Goal: Task Accomplishment & Management: Manage account settings

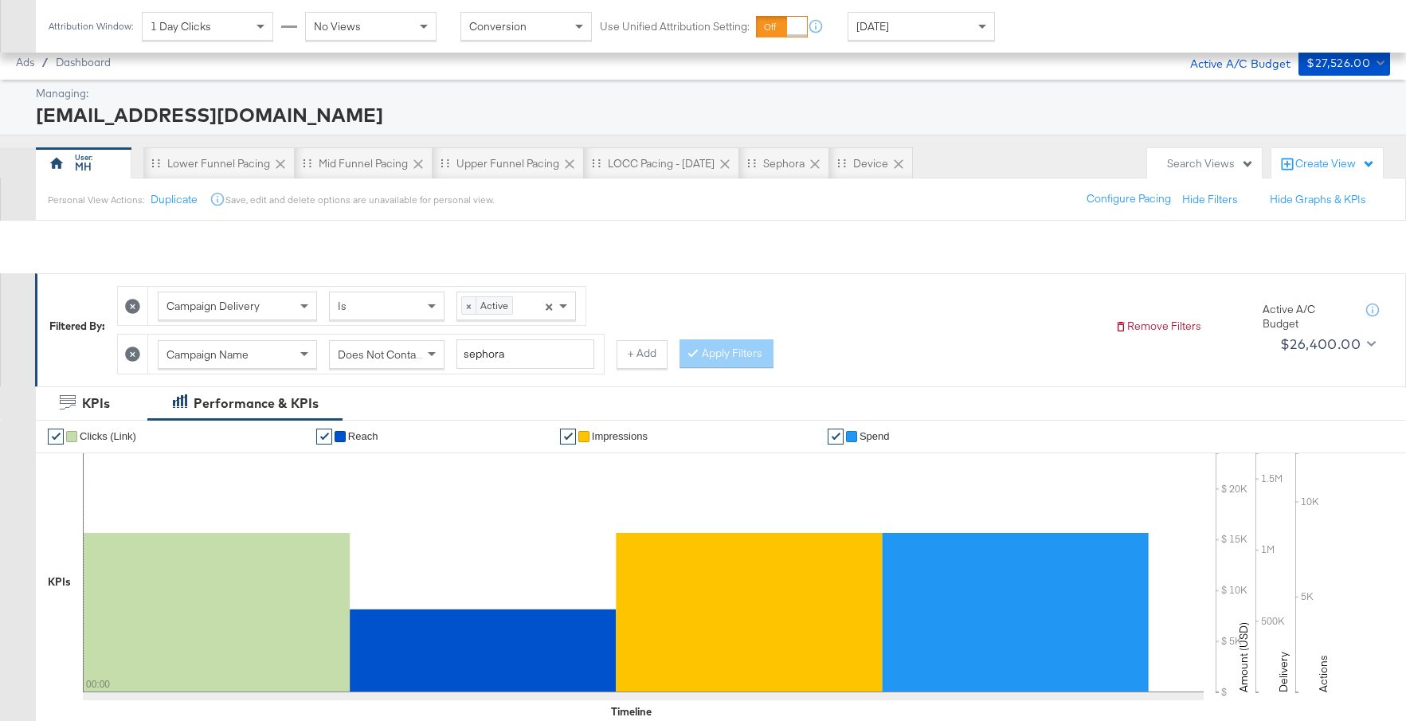
scroll to position [745, 0]
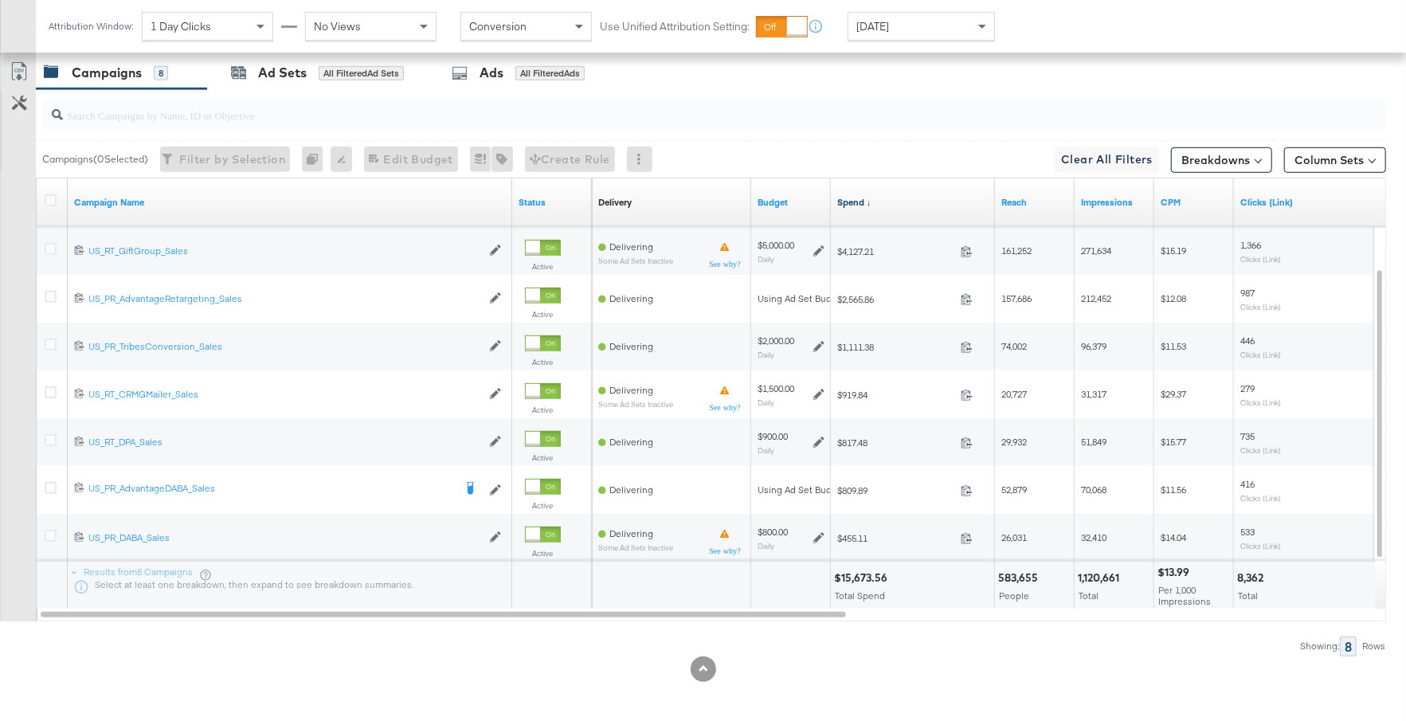
click at [915, 196] on link "Spend ↓" at bounding box center [912, 202] width 151 height 13
click at [915, 196] on link "Spend ↑" at bounding box center [912, 202] width 151 height 13
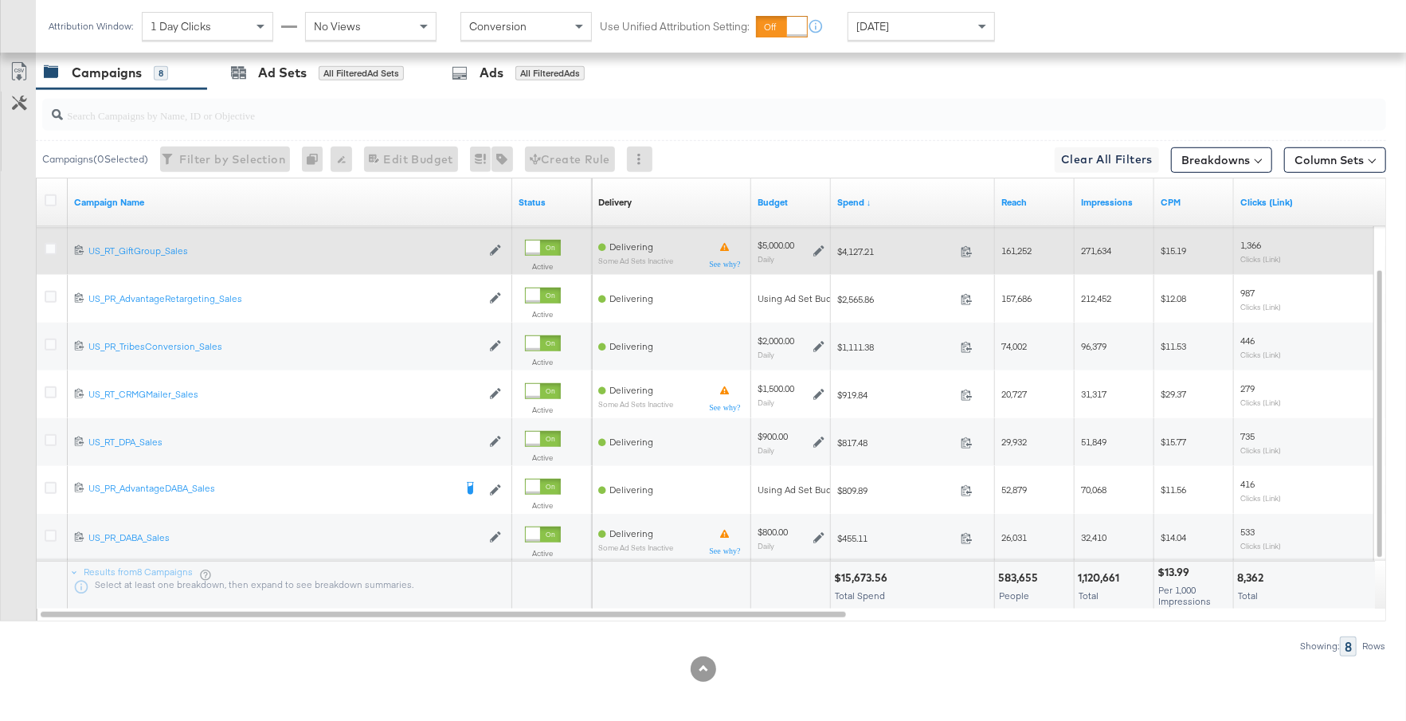
click at [818, 245] on icon at bounding box center [818, 250] width 11 height 11
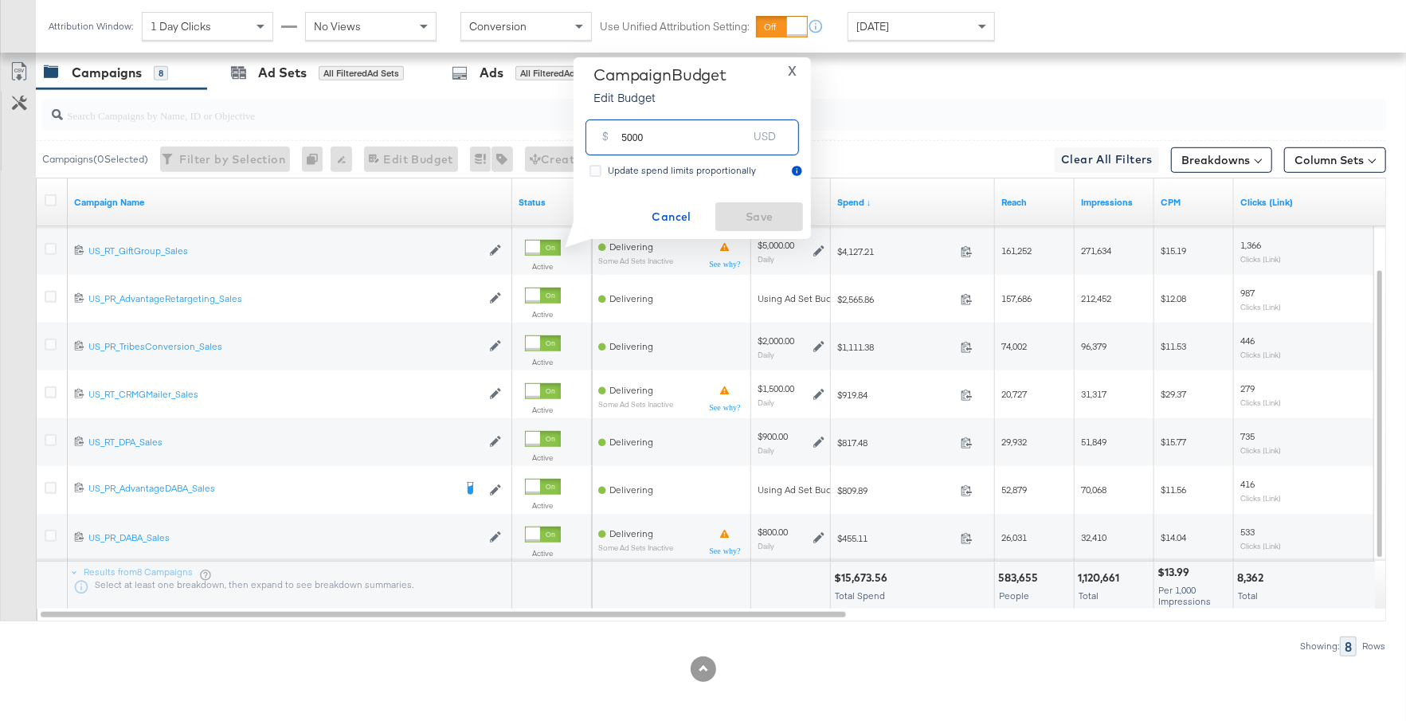
drag, startPoint x: 643, startPoint y: 135, endPoint x: 619, endPoint y: 135, distance: 23.9
click at [618, 135] on div "$ 5000 USD" at bounding box center [691, 137] width 213 height 36
type input "3000"
click at [781, 212] on span "Save" at bounding box center [759, 217] width 75 height 20
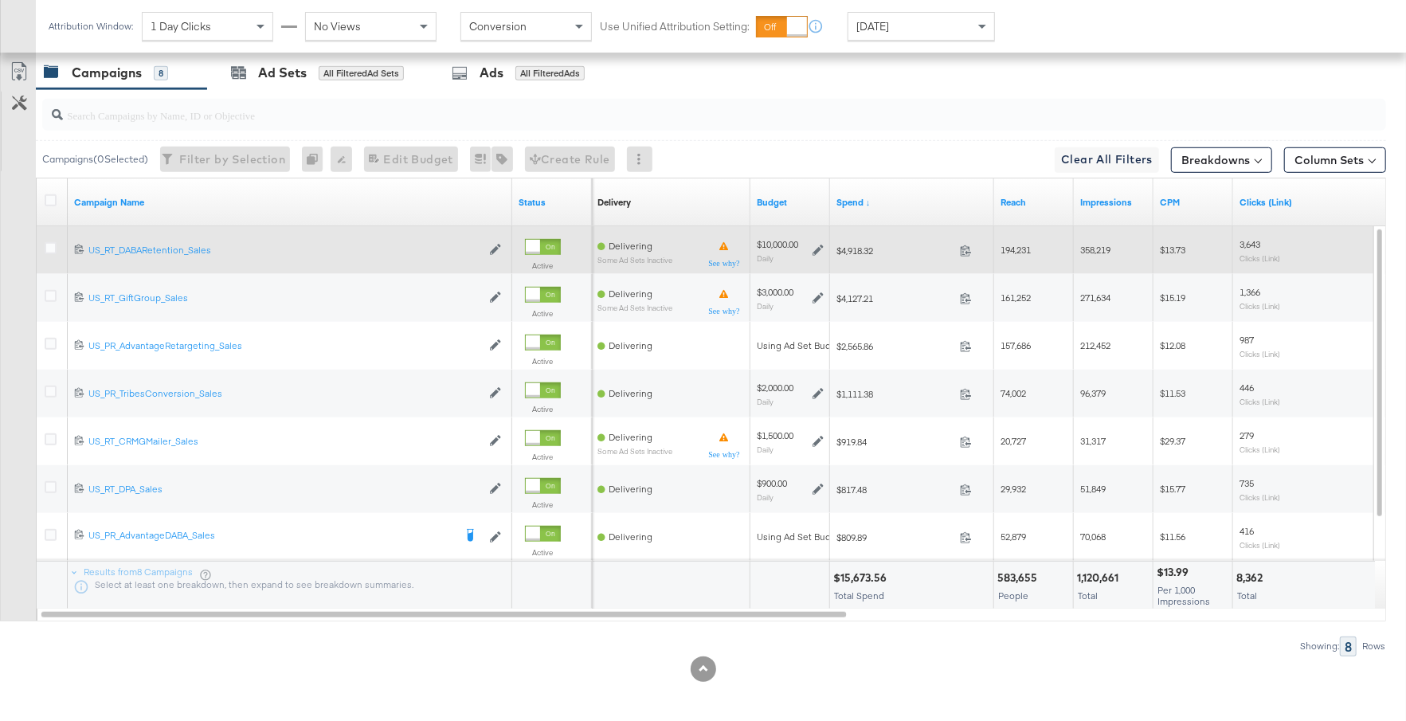
click at [811, 241] on div "$10,000.00 Daily" at bounding box center [790, 250] width 67 height 25
click at [816, 248] on icon at bounding box center [817, 250] width 11 height 11
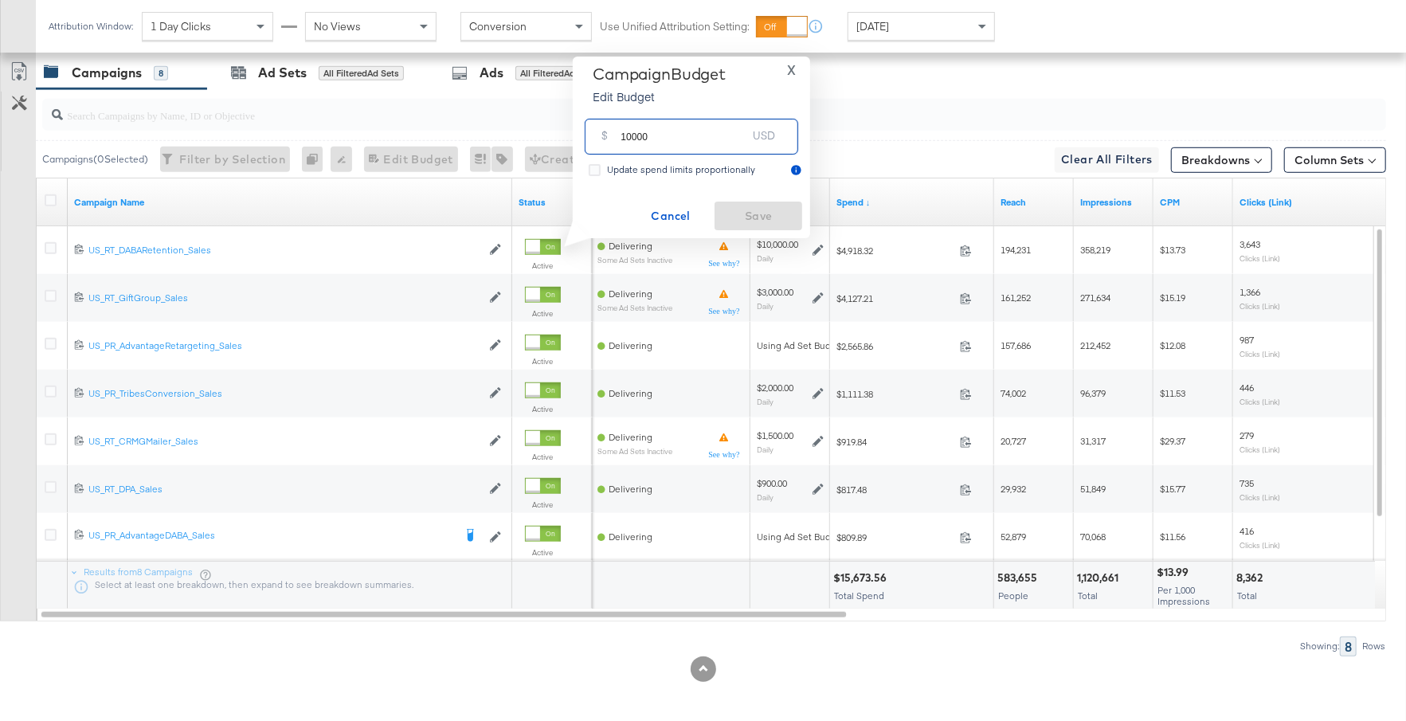
drag, startPoint x: 659, startPoint y: 142, endPoint x: 602, endPoint y: 142, distance: 57.3
click at [602, 142] on div "$ 10000 USD" at bounding box center [691, 137] width 213 height 36
type input "5000"
click at [730, 206] on span "Save" at bounding box center [758, 216] width 75 height 20
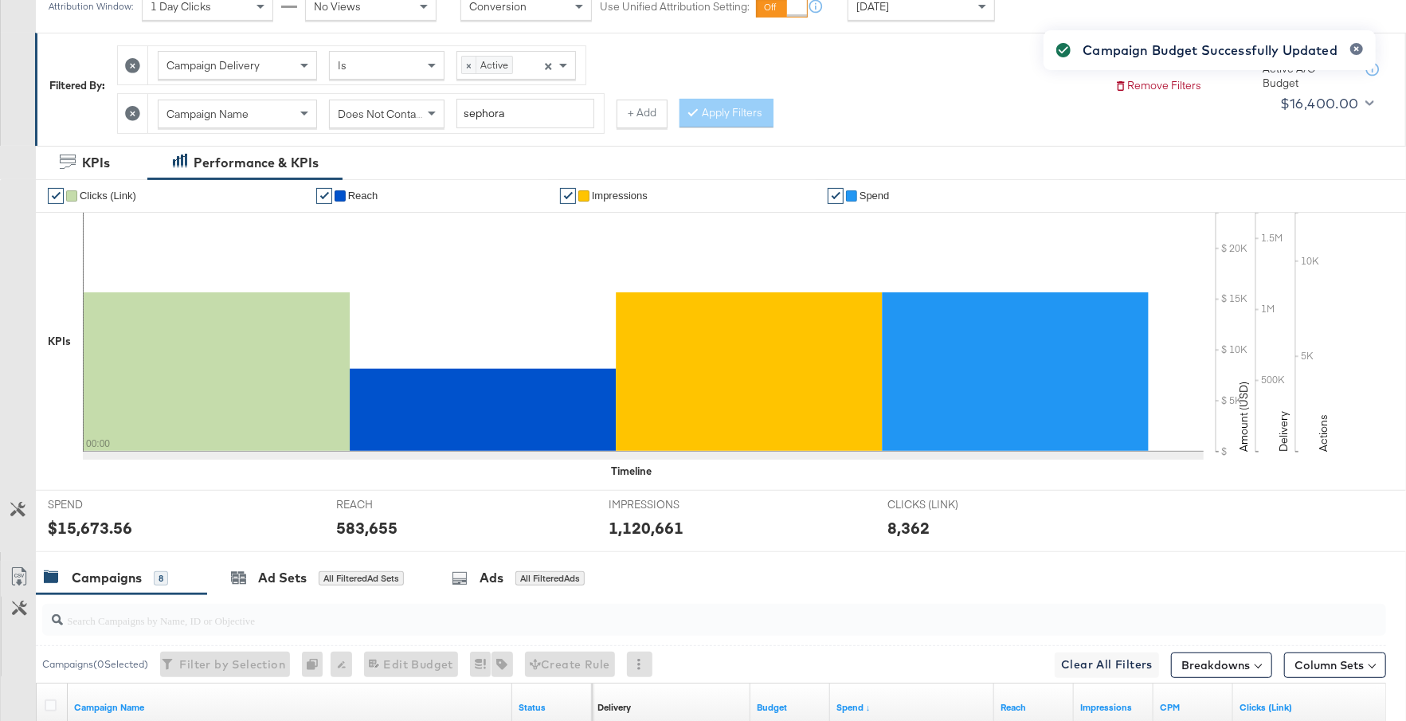
scroll to position [0, 0]
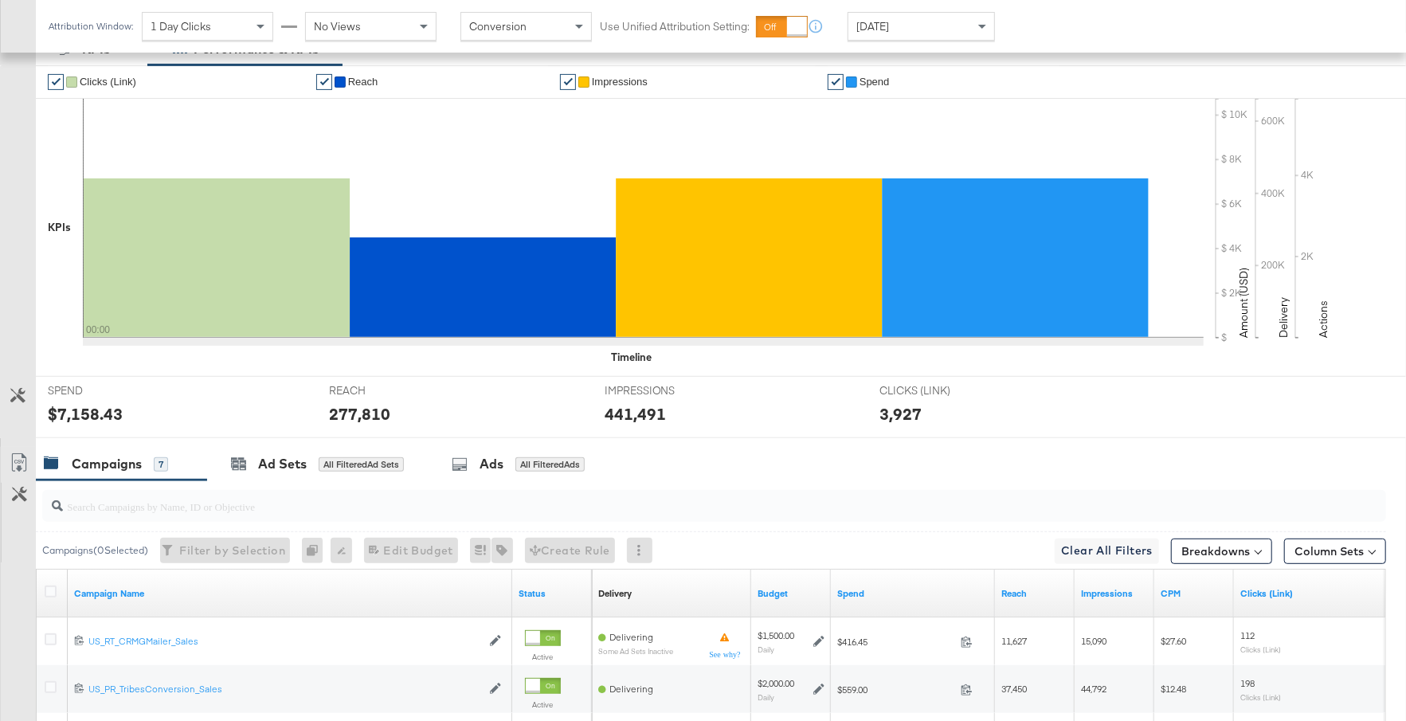
scroll to position [745, 0]
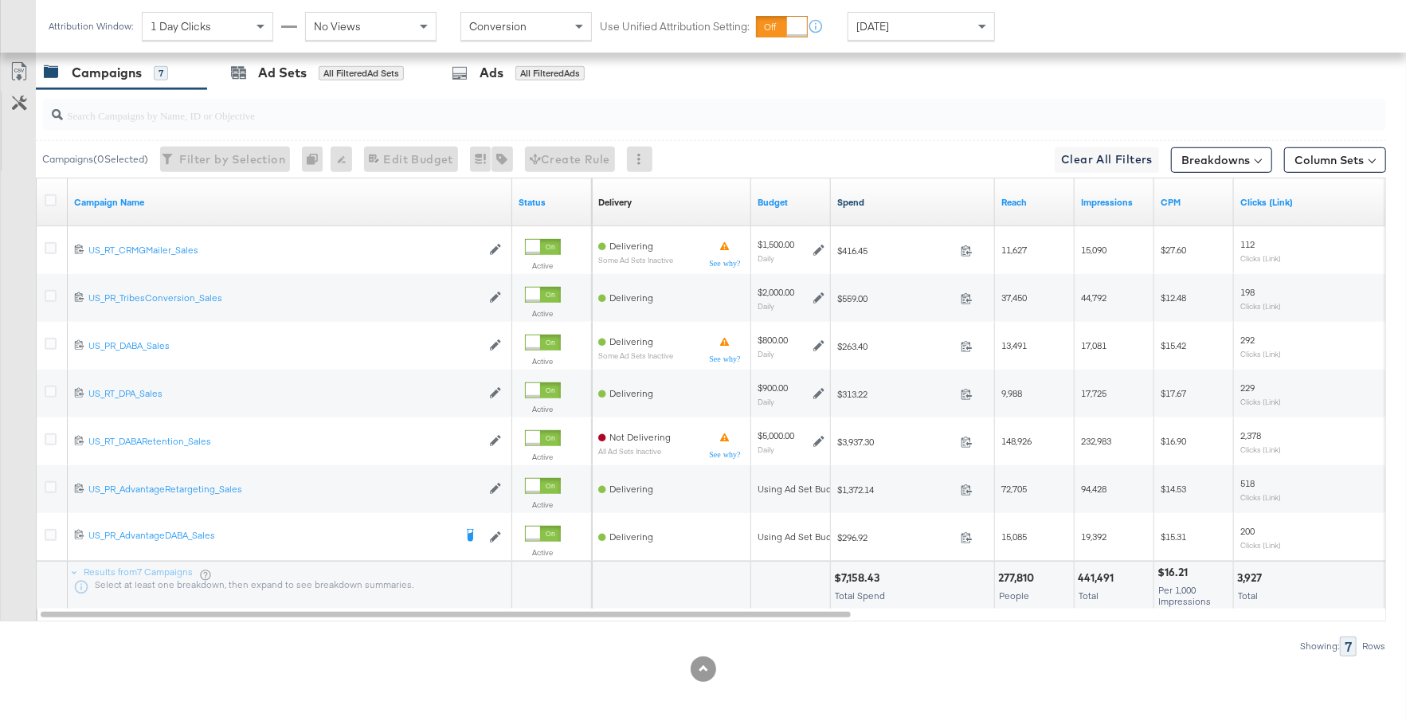
click at [895, 196] on link "Spend" at bounding box center [912, 202] width 151 height 13
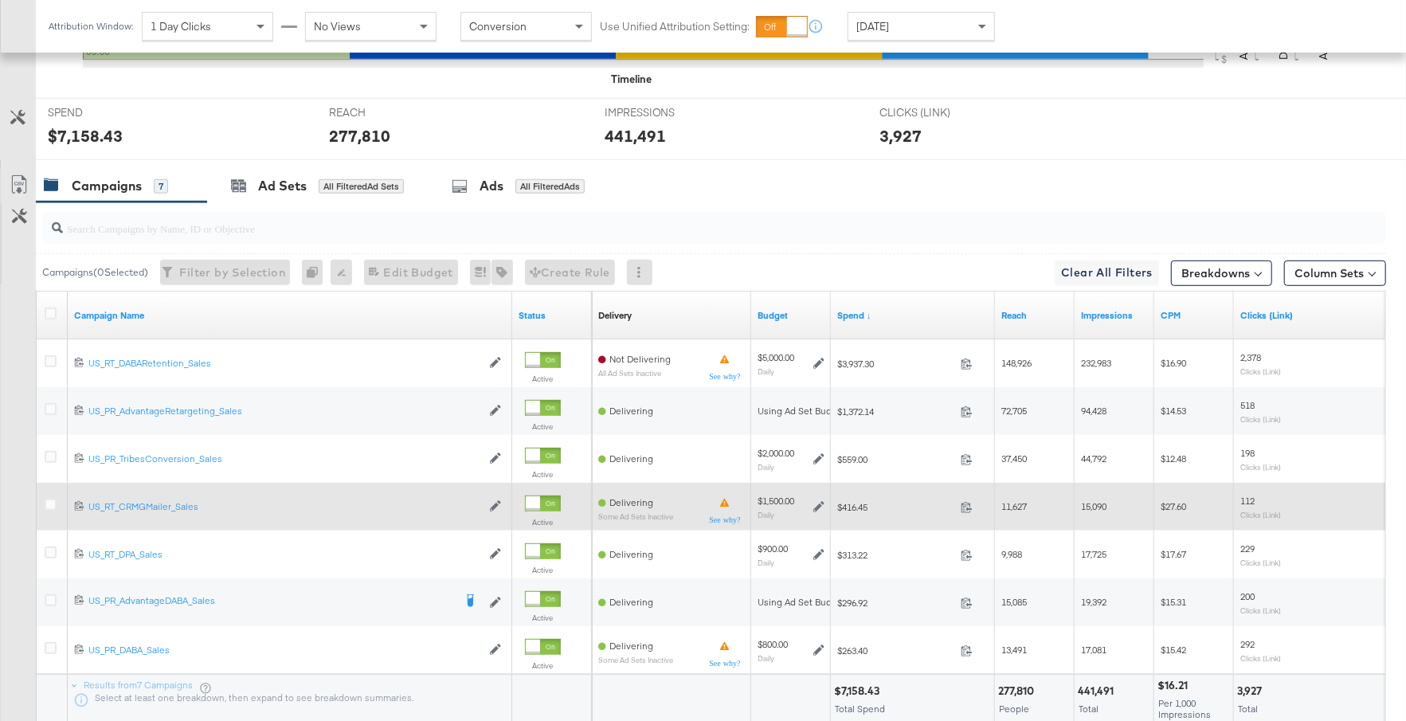
scroll to position [632, 0]
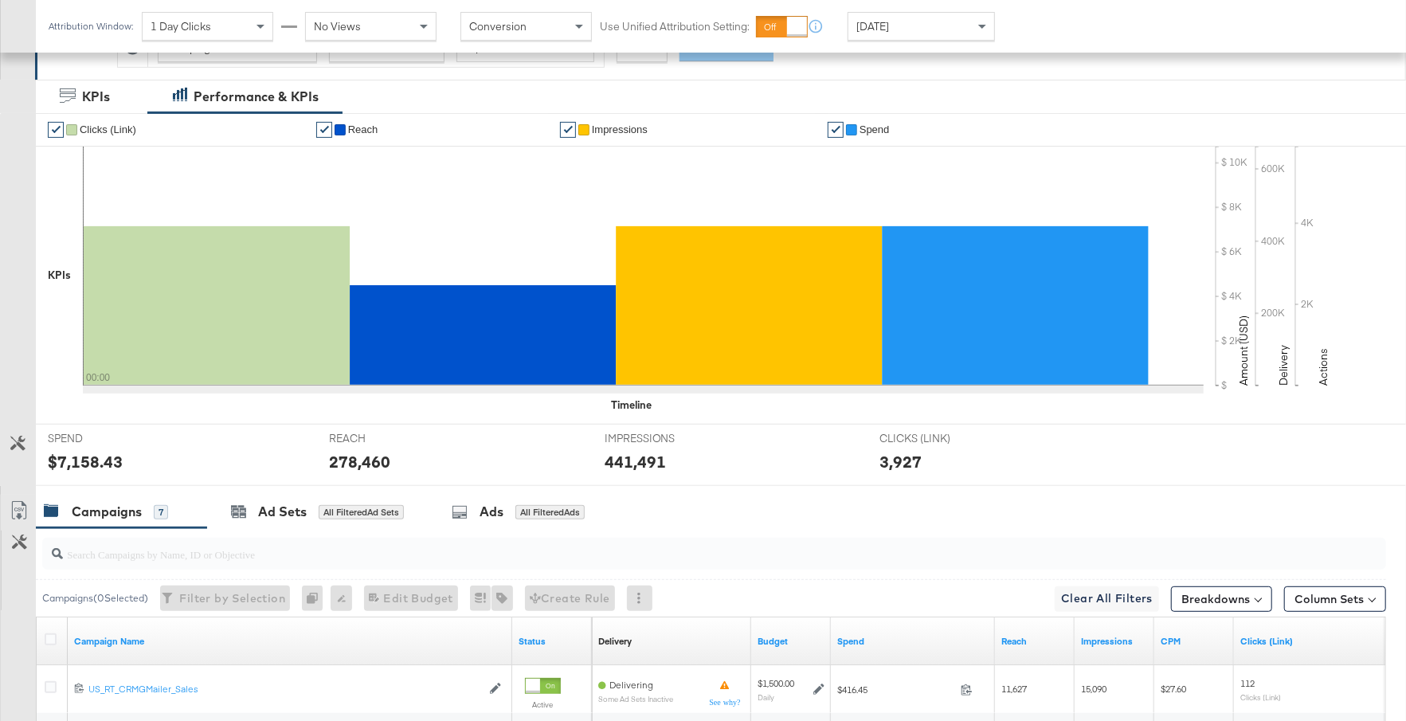
scroll to position [745, 0]
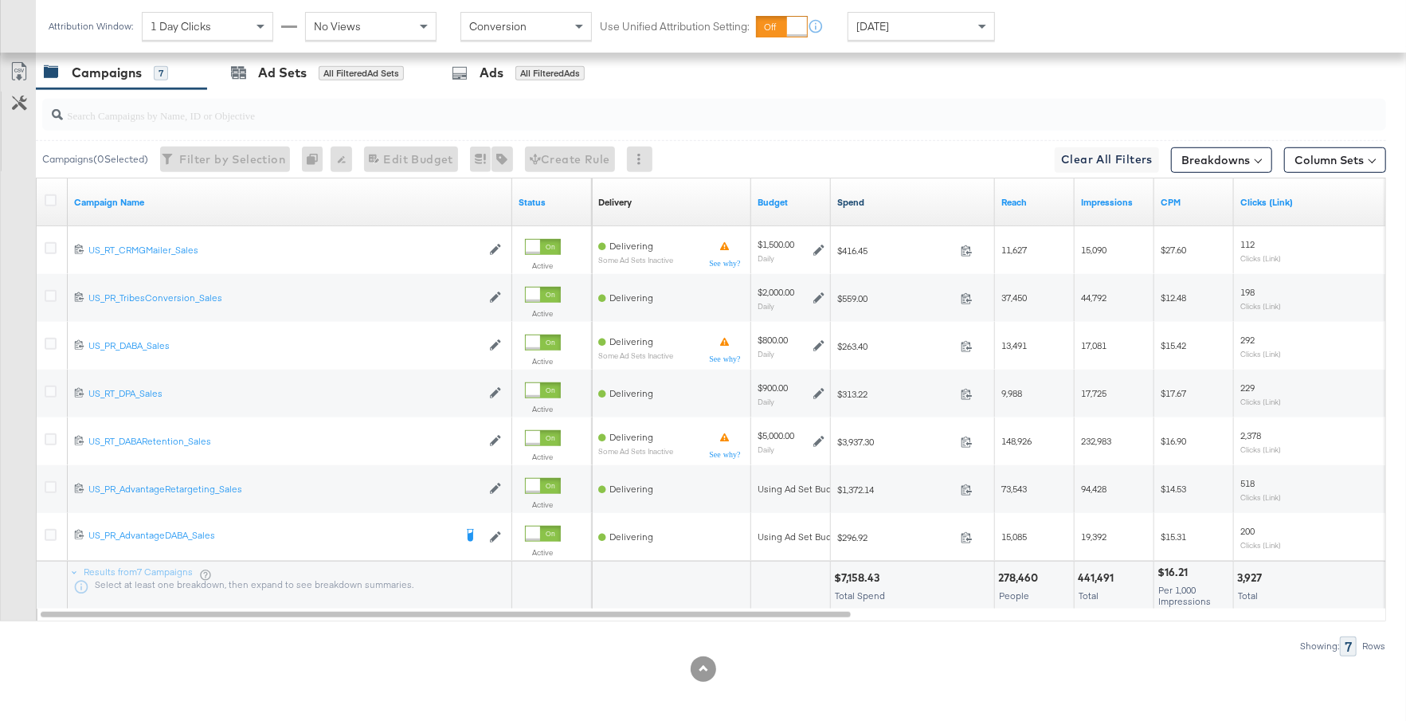
click at [884, 202] on link "Spend" at bounding box center [912, 202] width 151 height 13
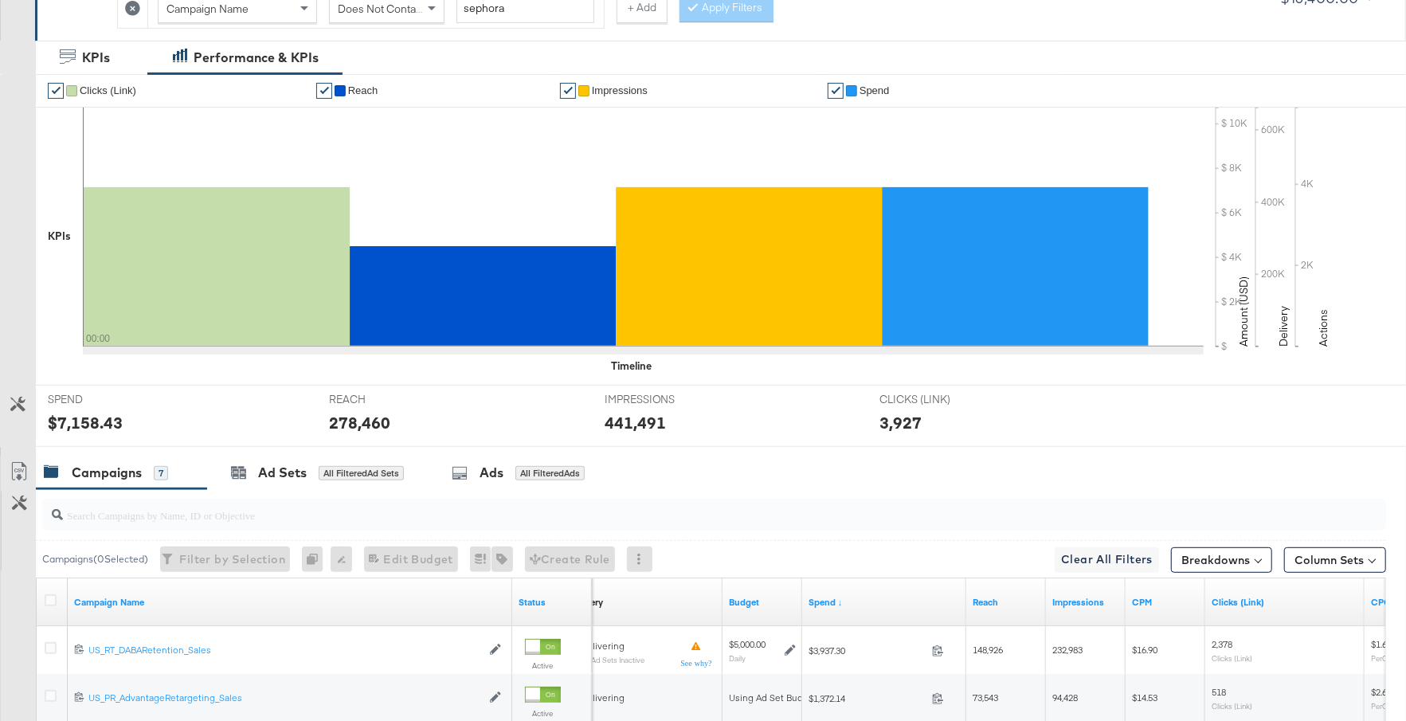
scroll to position [0, 0]
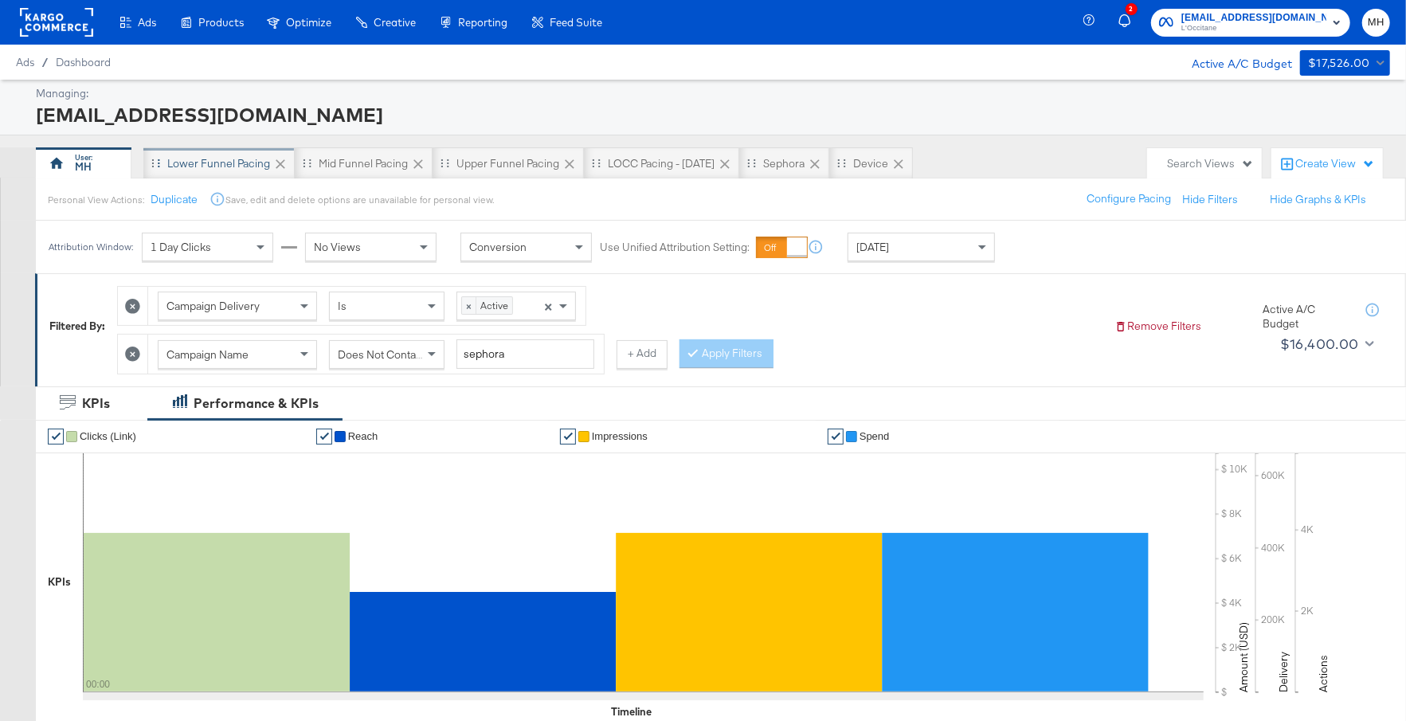
click at [241, 161] on div "Lower Funnel Pacing" at bounding box center [218, 163] width 103 height 15
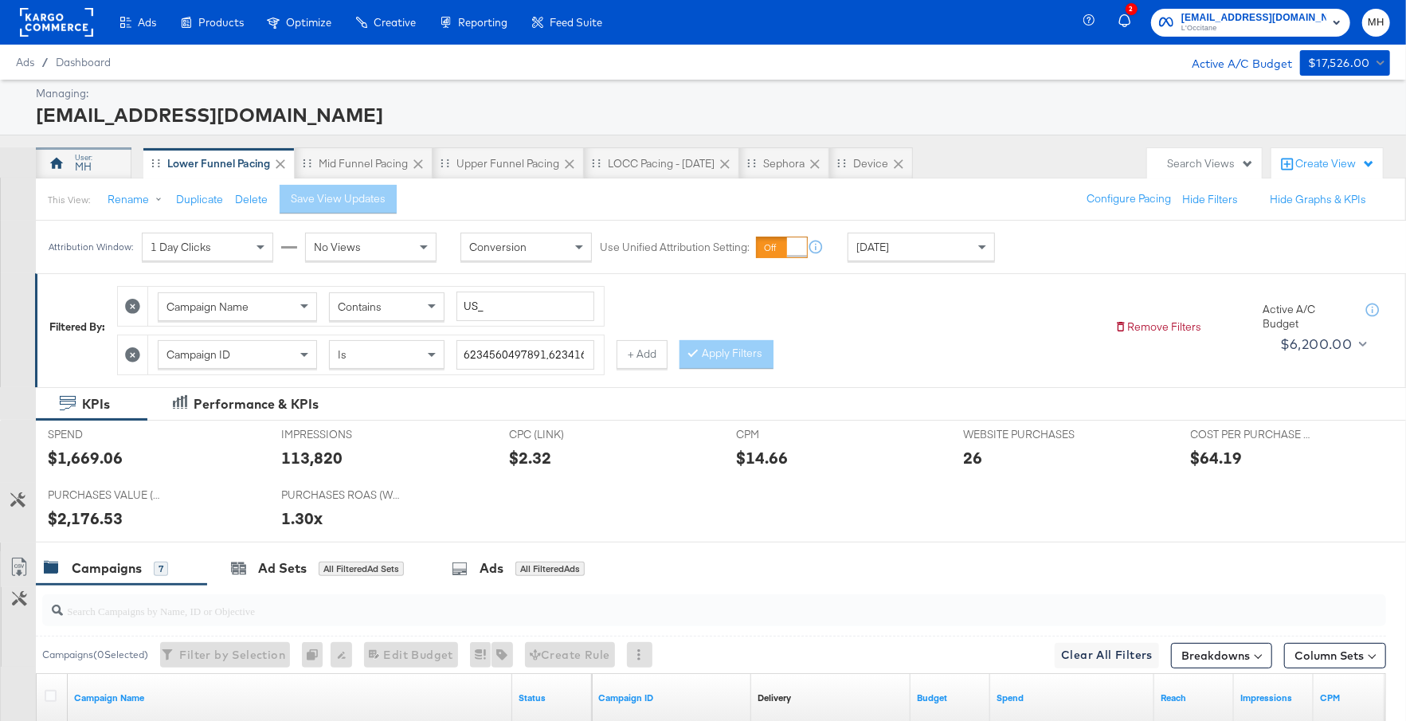
click at [97, 164] on div "MH" at bounding box center [84, 163] width 96 height 32
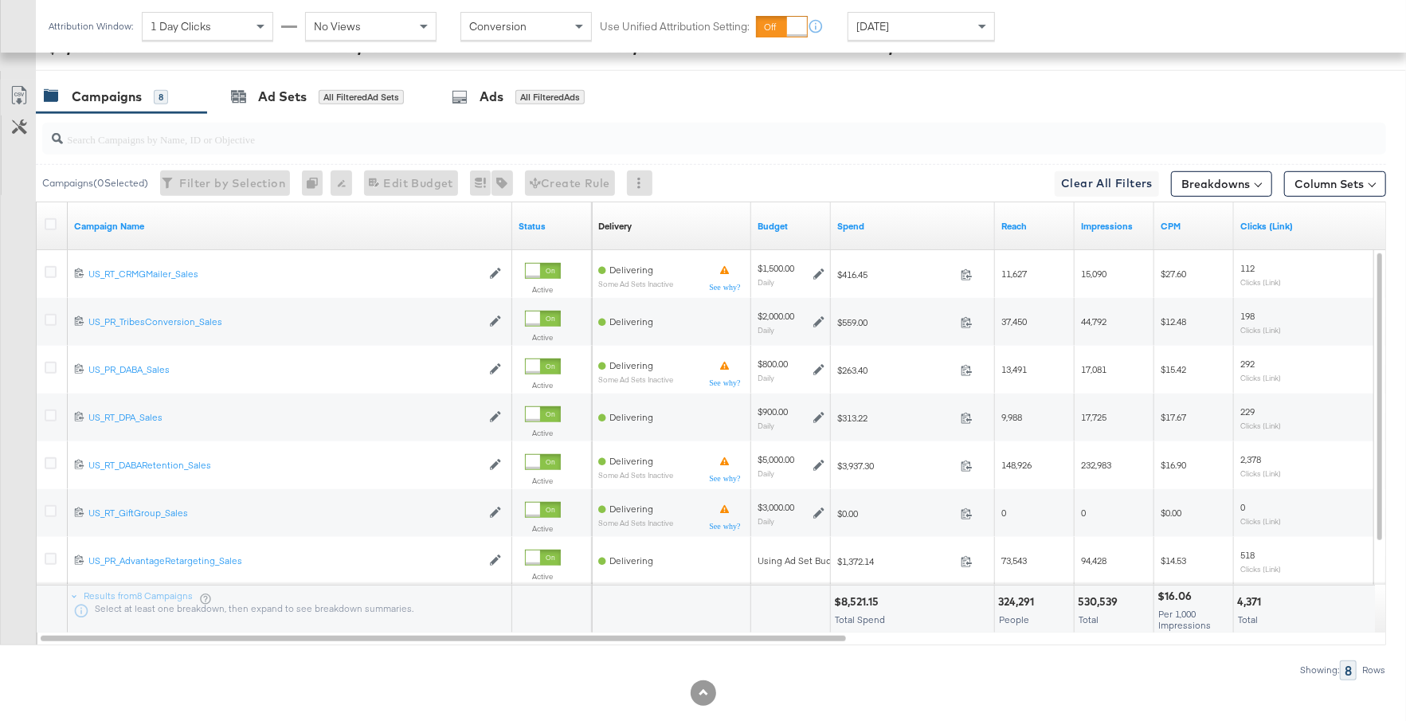
scroll to position [718, 0]
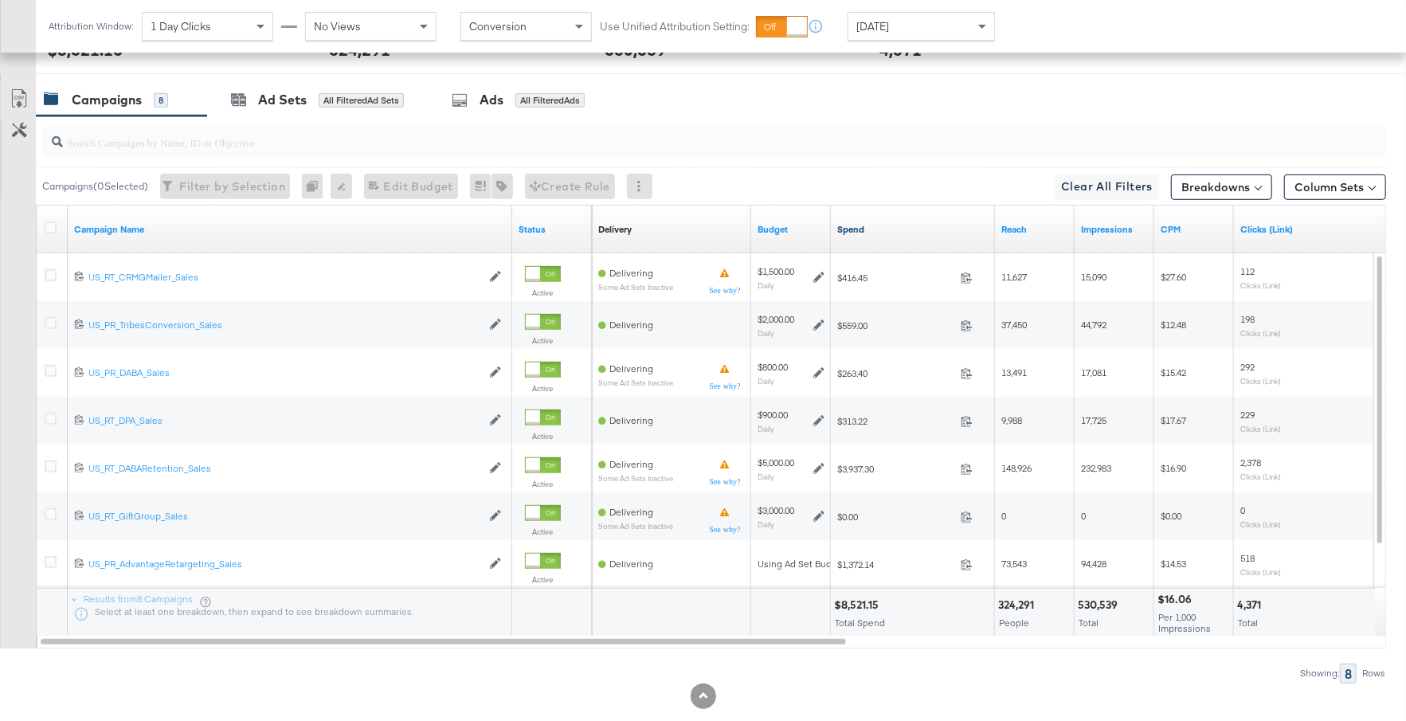
click at [898, 226] on link "Spend" at bounding box center [912, 229] width 151 height 13
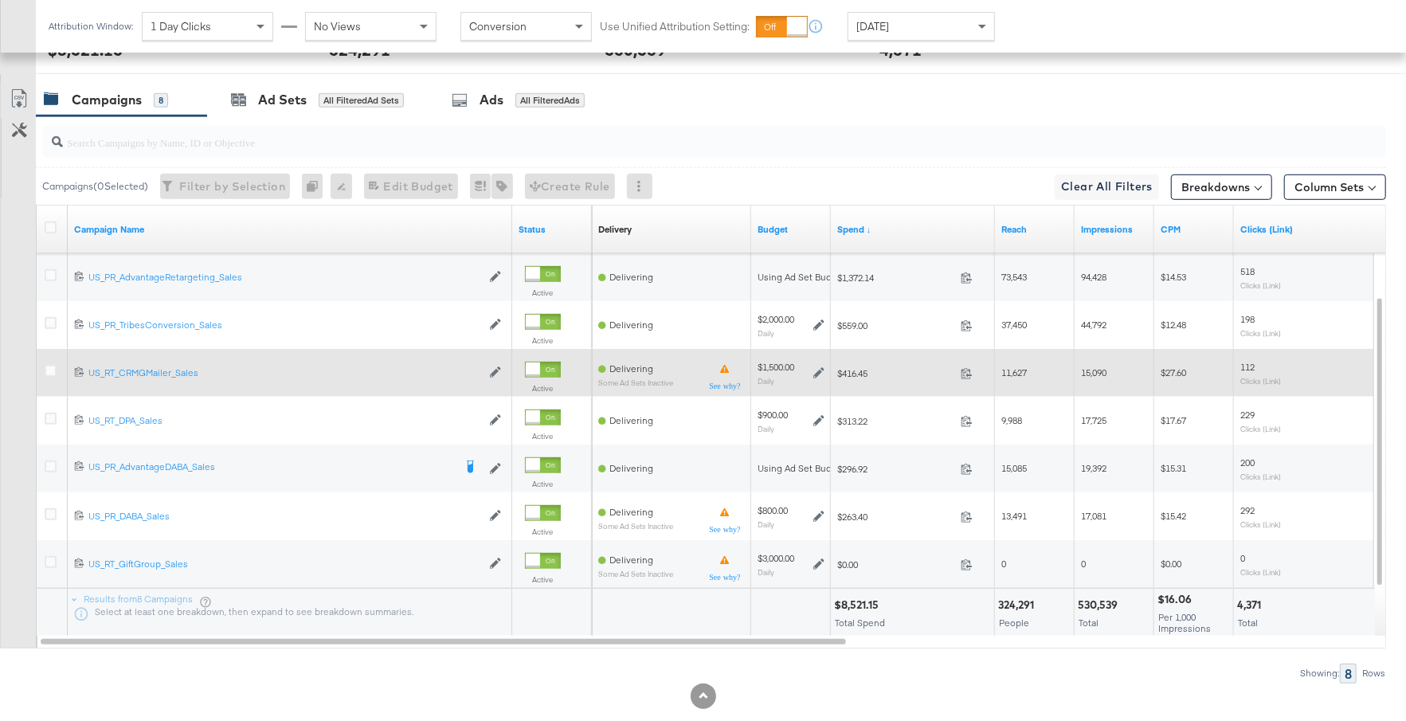
scroll to position [745, 0]
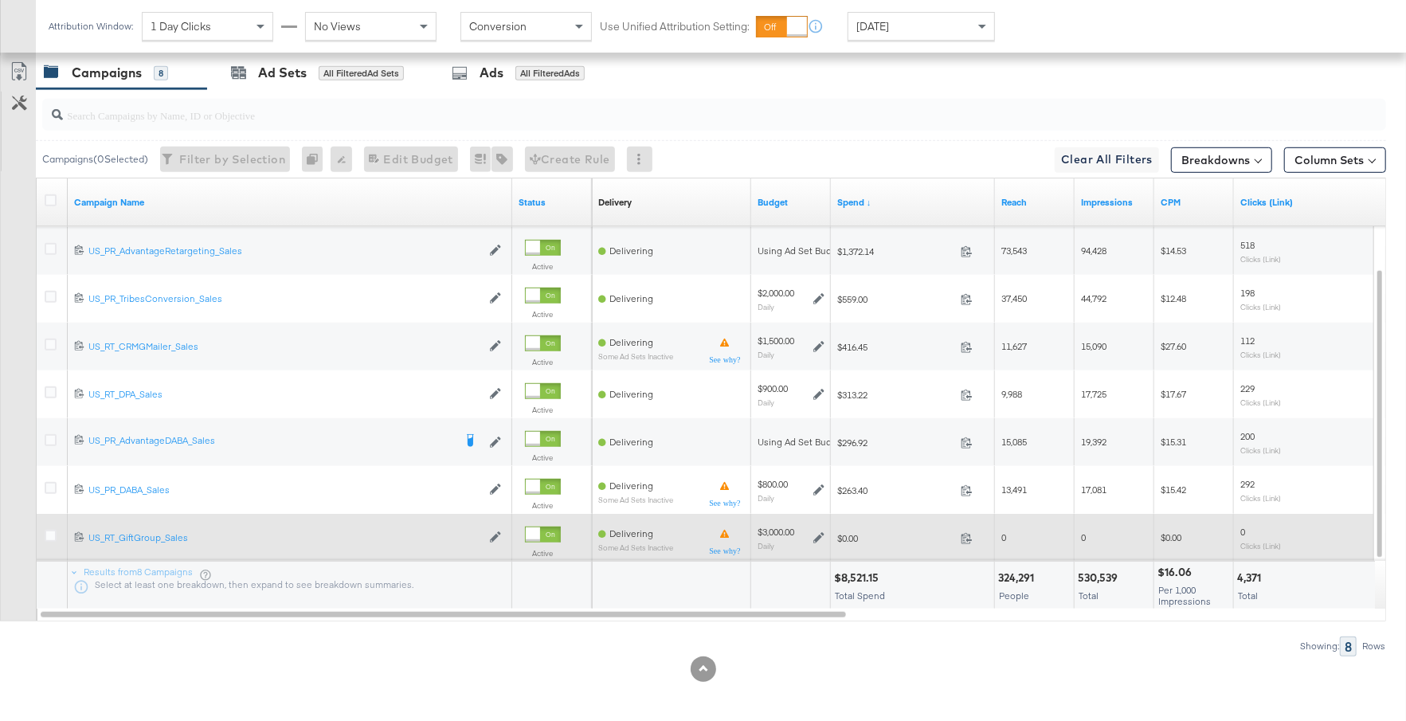
click at [871, 535] on span "$0.00" at bounding box center [895, 538] width 117 height 12
click at [43, 531] on div at bounding box center [52, 537] width 29 height 29
click at [51, 530] on icon at bounding box center [51, 536] width 12 height 12
click at [0, 0] on input "checkbox" at bounding box center [0, 0] width 0 height 0
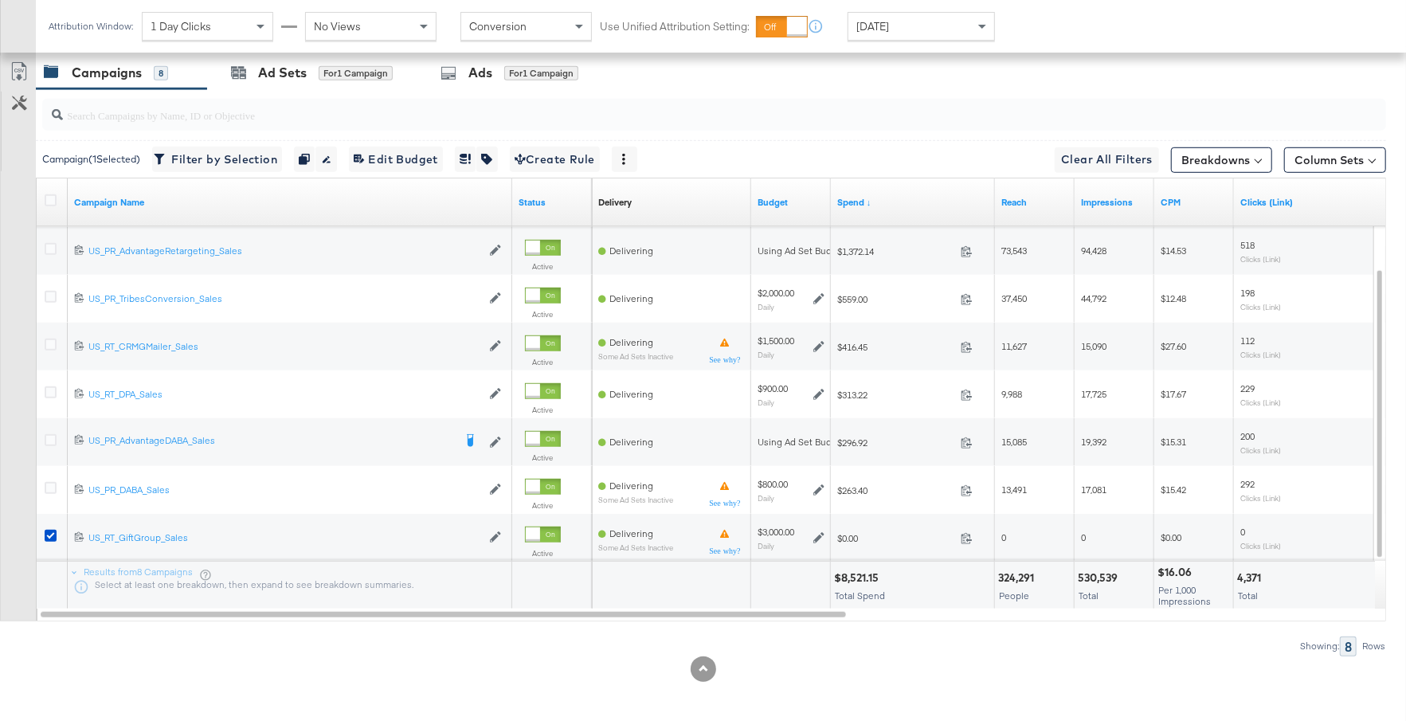
click at [326, 89] on div at bounding box center [711, 114] width 1350 height 51
click at [323, 69] on div "for 1 Campaign" at bounding box center [356, 73] width 74 height 14
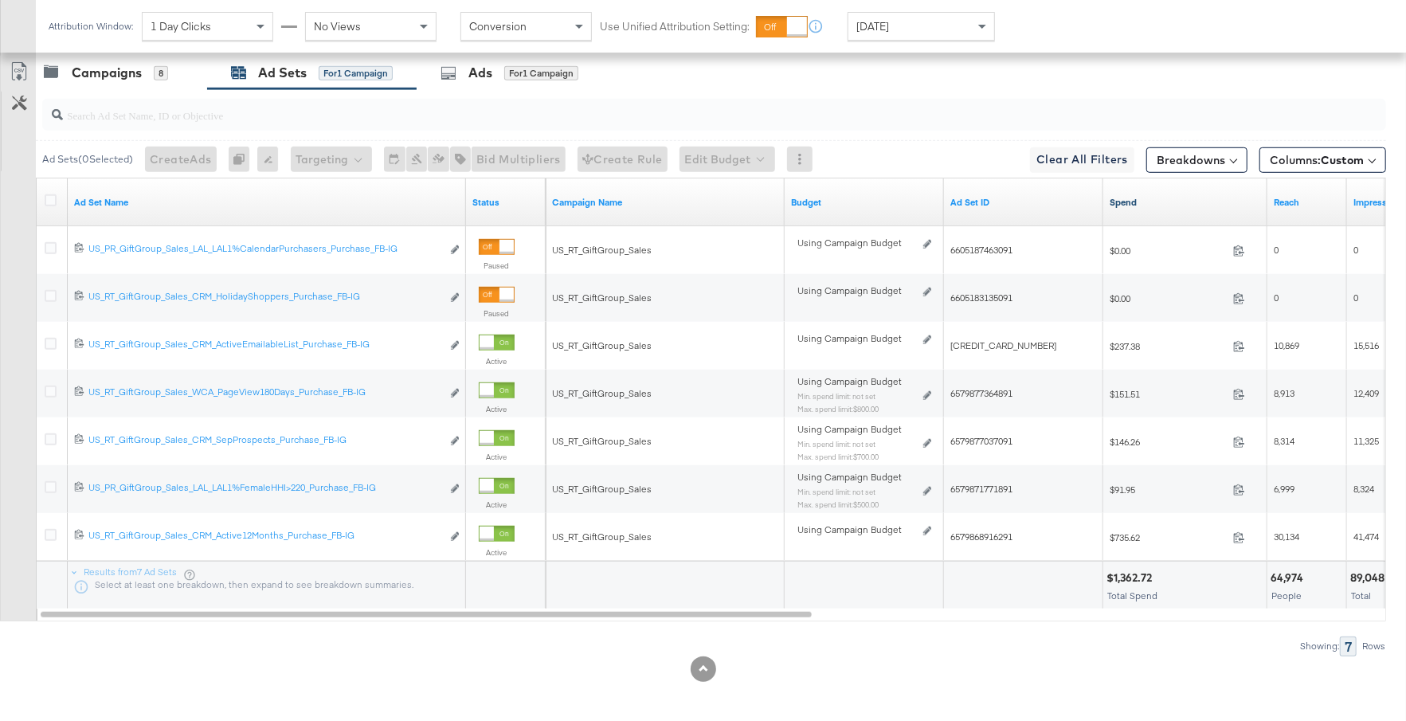
click at [1152, 196] on link "Spend" at bounding box center [1184, 202] width 151 height 13
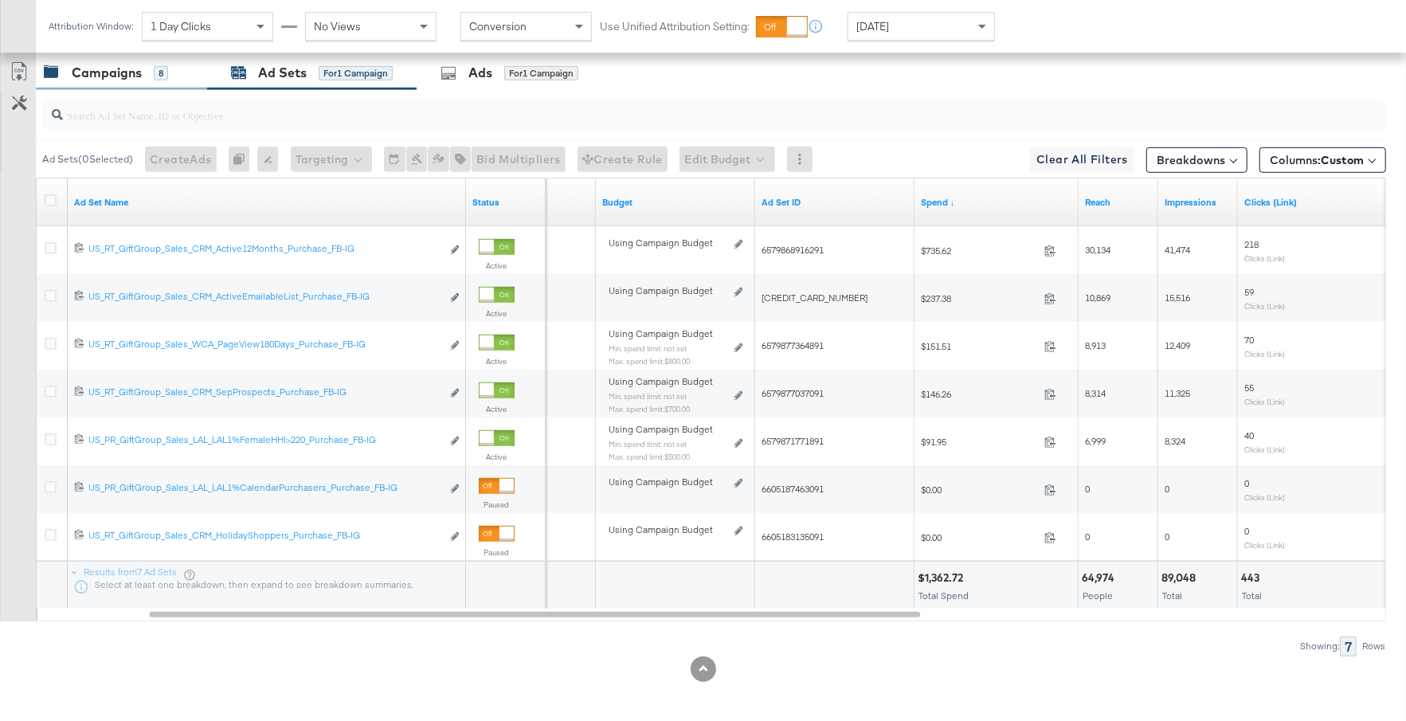
click at [120, 74] on div "Campaigns" at bounding box center [107, 73] width 70 height 18
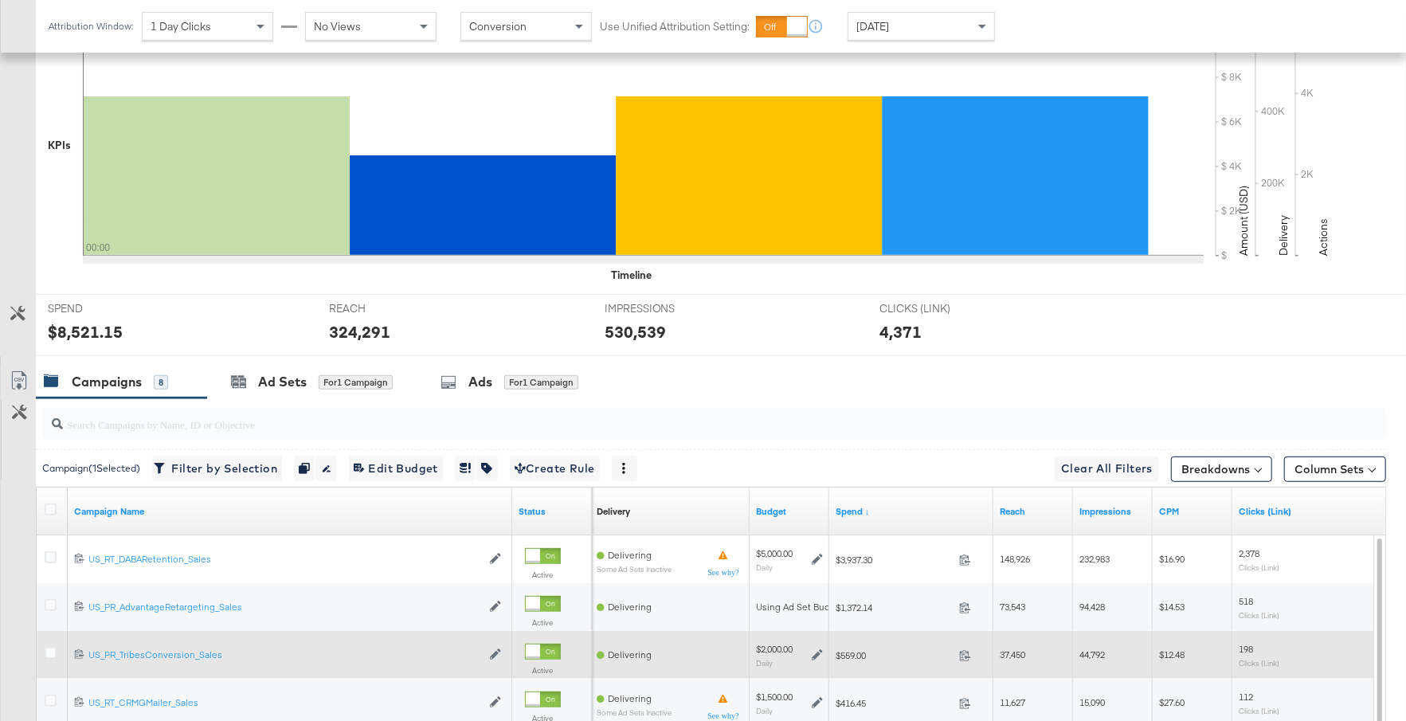
scroll to position [438, 0]
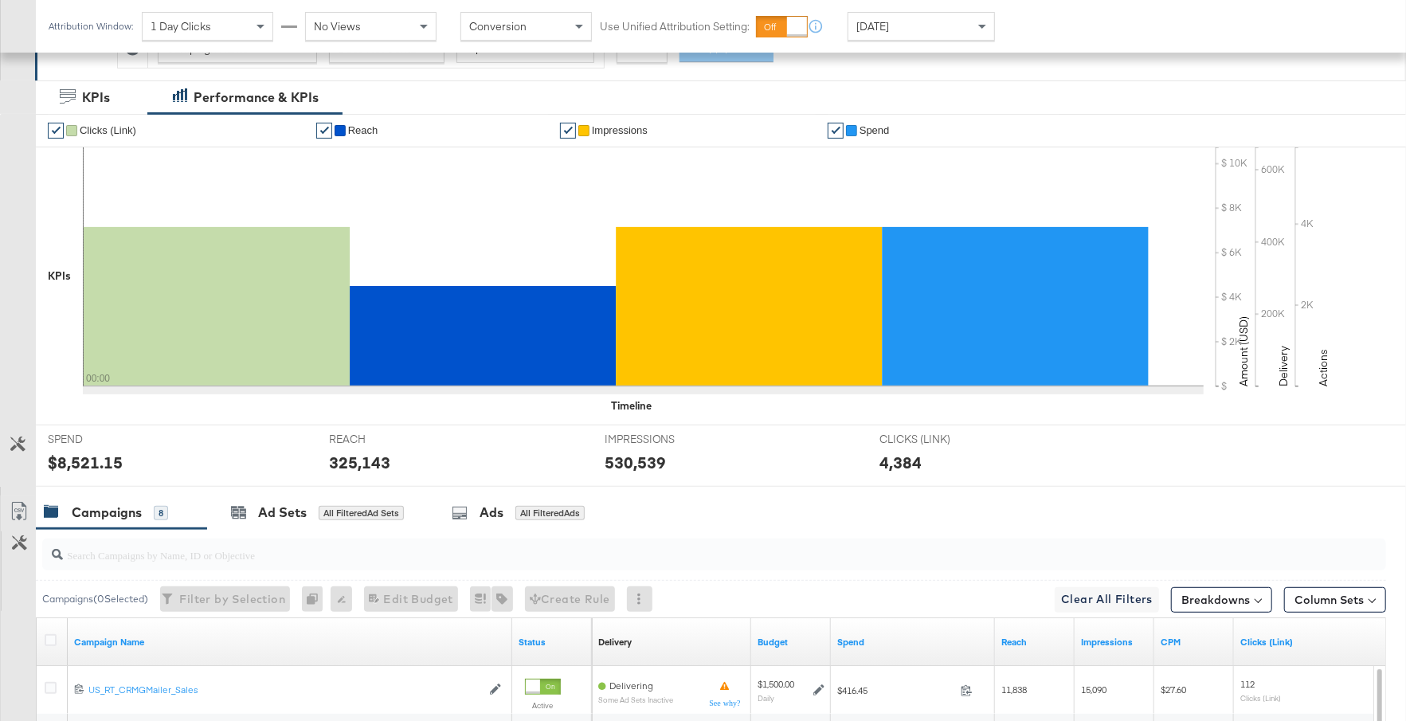
scroll to position [745, 0]
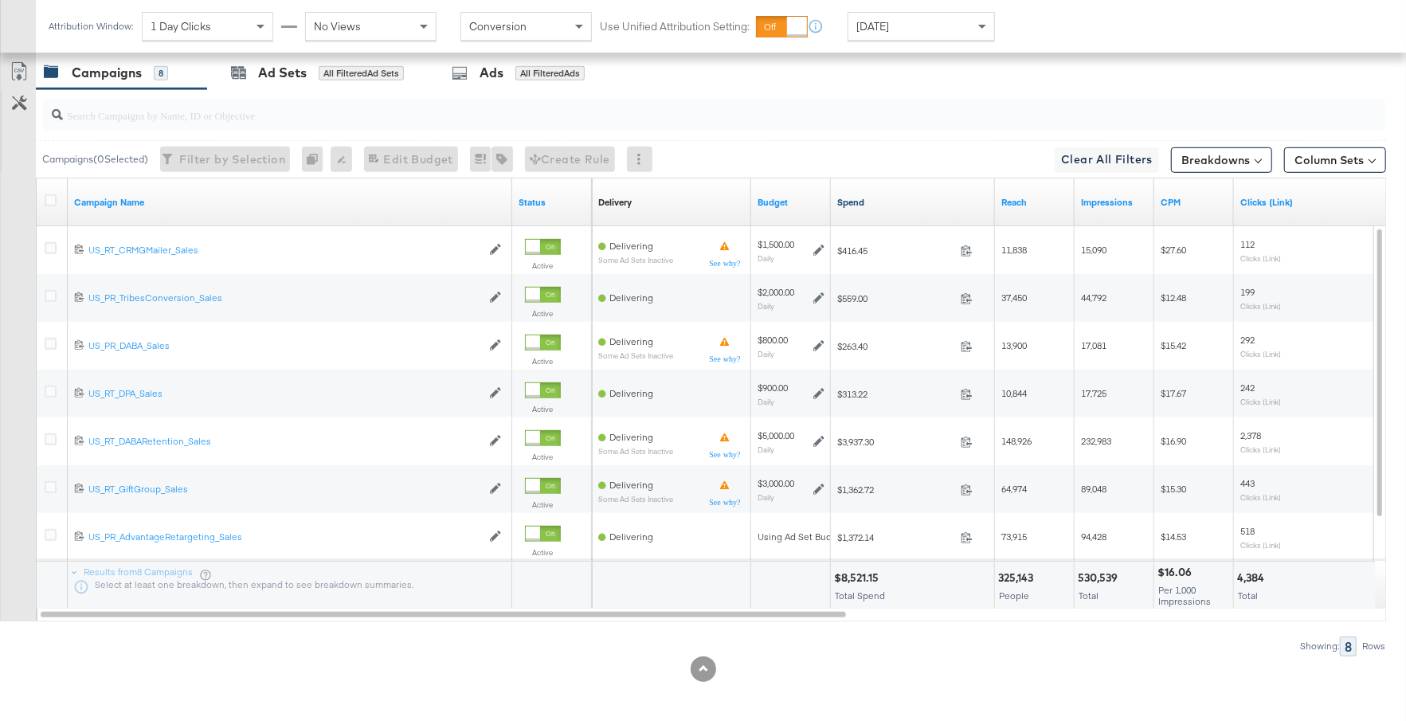
click at [922, 196] on link "Spend" at bounding box center [912, 202] width 151 height 13
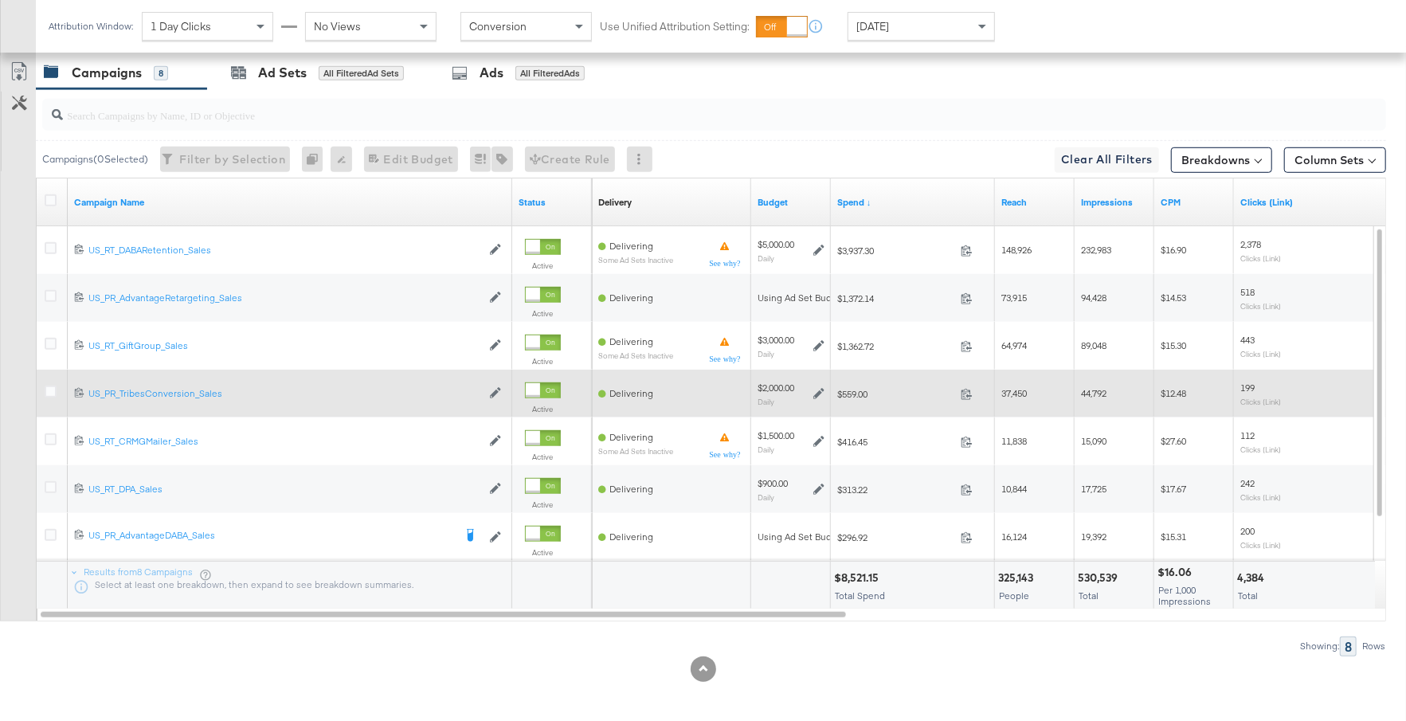
scroll to position [743, 0]
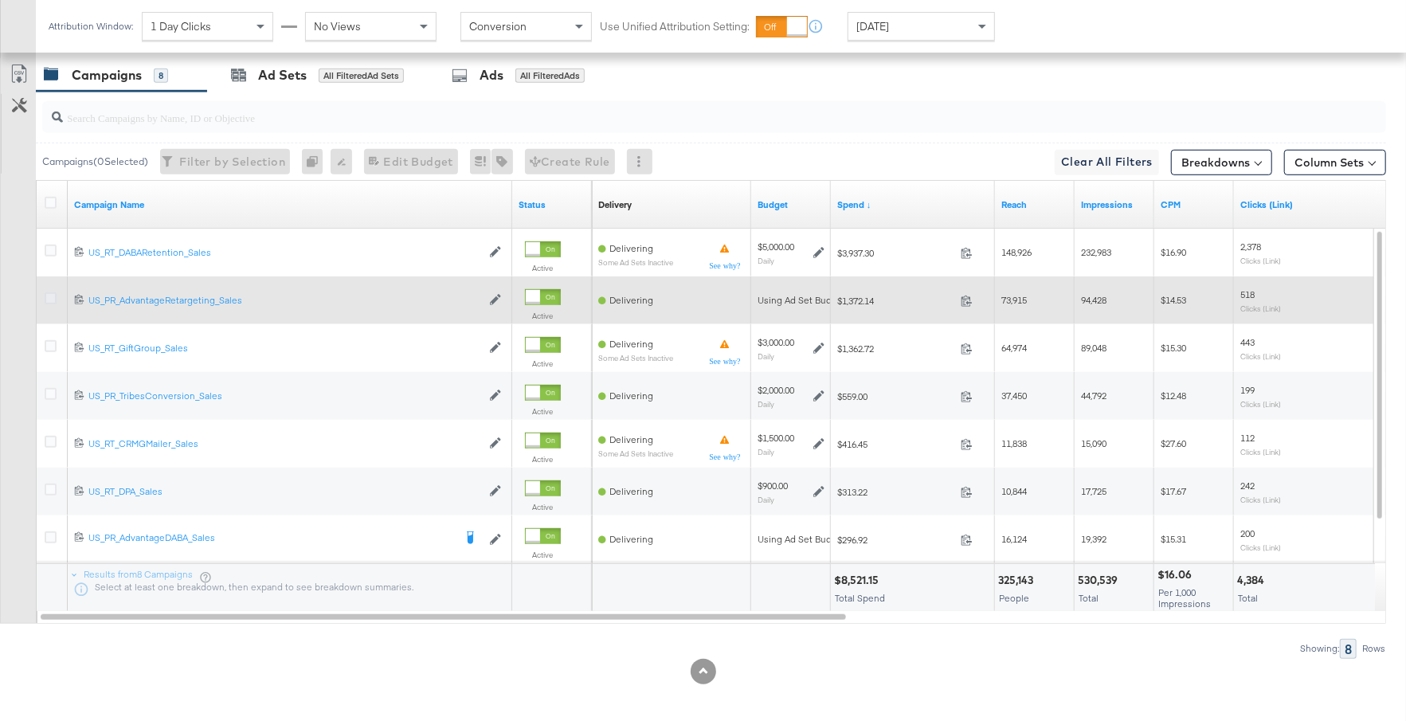
click at [50, 295] on icon at bounding box center [51, 298] width 12 height 12
click at [0, 0] on input "checkbox" at bounding box center [0, 0] width 0 height 0
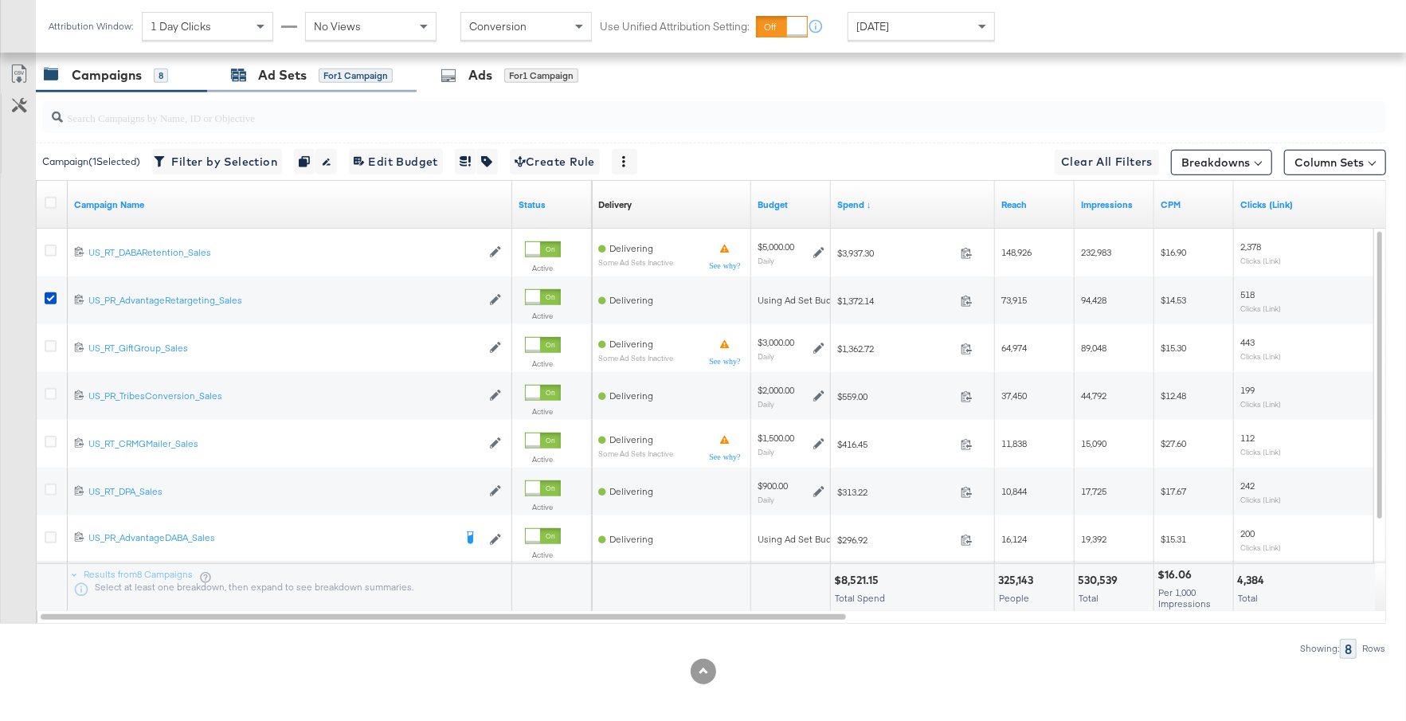
click at [333, 69] on div "for 1 Campaign" at bounding box center [356, 75] width 74 height 14
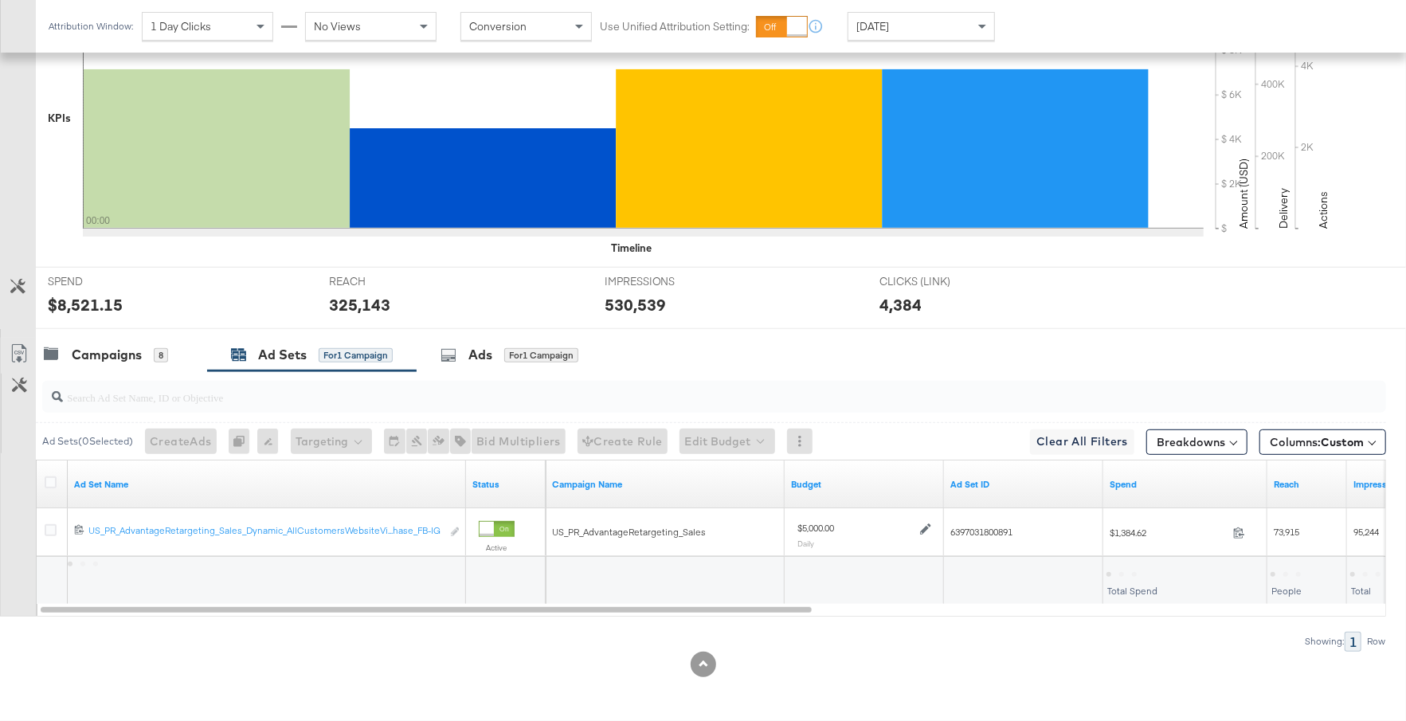
scroll to position [459, 0]
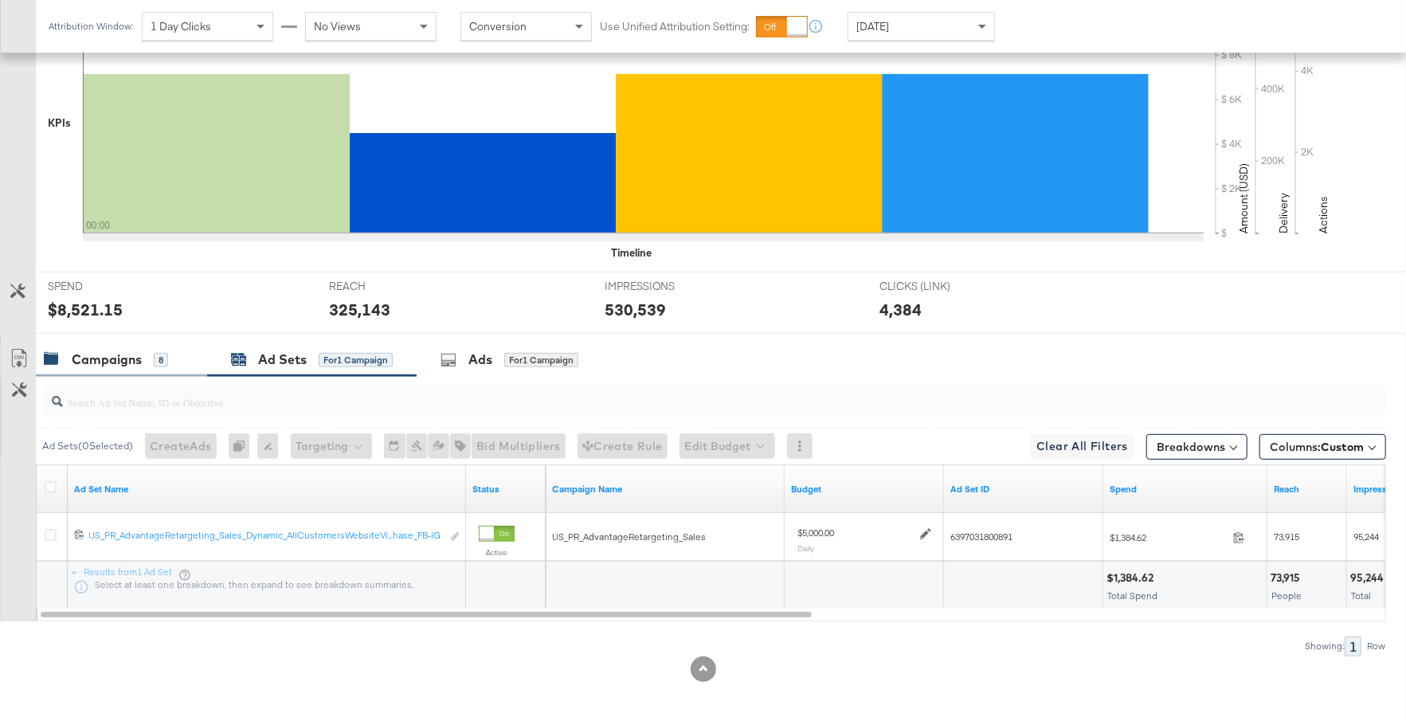
click at [155, 359] on div "8" at bounding box center [161, 360] width 14 height 14
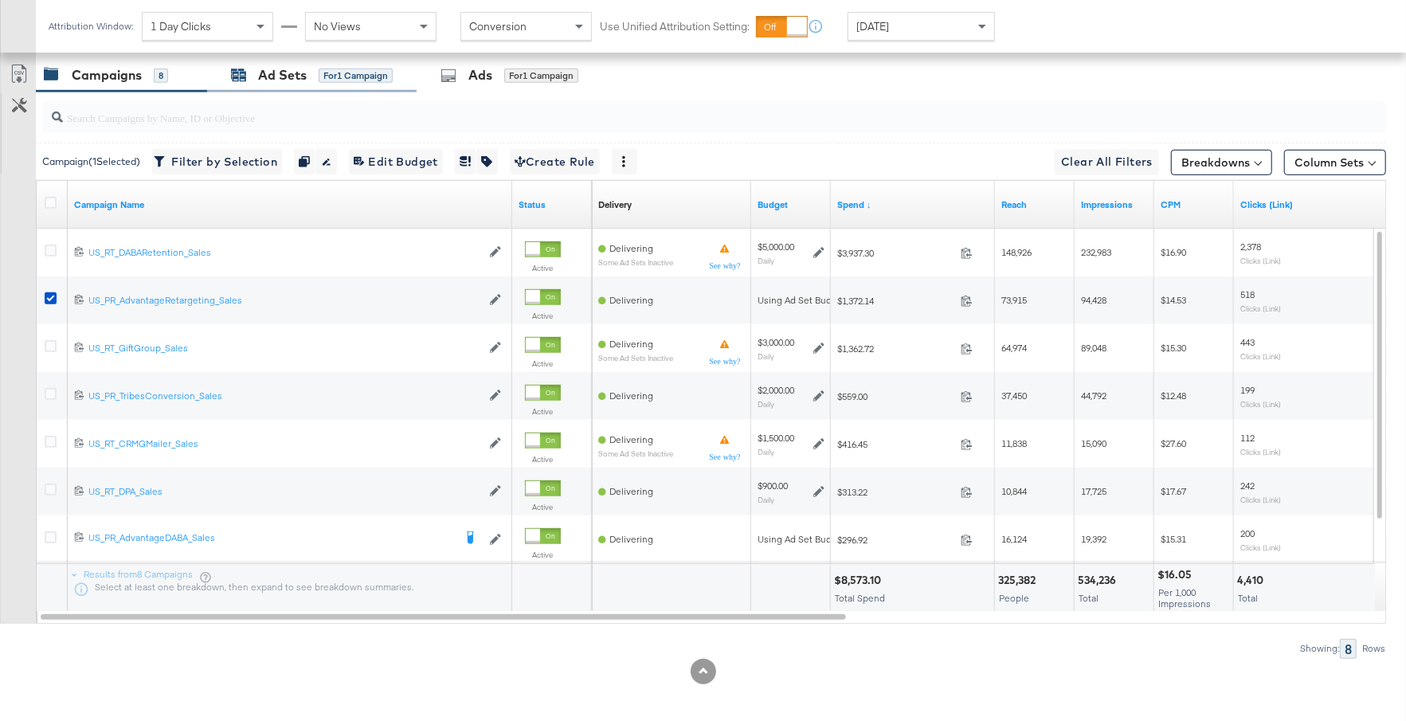
click at [338, 75] on div "for 1 Campaign" at bounding box center [356, 75] width 74 height 14
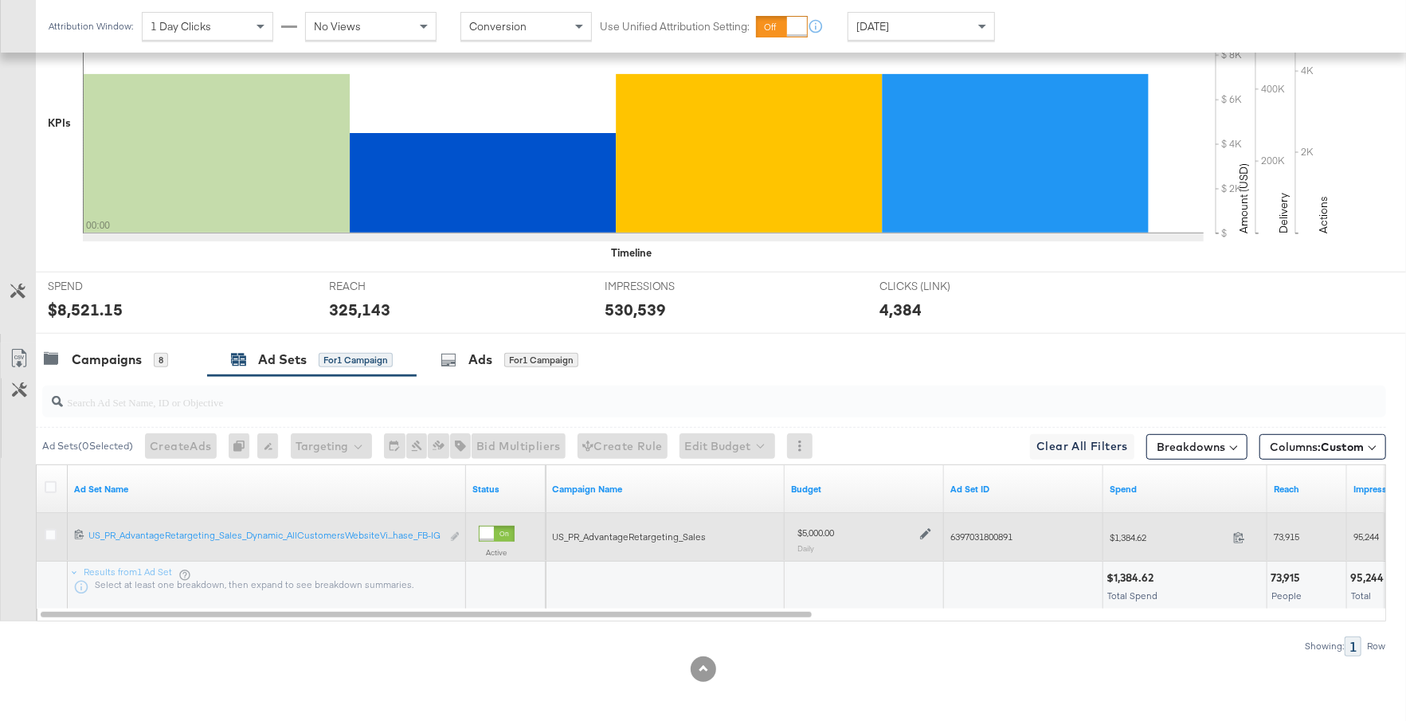
click at [924, 529] on icon at bounding box center [925, 534] width 11 height 11
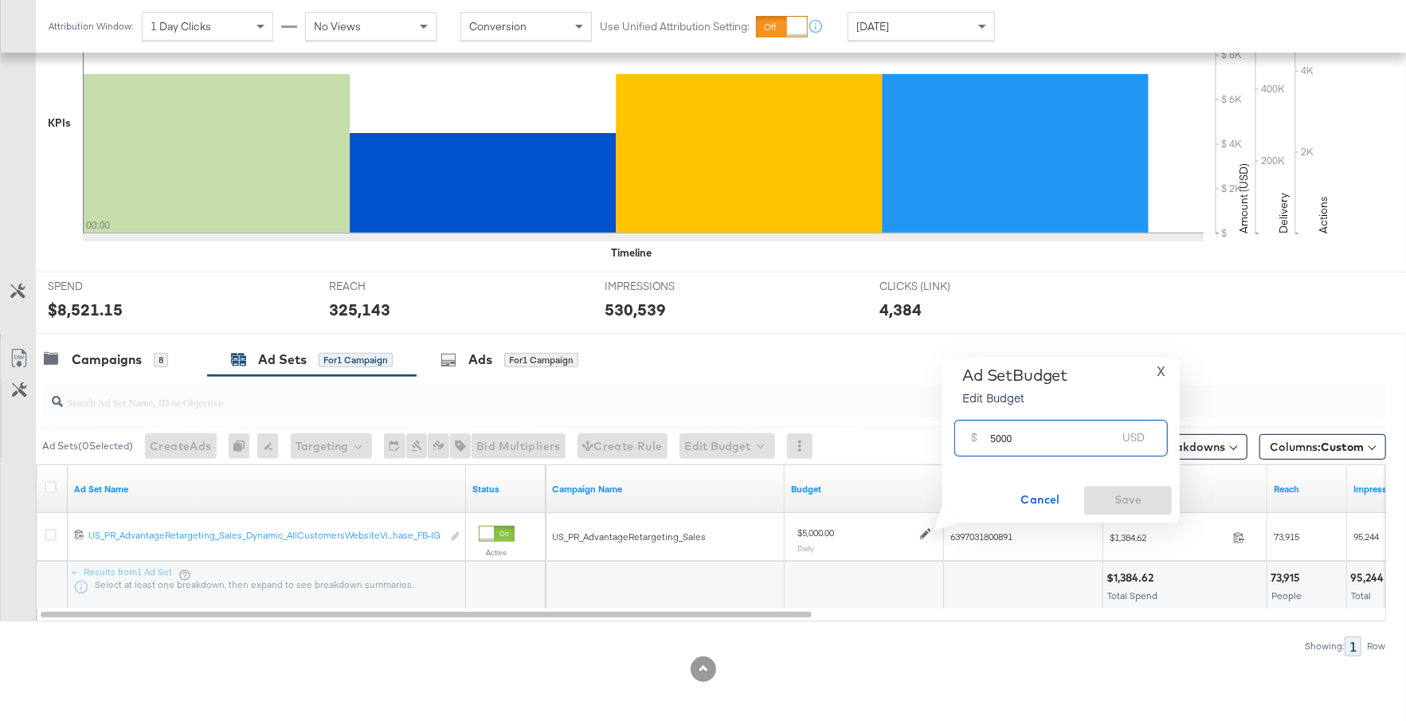
drag, startPoint x: 1022, startPoint y: 435, endPoint x: 985, endPoint y: 436, distance: 36.6
click at [984, 435] on div "$ 5000 USD" at bounding box center [1060, 438] width 213 height 36
type input "6000"
click at [1131, 503] on span "Save" at bounding box center [1127, 500] width 75 height 20
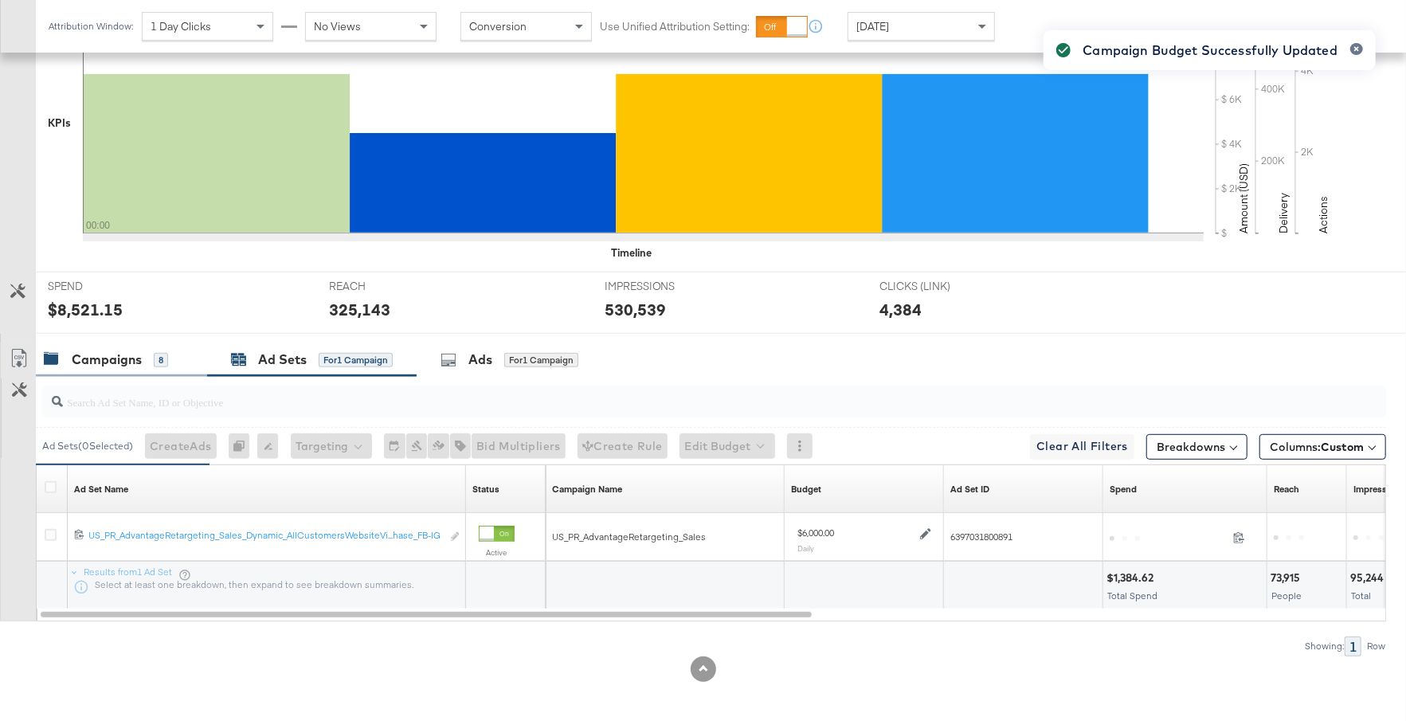
click at [132, 350] on div "Campaigns" at bounding box center [107, 359] width 70 height 18
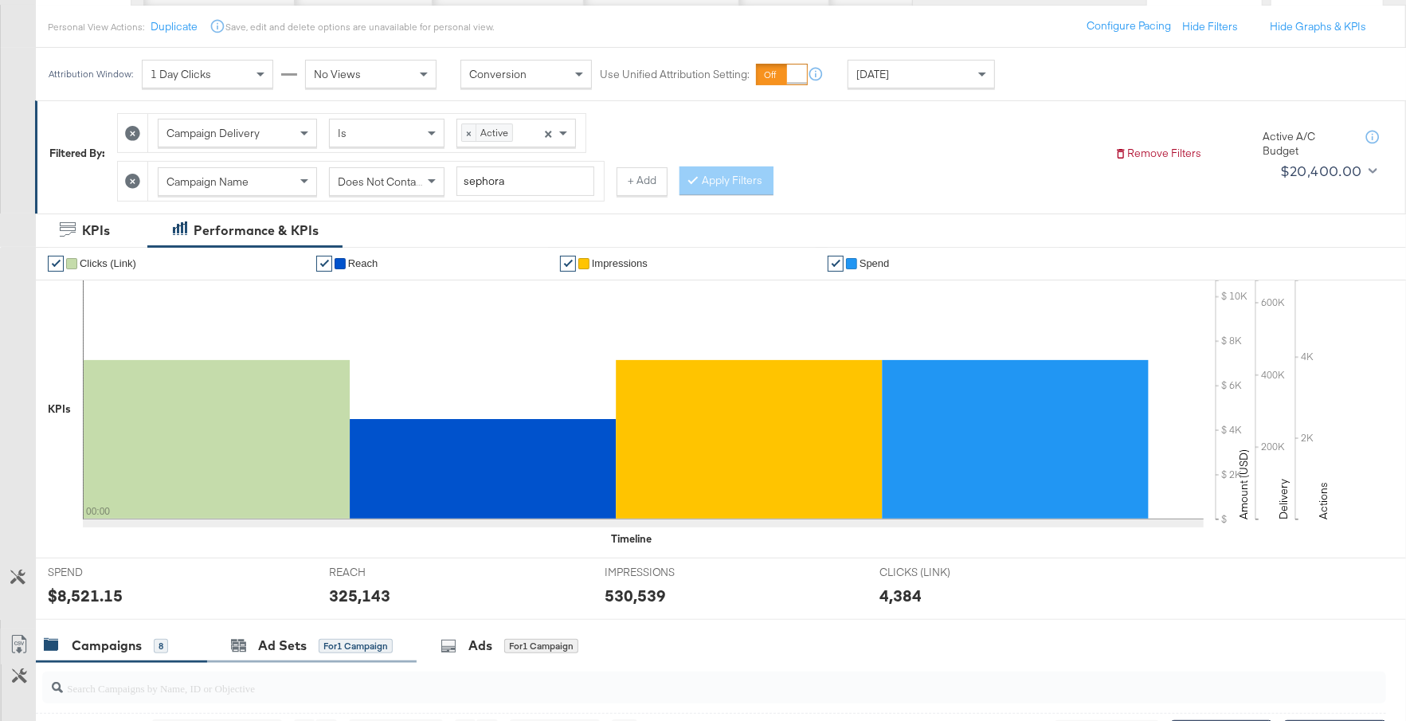
scroll to position [0, 0]
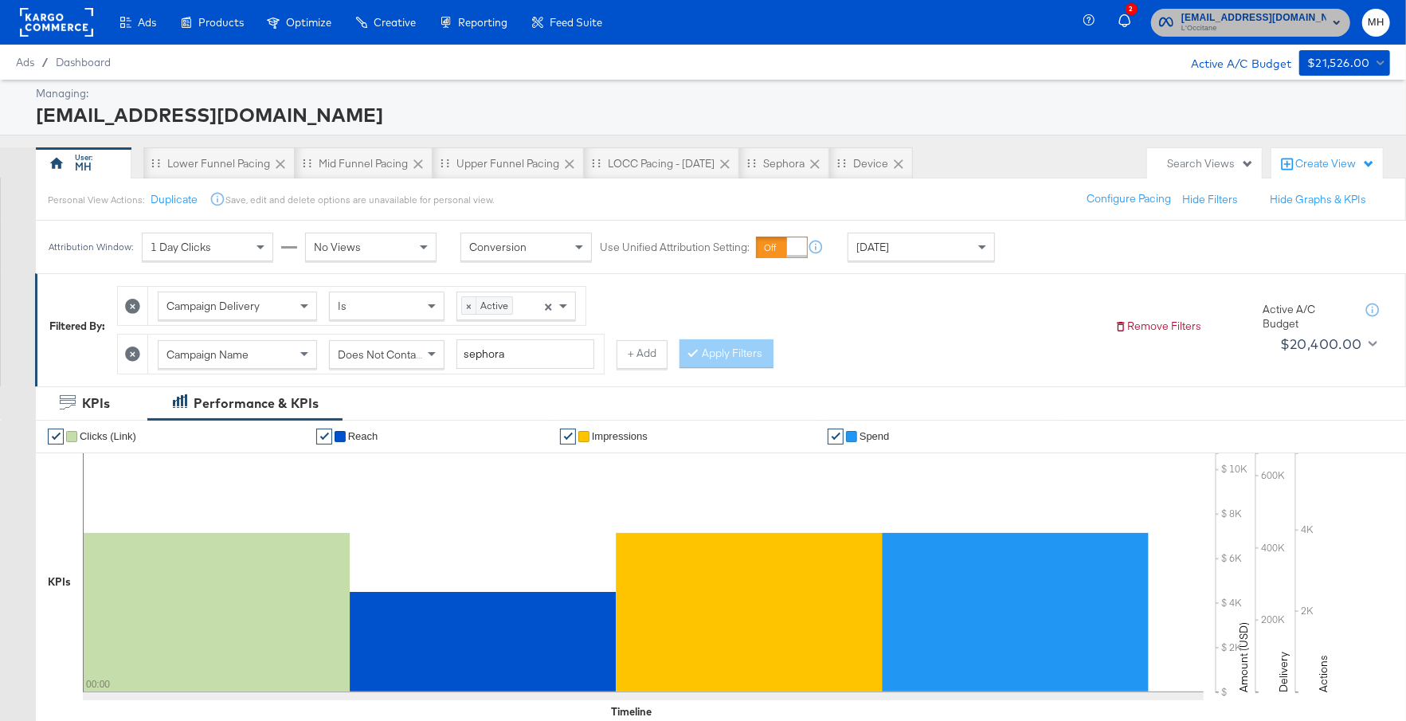
click at [1282, 25] on span "L'Occitane" at bounding box center [1253, 28] width 145 height 13
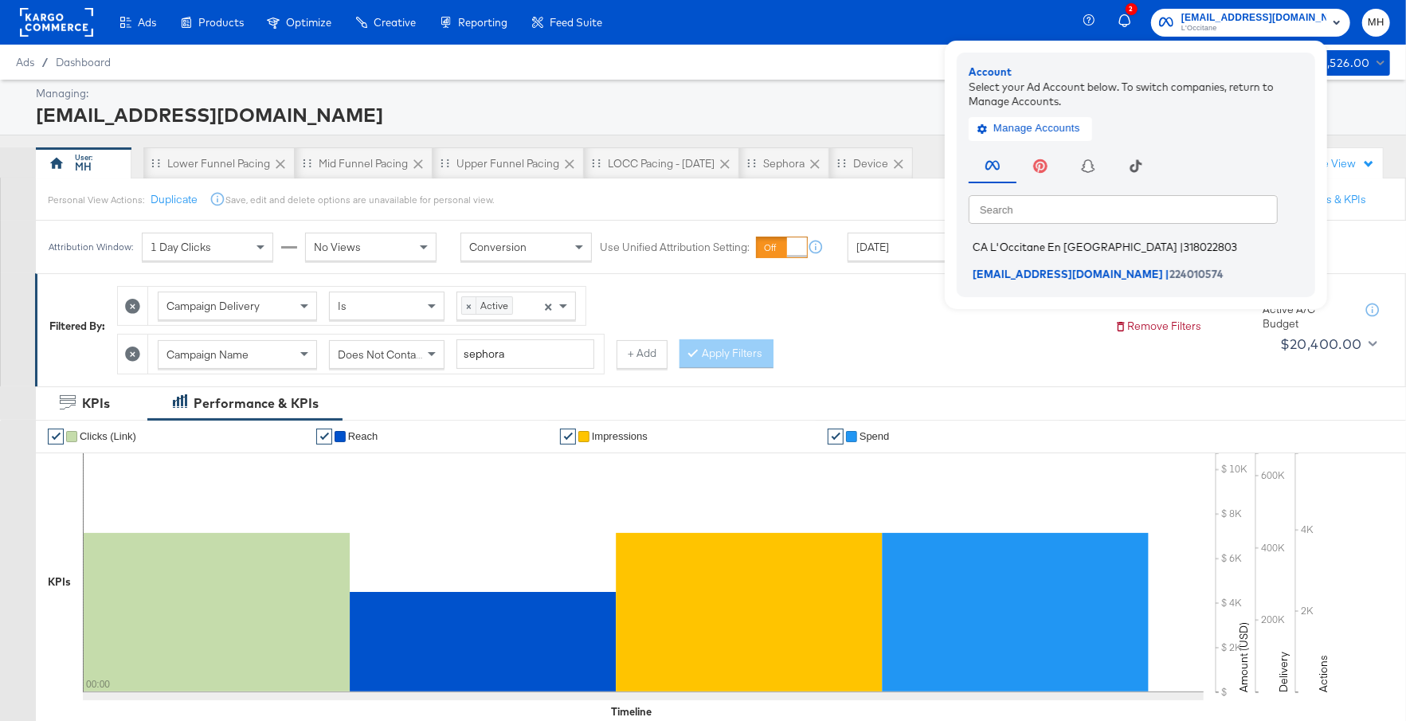
click at [1089, 251] on span "CA L'Occitane En [GEOGRAPHIC_DATA]" at bounding box center [1074, 247] width 205 height 13
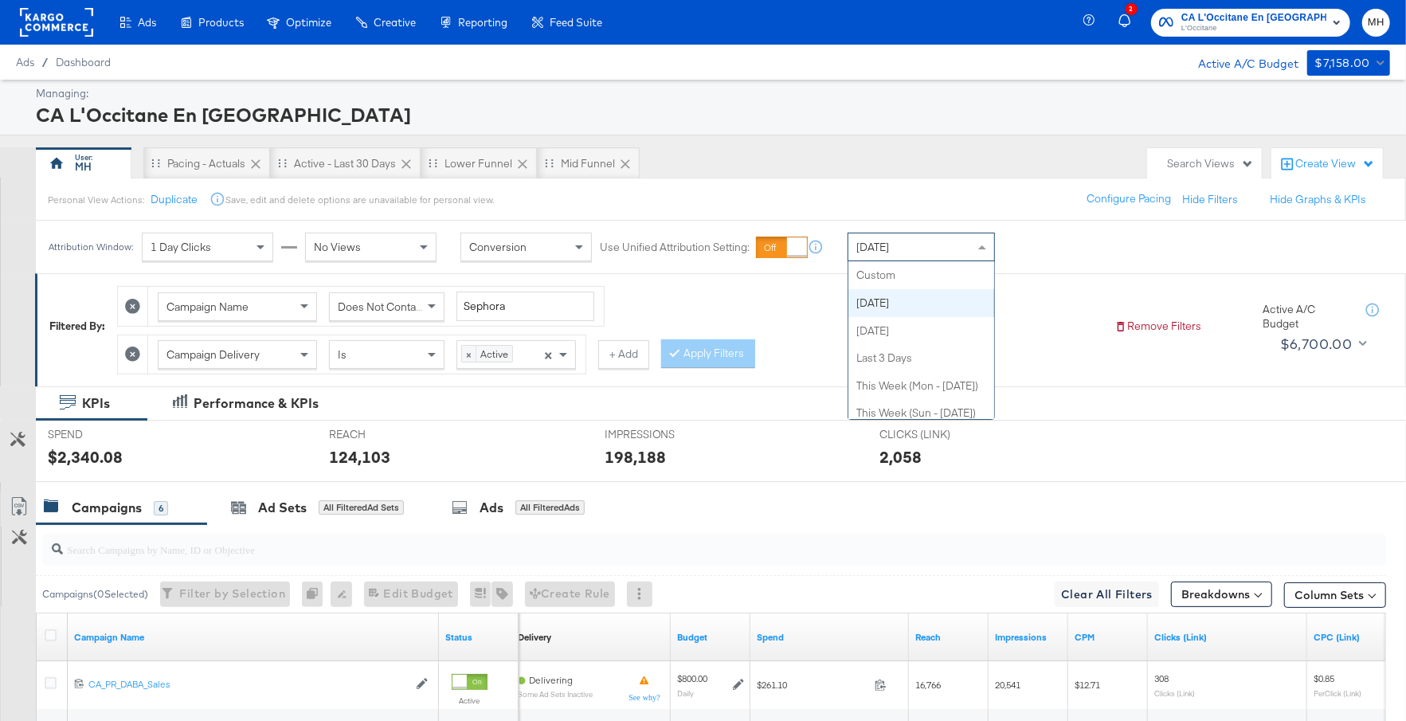
click at [902, 241] on div "[DATE]" at bounding box center [921, 246] width 146 height 27
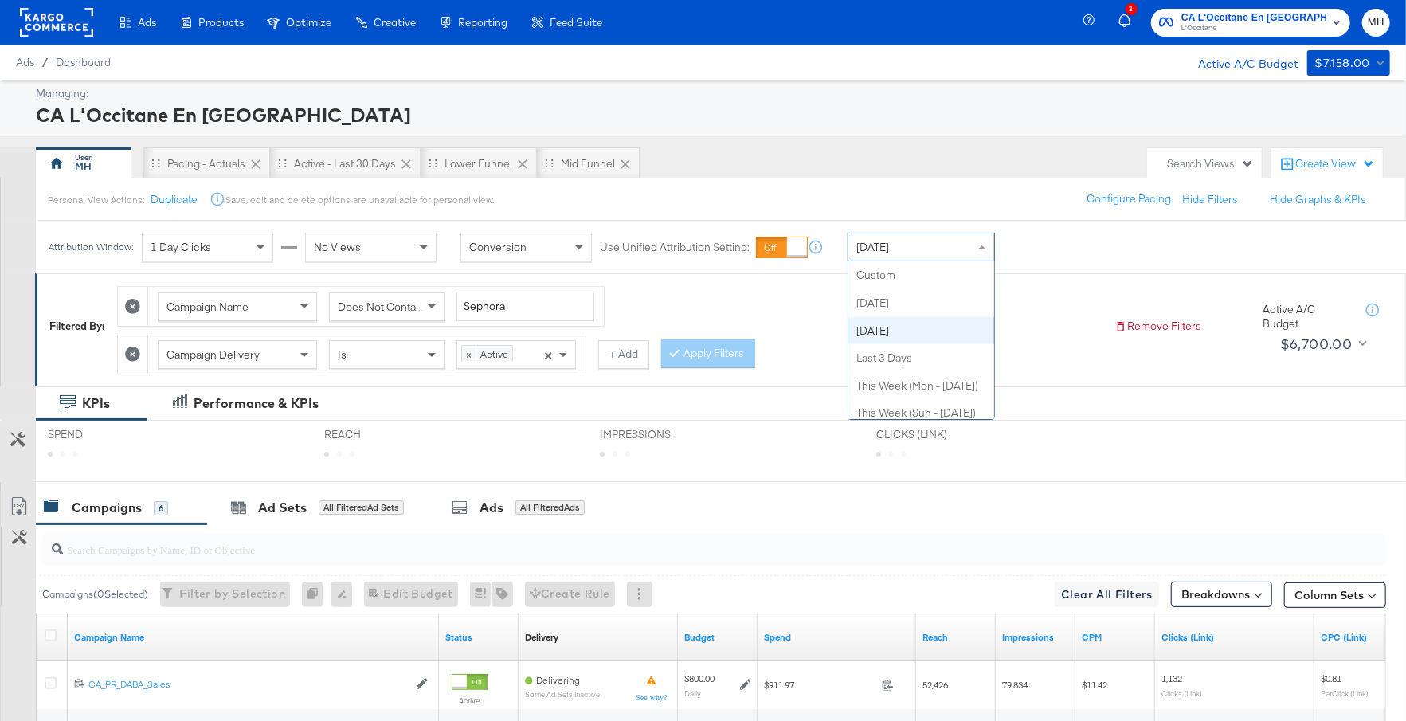
click at [961, 252] on div "[DATE]" at bounding box center [921, 246] width 146 height 27
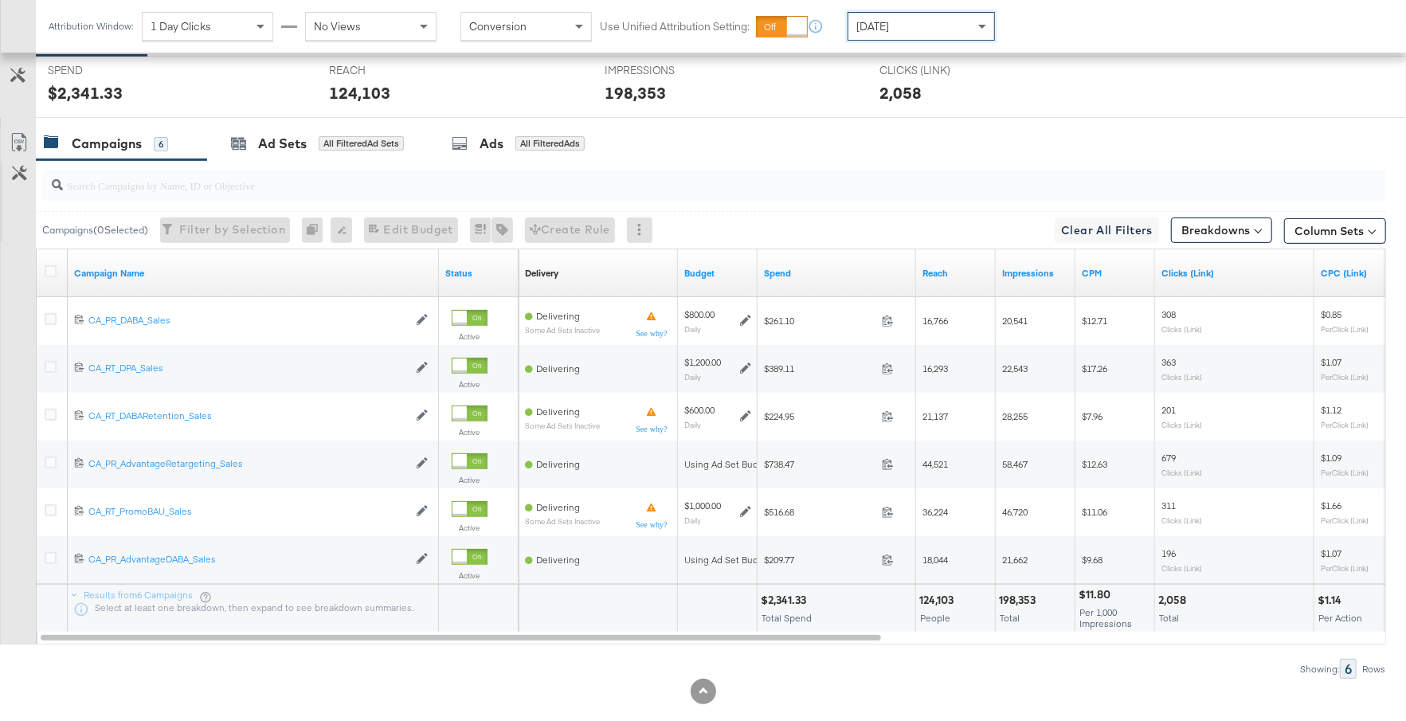
scroll to position [387, 0]
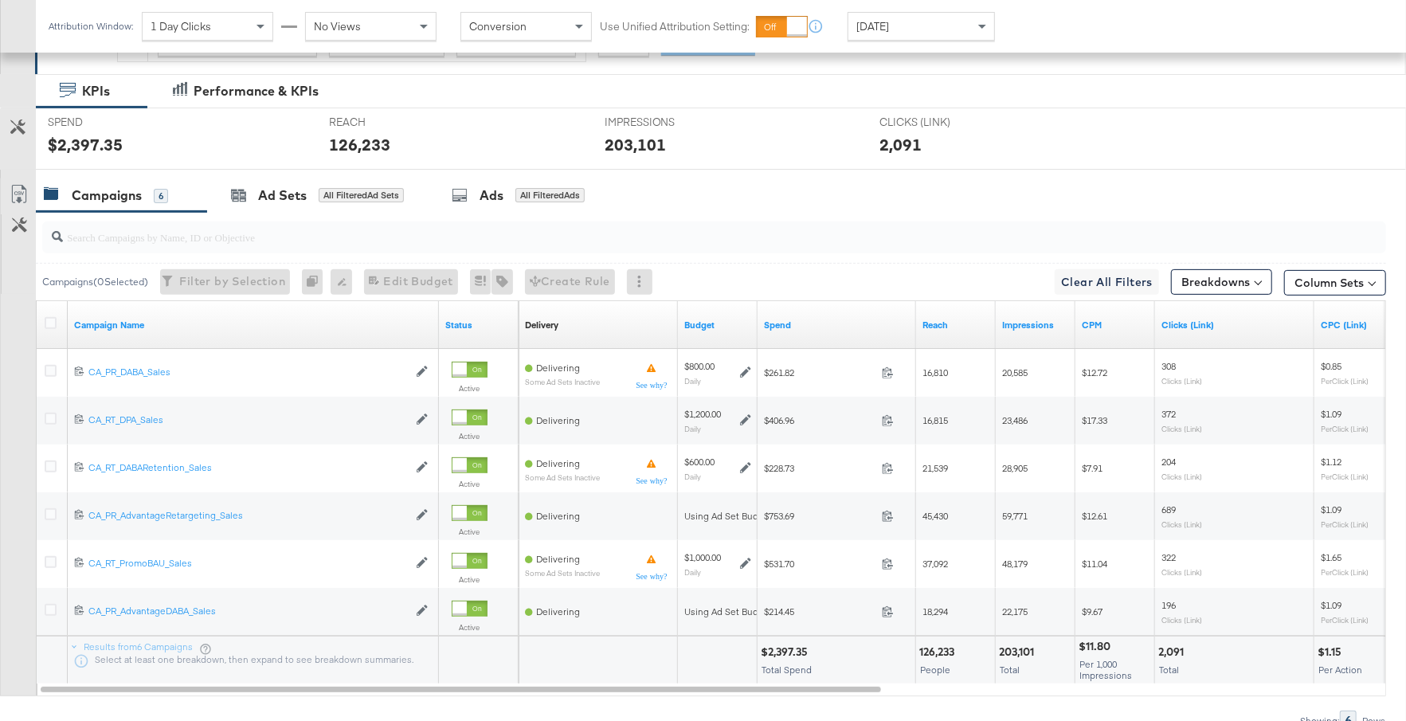
scroll to position [387, 0]
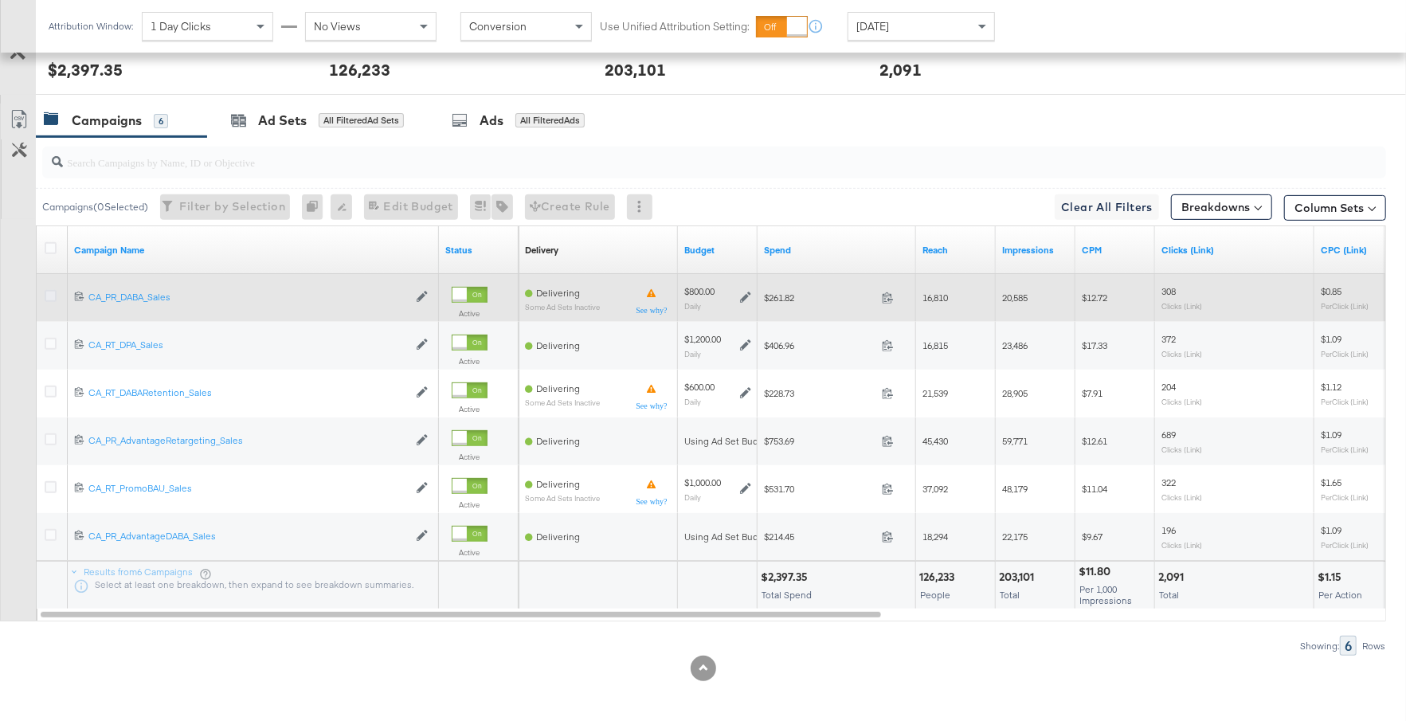
click at [45, 295] on icon at bounding box center [51, 296] width 12 height 12
click at [0, 0] on input "checkbox" at bounding box center [0, 0] width 0 height 0
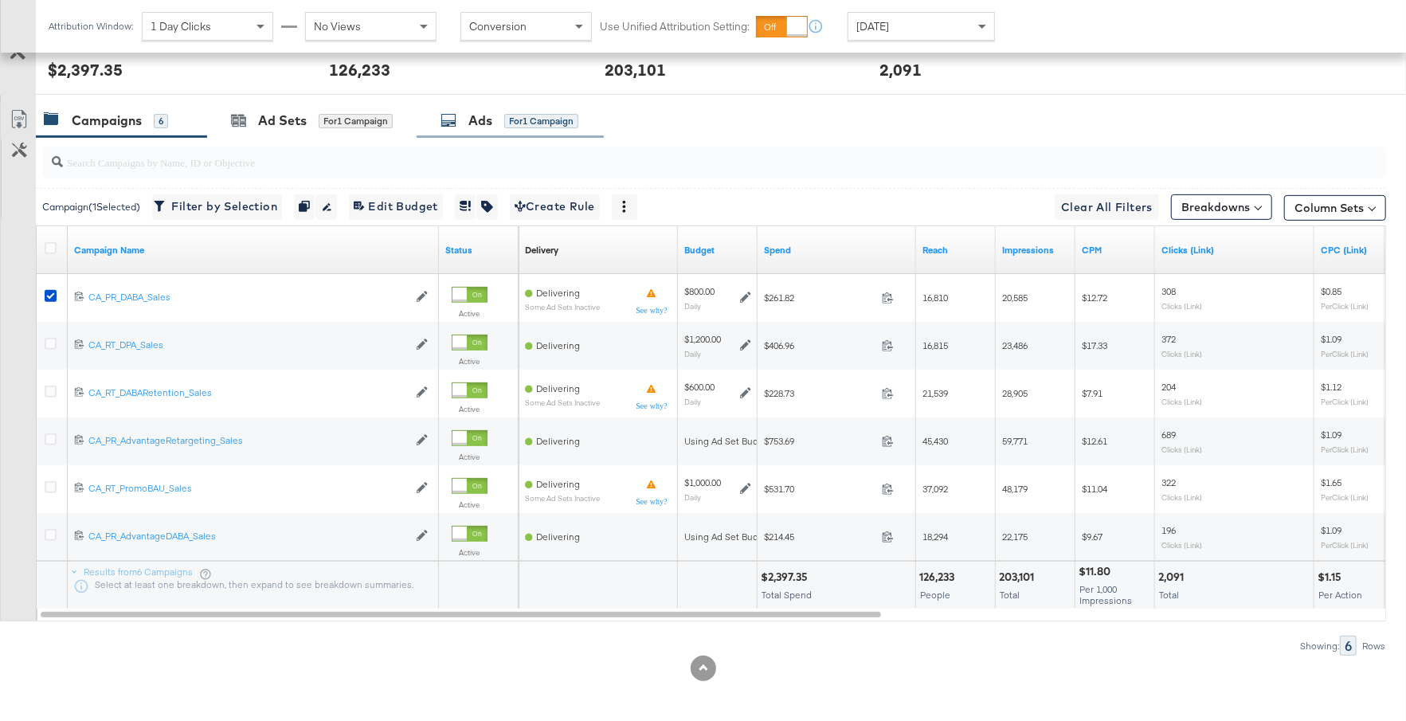
click at [466, 129] on div "Ads for 1 Campaign" at bounding box center [510, 121] width 187 height 34
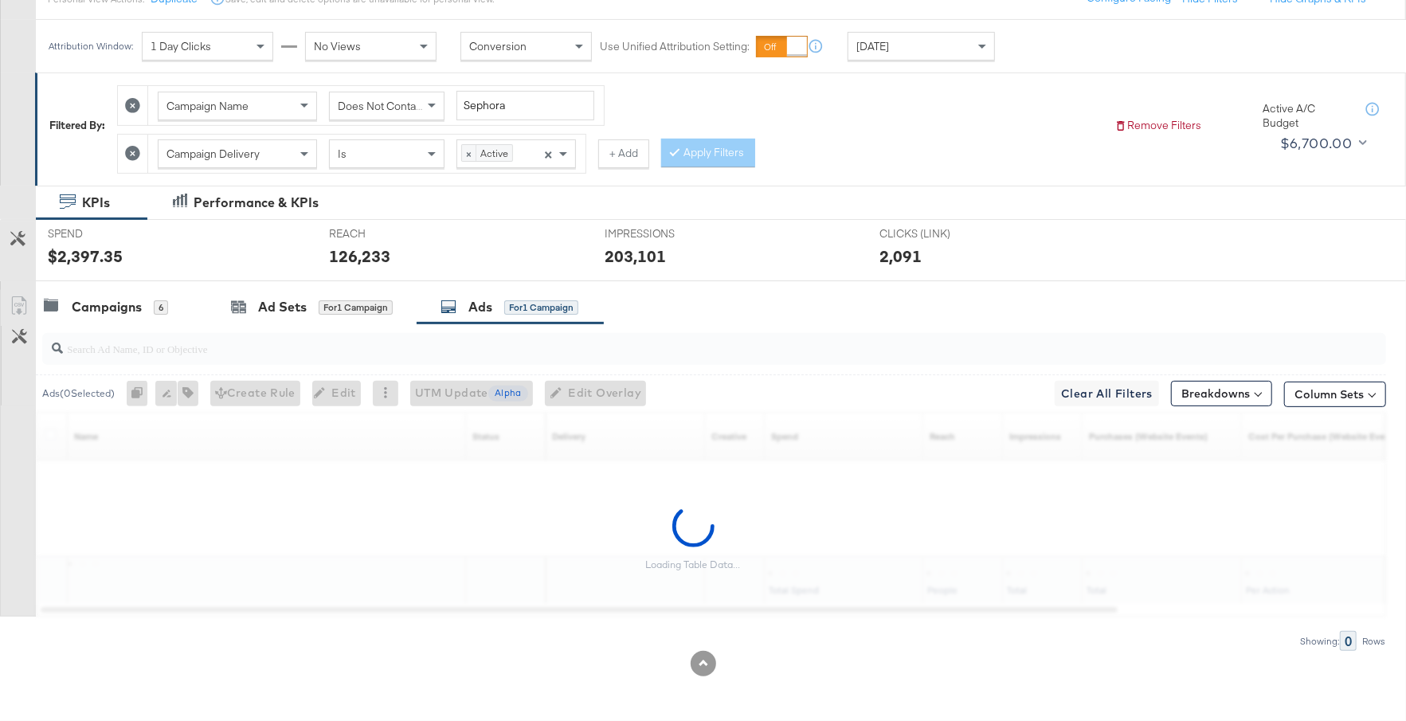
scroll to position [196, 0]
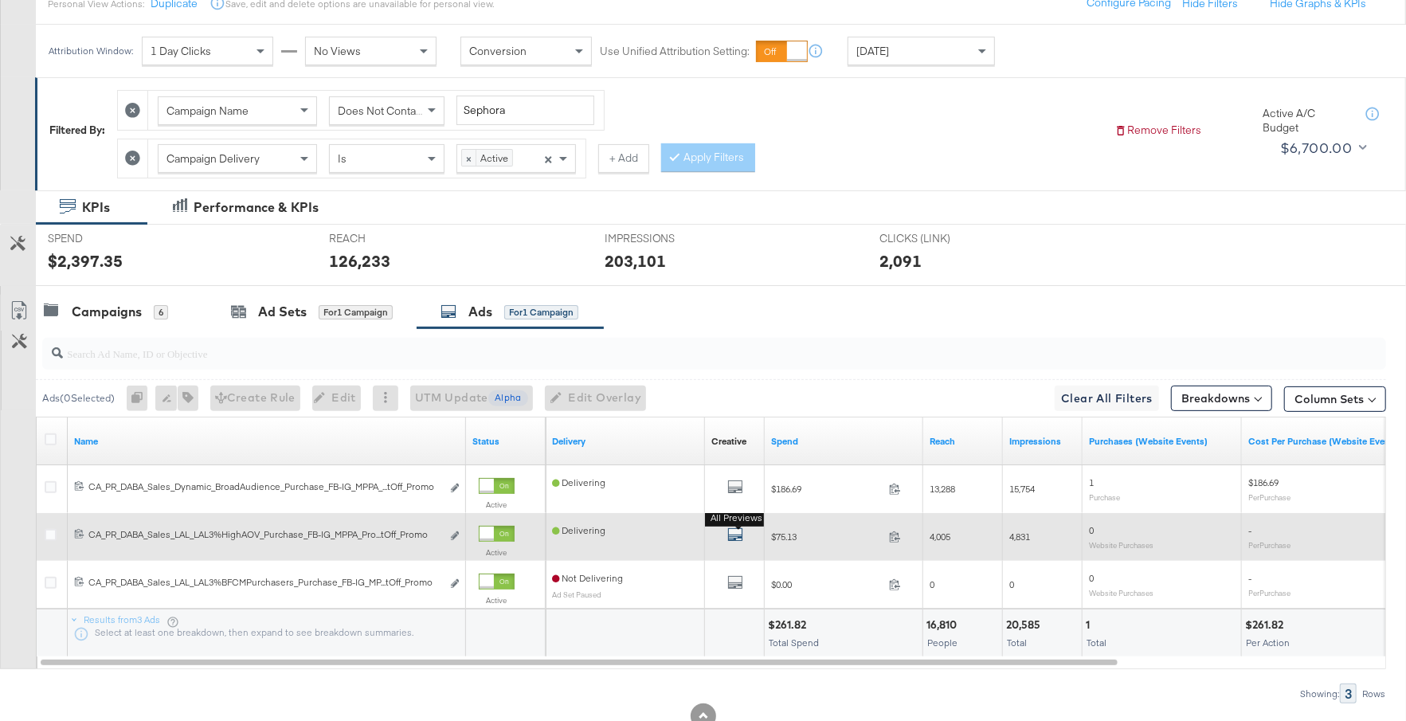
click at [737, 530] on icon "default" at bounding box center [735, 534] width 16 height 16
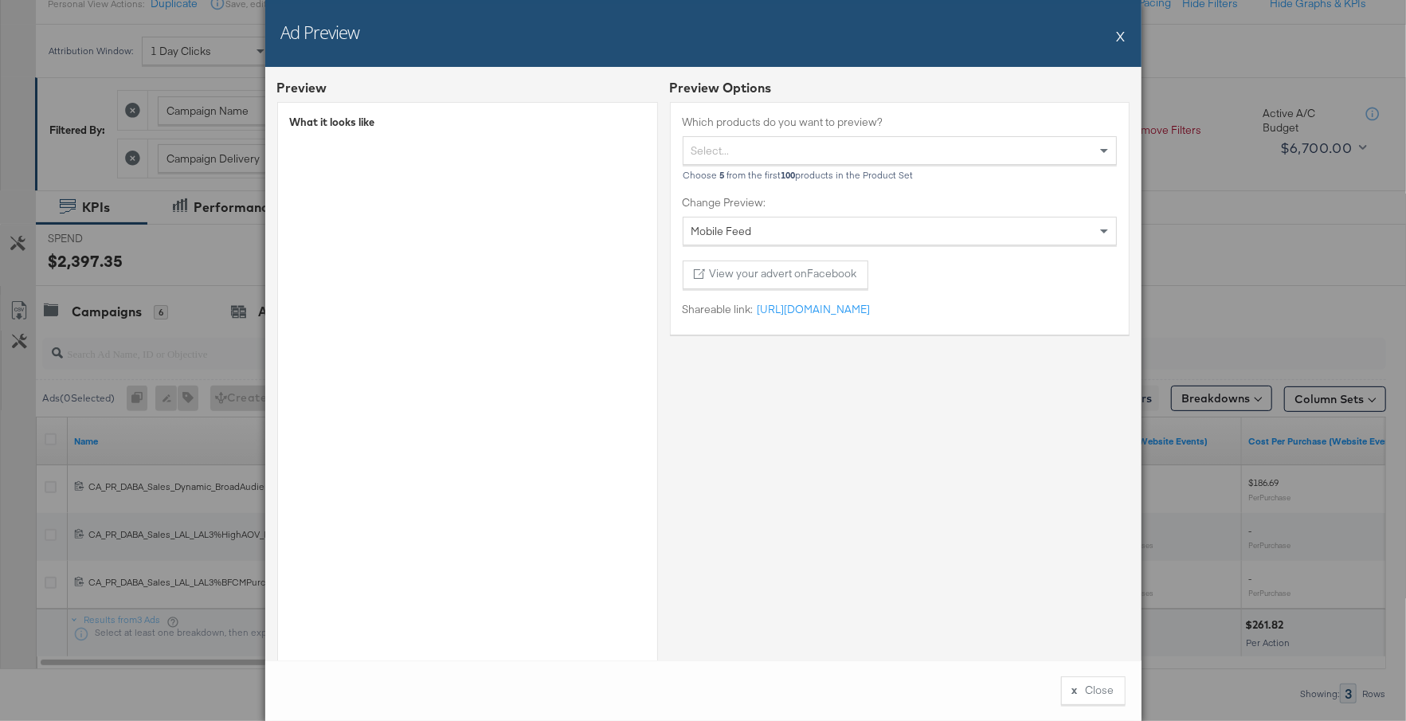
click at [1117, 35] on button "X" at bounding box center [1121, 36] width 9 height 32
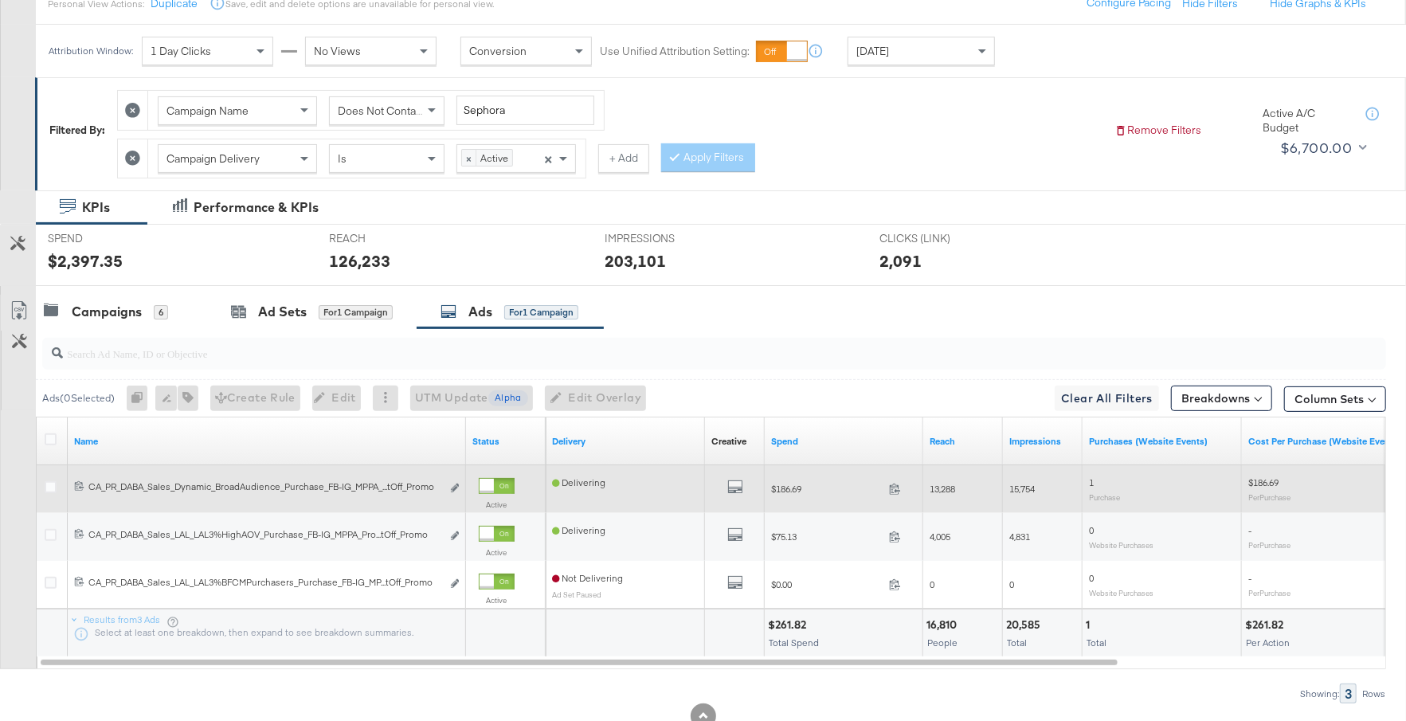
scroll to position [0, 0]
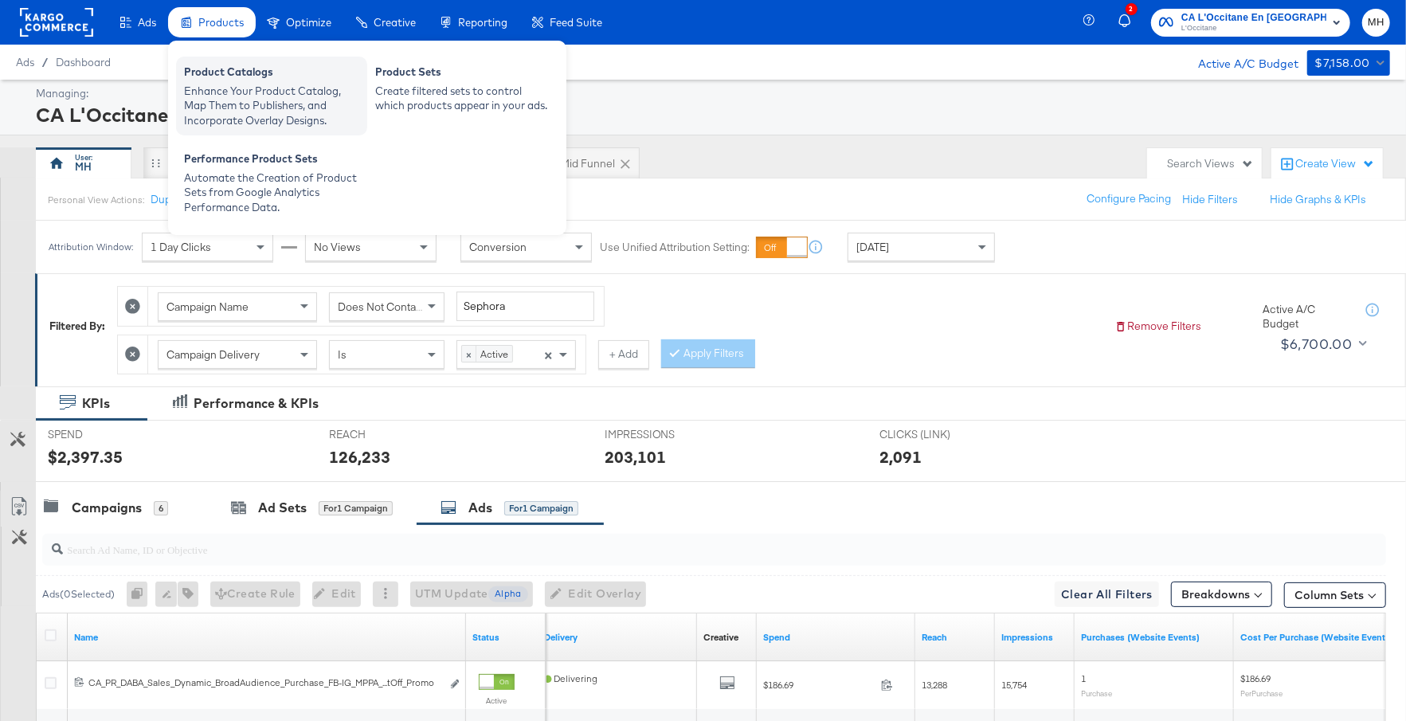
click at [252, 80] on div "Product Catalogs" at bounding box center [271, 74] width 175 height 19
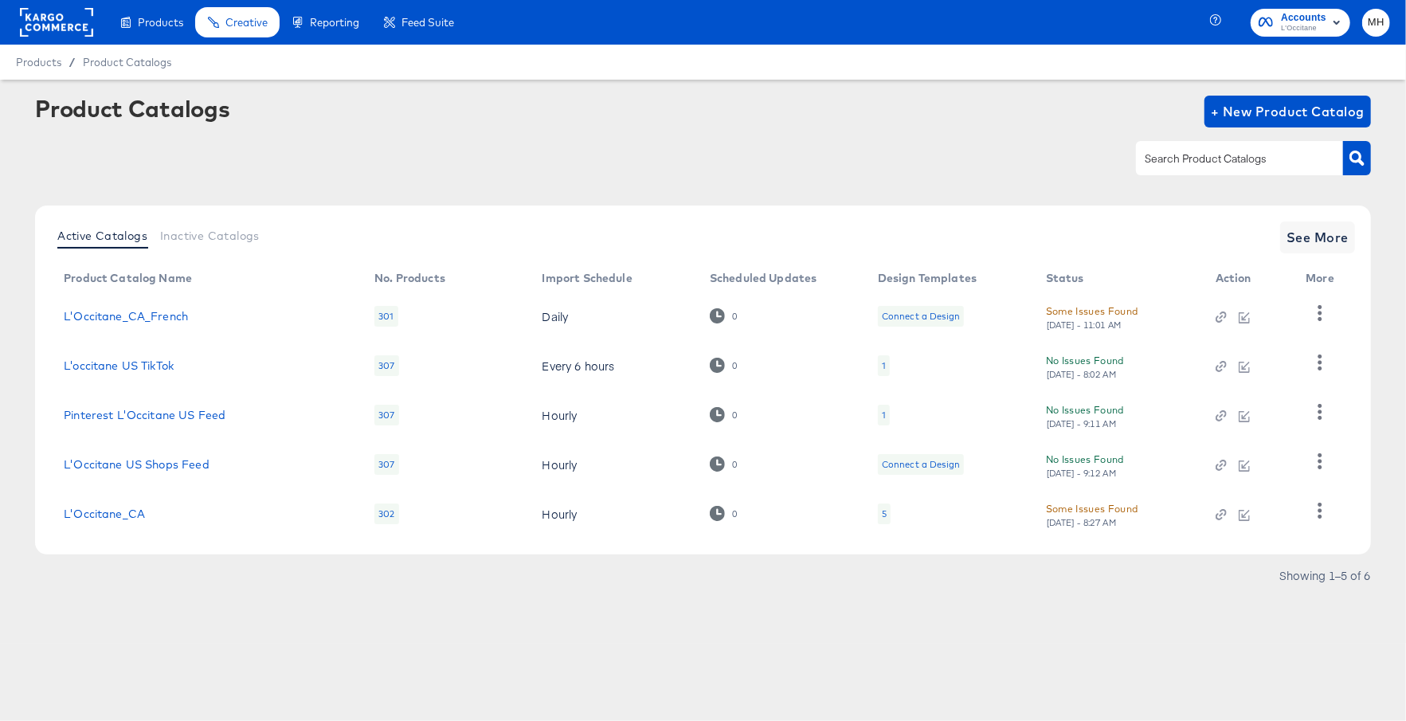
click at [1299, 220] on div "Active Catalogs Inactive Catalogs See More Product Catalog Name No. Products Im…" at bounding box center [703, 379] width 1336 height 349
click at [1309, 233] on span "See More" at bounding box center [1317, 237] width 62 height 22
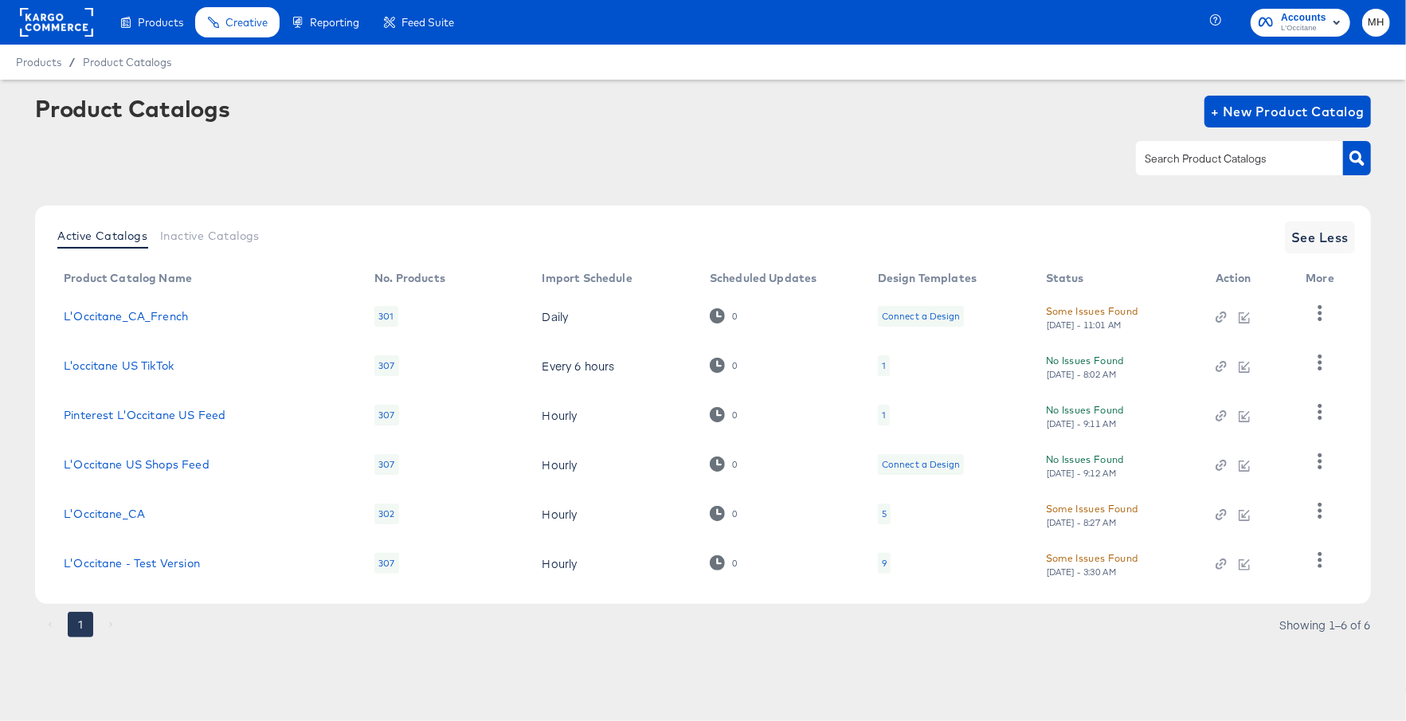
click at [122, 501] on td "L'Occitane_CA" at bounding box center [206, 513] width 311 height 49
click at [121, 508] on link "L'Occitane_CA" at bounding box center [104, 513] width 81 height 13
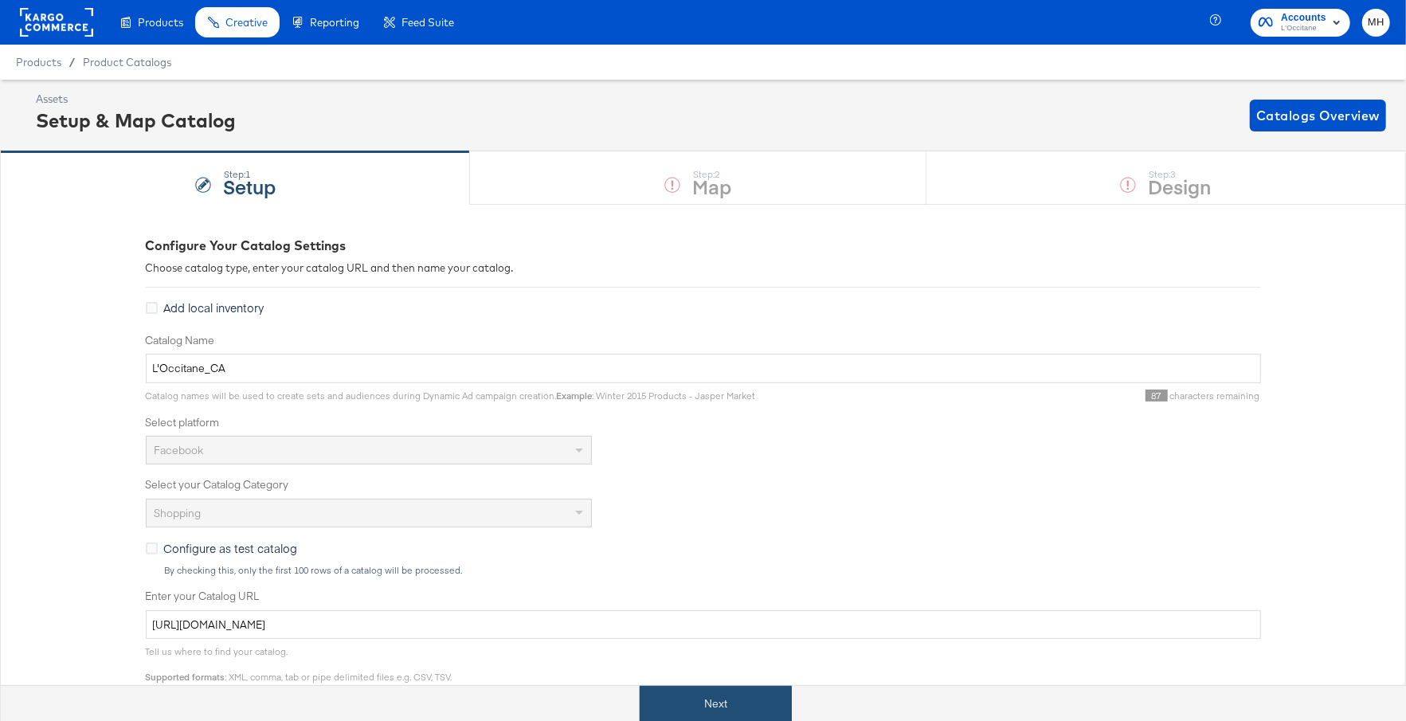
click at [725, 700] on button "Next" at bounding box center [716, 704] width 152 height 36
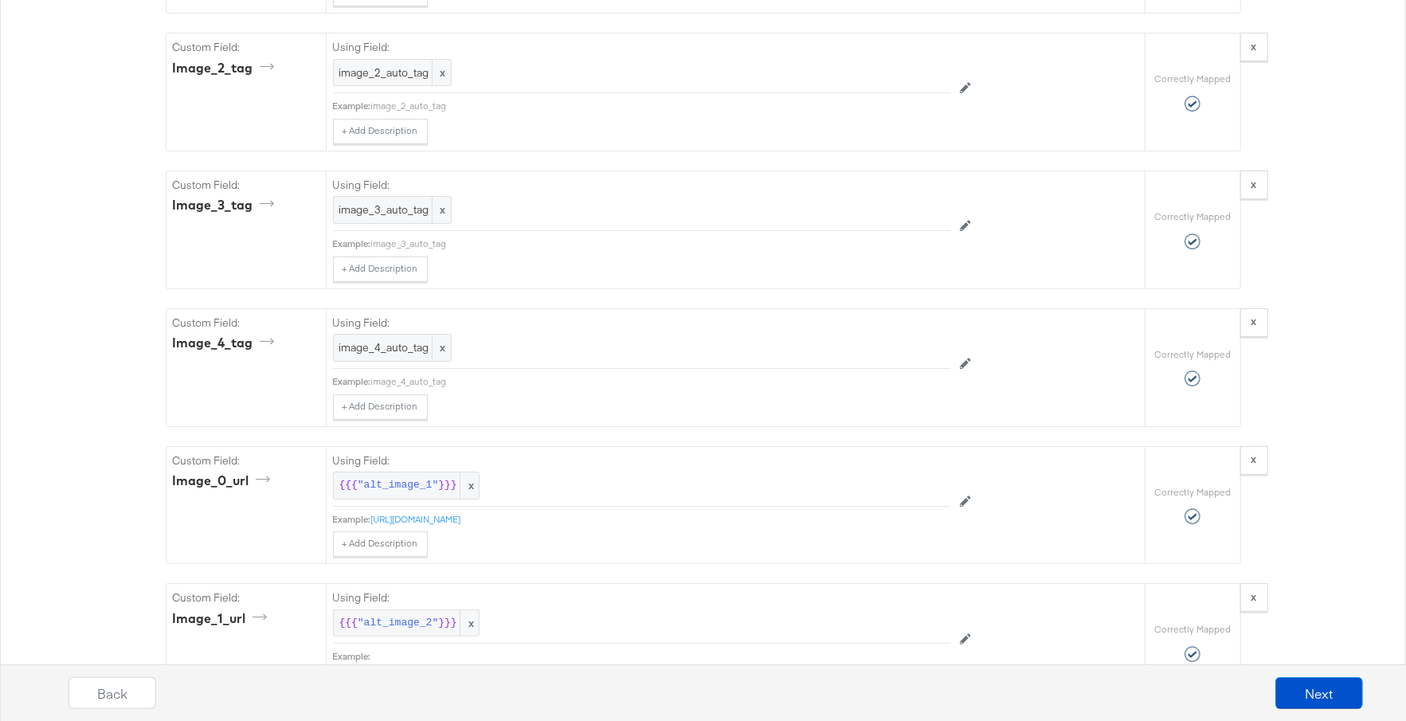
scroll to position [4134, 0]
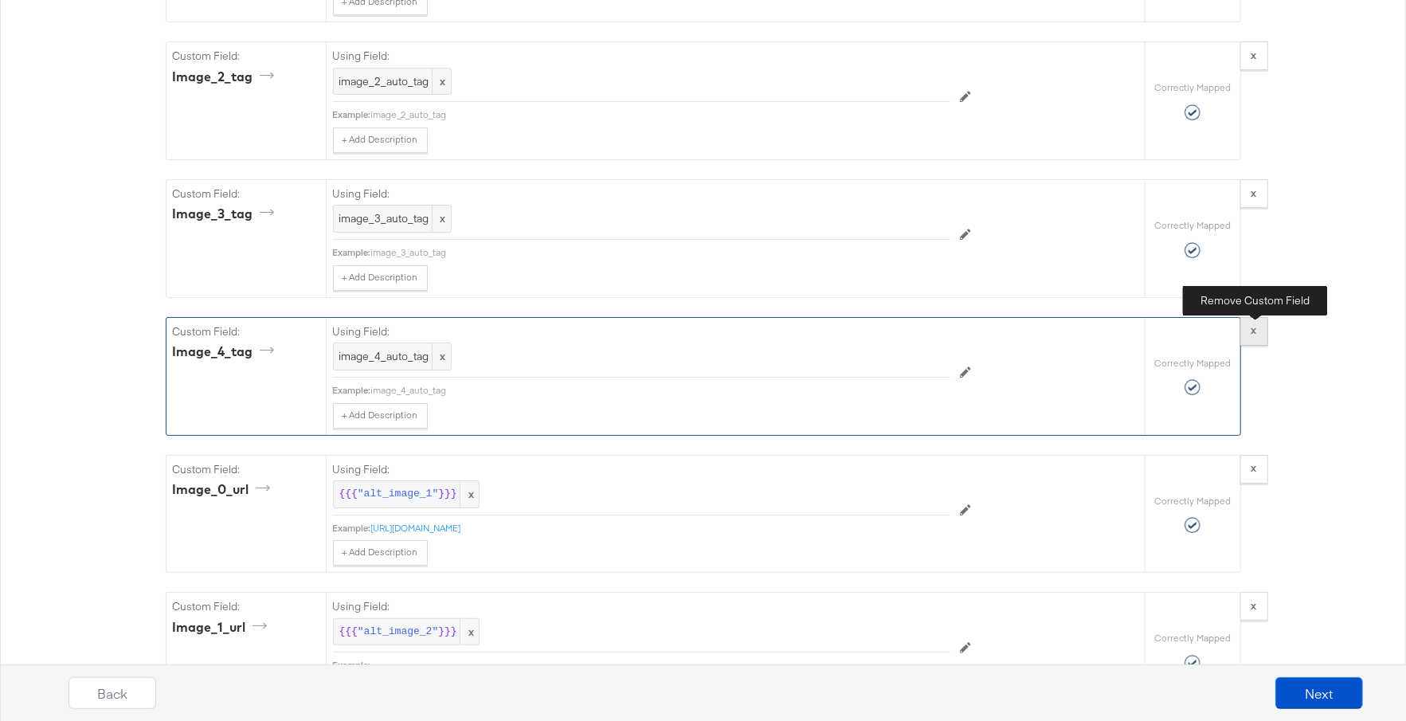
click at [1253, 337] on strong "x" at bounding box center [1254, 330] width 6 height 14
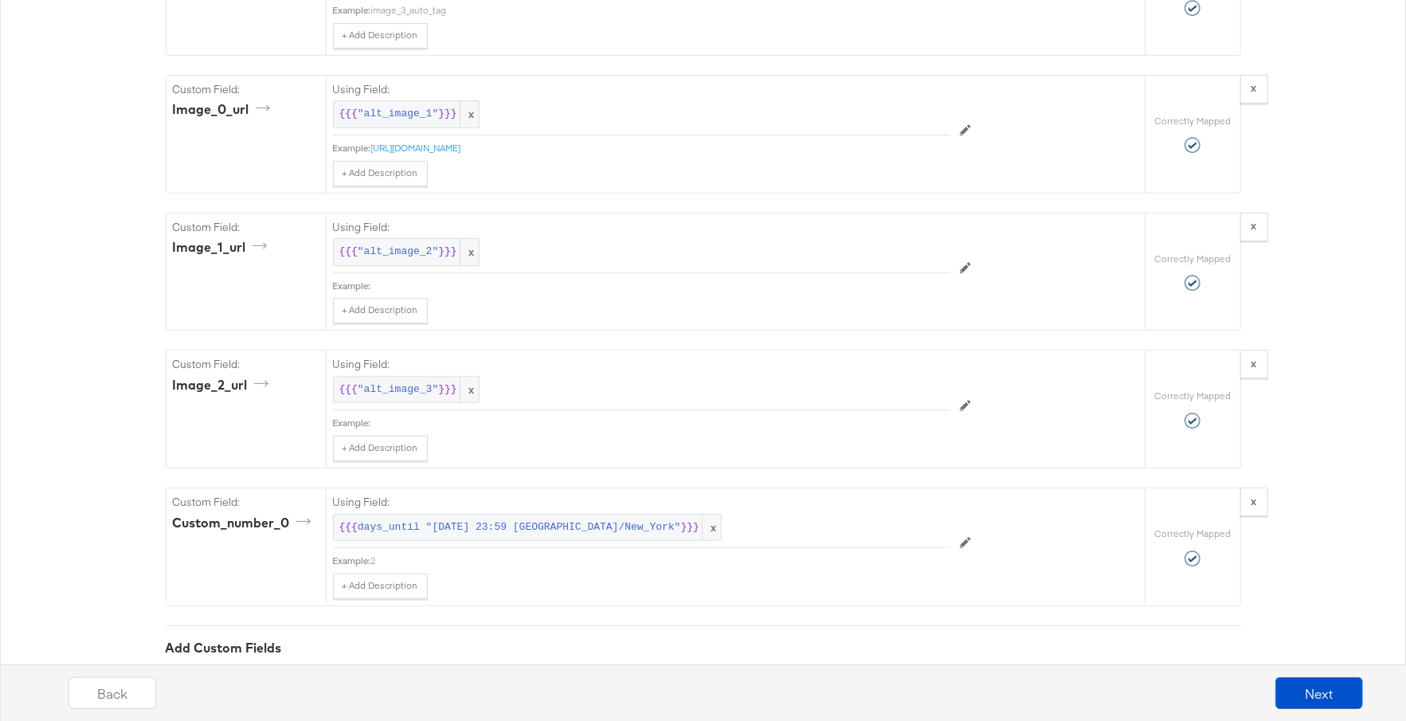
scroll to position [4499, 0]
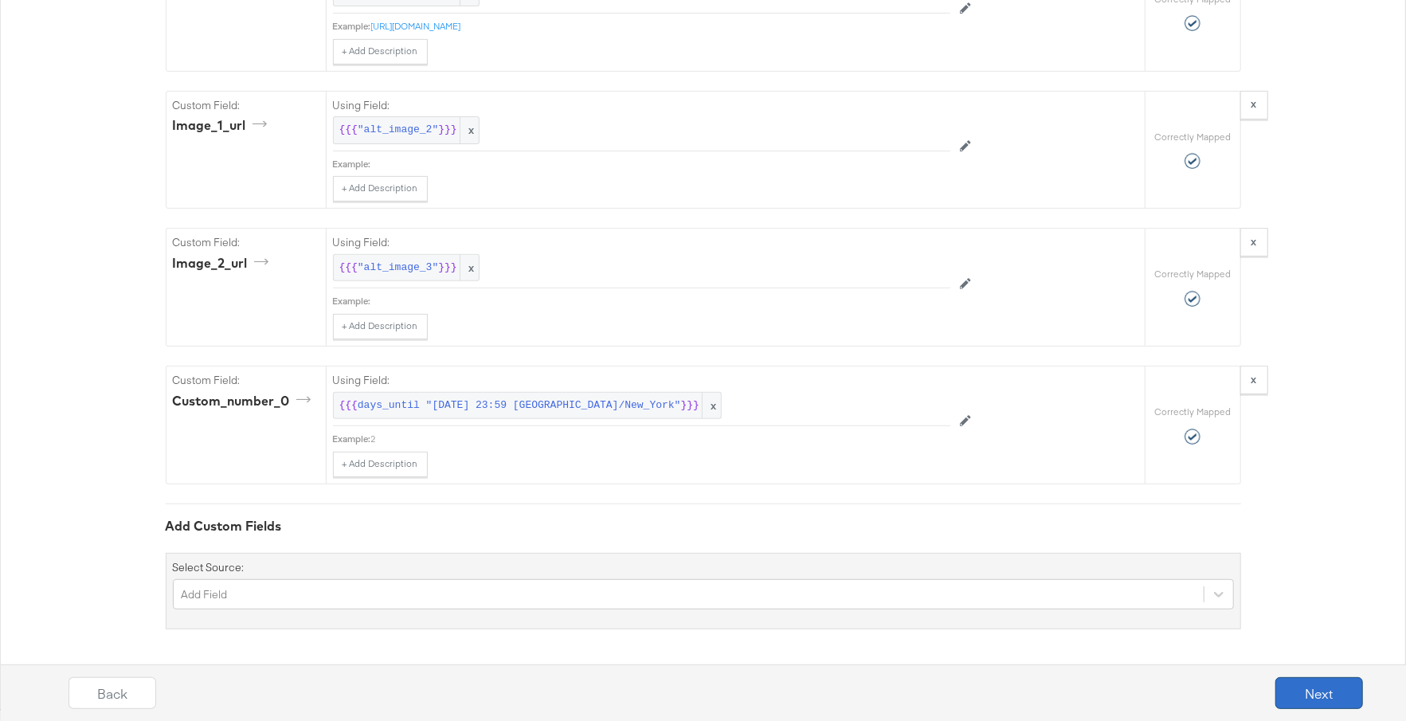
click at [1327, 702] on button "Next" at bounding box center [1319, 693] width 88 height 32
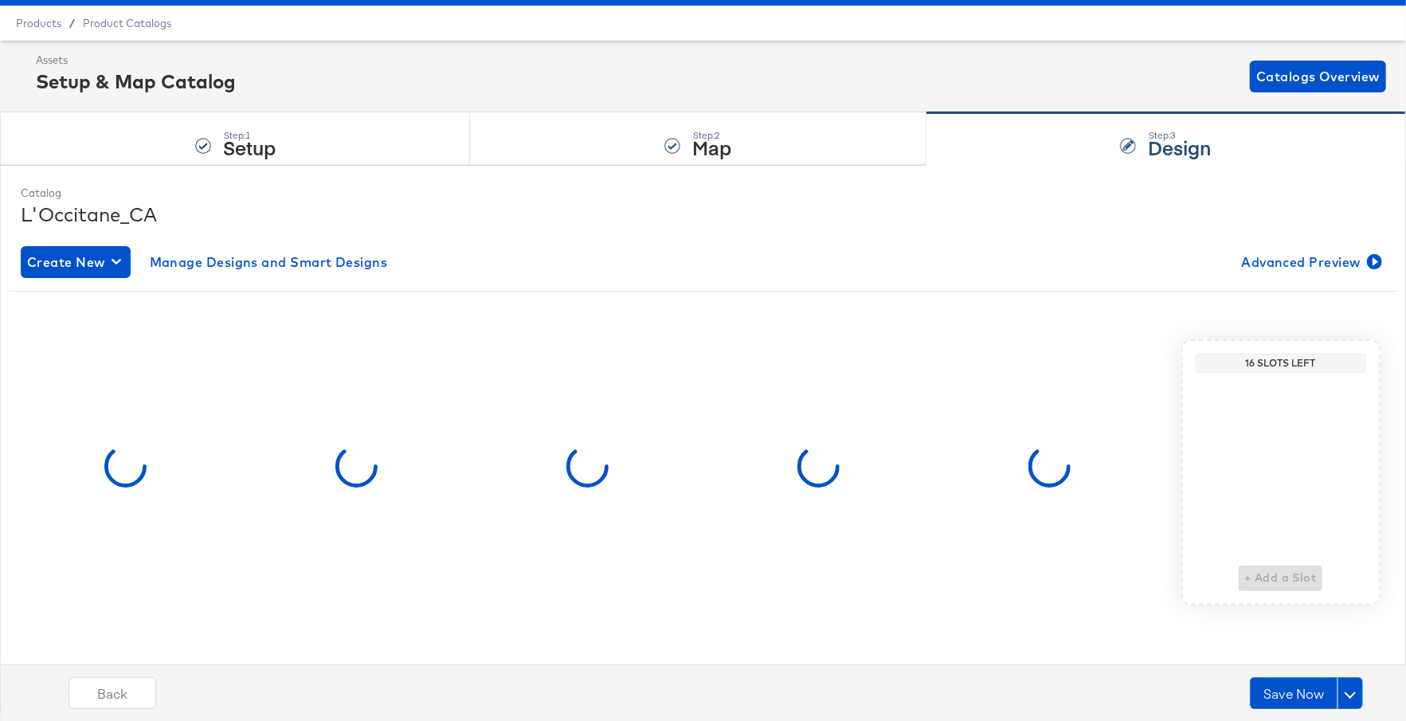
scroll to position [0, 0]
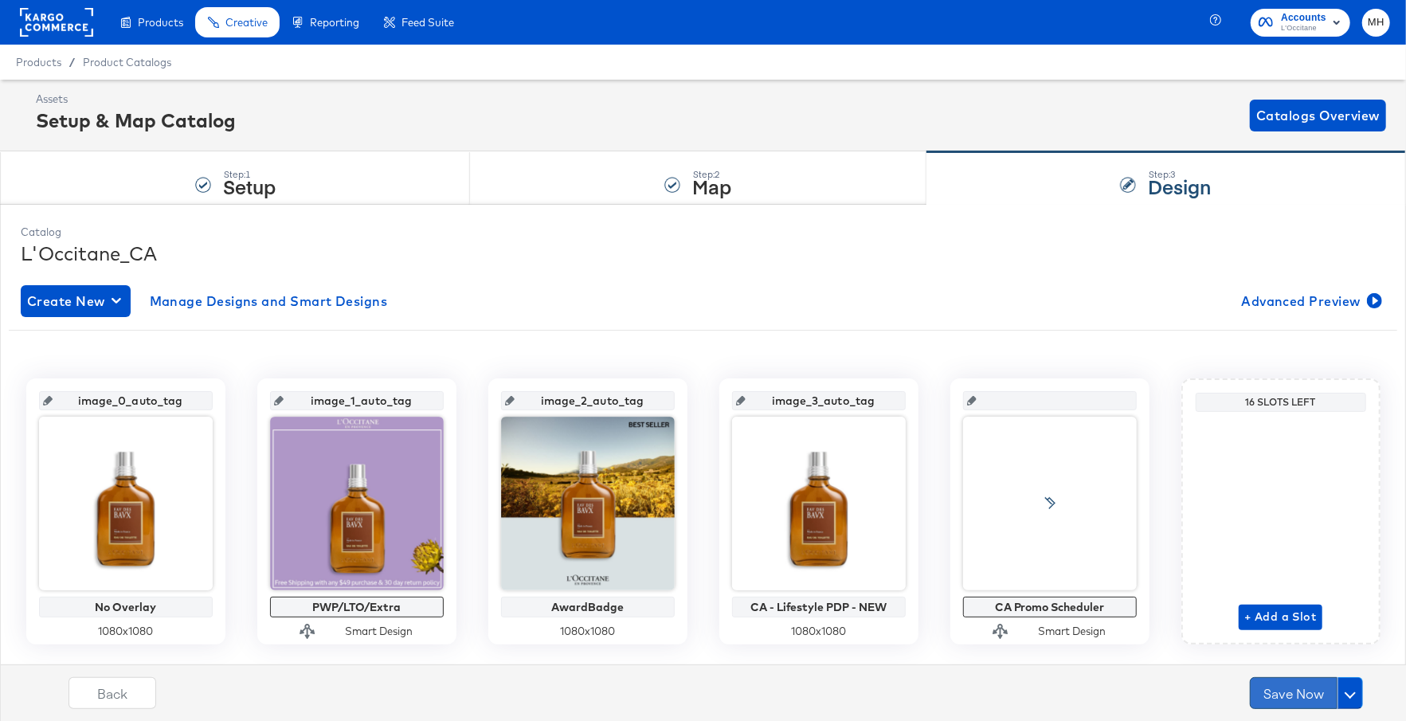
click at [1282, 701] on button "Save Now" at bounding box center [1294, 693] width 88 height 32
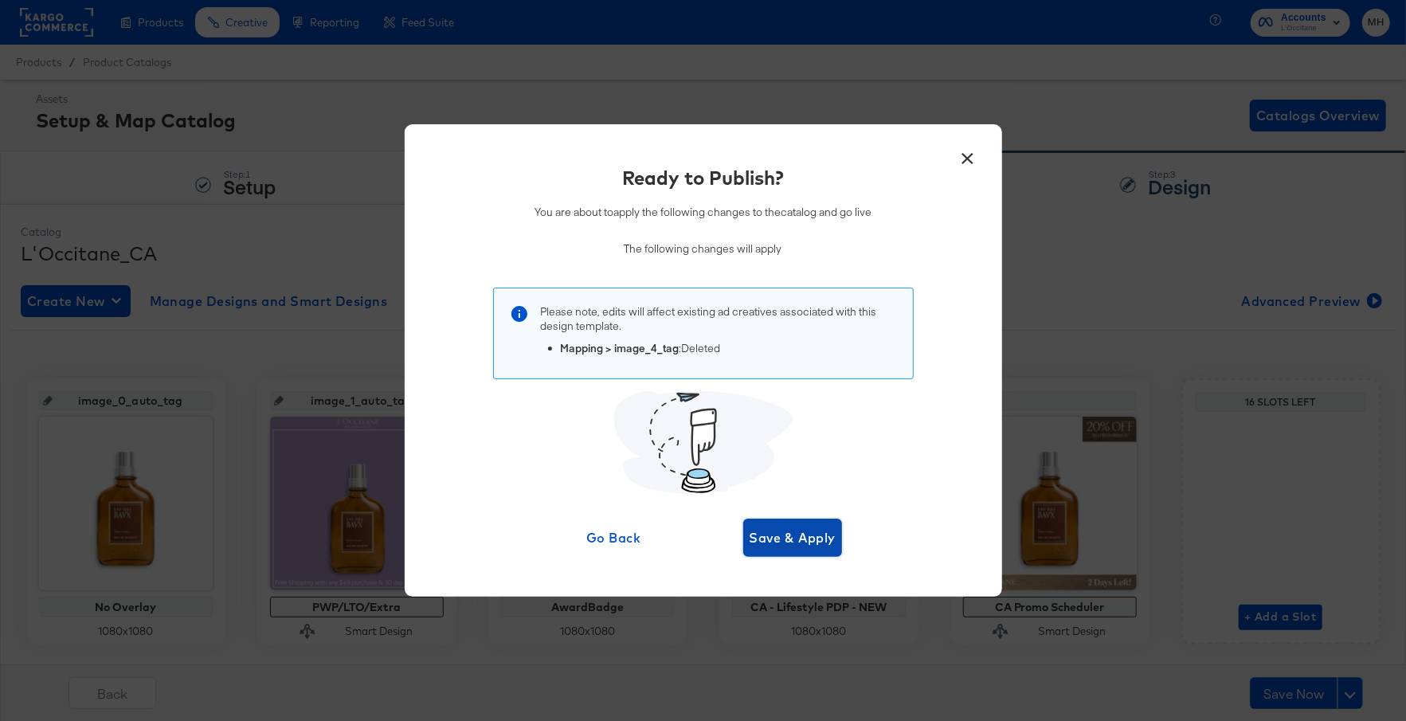
click at [804, 539] on span "Save & Apply" at bounding box center [792, 537] width 87 height 22
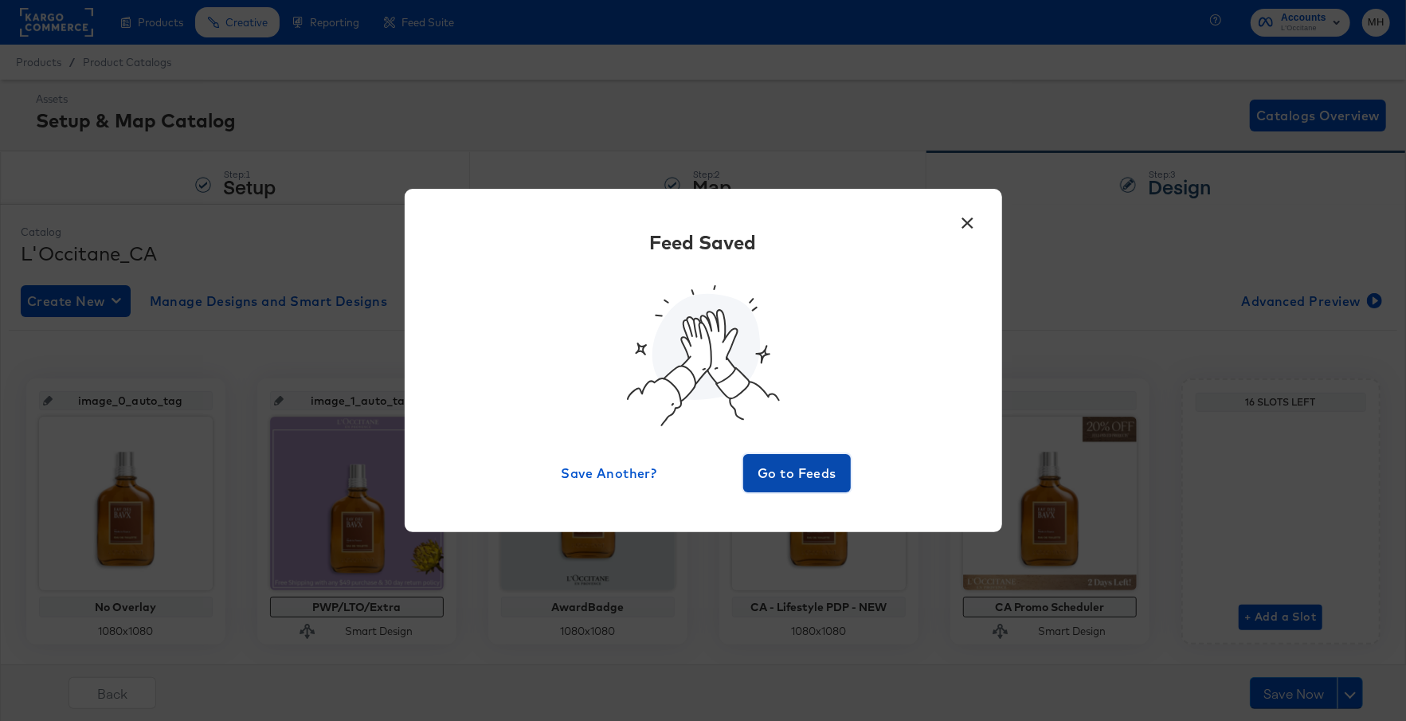
click at [805, 482] on span "Go to Feeds" at bounding box center [797, 473] width 96 height 22
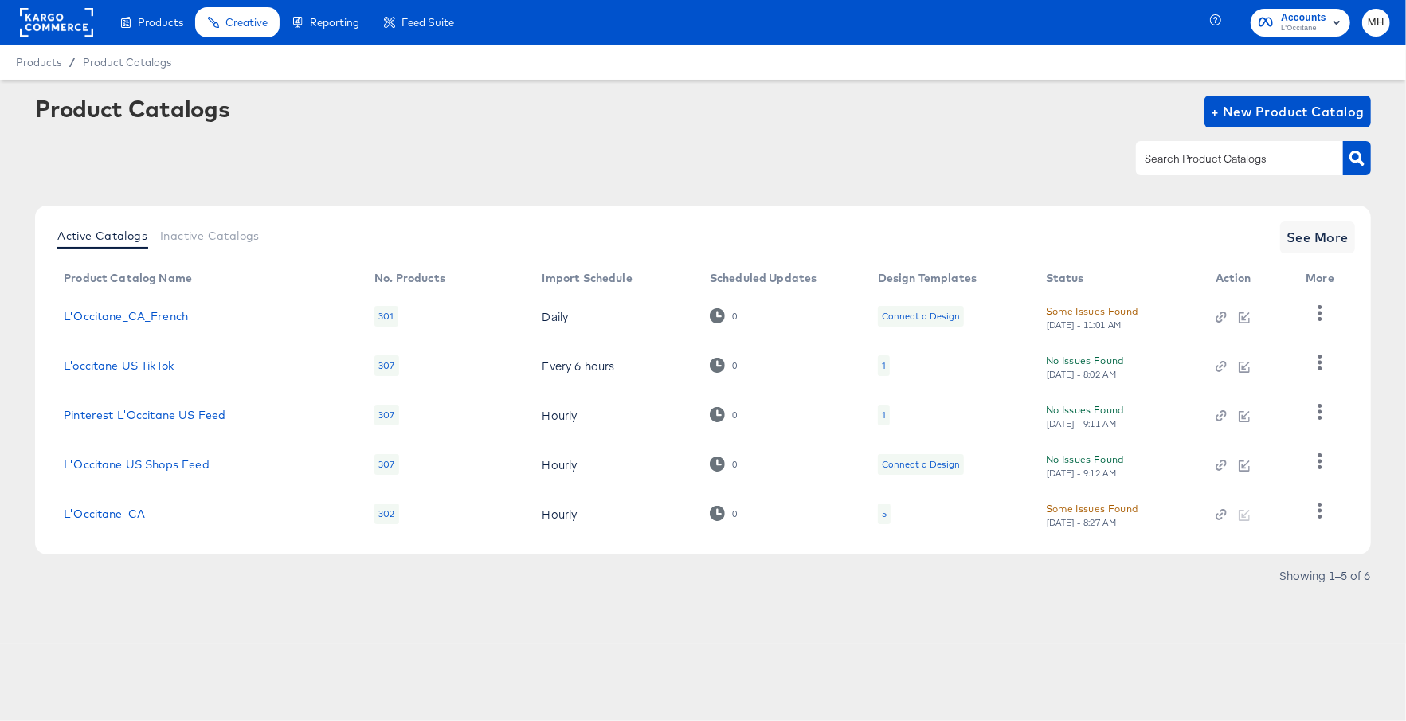
click at [70, 31] on rect at bounding box center [56, 22] width 73 height 29
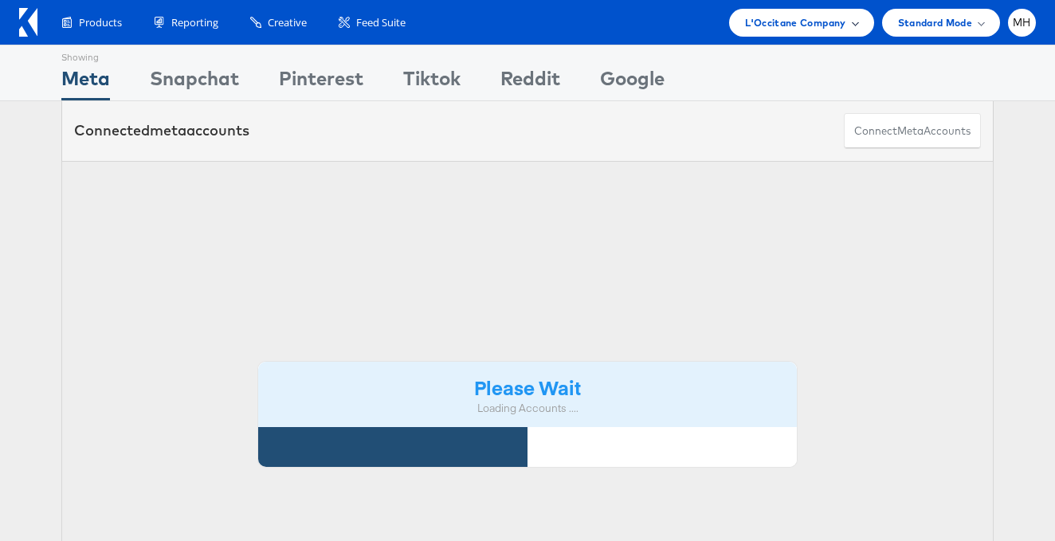
click at [818, 15] on span "L'Occitane Company" at bounding box center [795, 22] width 100 height 17
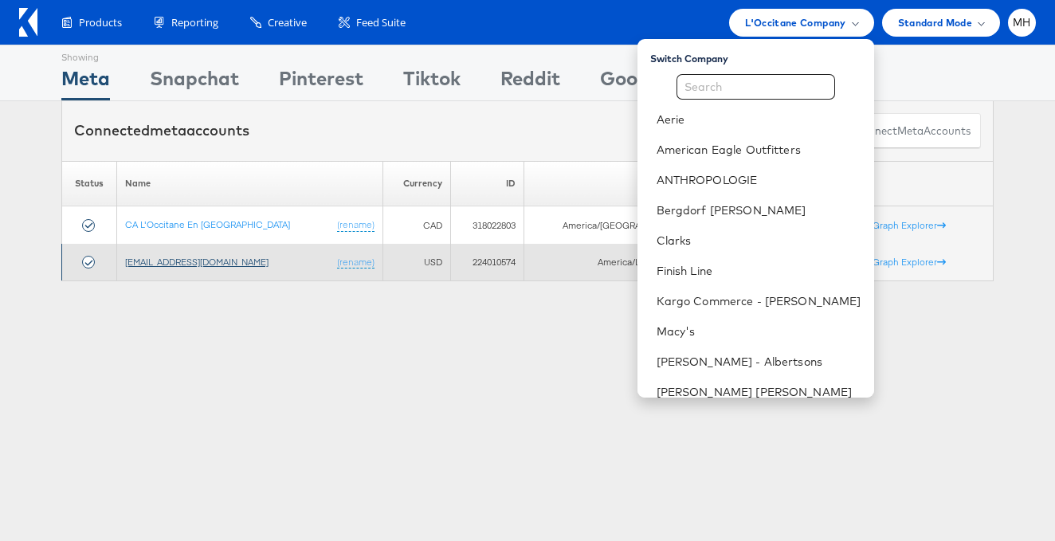
click at [184, 260] on link "[EMAIL_ADDRESS][DOMAIN_NAME]" at bounding box center [196, 262] width 143 height 12
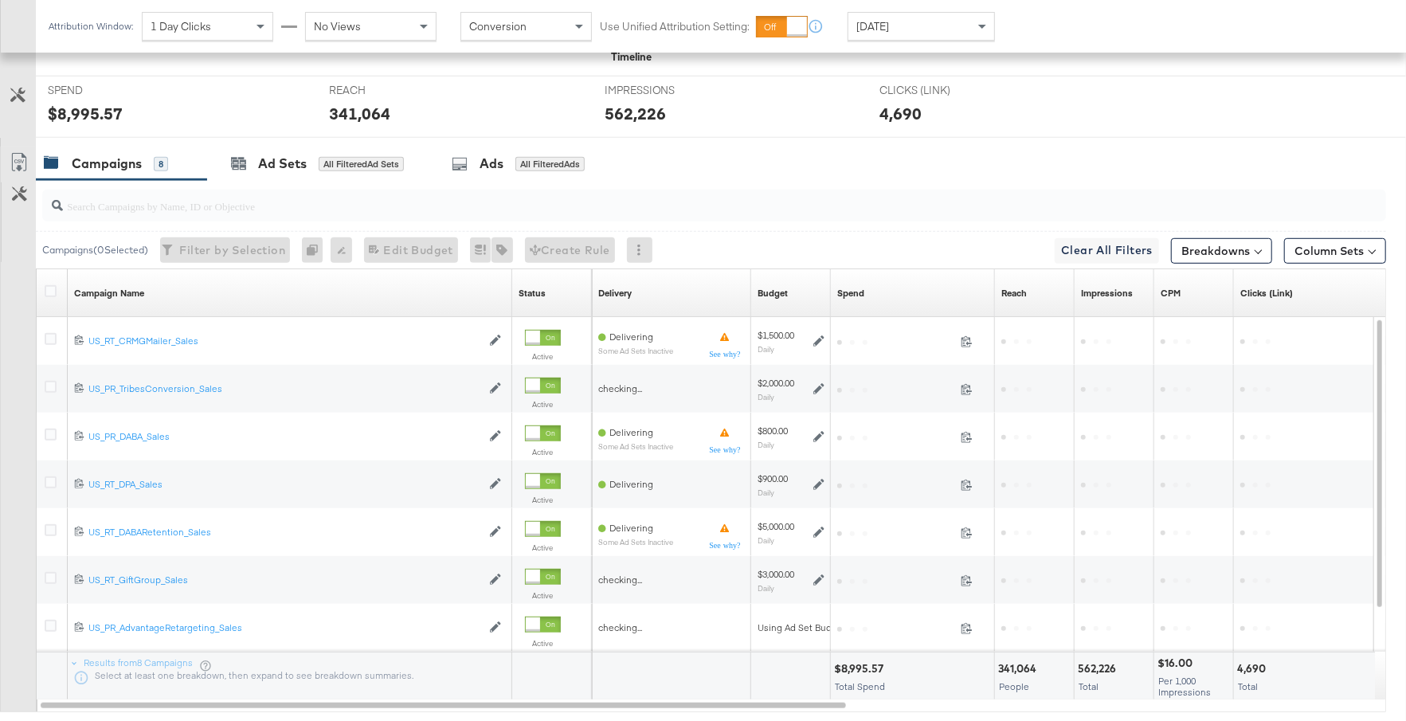
scroll to position [745, 0]
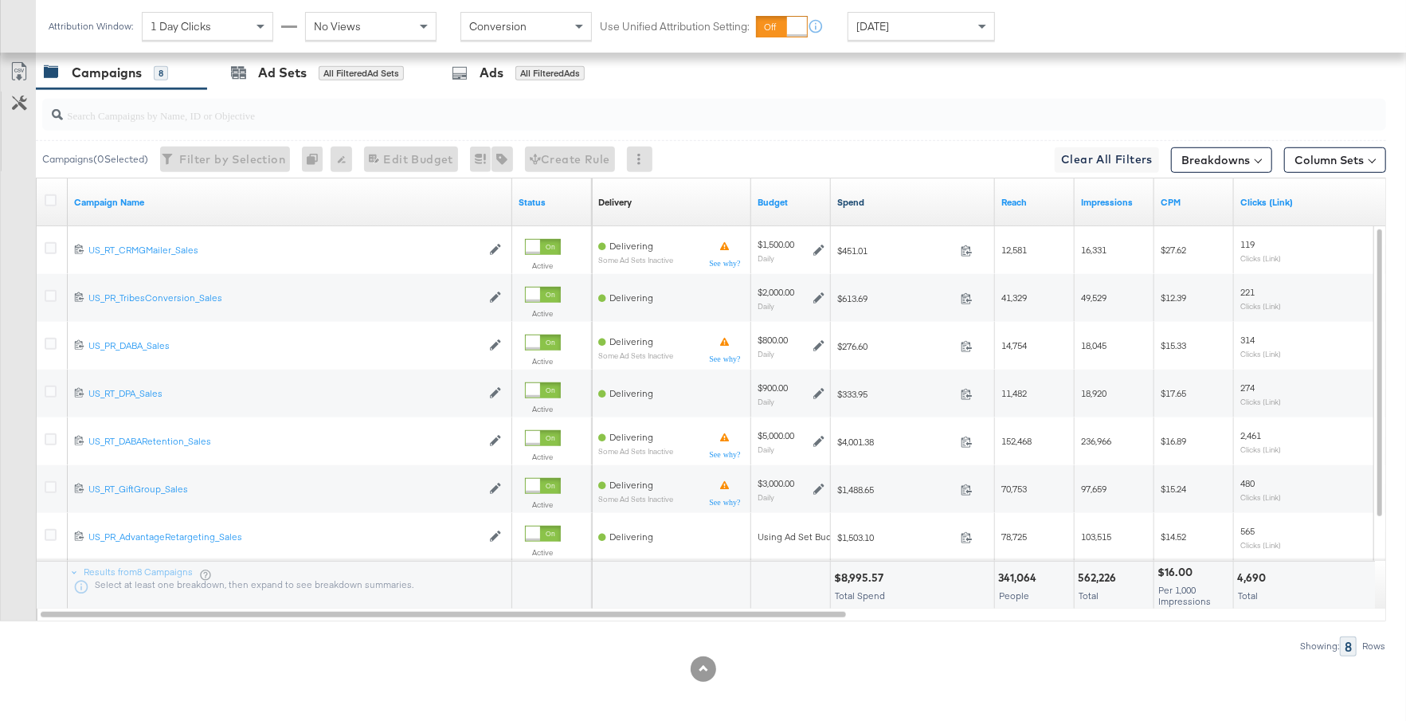
click at [899, 201] on link "Spend" at bounding box center [912, 202] width 151 height 13
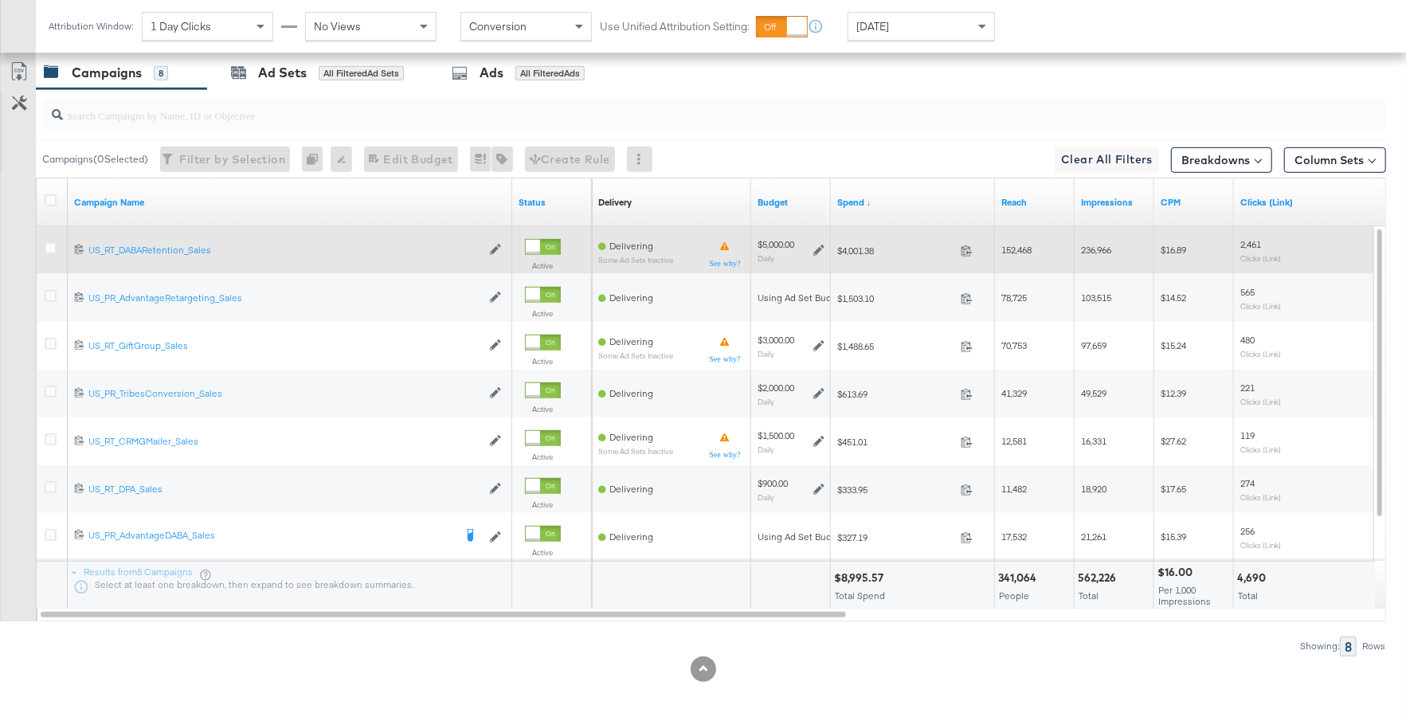
click at [821, 248] on icon at bounding box center [818, 250] width 11 height 11
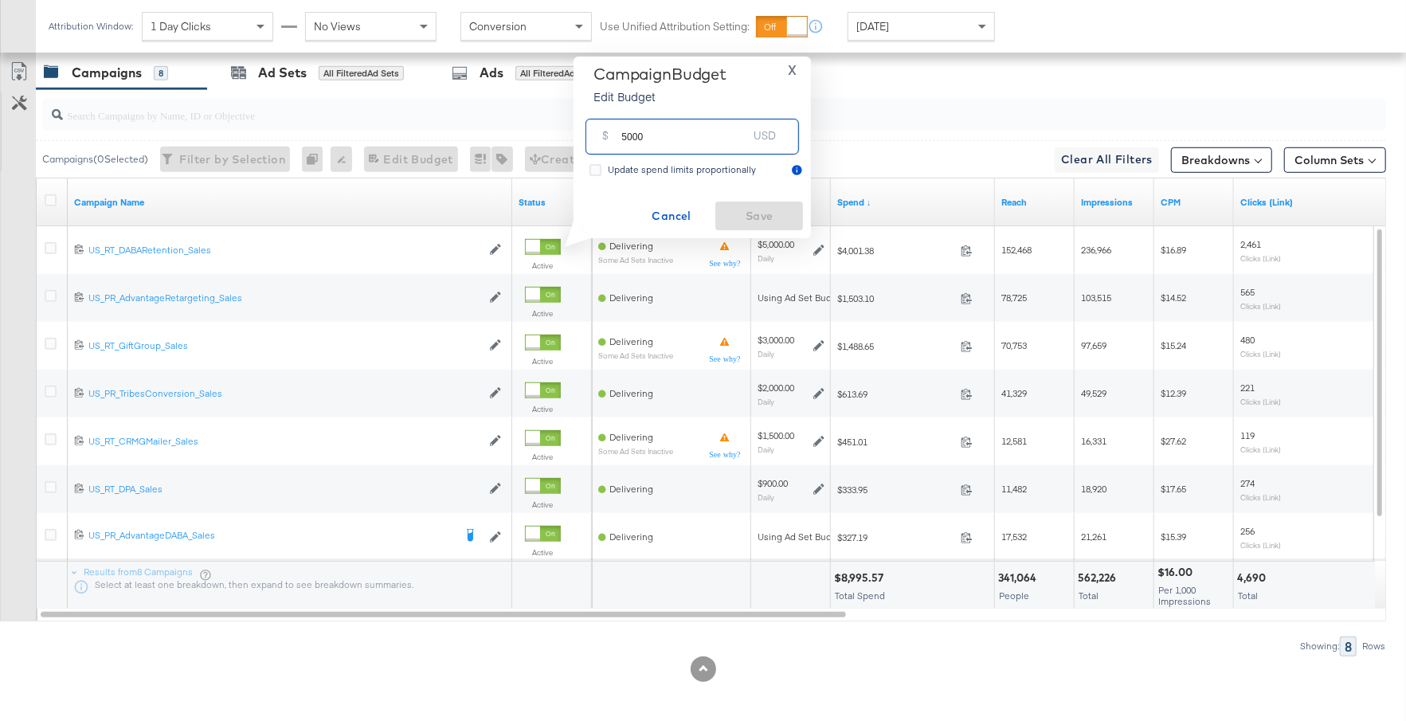
drag, startPoint x: 645, startPoint y: 139, endPoint x: 608, endPoint y: 139, distance: 36.6
click at [608, 139] on div "$ 5000 USD" at bounding box center [691, 137] width 213 height 36
type input "4000"
click at [794, 72] on span "X" at bounding box center [792, 70] width 9 height 22
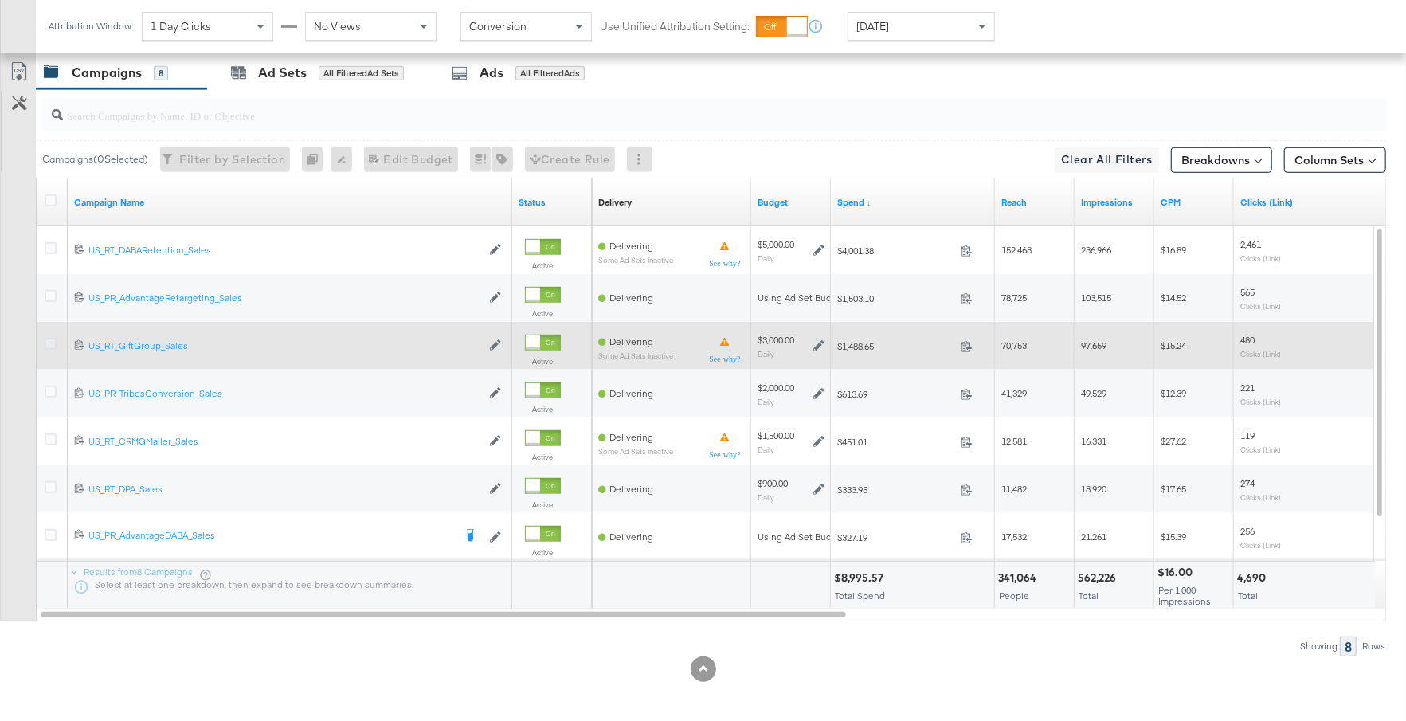
click at [49, 338] on icon at bounding box center [51, 344] width 12 height 12
click at [0, 0] on input "checkbox" at bounding box center [0, 0] width 0 height 0
click at [817, 342] on icon at bounding box center [818, 345] width 11 height 11
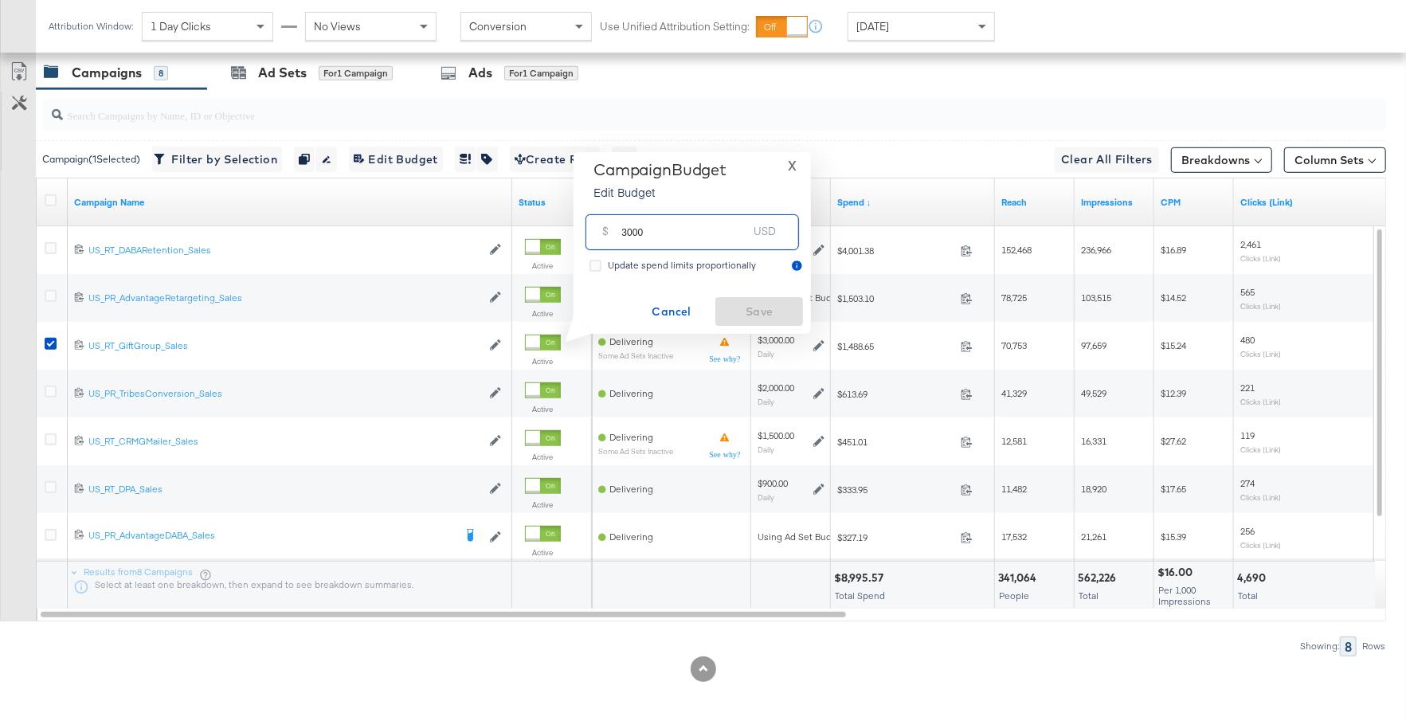
drag, startPoint x: 652, startPoint y: 235, endPoint x: 616, endPoint y: 235, distance: 35.8
click at [614, 235] on div "$ 3000 USD" at bounding box center [691, 232] width 213 height 36
type input "4500"
click at [788, 308] on span "Save" at bounding box center [759, 312] width 75 height 20
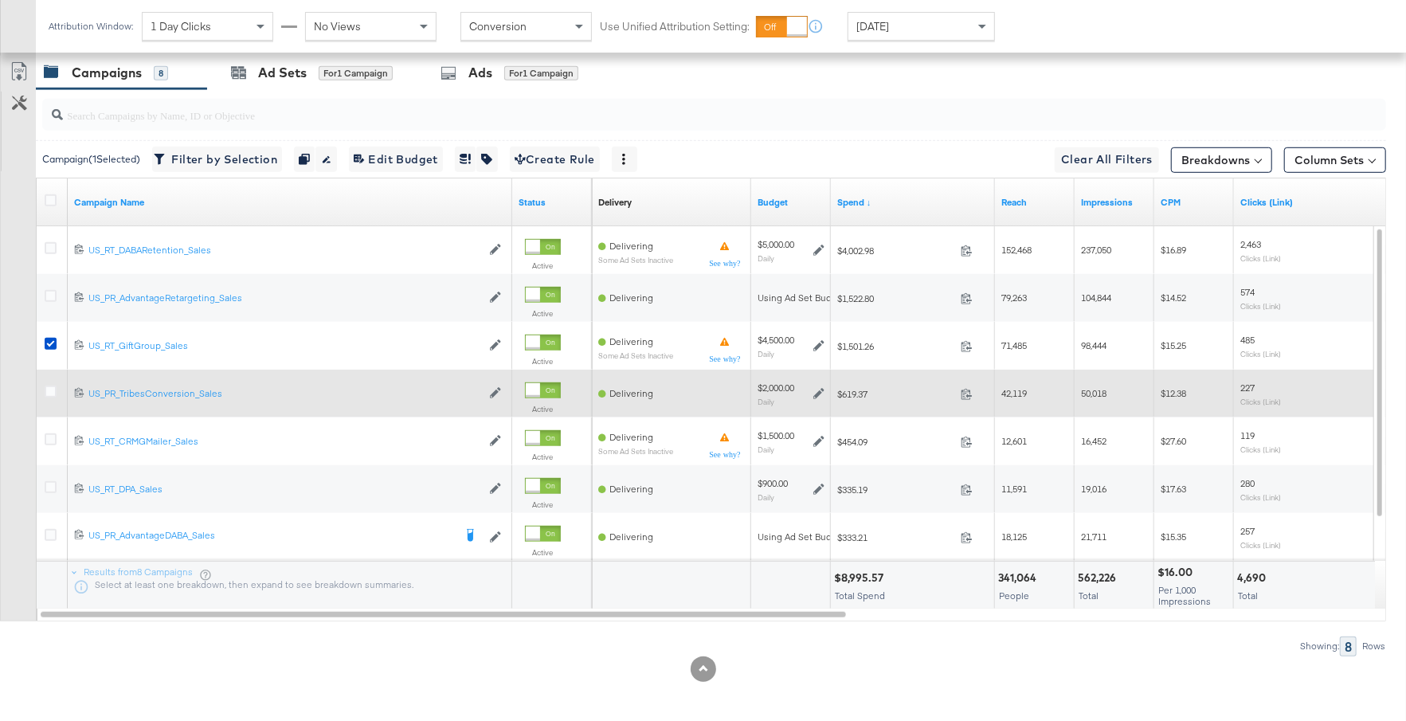
click at [816, 389] on icon at bounding box center [818, 393] width 11 height 11
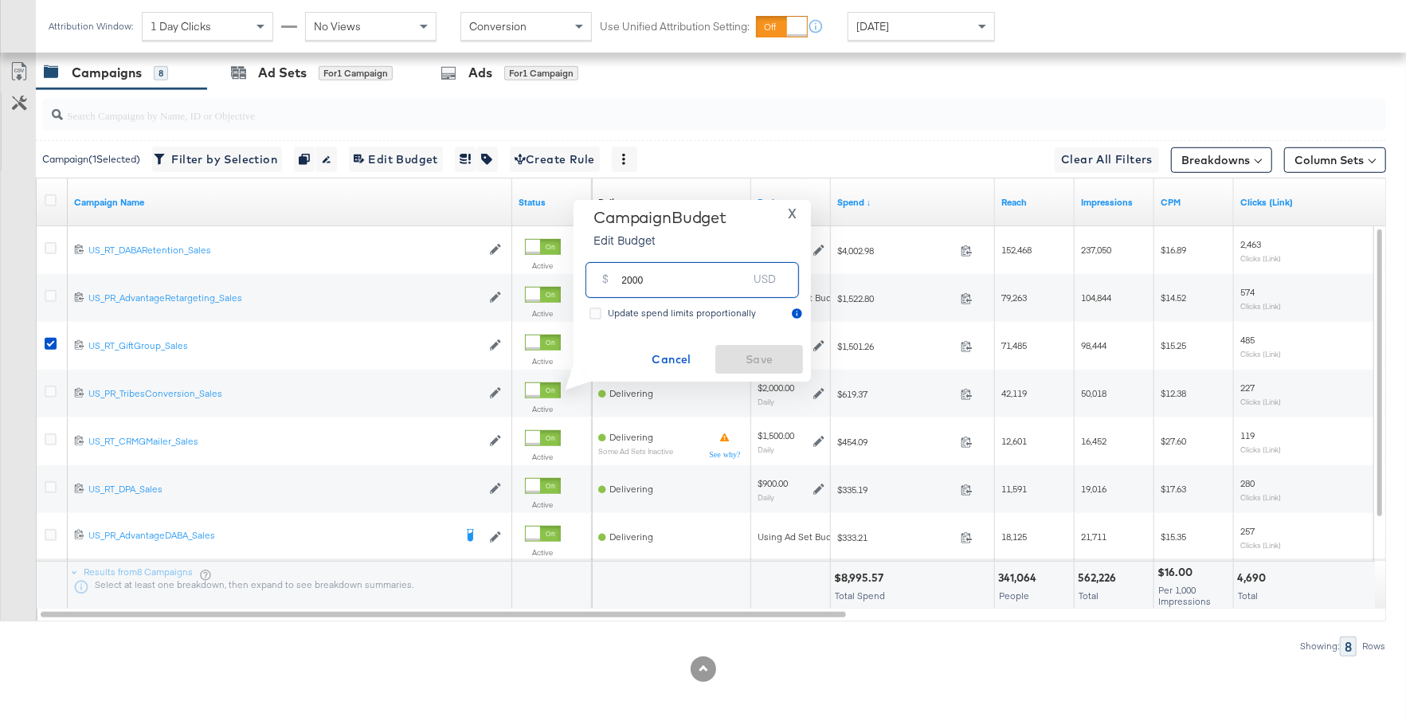
drag, startPoint x: 659, startPoint y: 284, endPoint x: 609, endPoint y: 284, distance: 49.4
click at [608, 284] on div "$ 2000 USD" at bounding box center [691, 280] width 213 height 36
type input "1500"
click at [757, 358] on span "Save" at bounding box center [759, 360] width 75 height 20
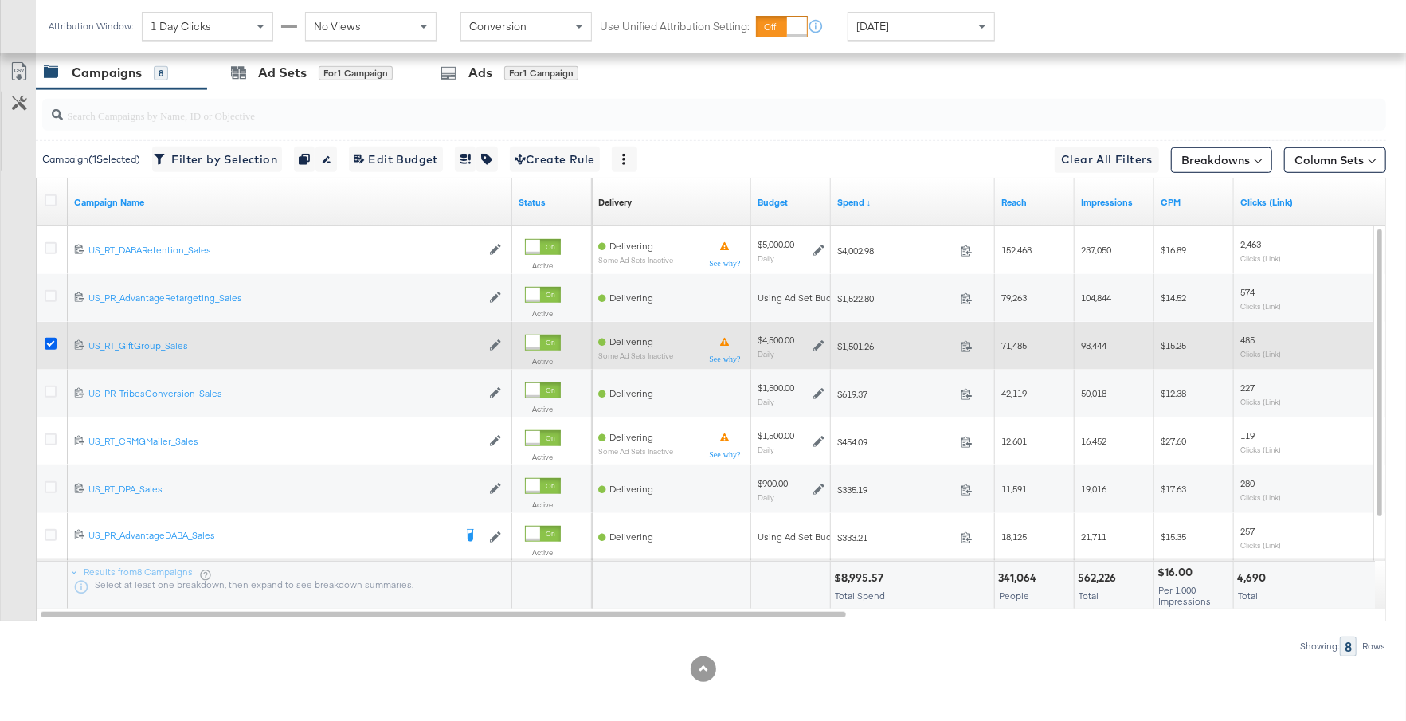
click at [51, 338] on icon at bounding box center [51, 344] width 12 height 12
click at [0, 0] on input "checkbox" at bounding box center [0, 0] width 0 height 0
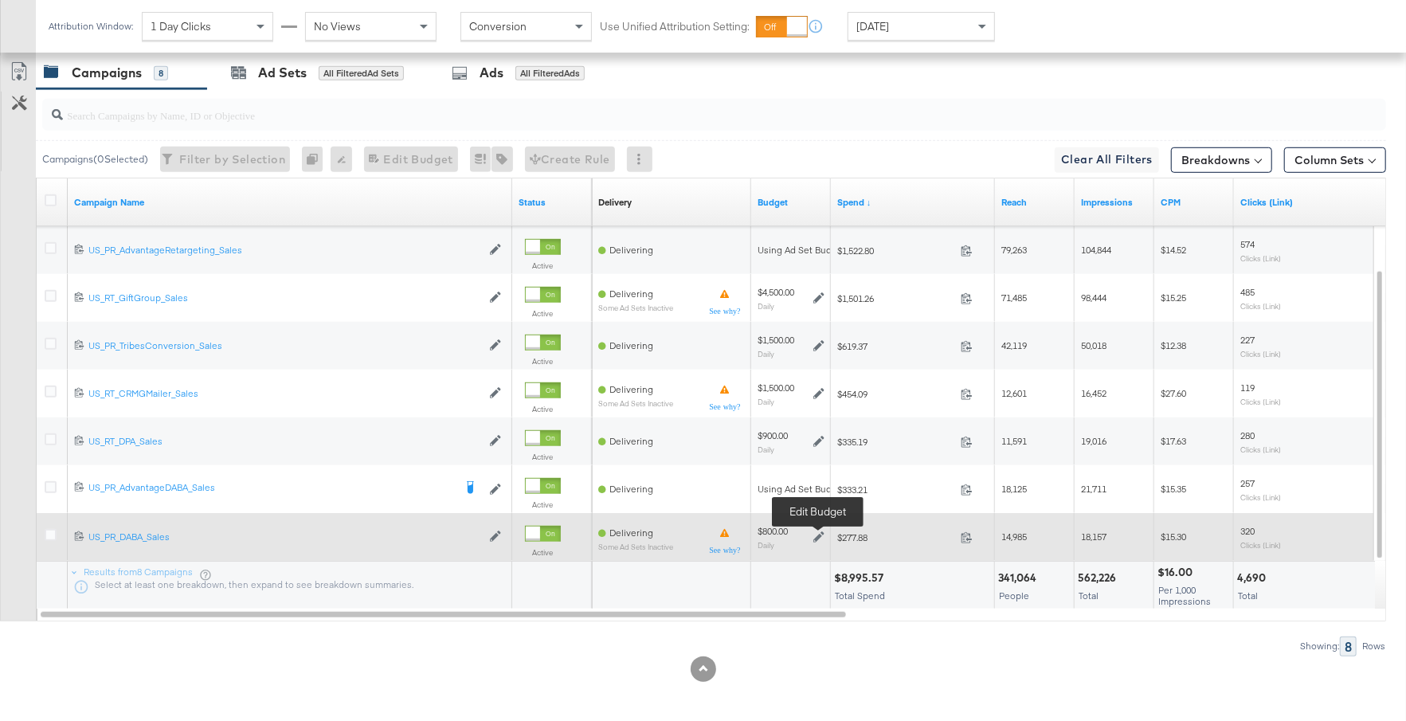
click at [821, 531] on icon at bounding box center [818, 536] width 11 height 11
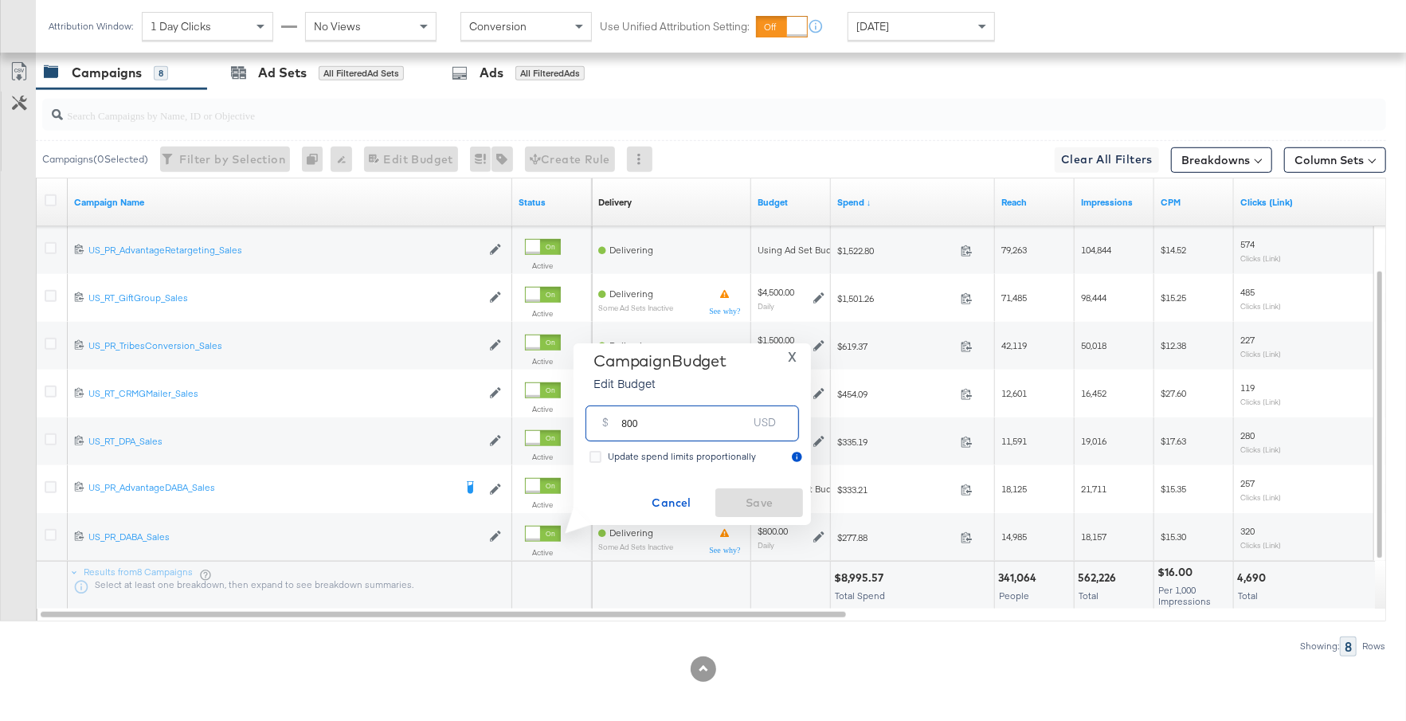
drag, startPoint x: 644, startPoint y: 425, endPoint x: 617, endPoint y: 425, distance: 26.3
click at [616, 425] on div "$ 800 USD" at bounding box center [691, 423] width 213 height 36
type input "1100"
click at [765, 508] on span "Save" at bounding box center [759, 503] width 75 height 20
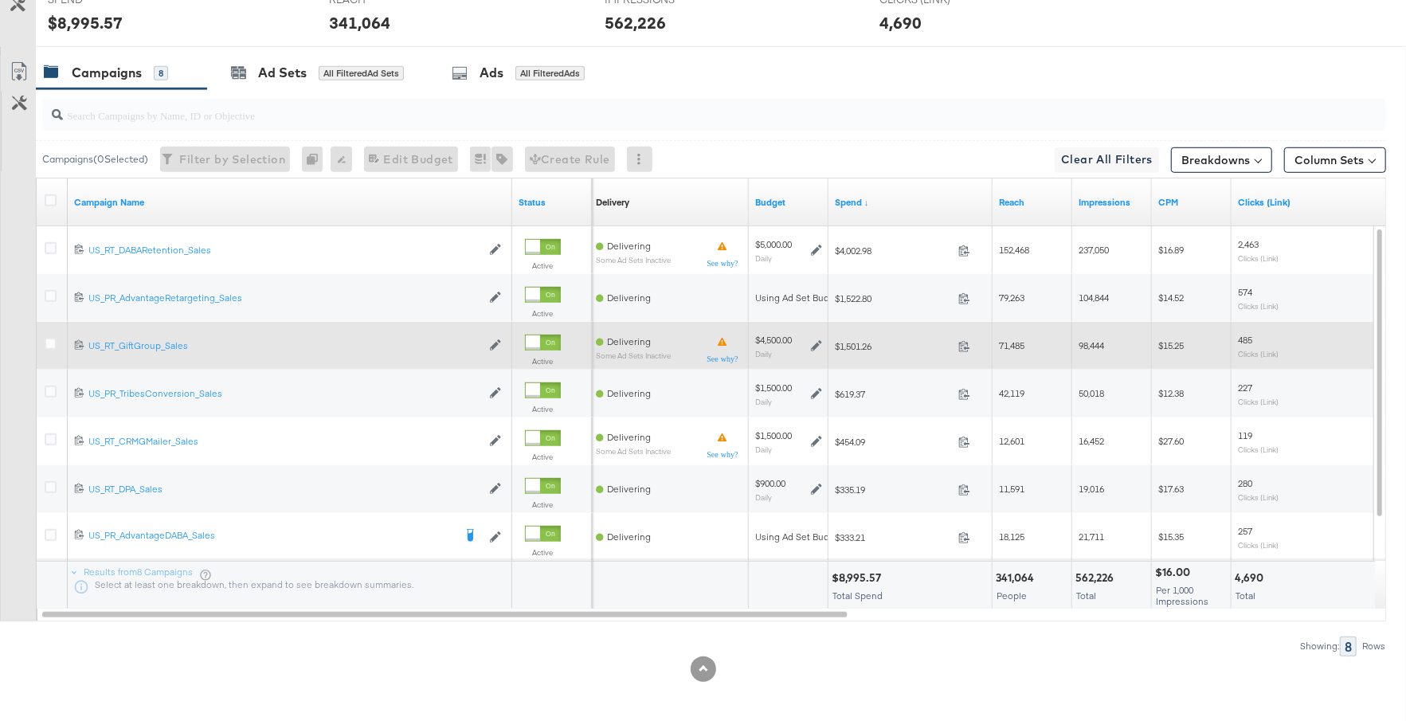
scroll to position [0, 0]
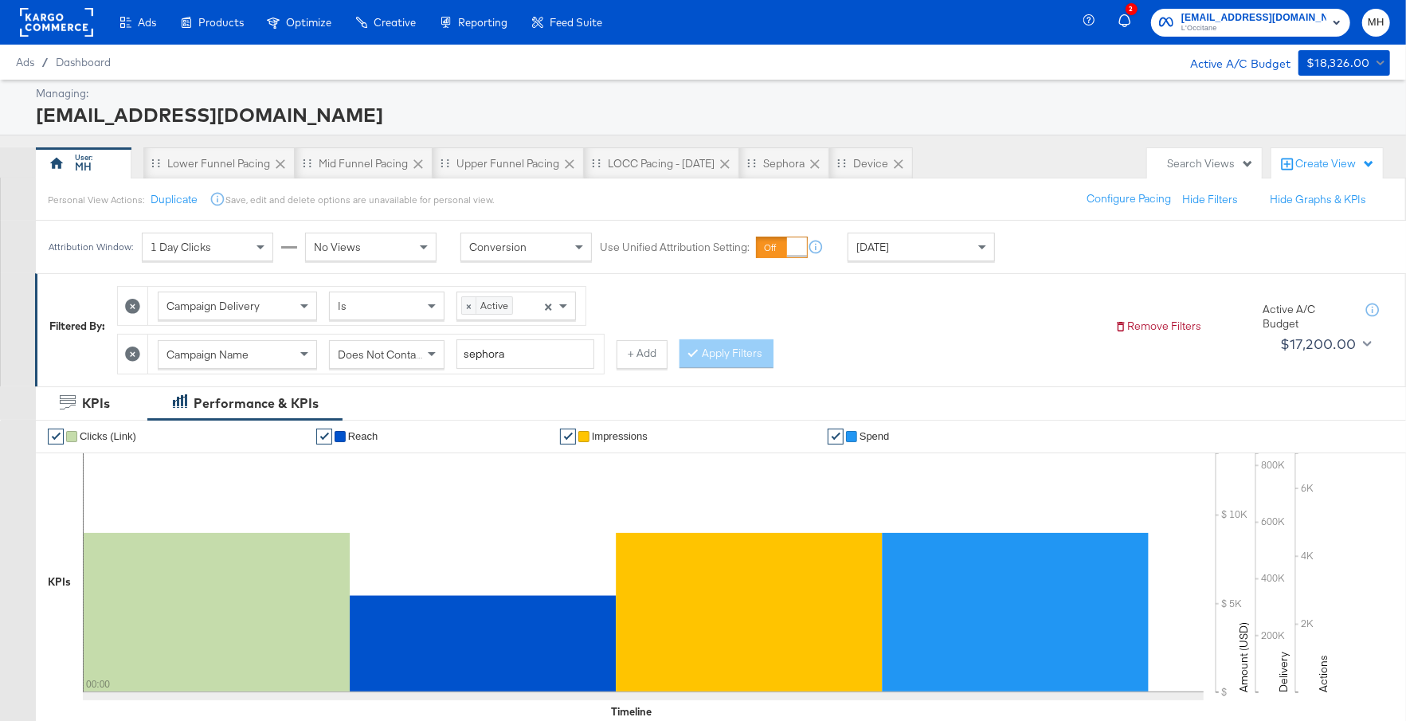
click at [1234, 38] on div "2 social@us.loccitane.com L'Occitane MH" at bounding box center [1247, 22] width 317 height 45
click at [1261, 25] on span "L'Occitane" at bounding box center [1253, 28] width 145 height 13
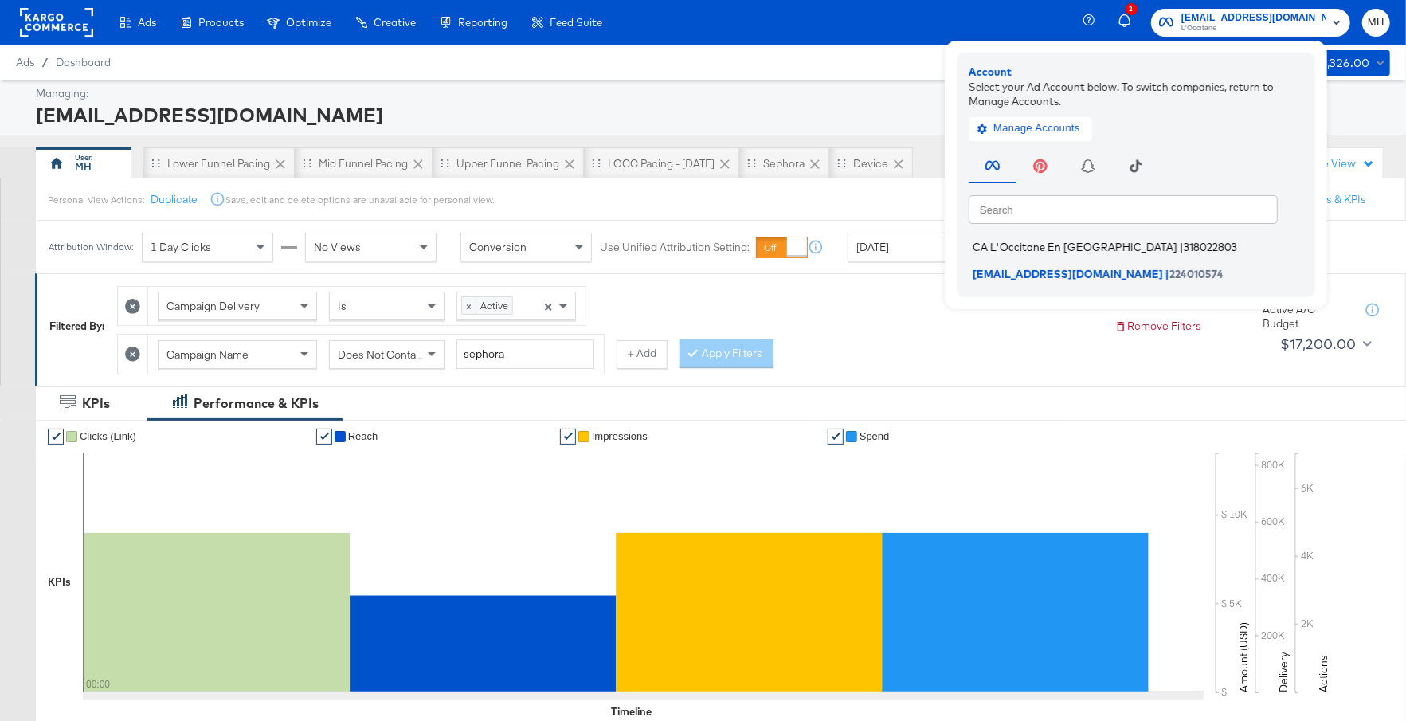
click at [1046, 256] on li "CA L'Occitane En Provence | 318022803" at bounding box center [1139, 247] width 342 height 23
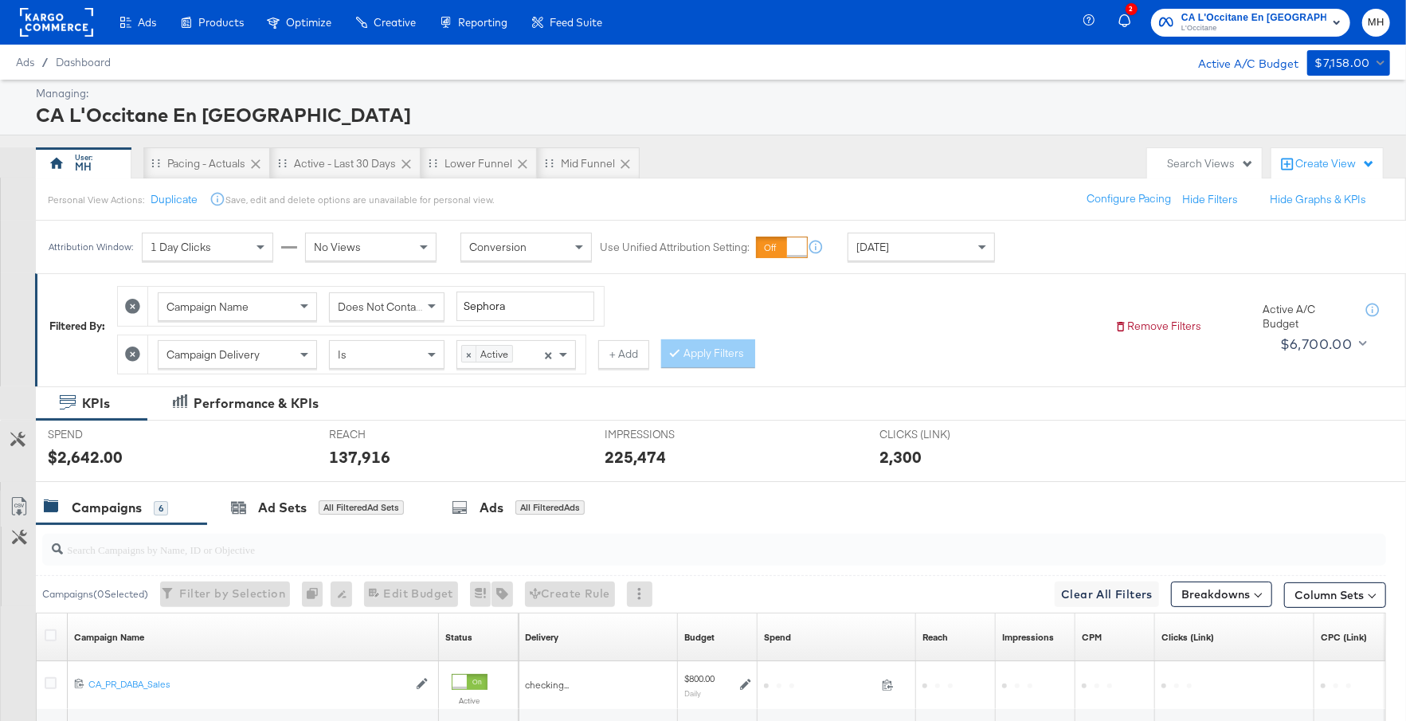
scroll to position [387, 0]
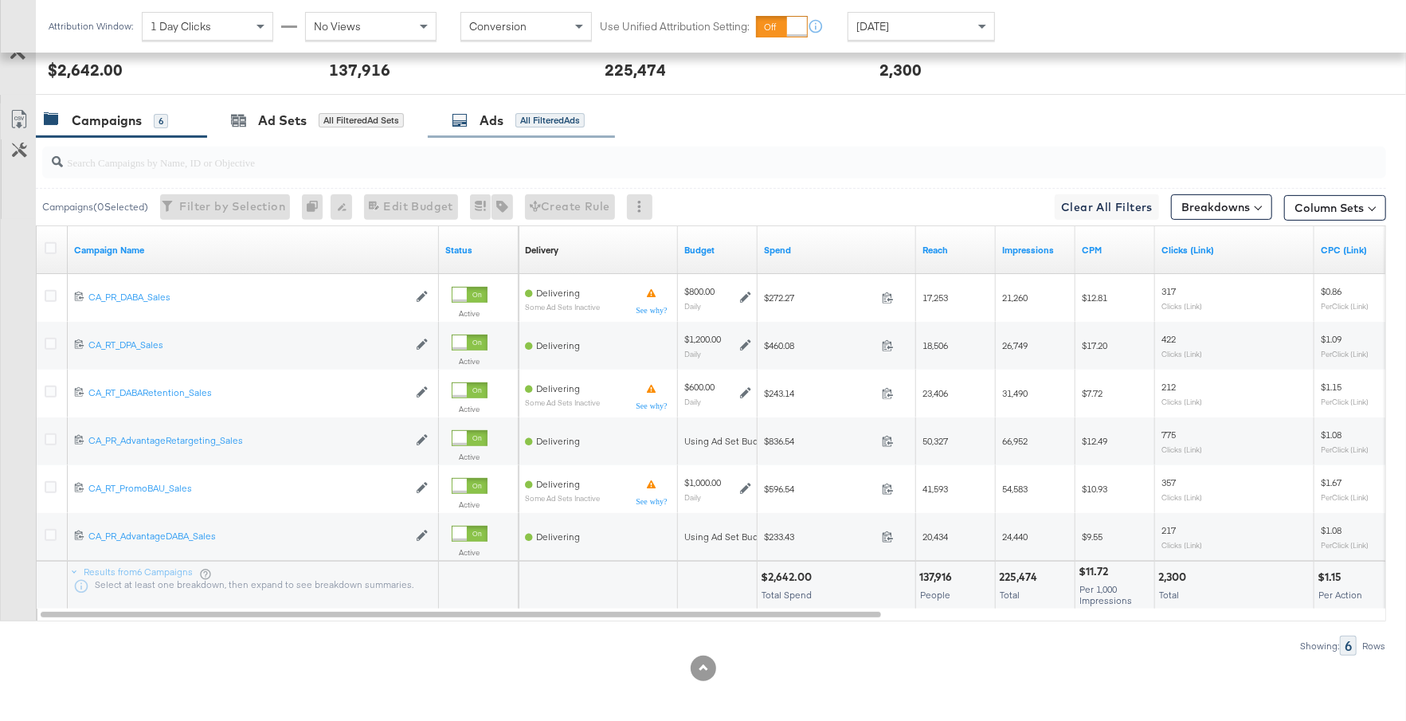
click at [530, 112] on div "Ads All Filtered Ads" at bounding box center [518, 121] width 133 height 18
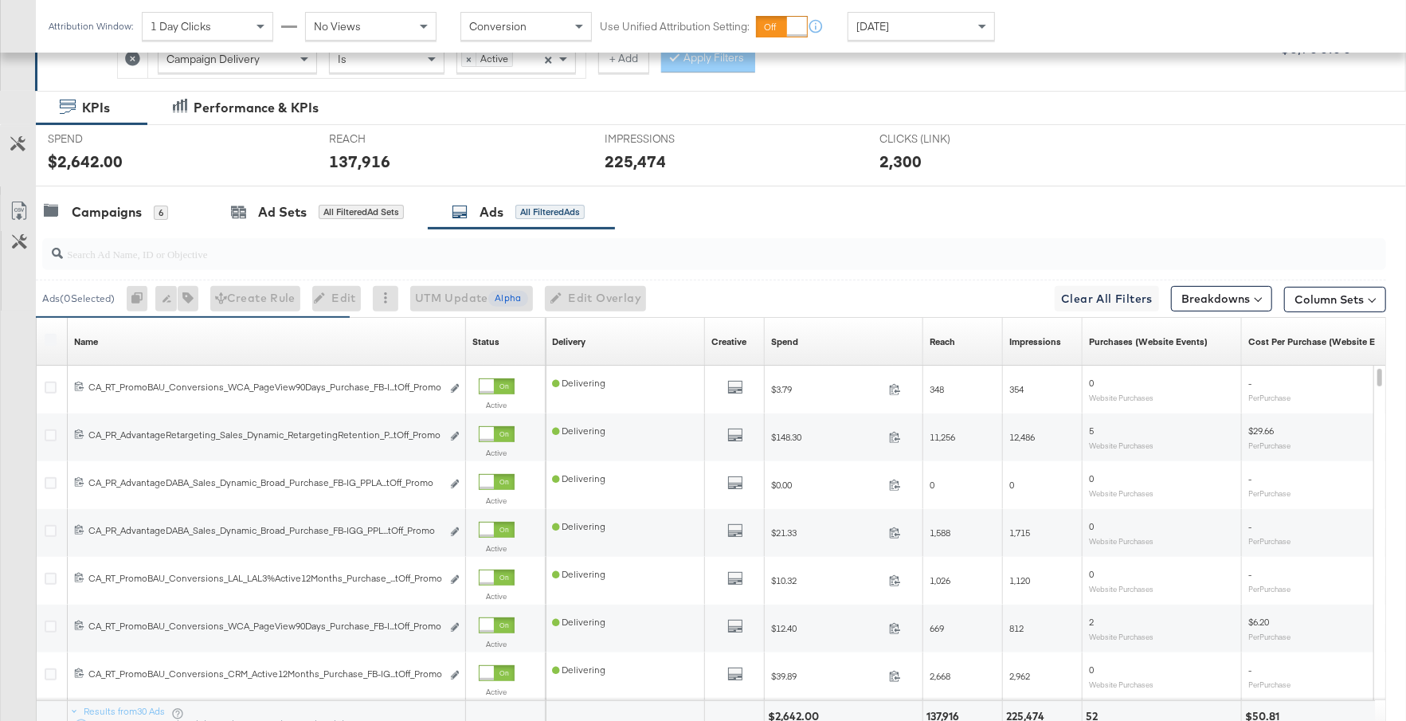
scroll to position [315, 0]
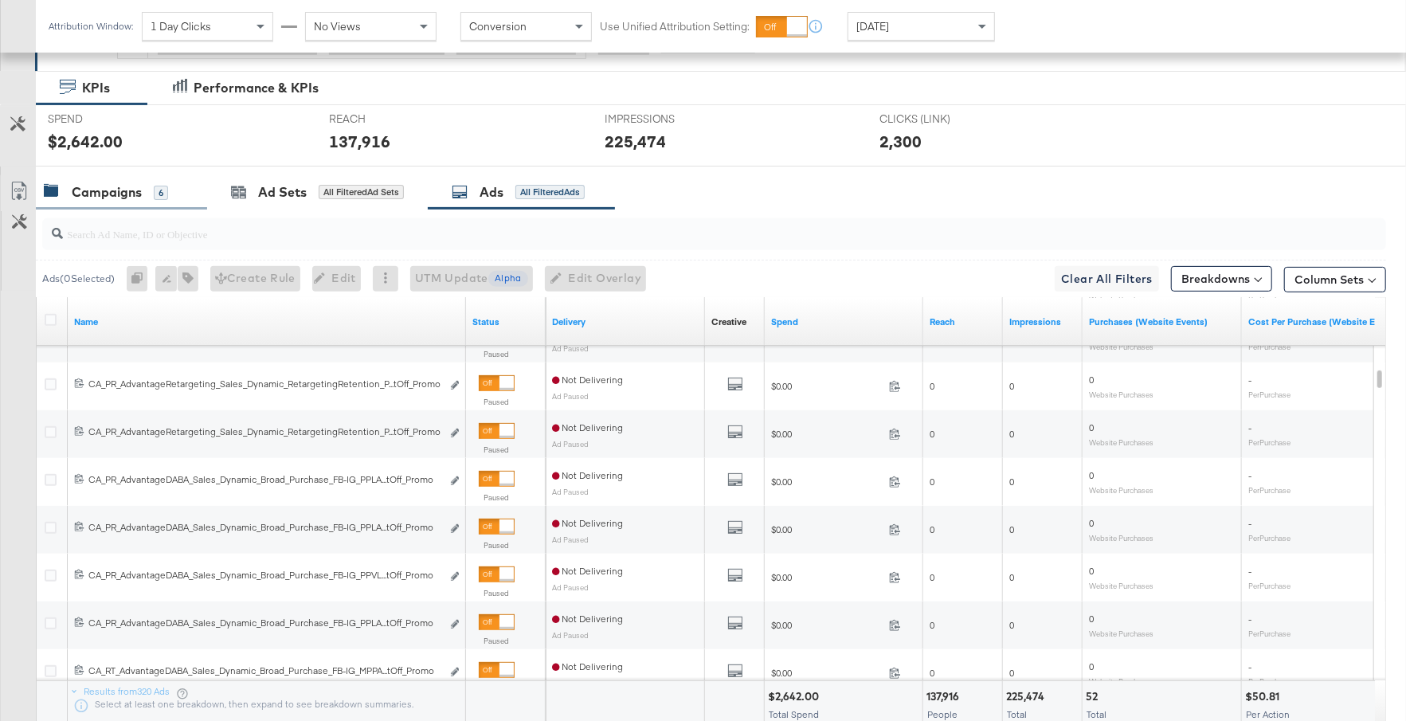
click at [147, 191] on div "Campaigns 6" at bounding box center [106, 192] width 124 height 18
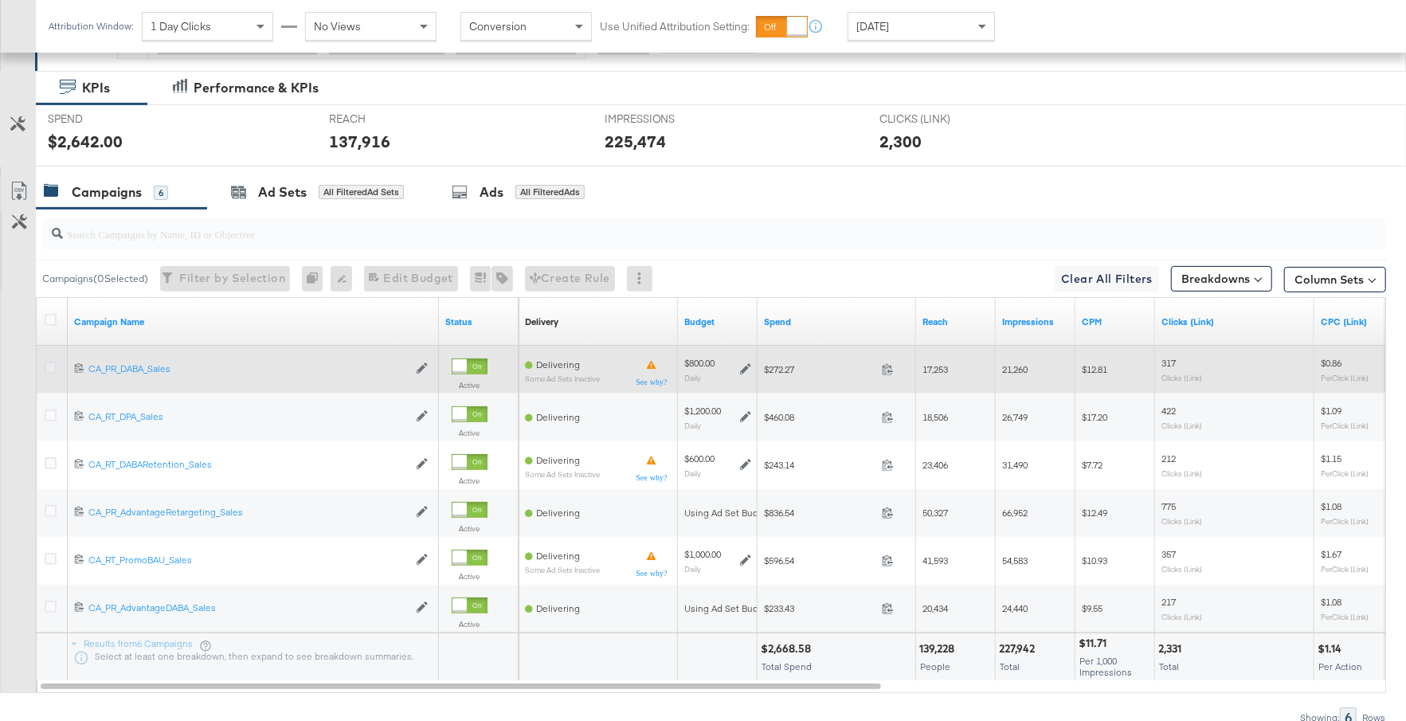
click at [49, 366] on icon at bounding box center [51, 368] width 12 height 12
click at [0, 0] on input "checkbox" at bounding box center [0, 0] width 0 height 0
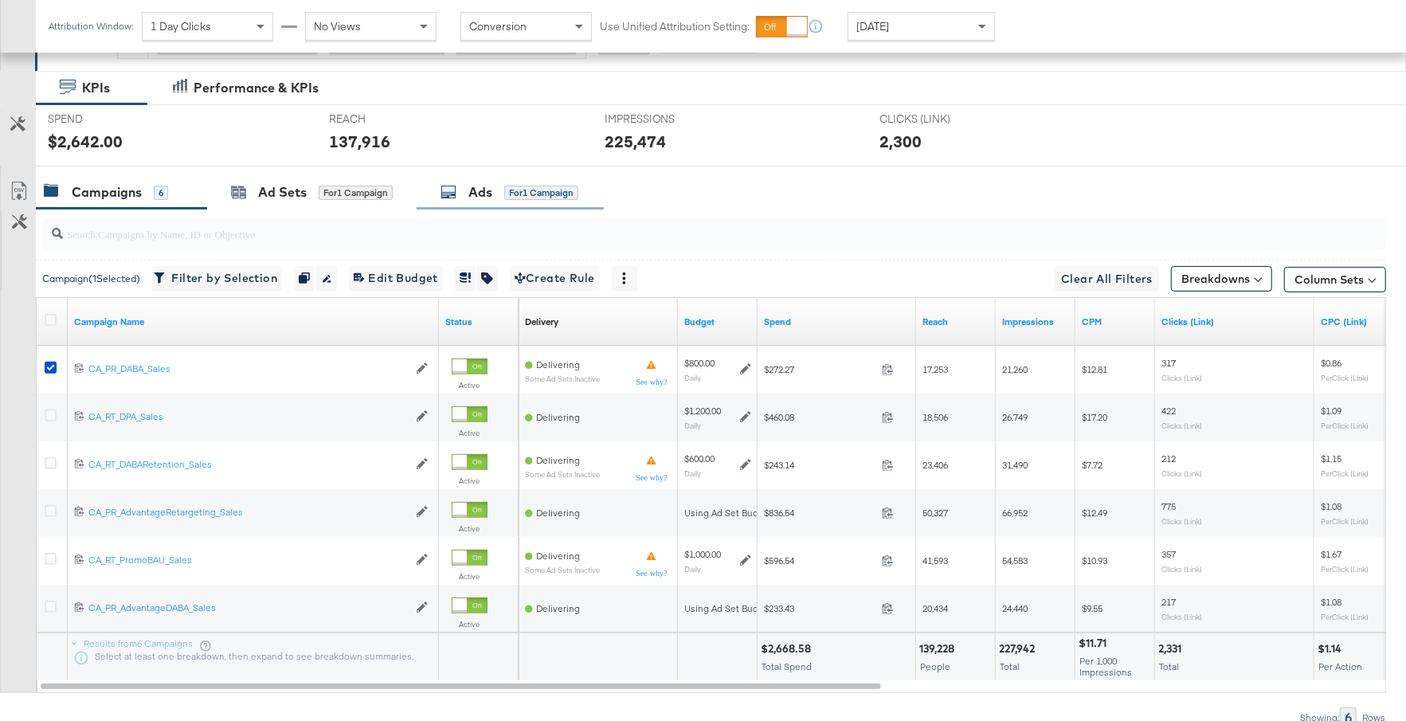
click at [544, 197] on div "Ads for 1 Campaign" at bounding box center [509, 192] width 138 height 18
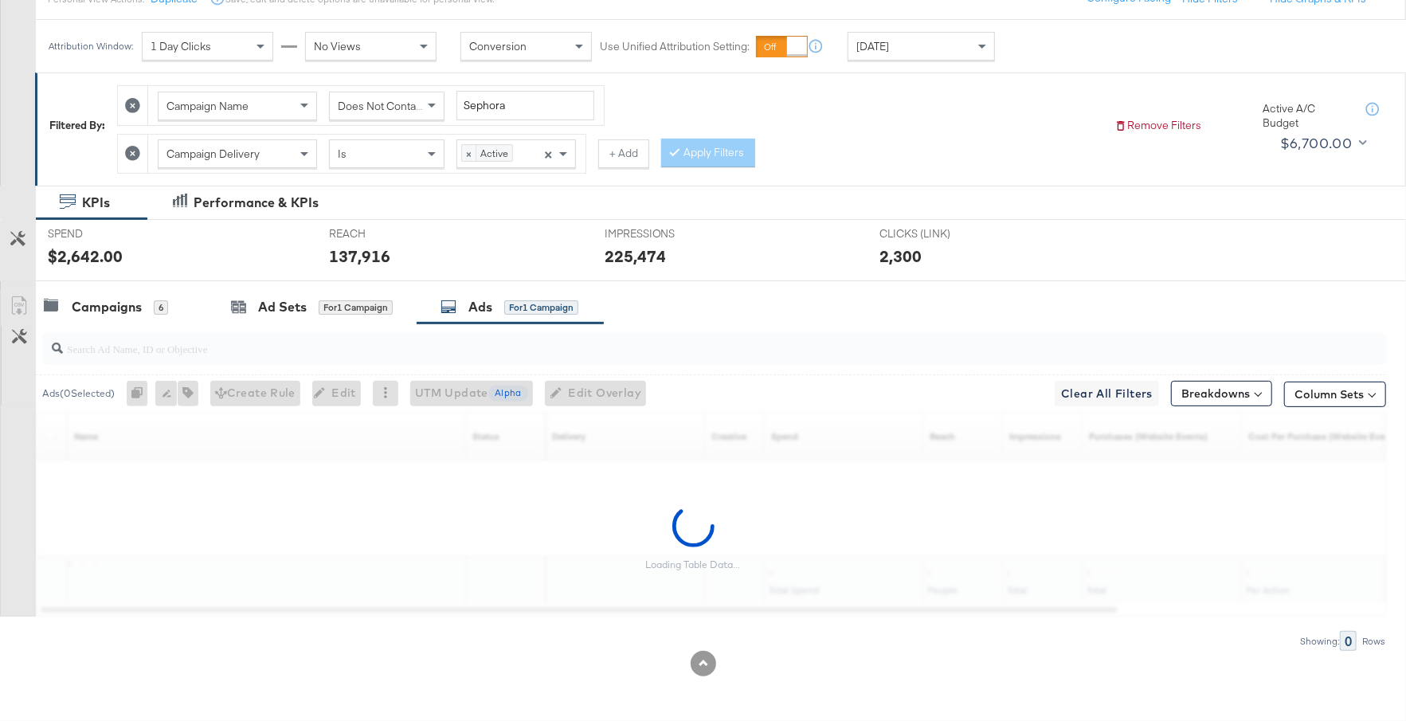
scroll to position [196, 0]
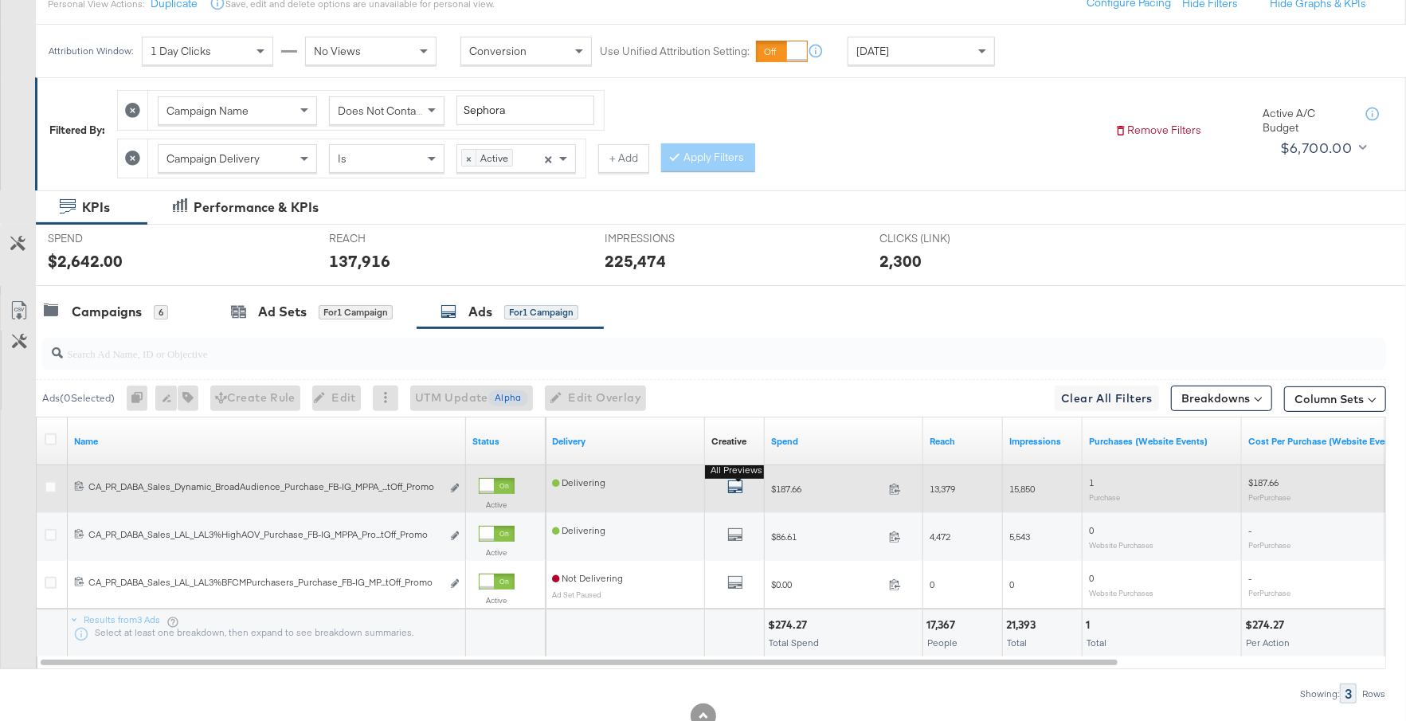
click at [735, 483] on icon "default" at bounding box center [735, 487] width 16 height 16
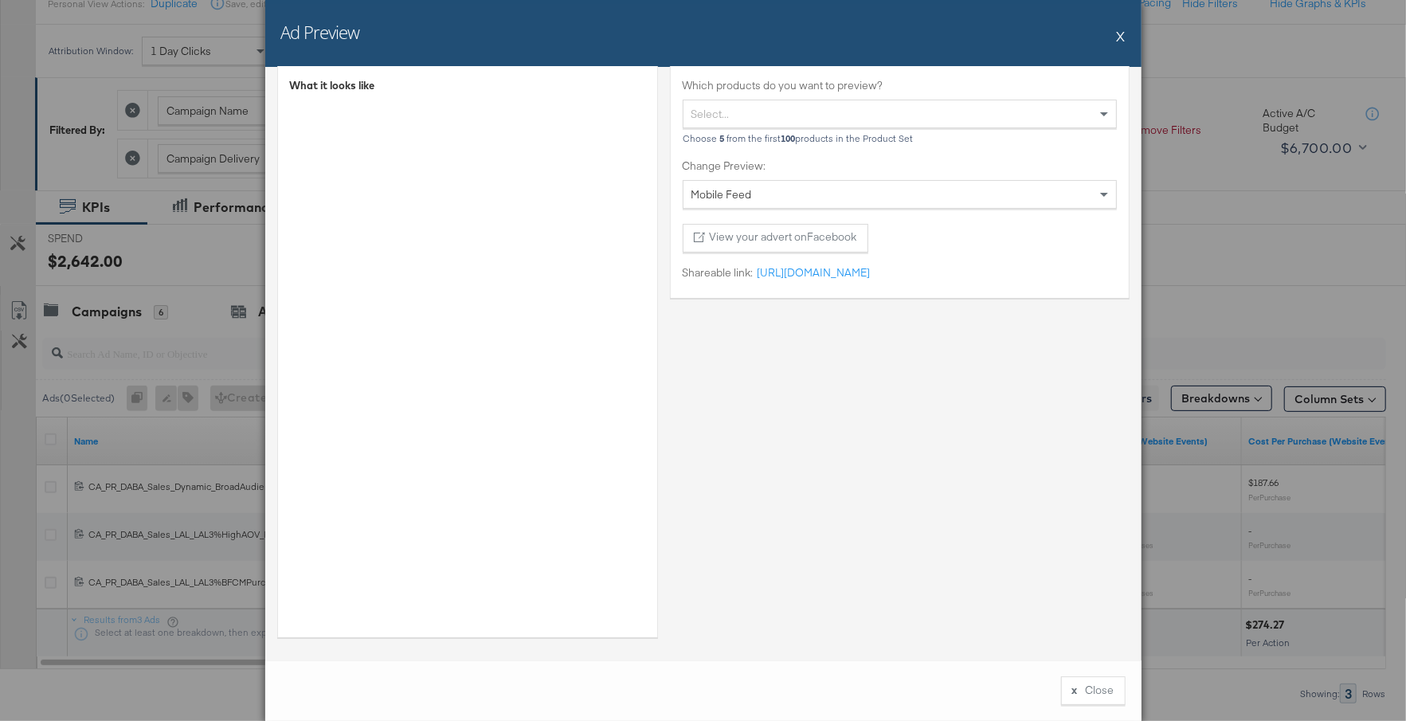
scroll to position [0, 0]
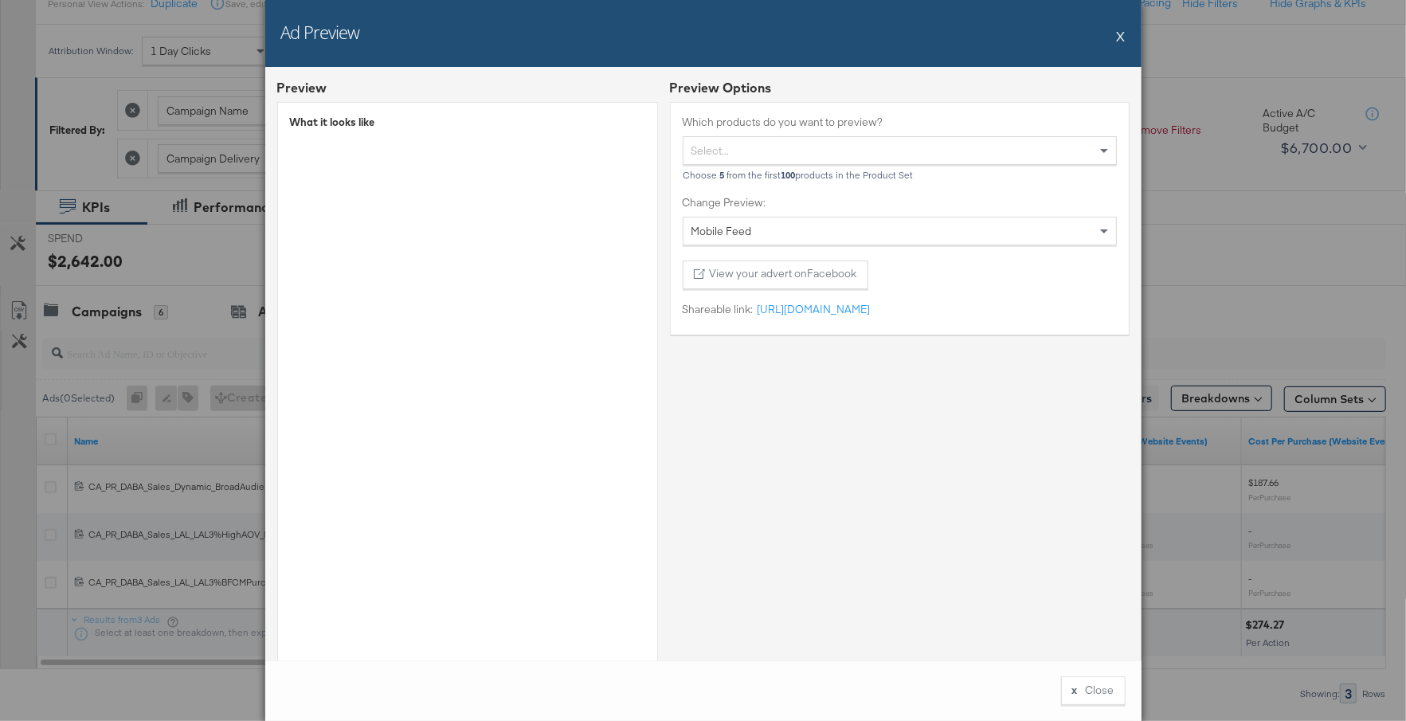
click at [1121, 38] on button "X" at bounding box center [1121, 36] width 9 height 32
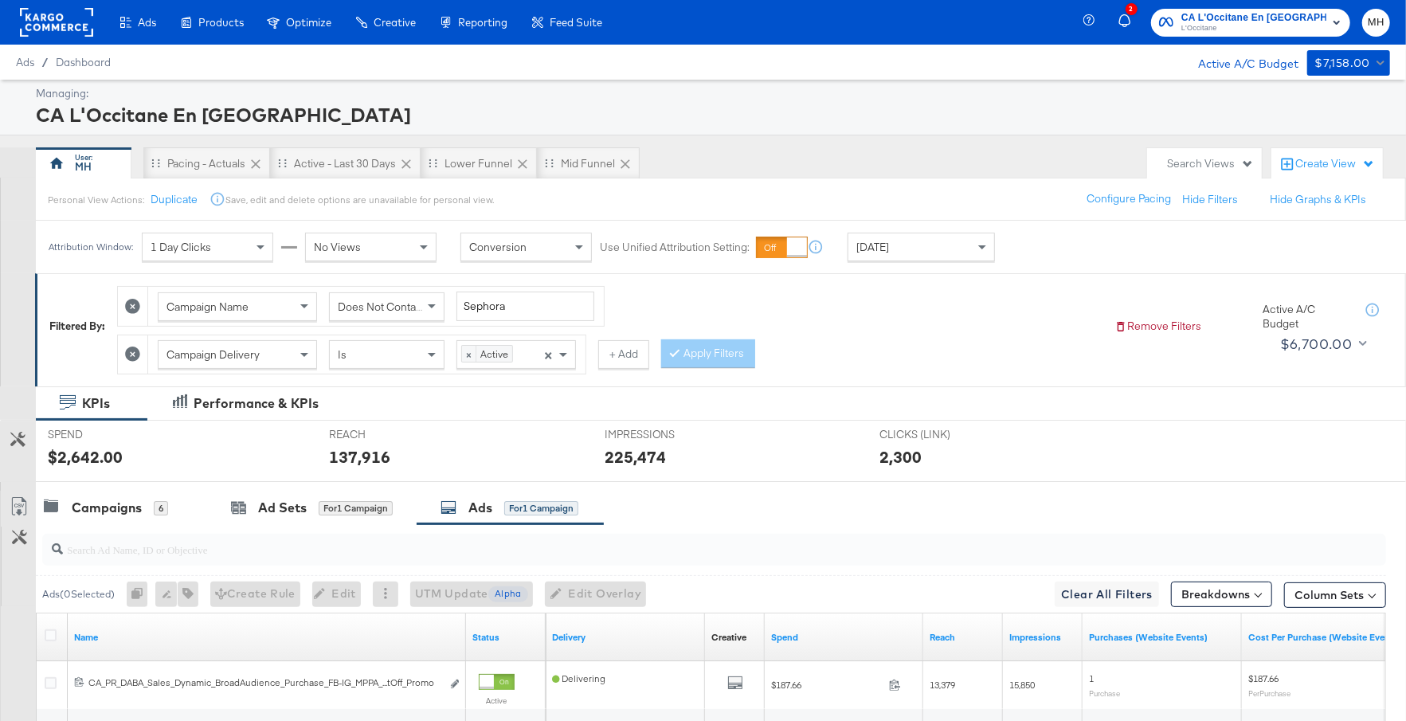
click at [69, 6] on div at bounding box center [56, 22] width 73 height 45
click at [69, 34] on rect at bounding box center [56, 22] width 73 height 29
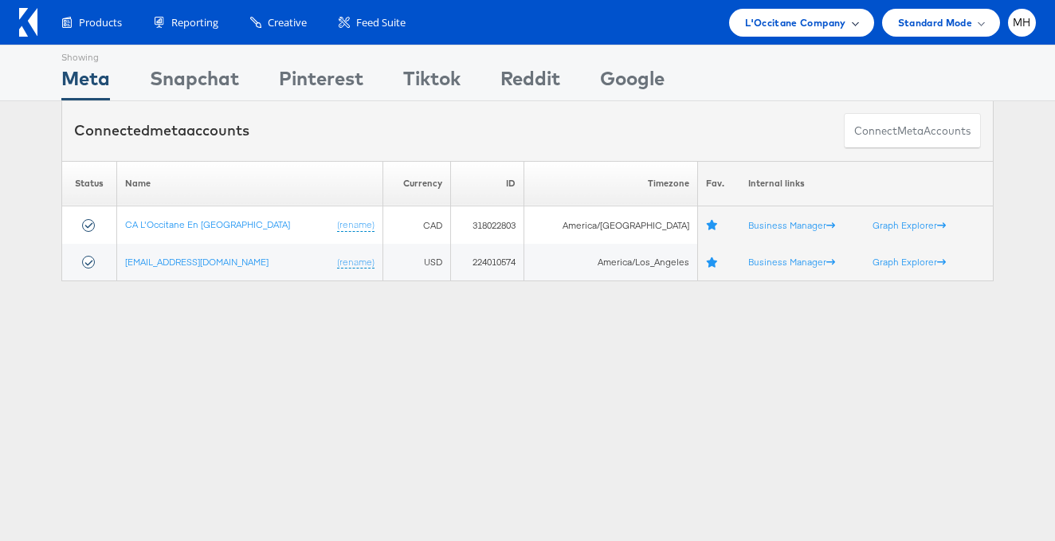
click at [816, 16] on span "L'Occitane Company" at bounding box center [795, 22] width 100 height 17
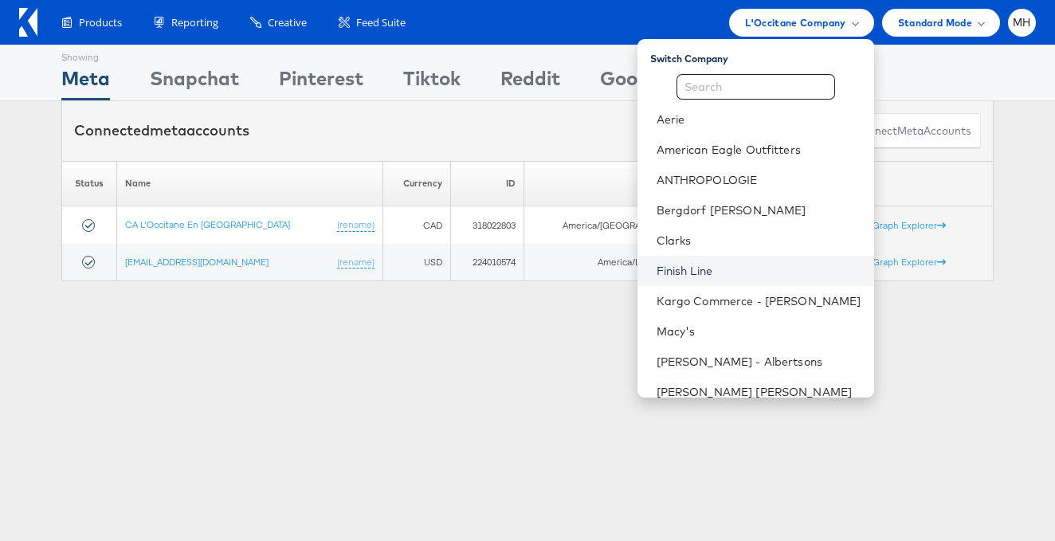
click at [734, 263] on link "Finish Line" at bounding box center [758, 271] width 205 height 16
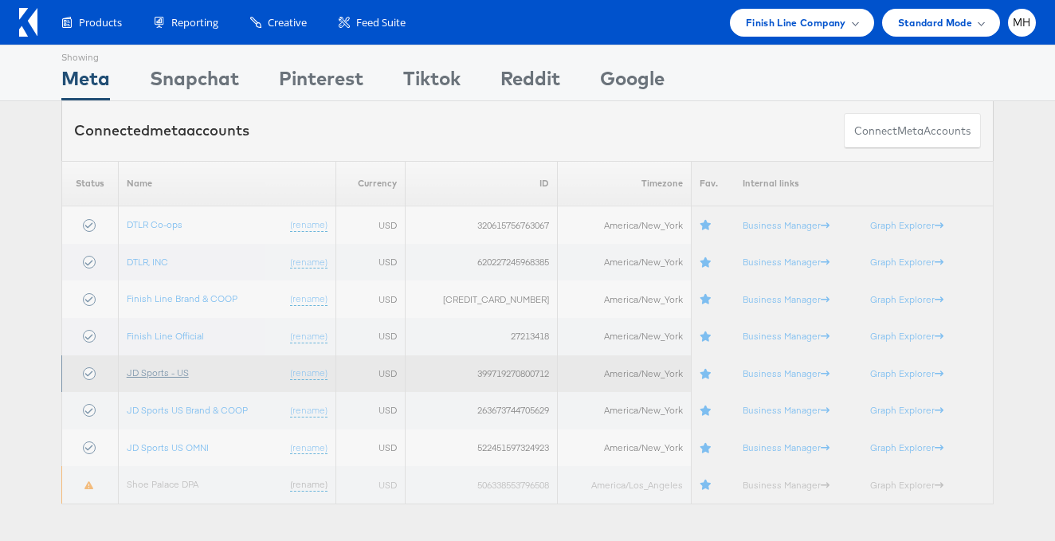
click at [185, 373] on link "JD Sports - US" at bounding box center [158, 372] width 62 height 12
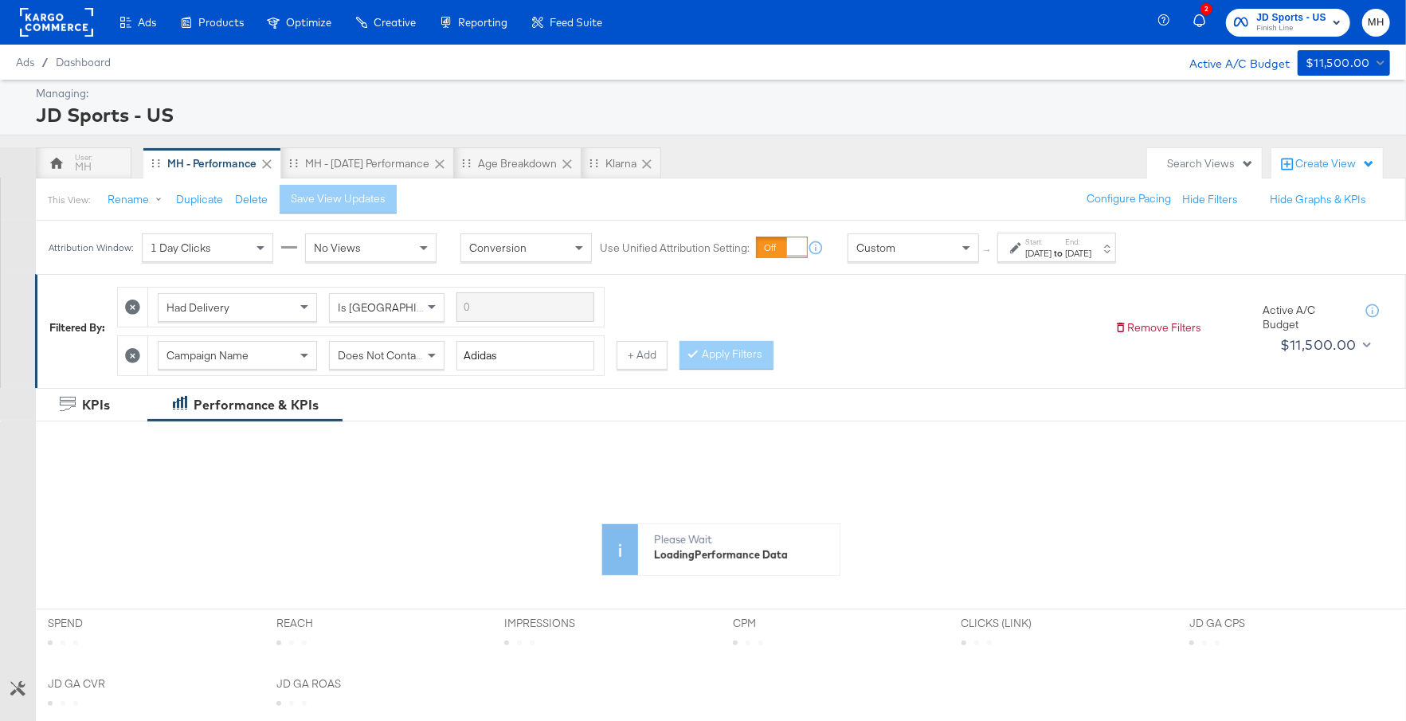
click at [1091, 247] on div "[DATE]" at bounding box center [1078, 253] width 26 height 13
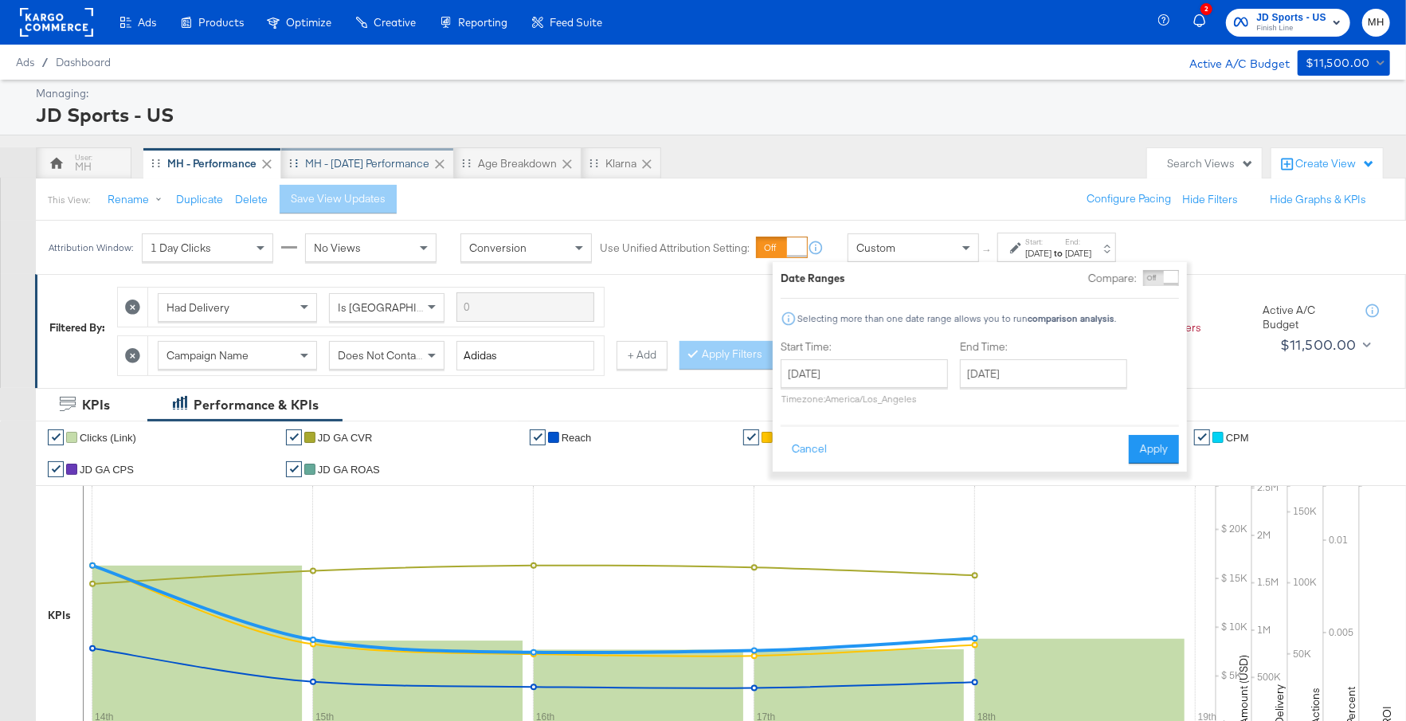
click at [348, 173] on div "MH - [DATE] Performance" at bounding box center [367, 163] width 173 height 32
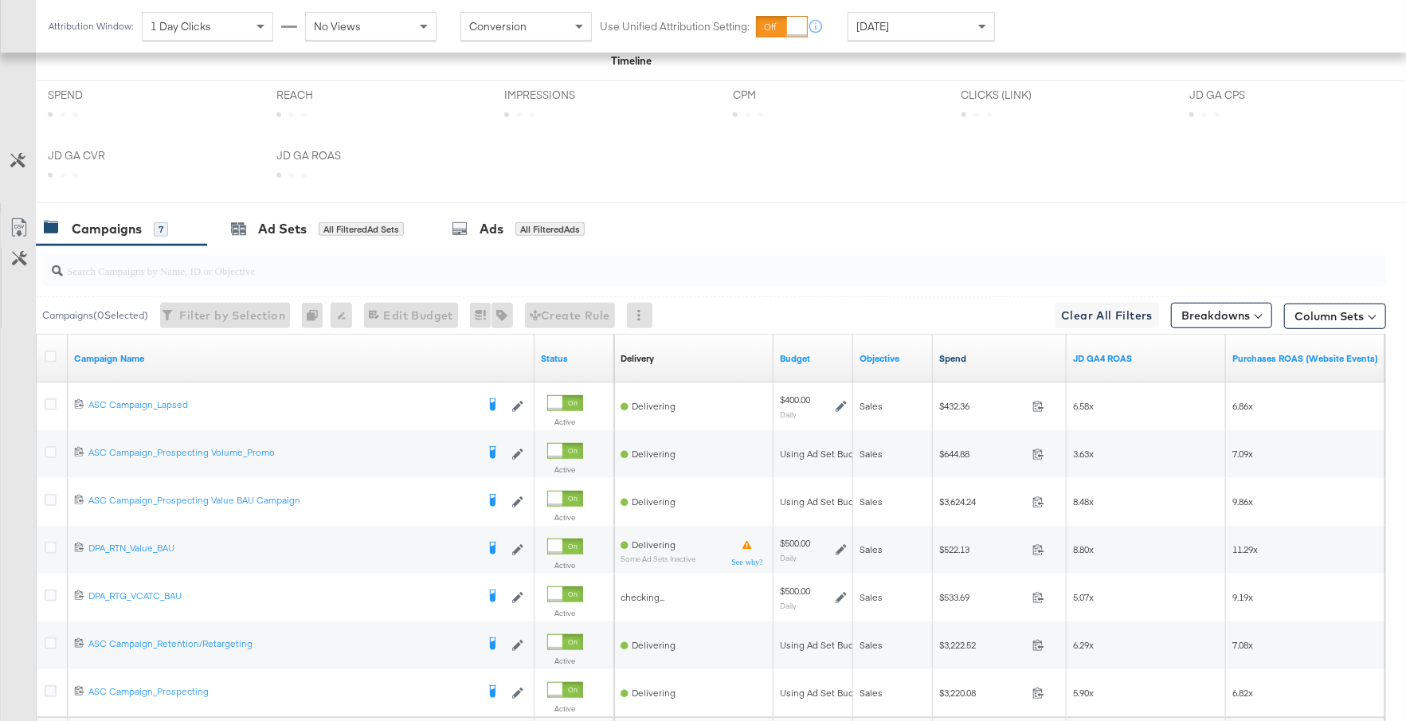
scroll to position [838, 0]
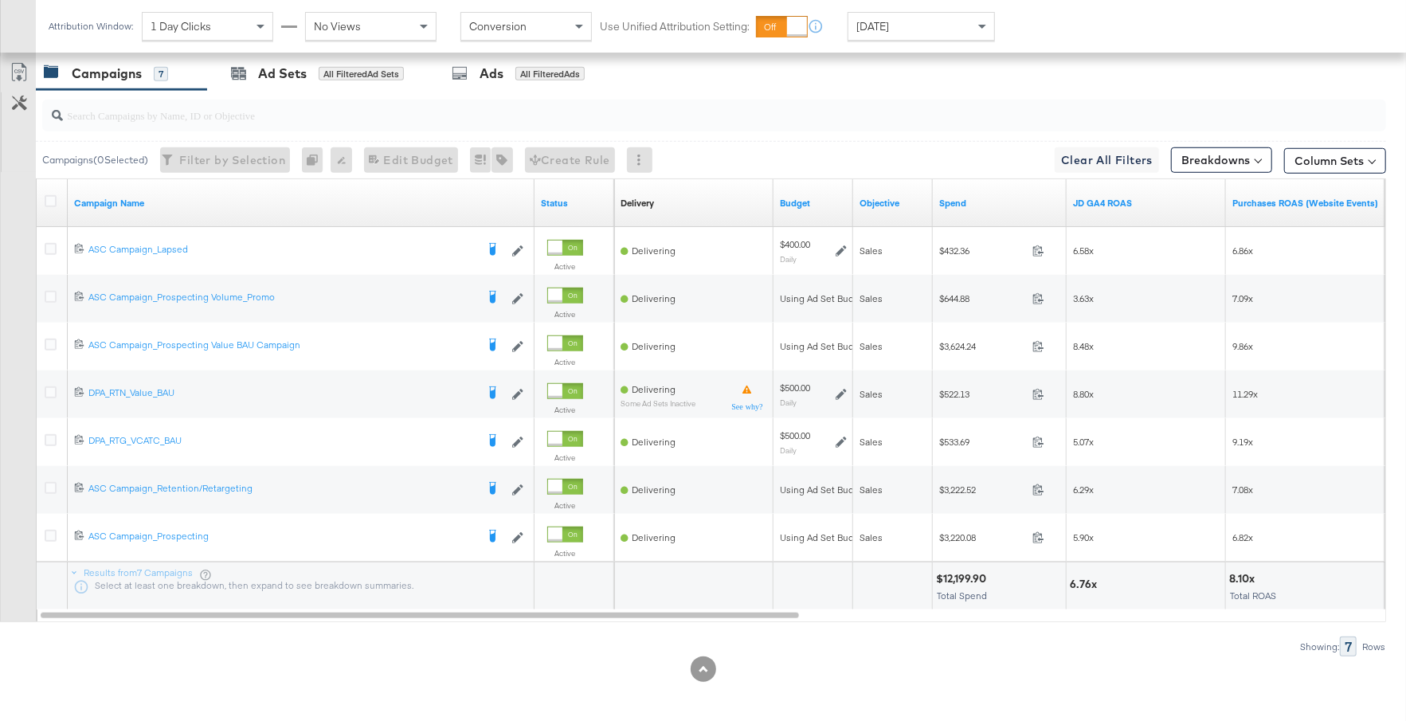
click at [984, 190] on div "Spend" at bounding box center [1000, 202] width 134 height 25
click at [976, 198] on link "Spend" at bounding box center [999, 203] width 121 height 13
click at [1137, 208] on div "JD GA4 ROAS" at bounding box center [1145, 202] width 159 height 25
click at [1137, 198] on link "JD GA4 ROAS" at bounding box center [1146, 203] width 147 height 13
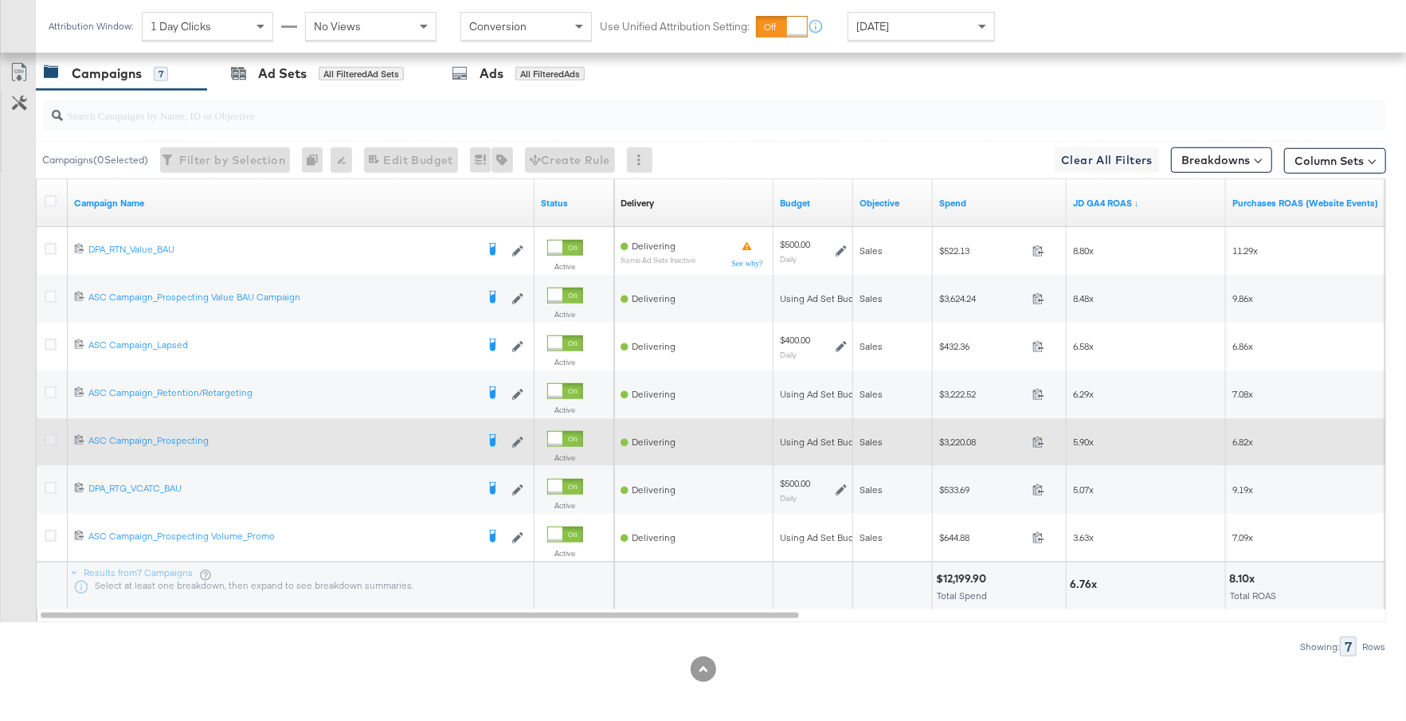
click at [50, 434] on icon at bounding box center [51, 440] width 12 height 12
click at [0, 0] on input "checkbox" at bounding box center [0, 0] width 0 height 0
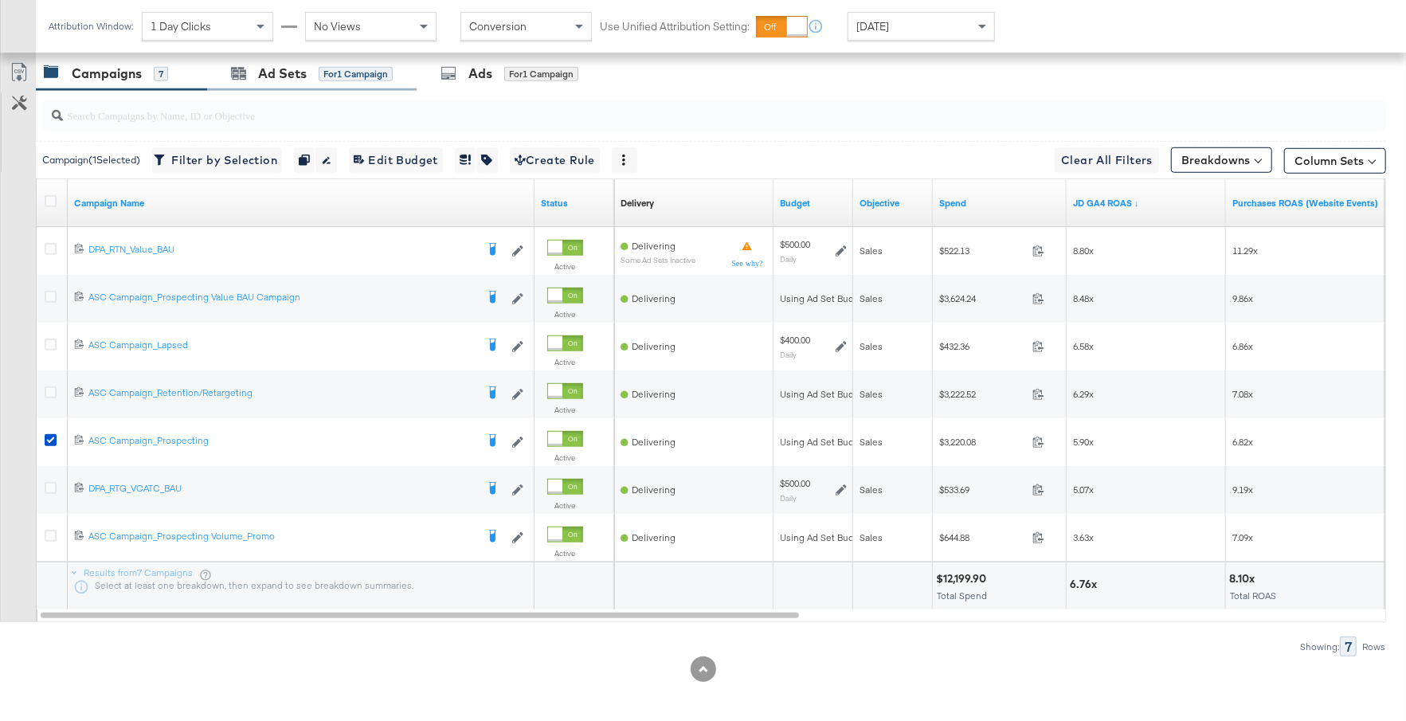
click at [344, 82] on div "Ad Sets for 1 Campaign" at bounding box center [311, 74] width 209 height 34
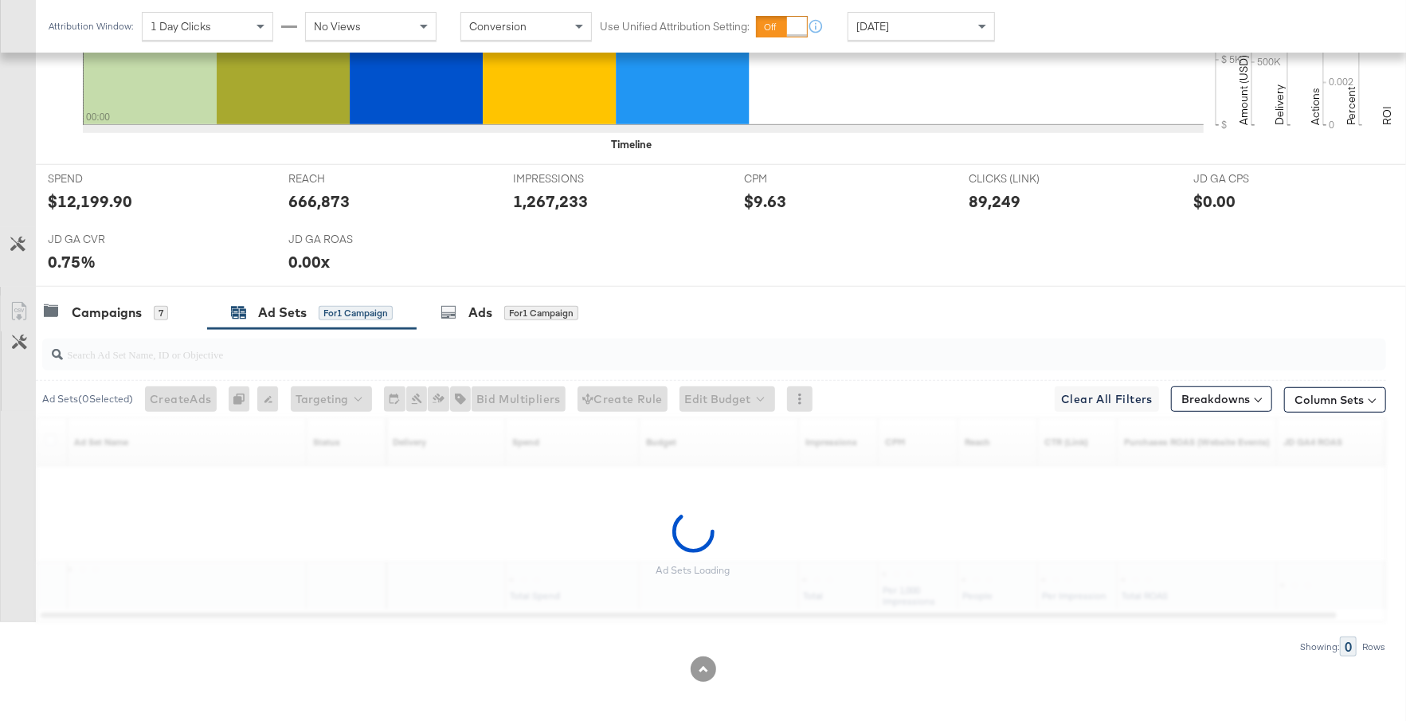
scroll to position [551, 0]
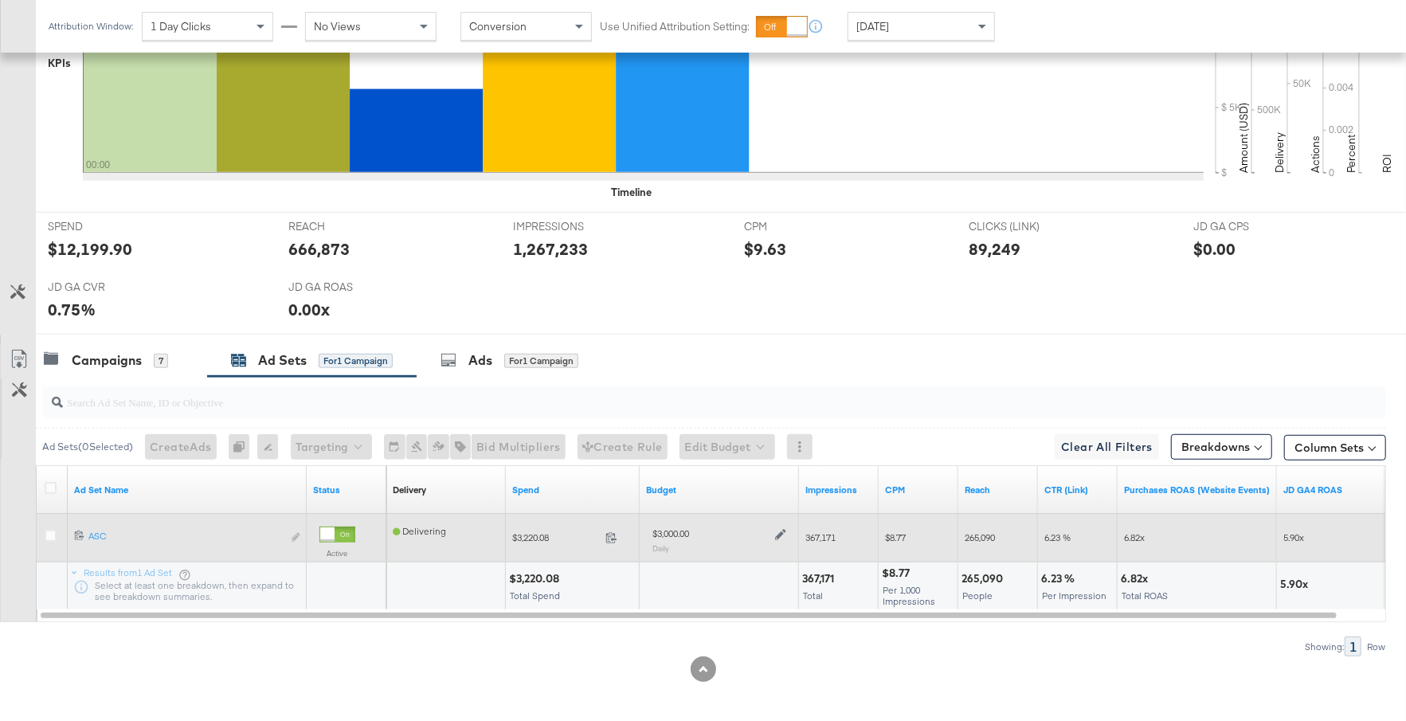
click at [778, 529] on icon at bounding box center [780, 534] width 11 height 11
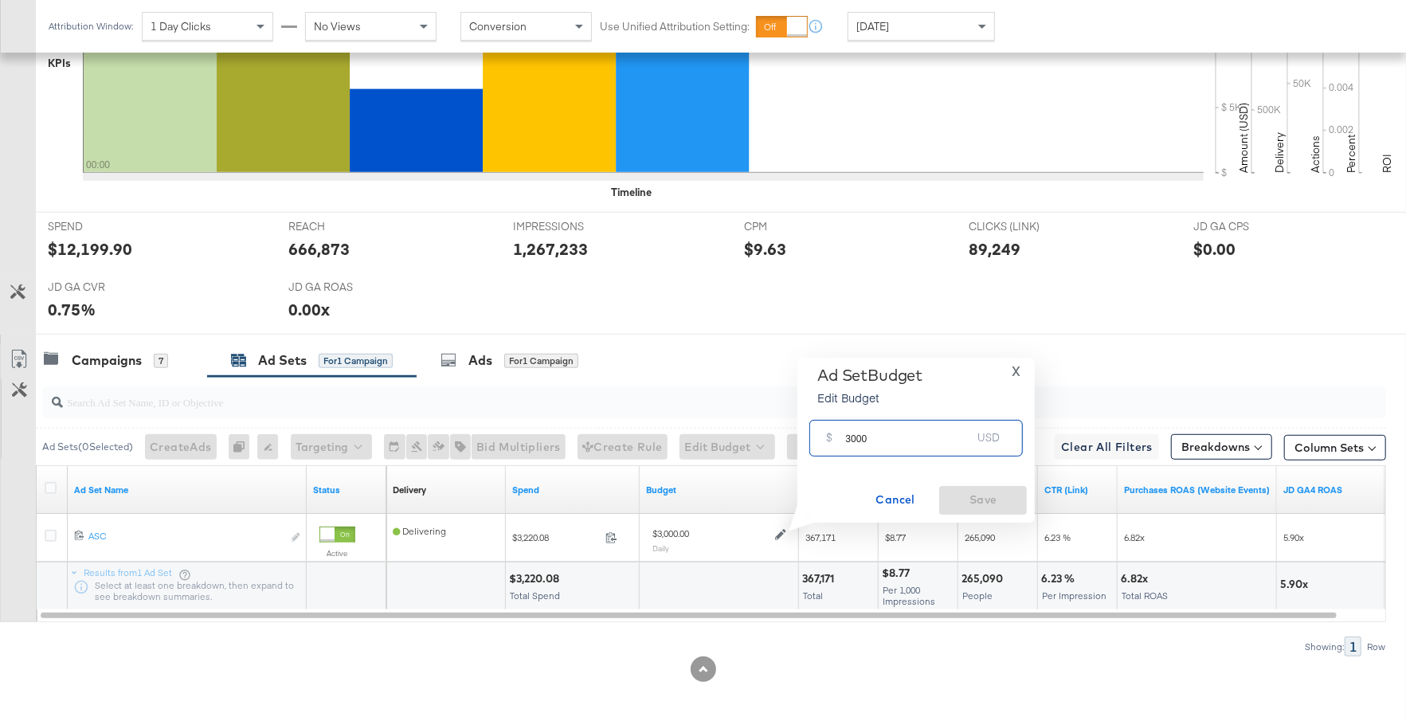
drag, startPoint x: 879, startPoint y: 445, endPoint x: 837, endPoint y: 438, distance: 42.8
click at [835, 438] on div "$ 3000 USD" at bounding box center [915, 438] width 213 height 36
type input "1500"
click at [989, 503] on span "Save" at bounding box center [982, 500] width 75 height 20
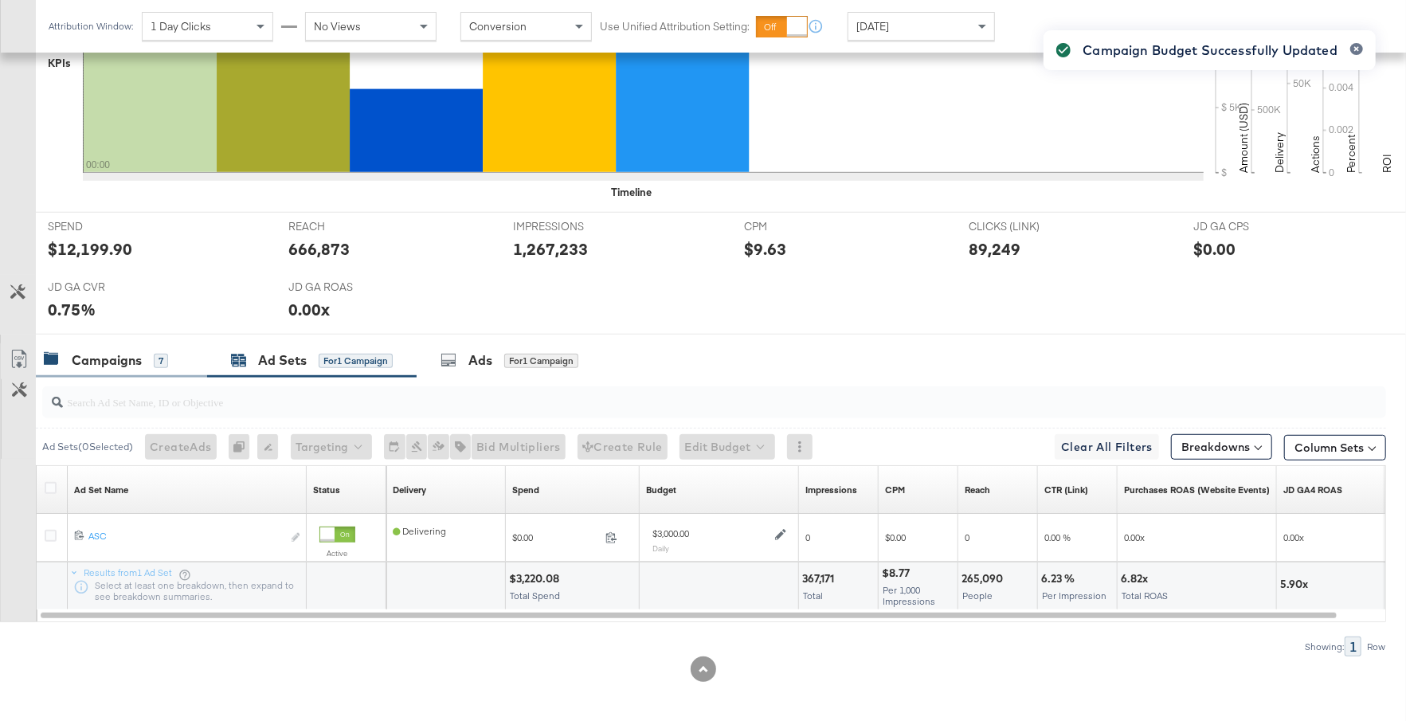
click at [115, 358] on div "Campaigns" at bounding box center [107, 360] width 70 height 18
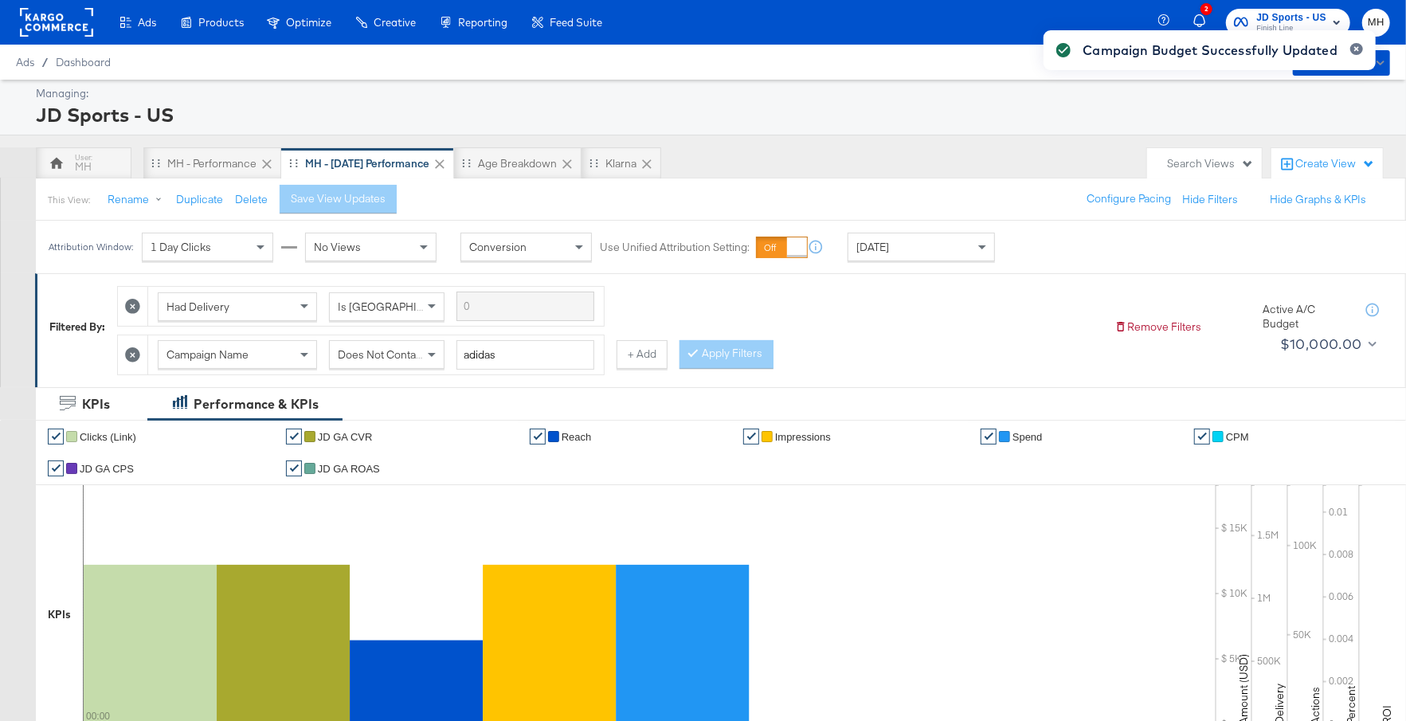
scroll to position [838, 0]
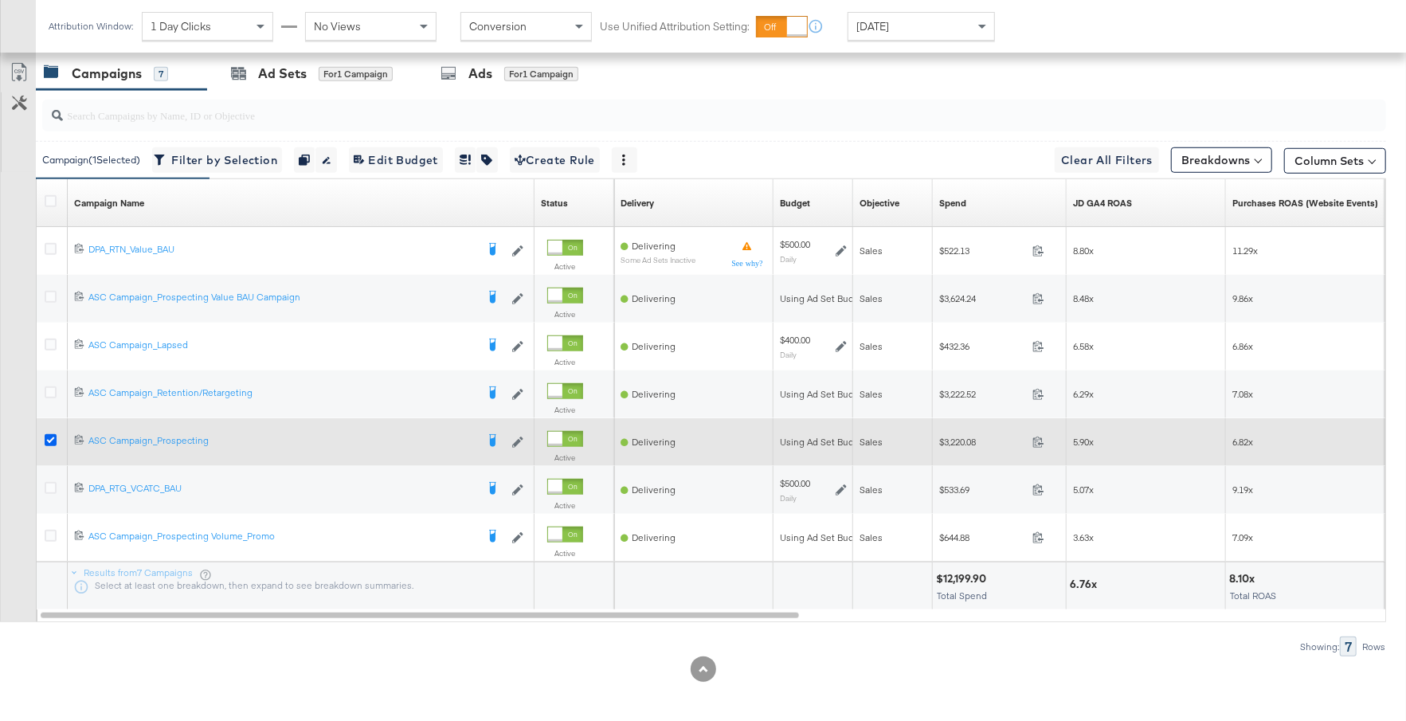
click at [49, 436] on icon at bounding box center [51, 440] width 12 height 12
click at [0, 0] on input "checkbox" at bounding box center [0, 0] width 0 height 0
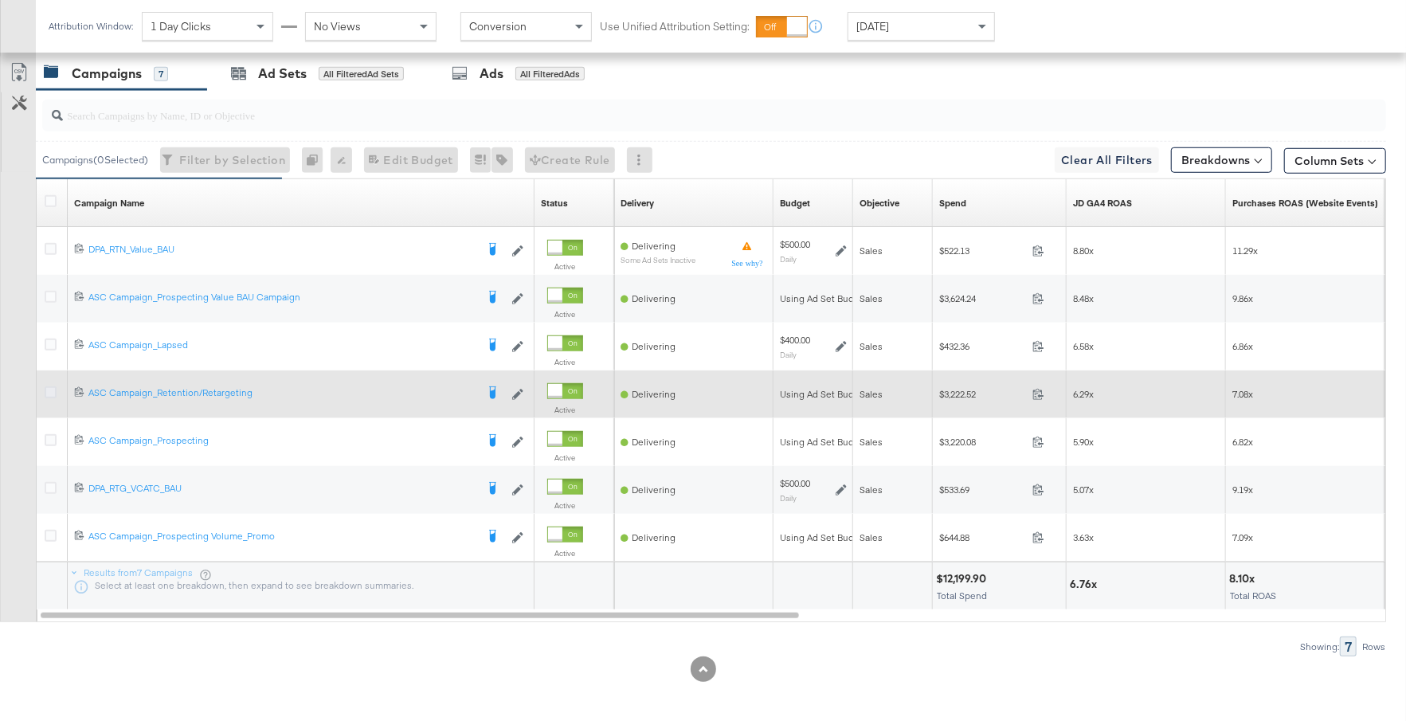
click at [53, 386] on icon at bounding box center [51, 392] width 12 height 12
click at [0, 0] on input "checkbox" at bounding box center [0, 0] width 0 height 0
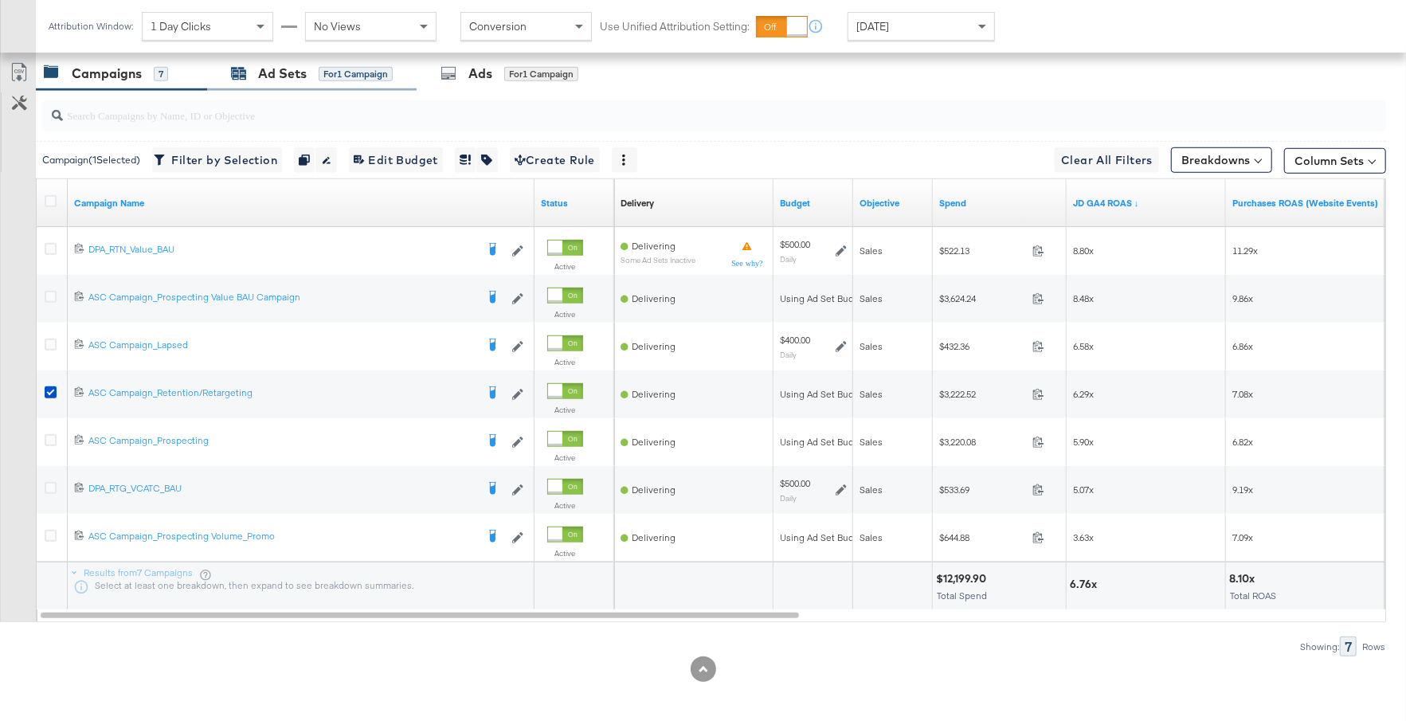
click at [367, 69] on div "for 1 Campaign" at bounding box center [356, 74] width 74 height 14
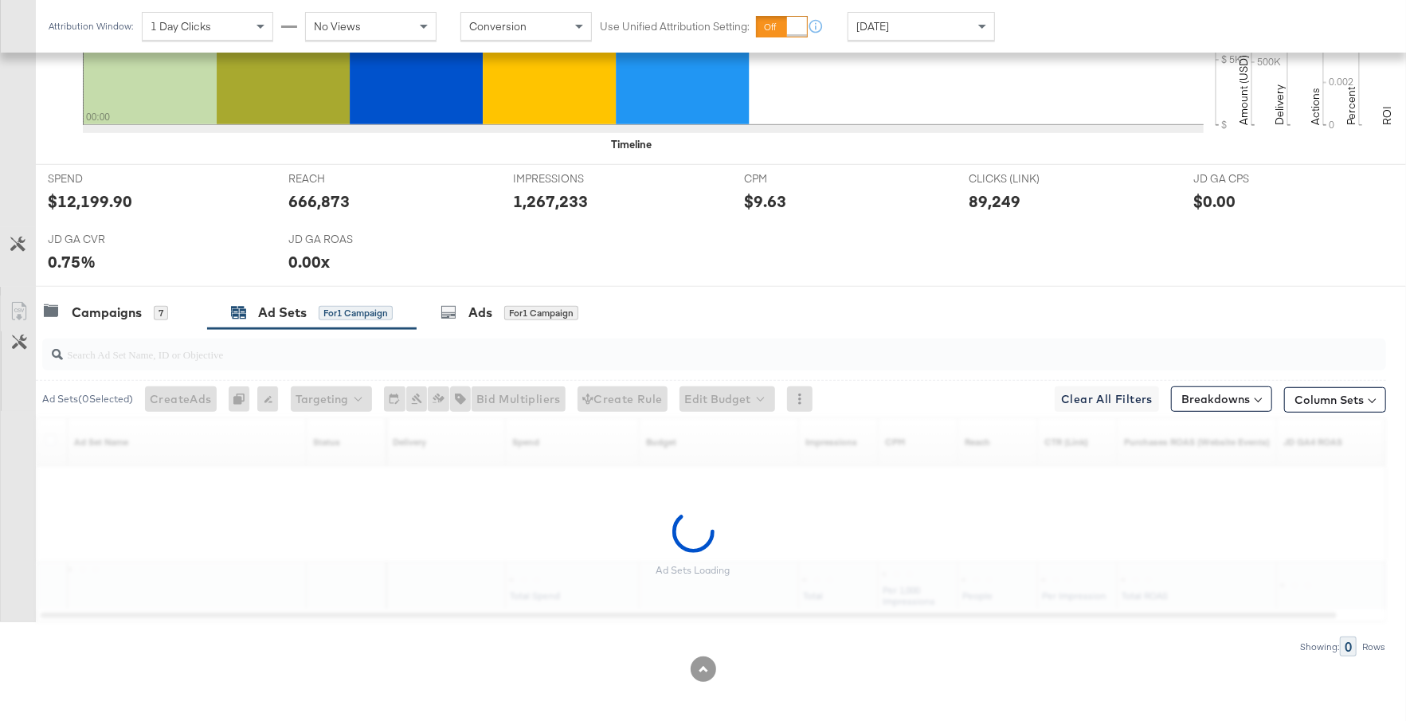
scroll to position [551, 0]
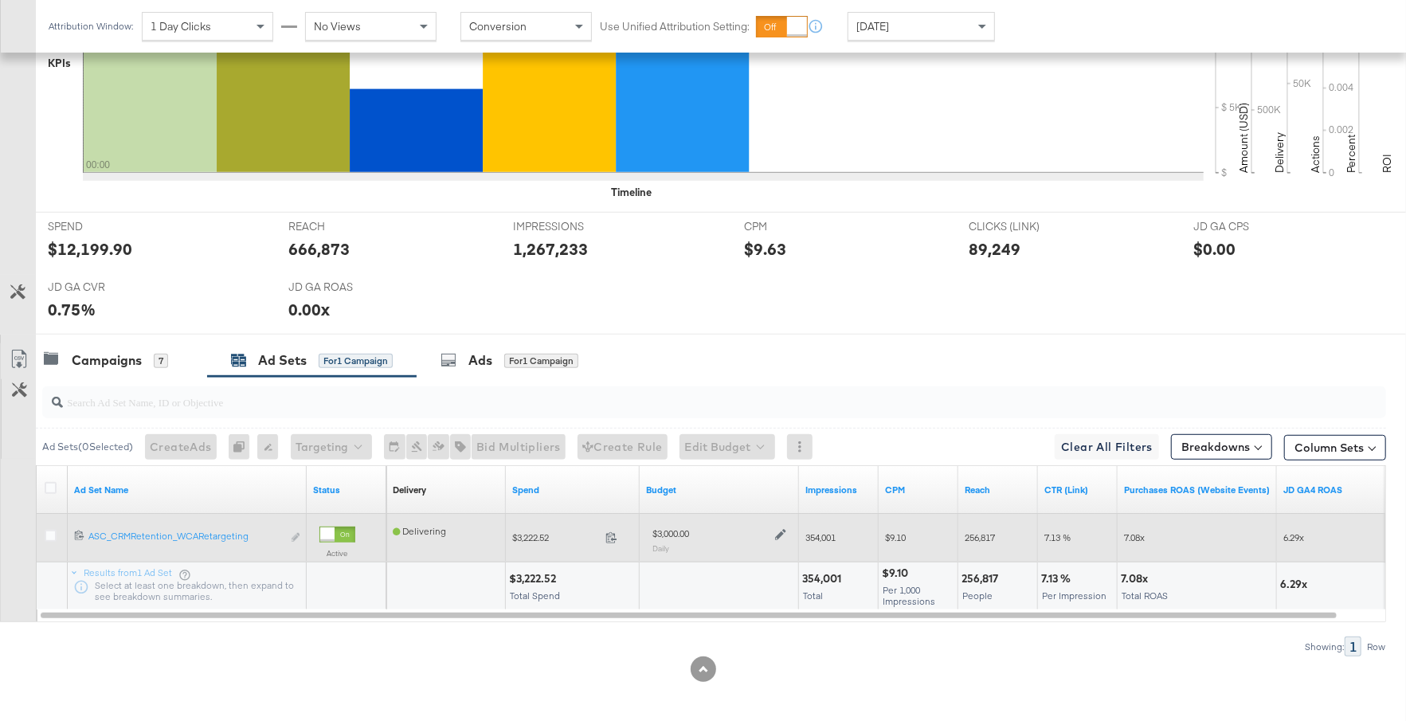
click at [780, 529] on icon at bounding box center [780, 534] width 11 height 11
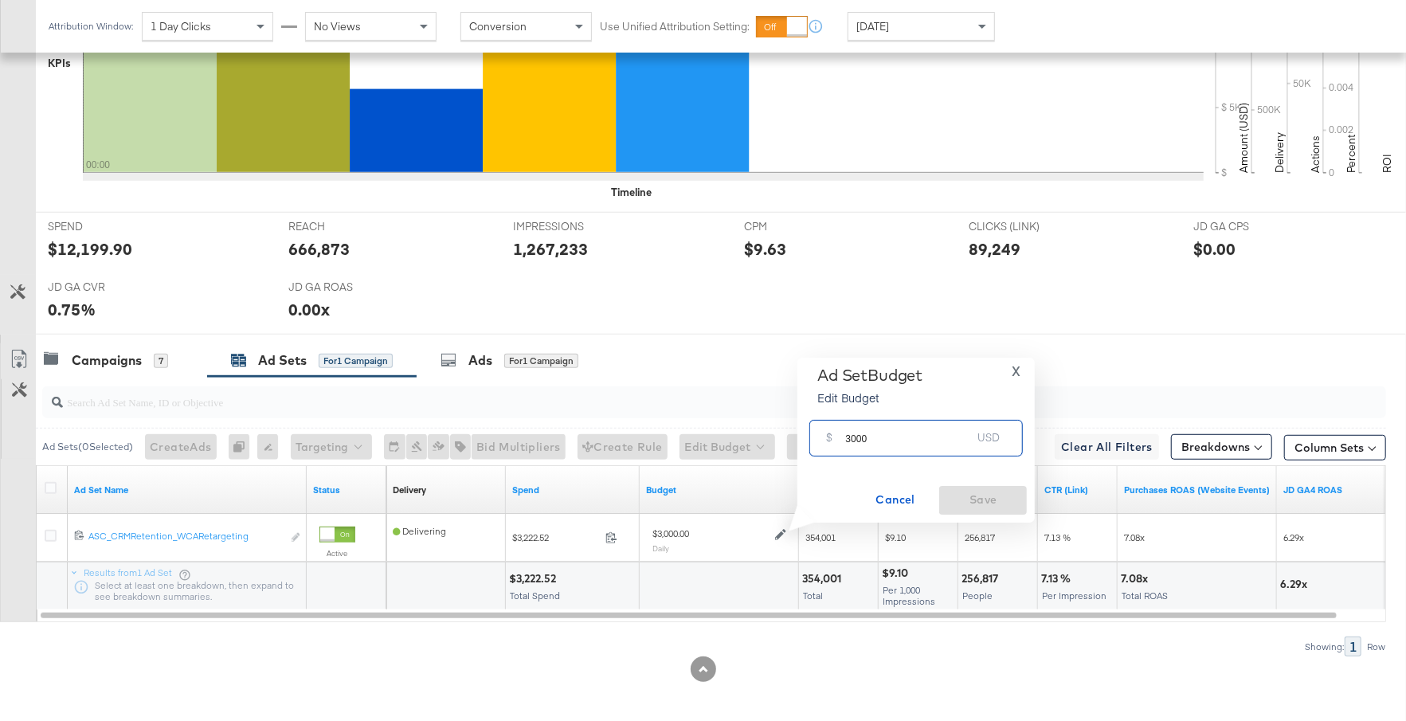
drag, startPoint x: 883, startPoint y: 442, endPoint x: 829, endPoint y: 442, distance: 54.2
click at [828, 442] on div "$ 3000 USD" at bounding box center [915, 438] width 213 height 36
type input "1600"
click at [969, 505] on span "Save" at bounding box center [982, 500] width 75 height 20
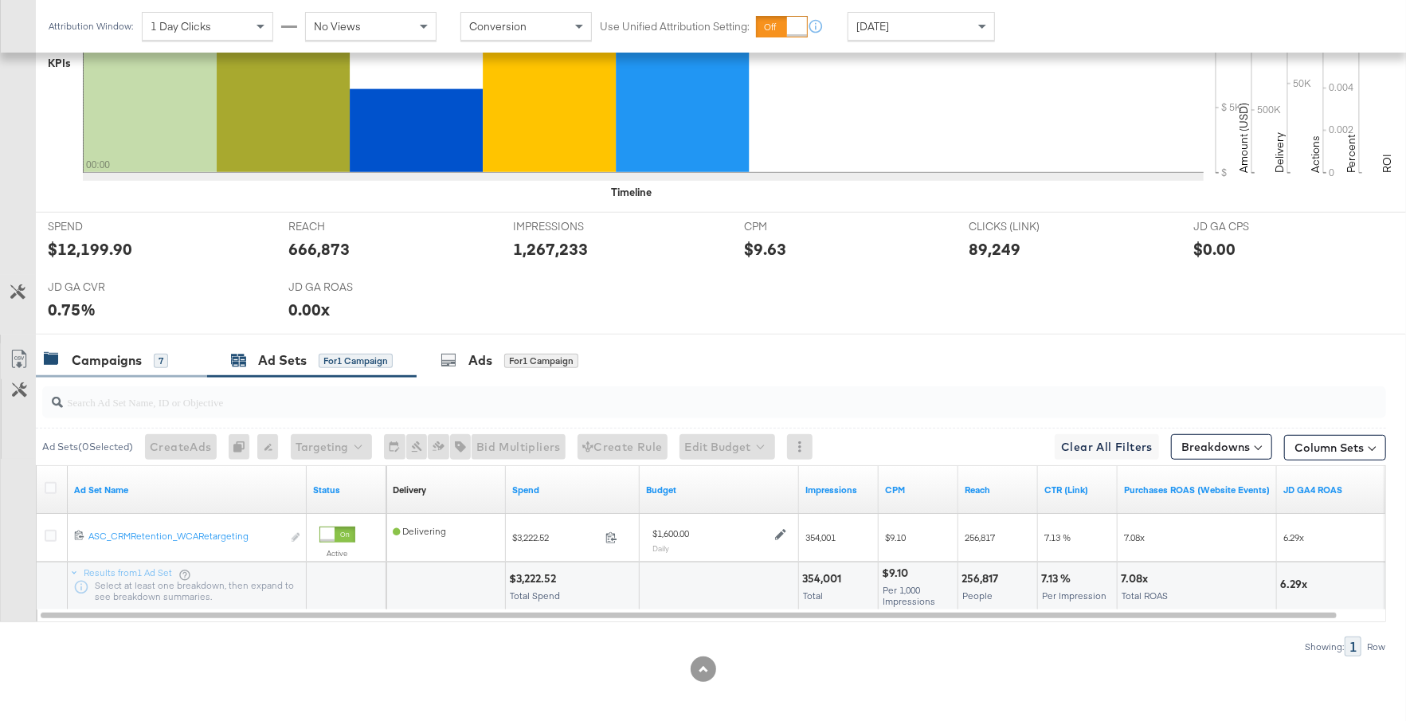
click at [140, 351] on div "Campaigns" at bounding box center [107, 360] width 70 height 18
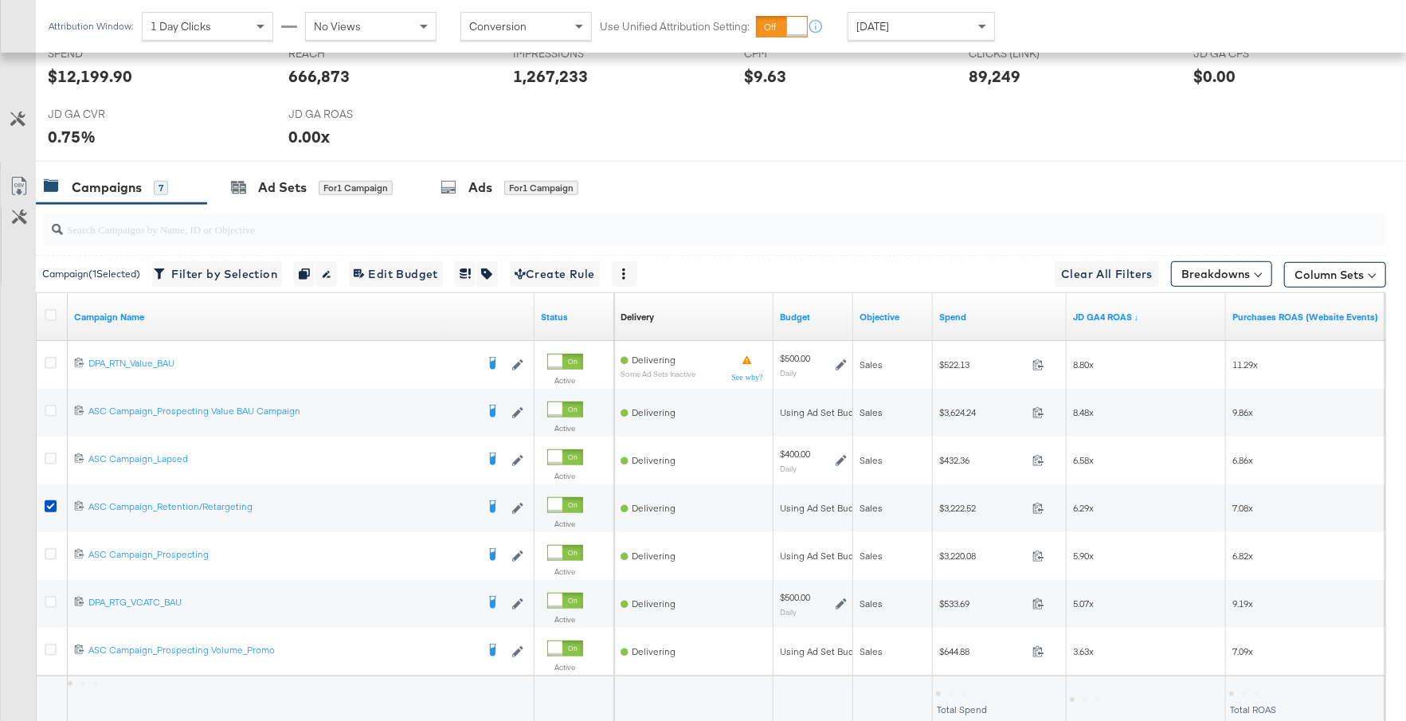
scroll to position [781, 0]
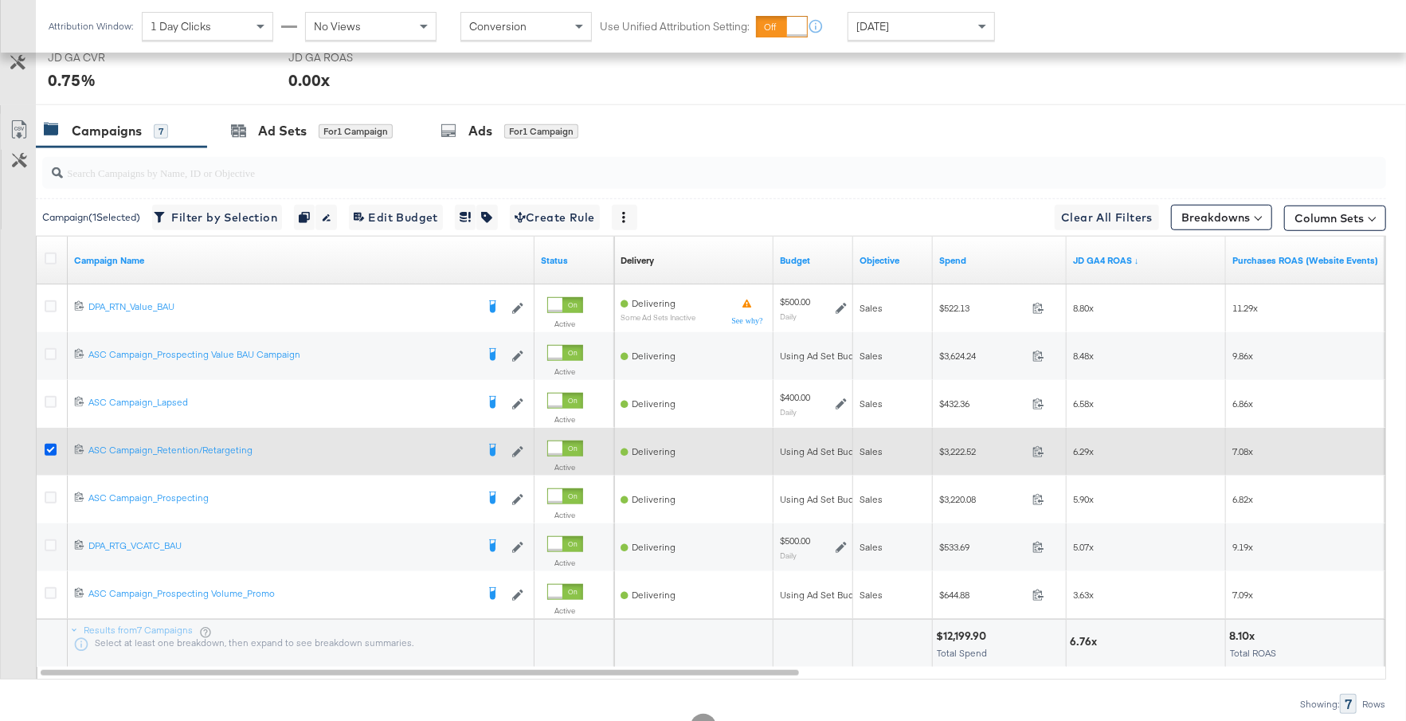
click at [47, 447] on icon at bounding box center [51, 450] width 12 height 12
click at [0, 0] on input "checkbox" at bounding box center [0, 0] width 0 height 0
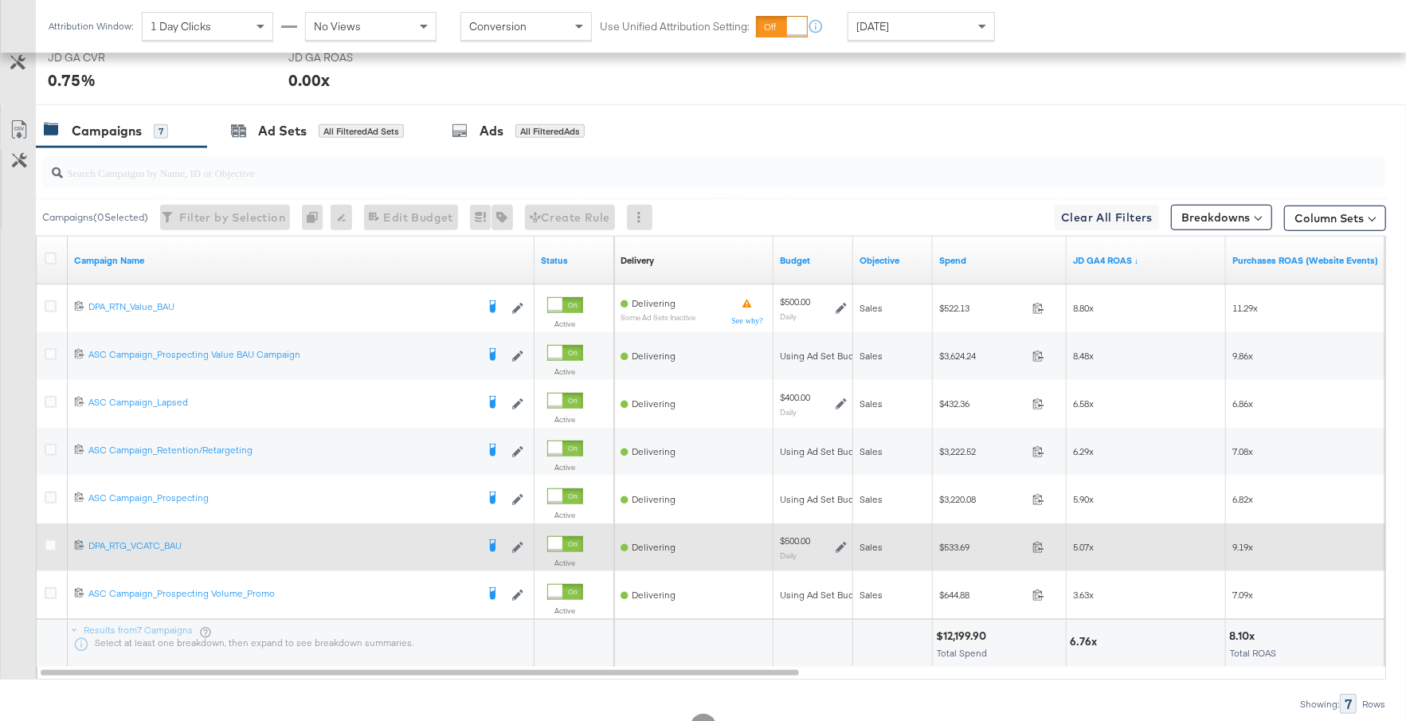
click at [838, 543] on icon at bounding box center [840, 547] width 11 height 11
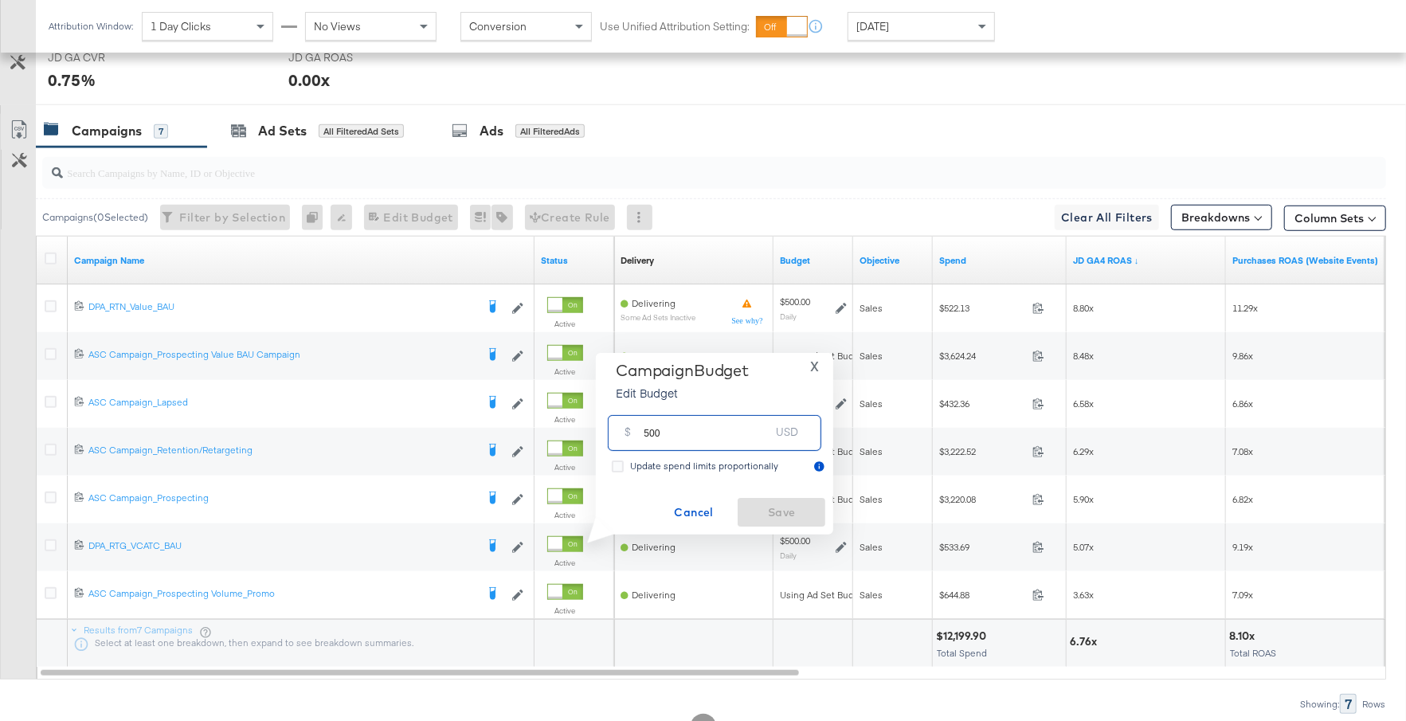
drag, startPoint x: 665, startPoint y: 436, endPoint x: 639, endPoint y: 436, distance: 26.3
click at [639, 436] on div "$ 500 USD" at bounding box center [714, 433] width 213 height 36
type input "300"
click at [792, 510] on span "Save" at bounding box center [781, 513] width 75 height 20
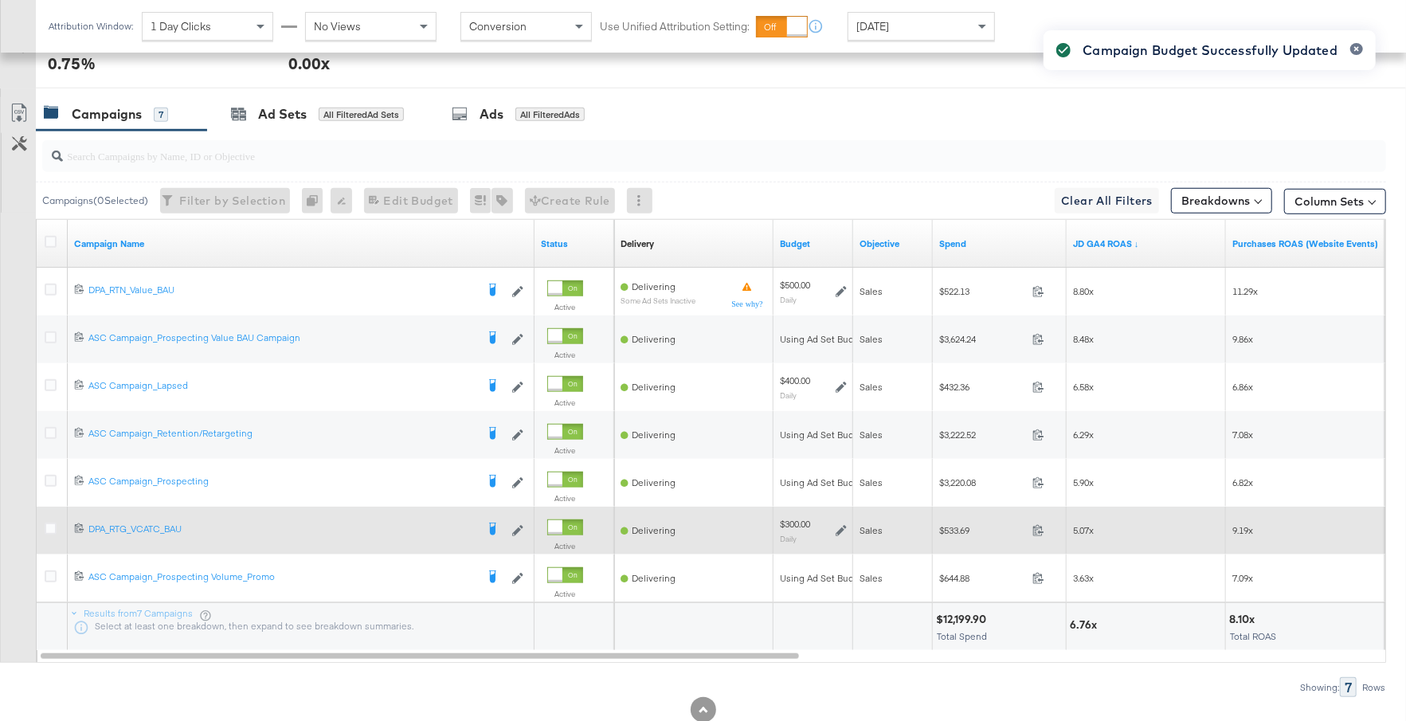
scroll to position [800, 0]
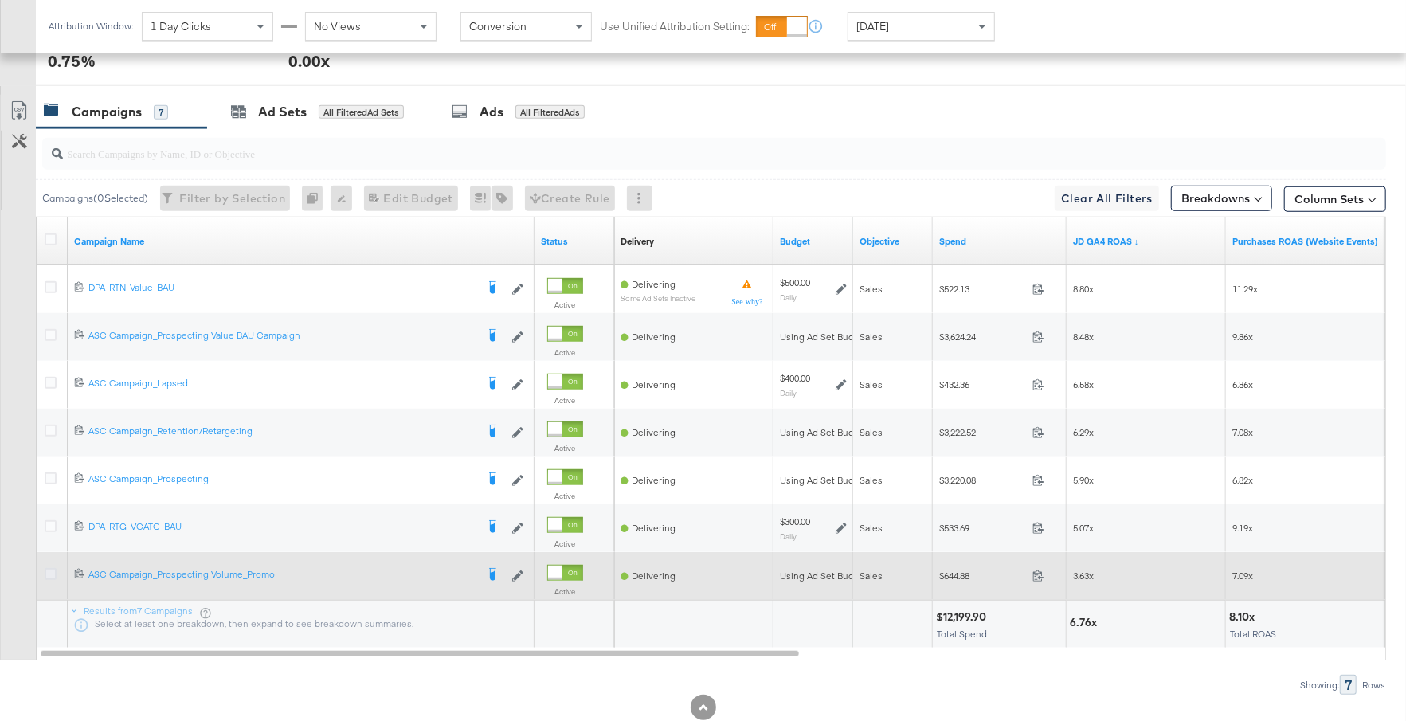
click at [51, 569] on icon at bounding box center [51, 574] width 12 height 12
click at [0, 0] on input "checkbox" at bounding box center [0, 0] width 0 height 0
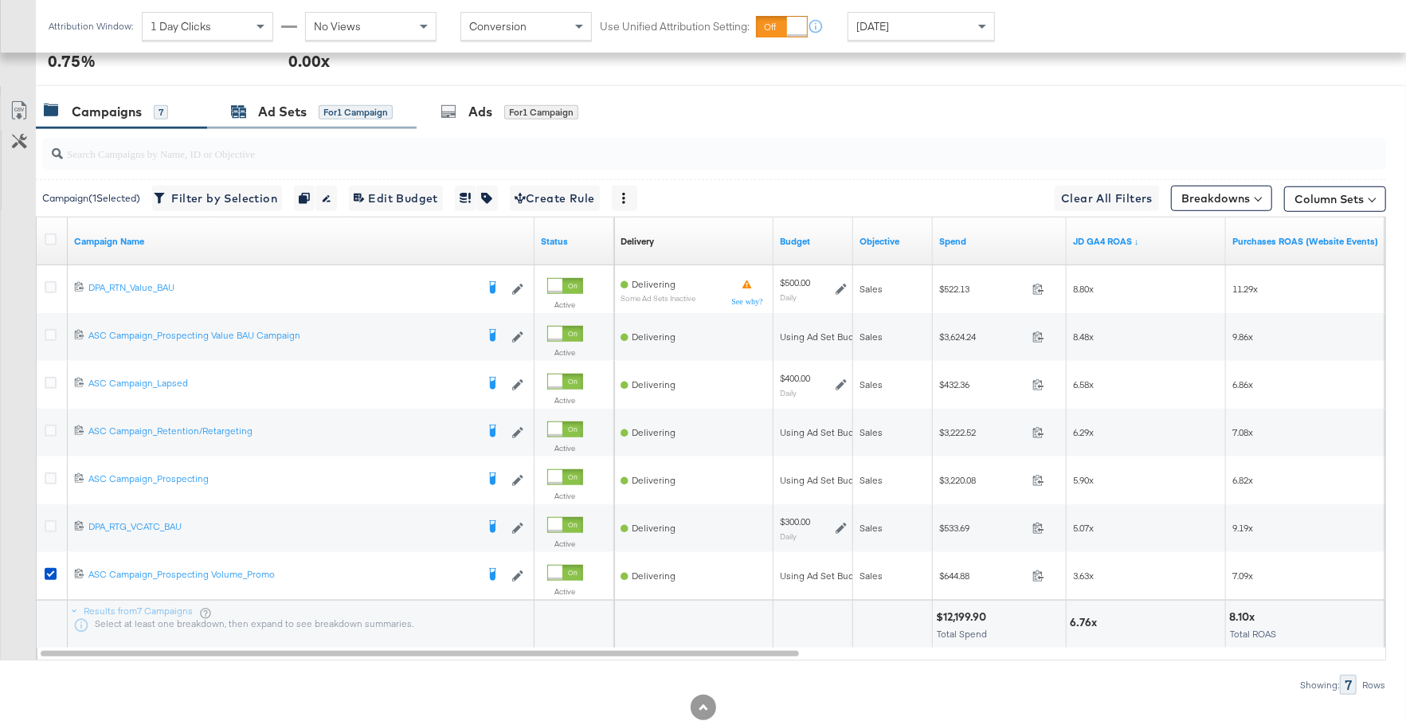
click at [376, 112] on div "for 1 Campaign" at bounding box center [356, 112] width 74 height 14
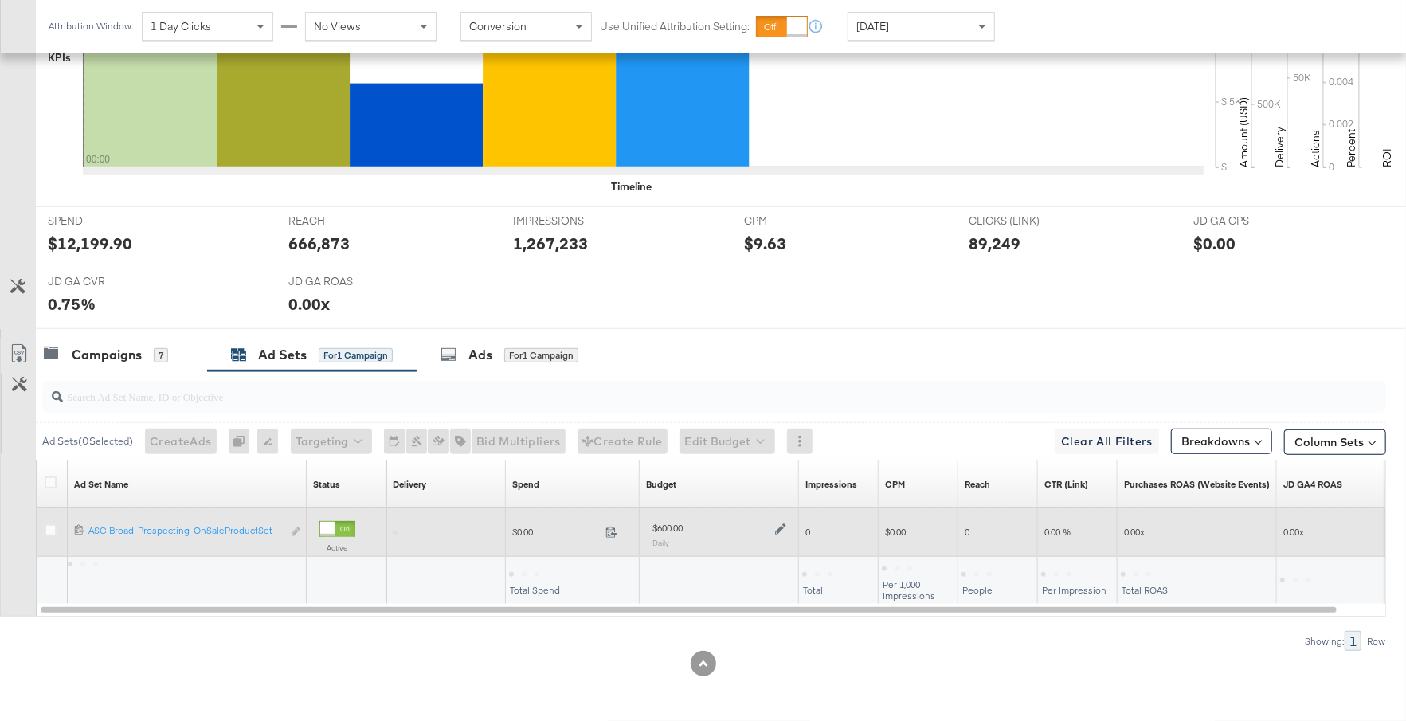
scroll to position [551, 0]
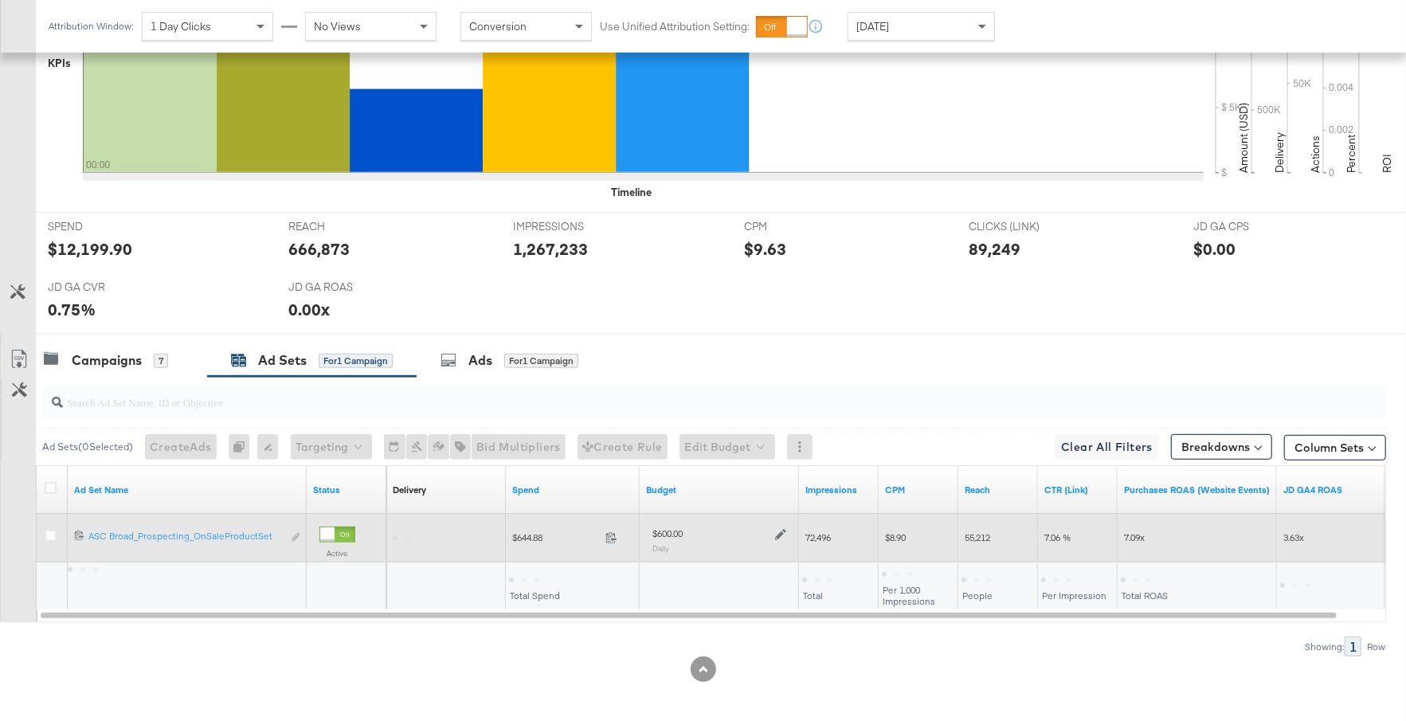
click at [781, 530] on icon at bounding box center [780, 534] width 11 height 11
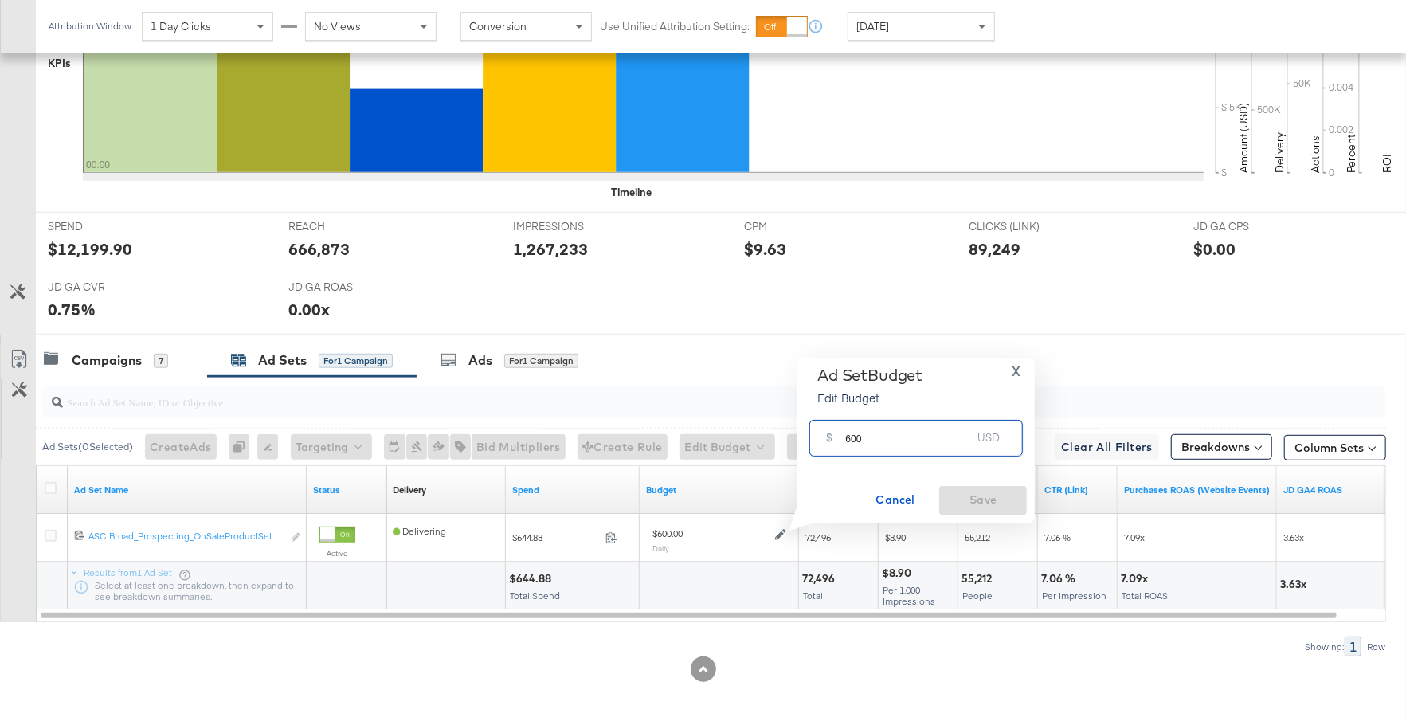
drag, startPoint x: 859, startPoint y: 448, endPoint x: 842, endPoint y: 444, distance: 18.0
click at [842, 444] on div "$ 600 USD" at bounding box center [915, 438] width 213 height 36
type input "300"
click at [993, 499] on span "Save" at bounding box center [982, 500] width 75 height 20
click at [138, 352] on div "Campaigns" at bounding box center [107, 360] width 70 height 18
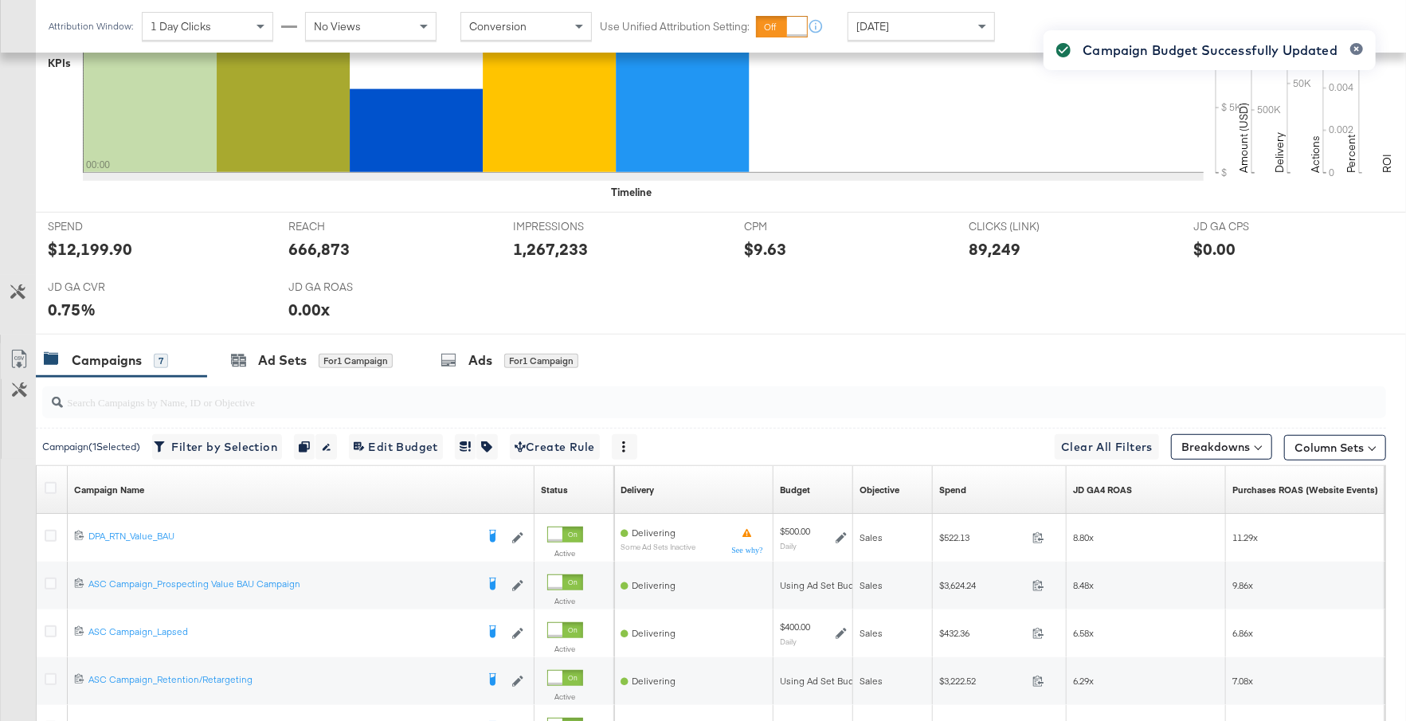
scroll to position [838, 0]
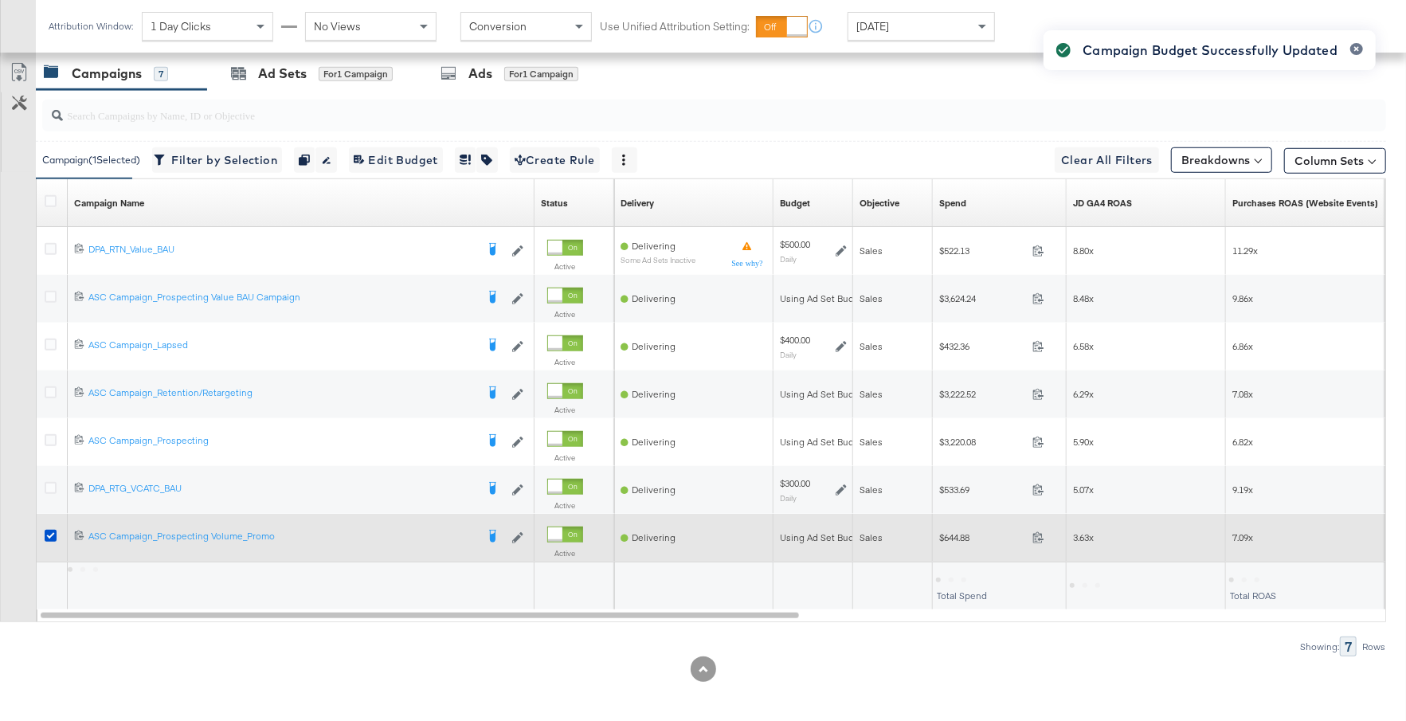
click at [45, 538] on div at bounding box center [53, 538] width 17 height 16
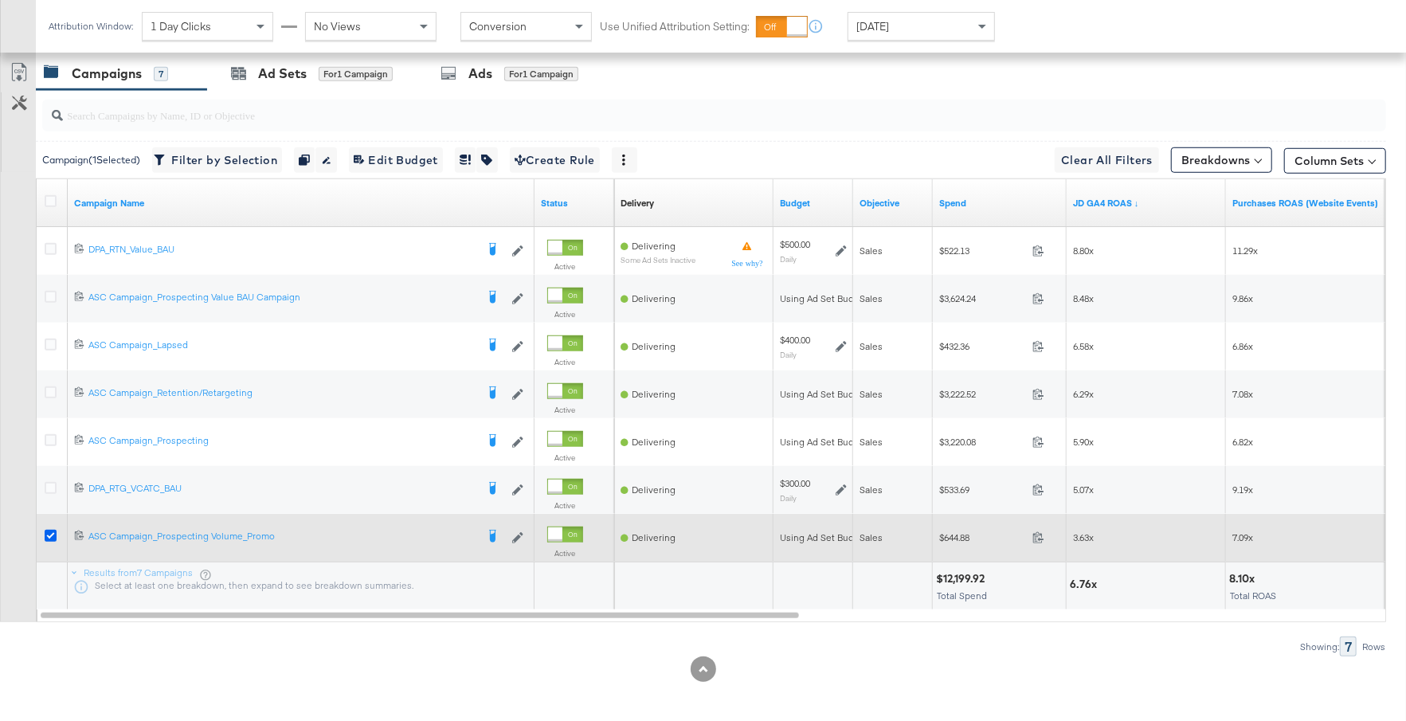
click at [49, 530] on icon at bounding box center [51, 536] width 12 height 12
click at [0, 0] on input "checkbox" at bounding box center [0, 0] width 0 height 0
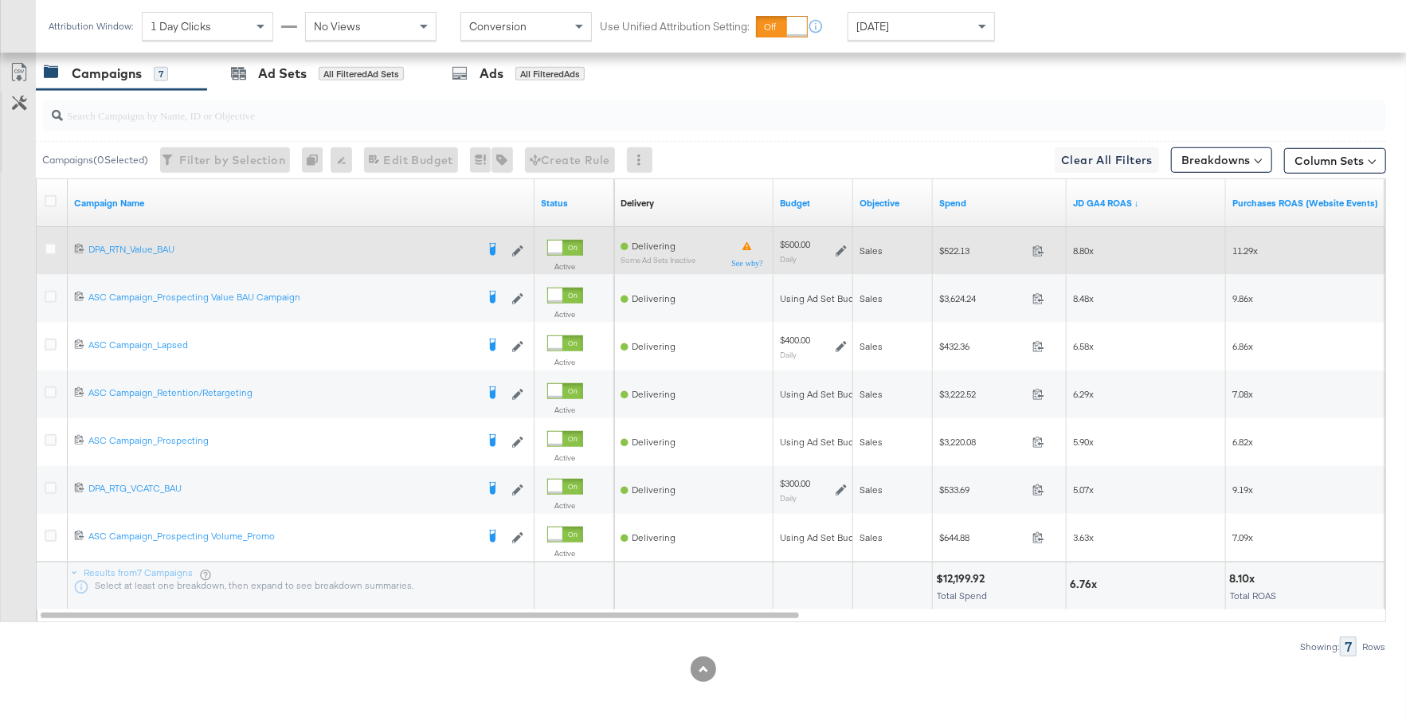
click at [839, 245] on icon at bounding box center [840, 250] width 11 height 11
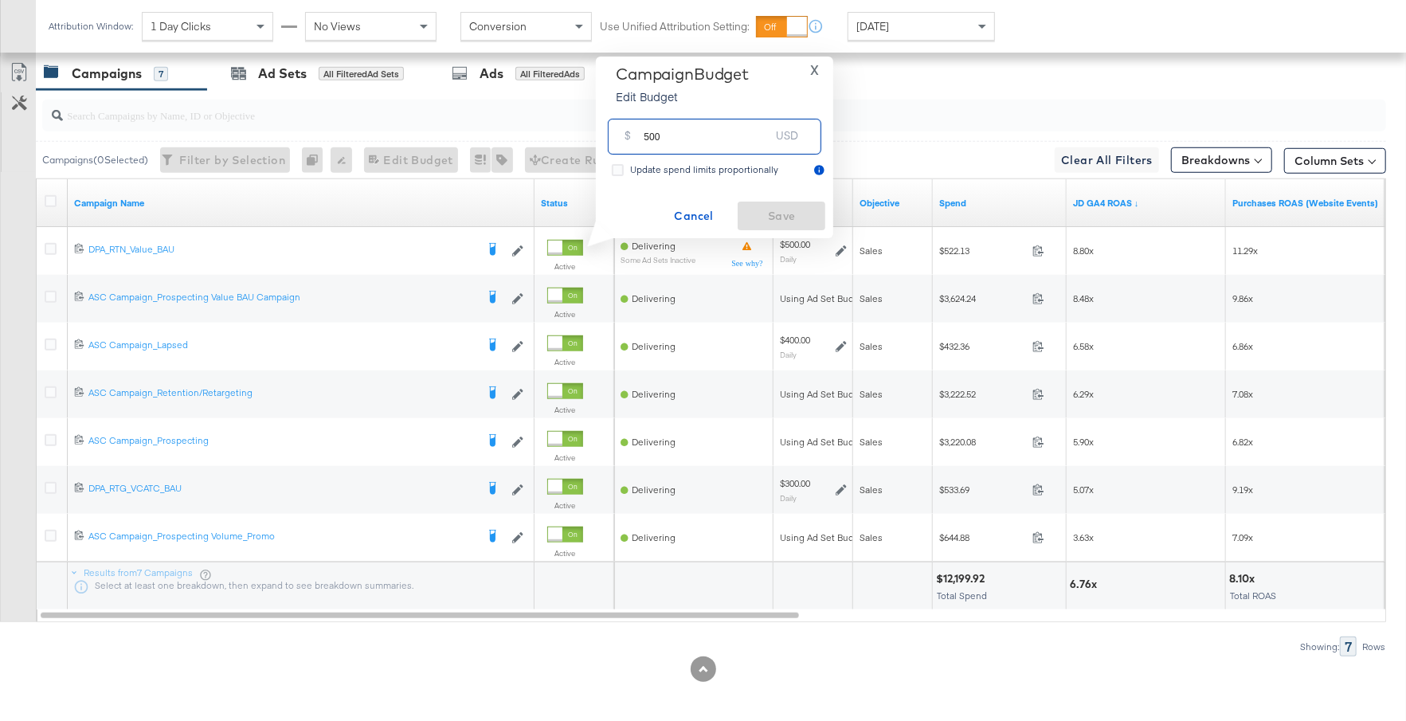
drag, startPoint x: 664, startPoint y: 143, endPoint x: 642, endPoint y: 143, distance: 22.3
click at [641, 143] on div "$ 500 USD" at bounding box center [714, 137] width 213 height 36
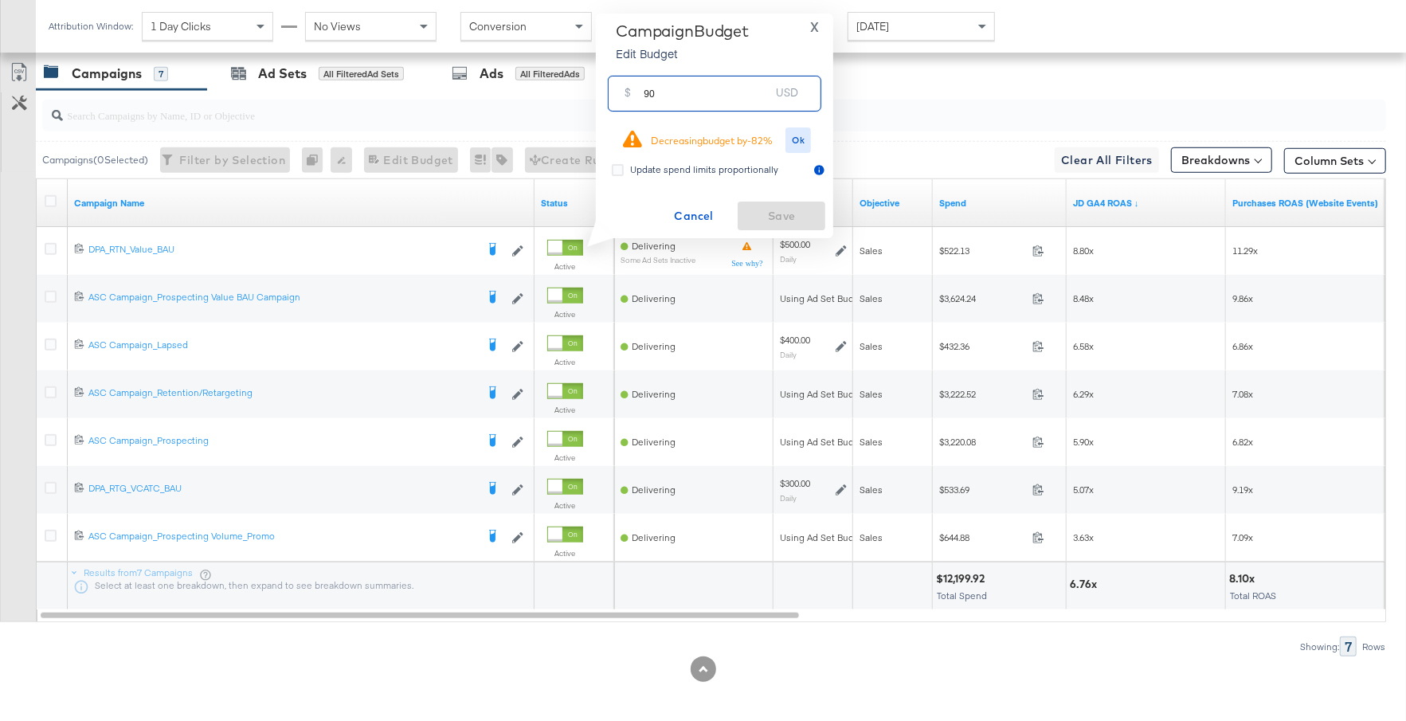
type input "9"
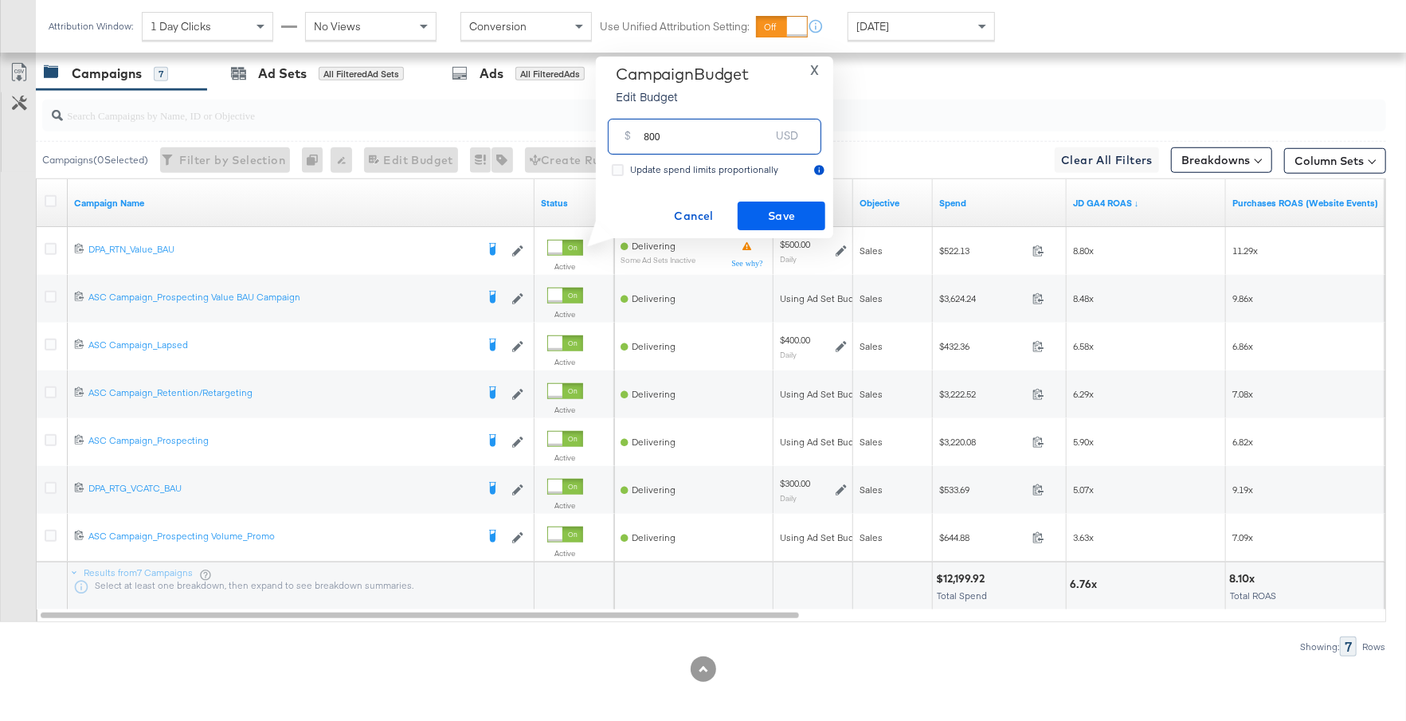
type input "800"
click at [777, 209] on span "Save" at bounding box center [781, 216] width 75 height 20
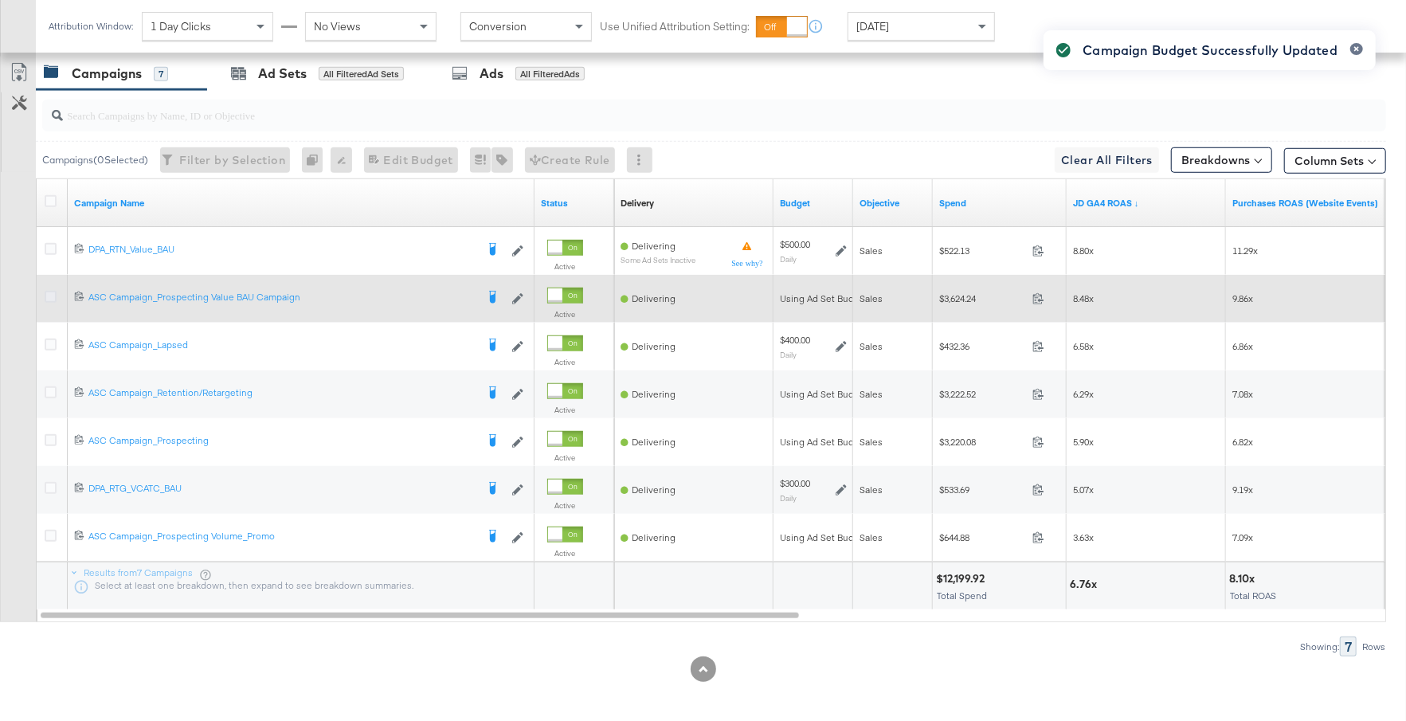
click at [49, 294] on icon at bounding box center [51, 297] width 12 height 12
click at [0, 0] on input "checkbox" at bounding box center [0, 0] width 0 height 0
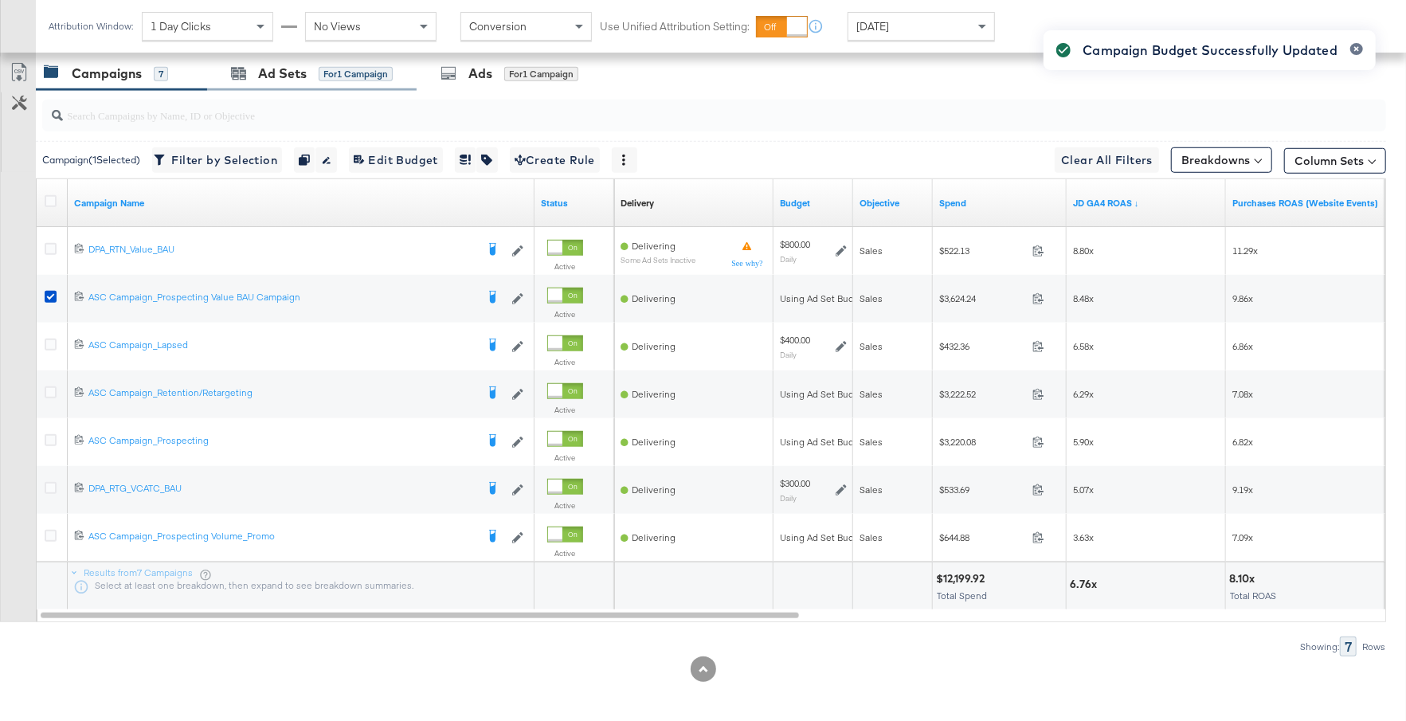
click at [341, 78] on div "Ad Sets for 1 Campaign" at bounding box center [311, 74] width 209 height 34
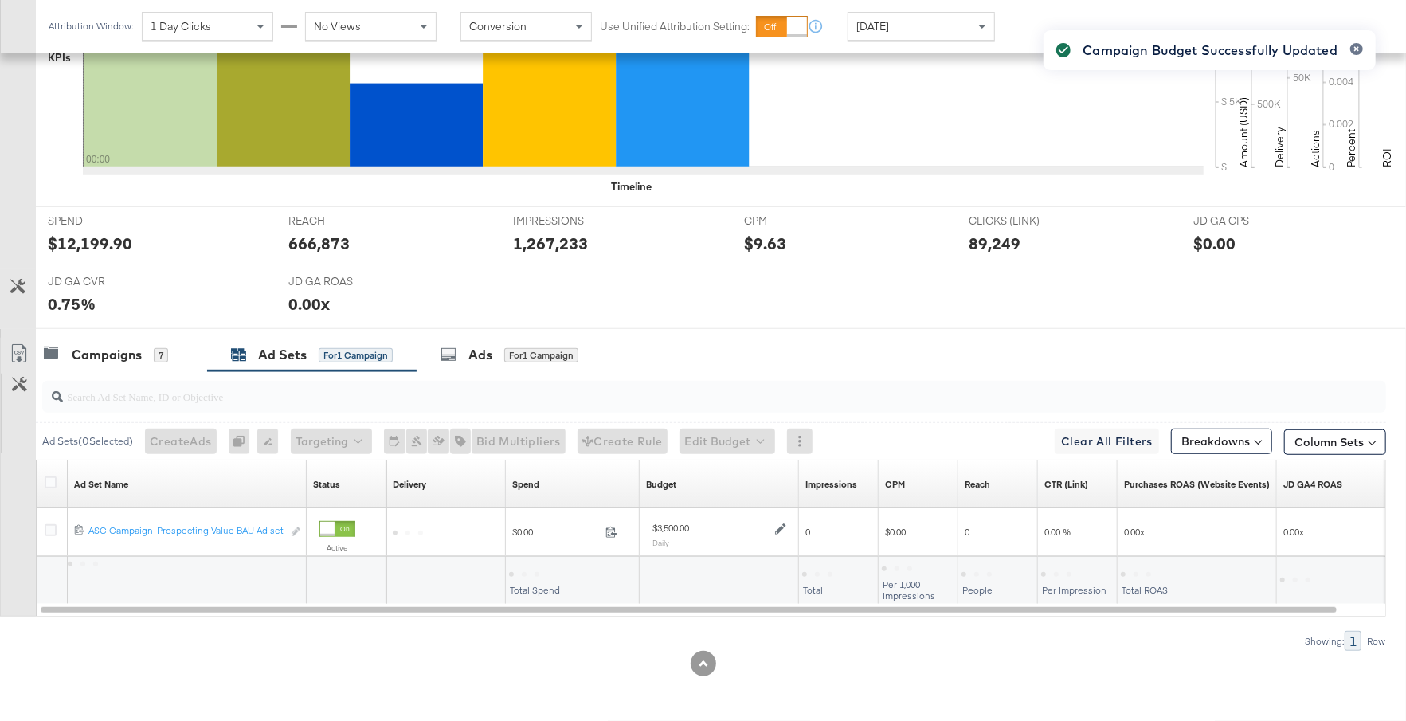
scroll to position [551, 0]
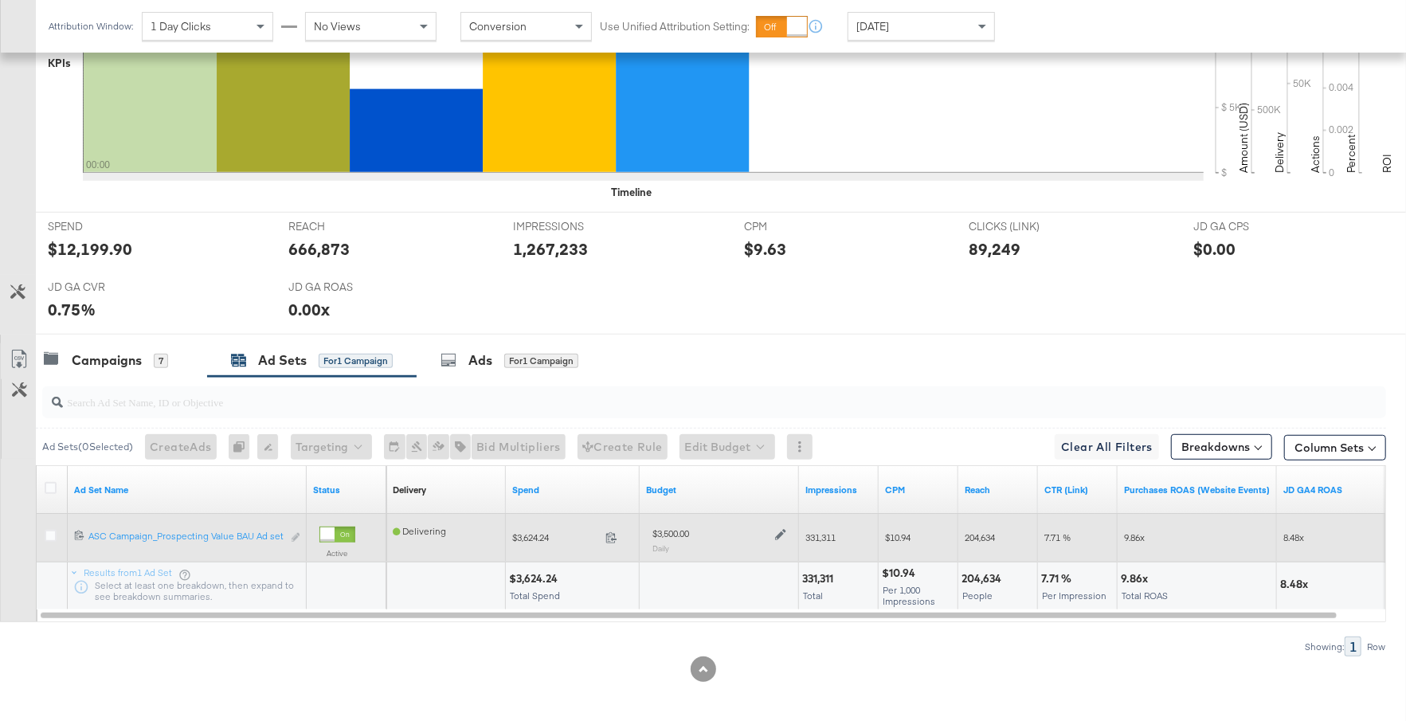
click at [778, 532] on icon at bounding box center [780, 534] width 11 height 11
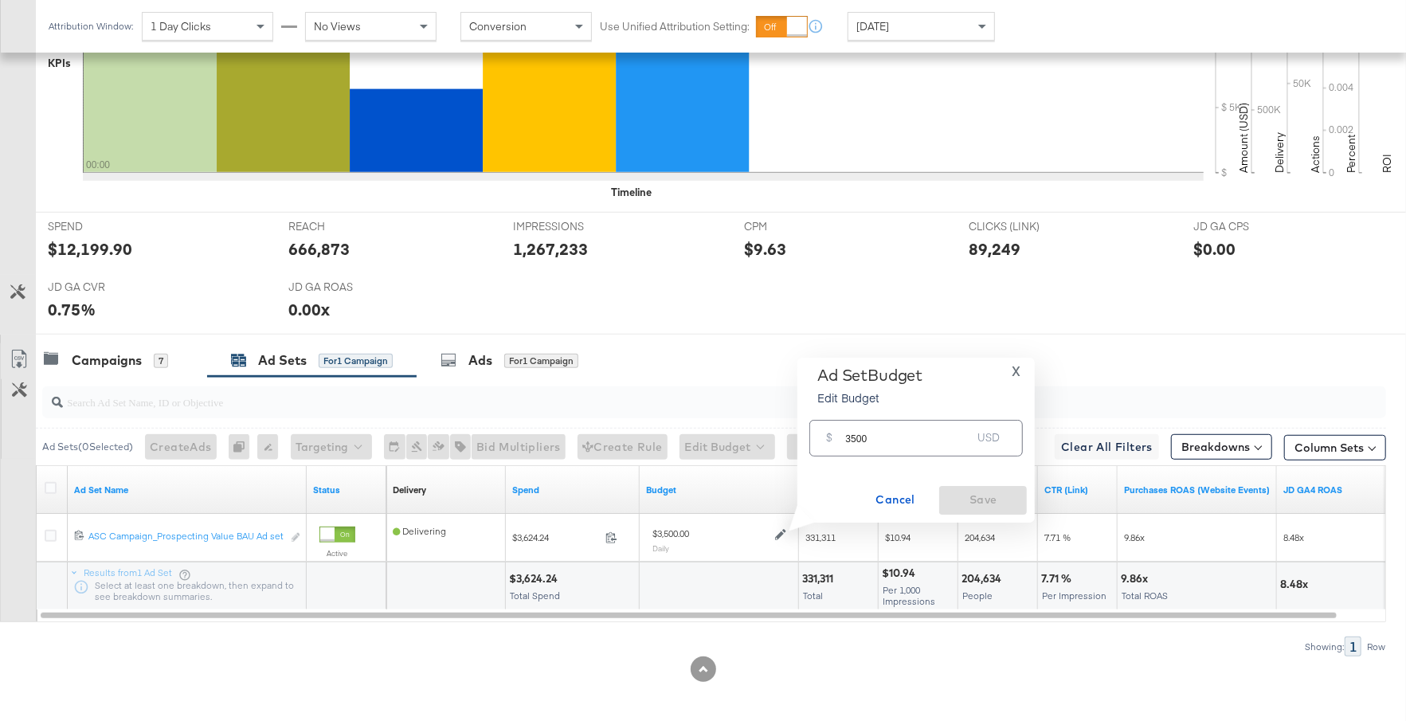
click at [933, 346] on div "Campaigns 7 Ad Sets for 1 Campaign Ads for 1 Campaign" at bounding box center [721, 360] width 1370 height 34
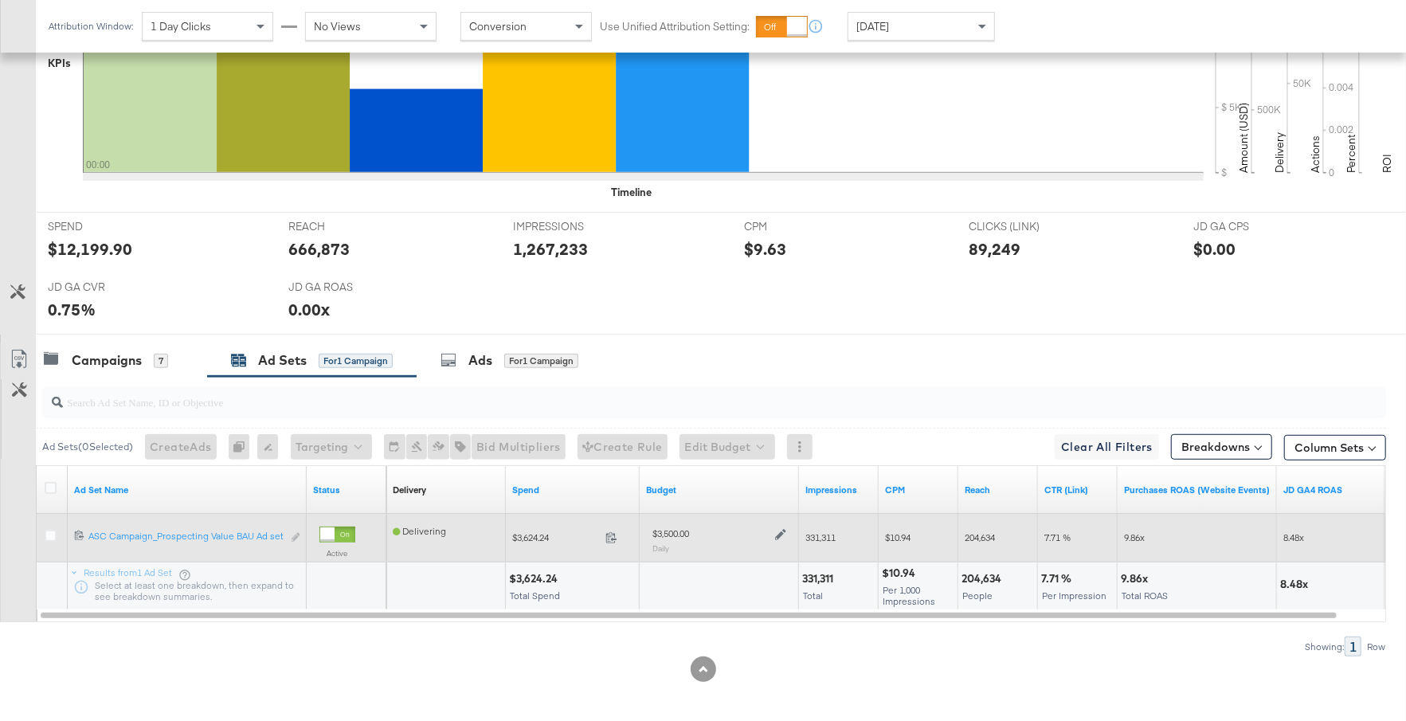
click at [782, 529] on icon at bounding box center [780, 534] width 11 height 11
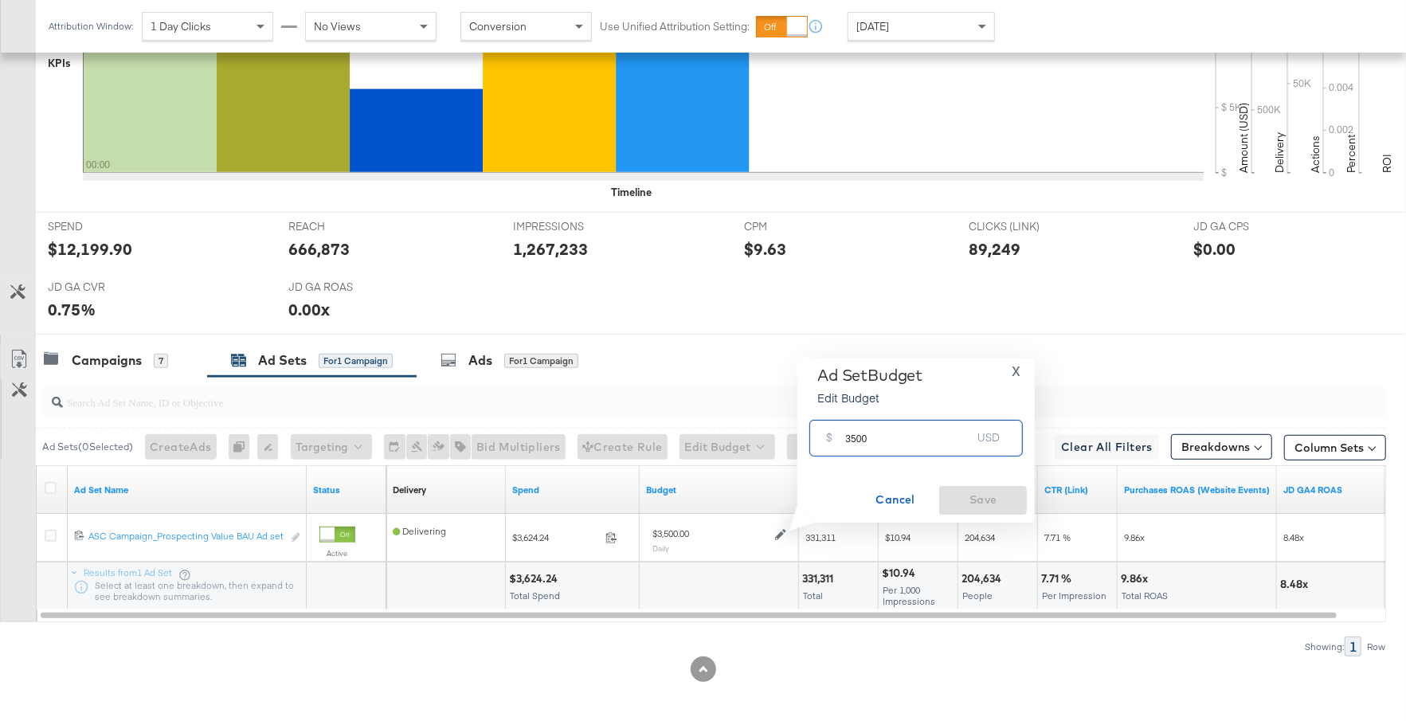
drag, startPoint x: 872, startPoint y: 441, endPoint x: 839, endPoint y: 441, distance: 32.7
click at [839, 441] on div "$ 3500 USD" at bounding box center [915, 438] width 213 height 36
type input "2500"
click at [979, 503] on span "Save" at bounding box center [982, 500] width 75 height 20
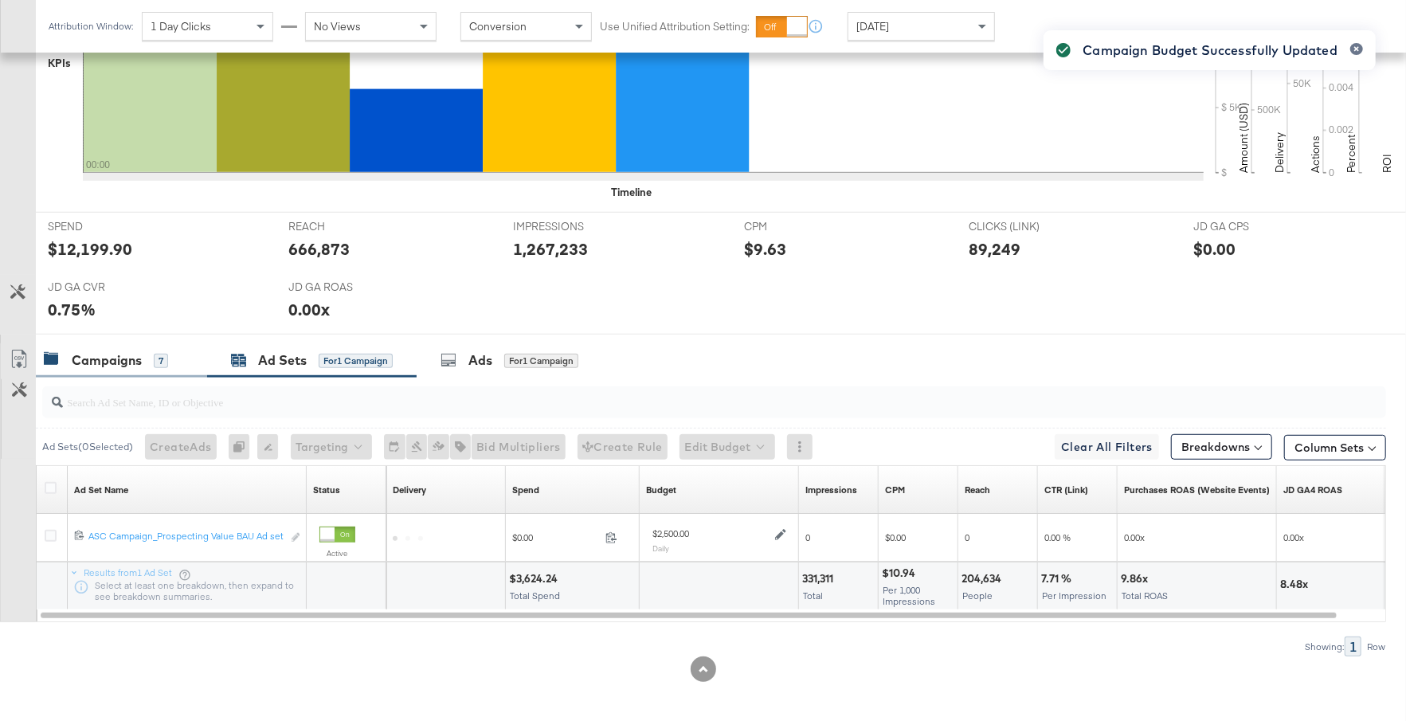
click at [147, 364] on div "Campaigns 7" at bounding box center [106, 360] width 124 height 18
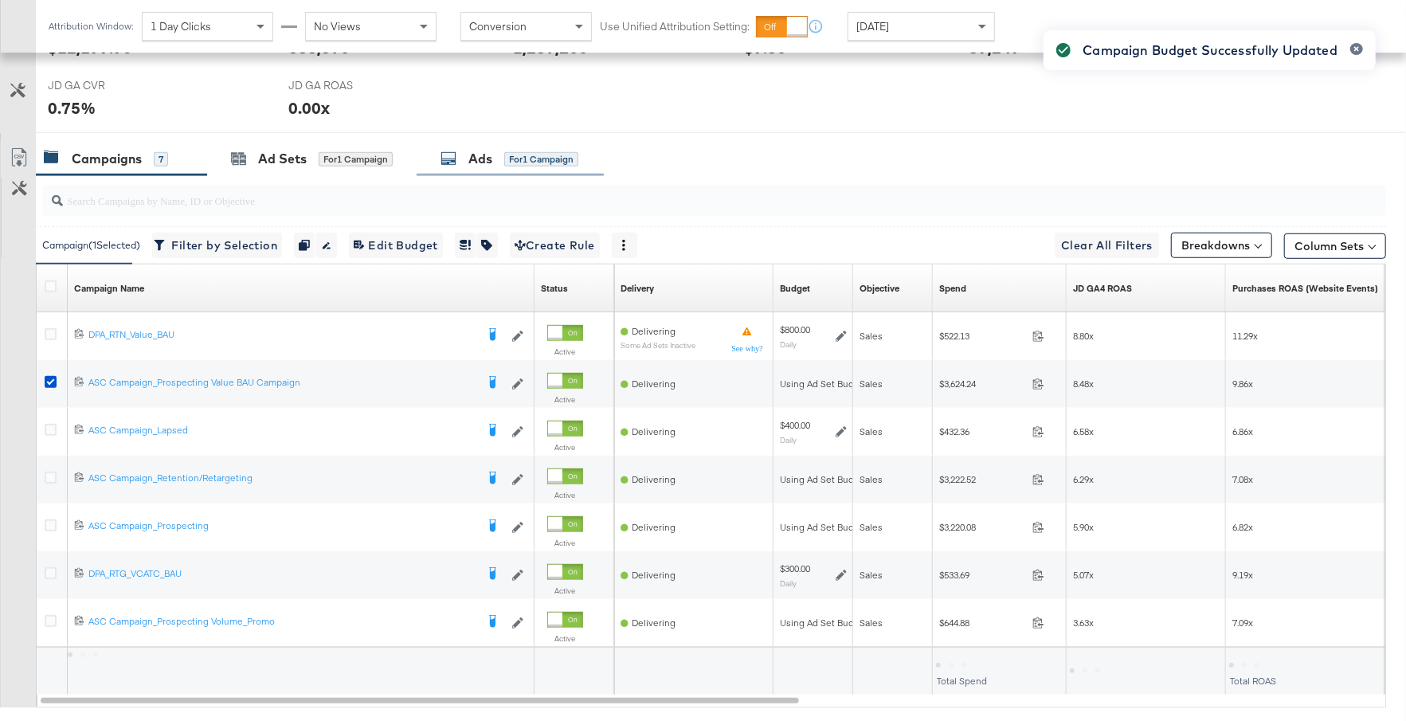
scroll to position [755, 0]
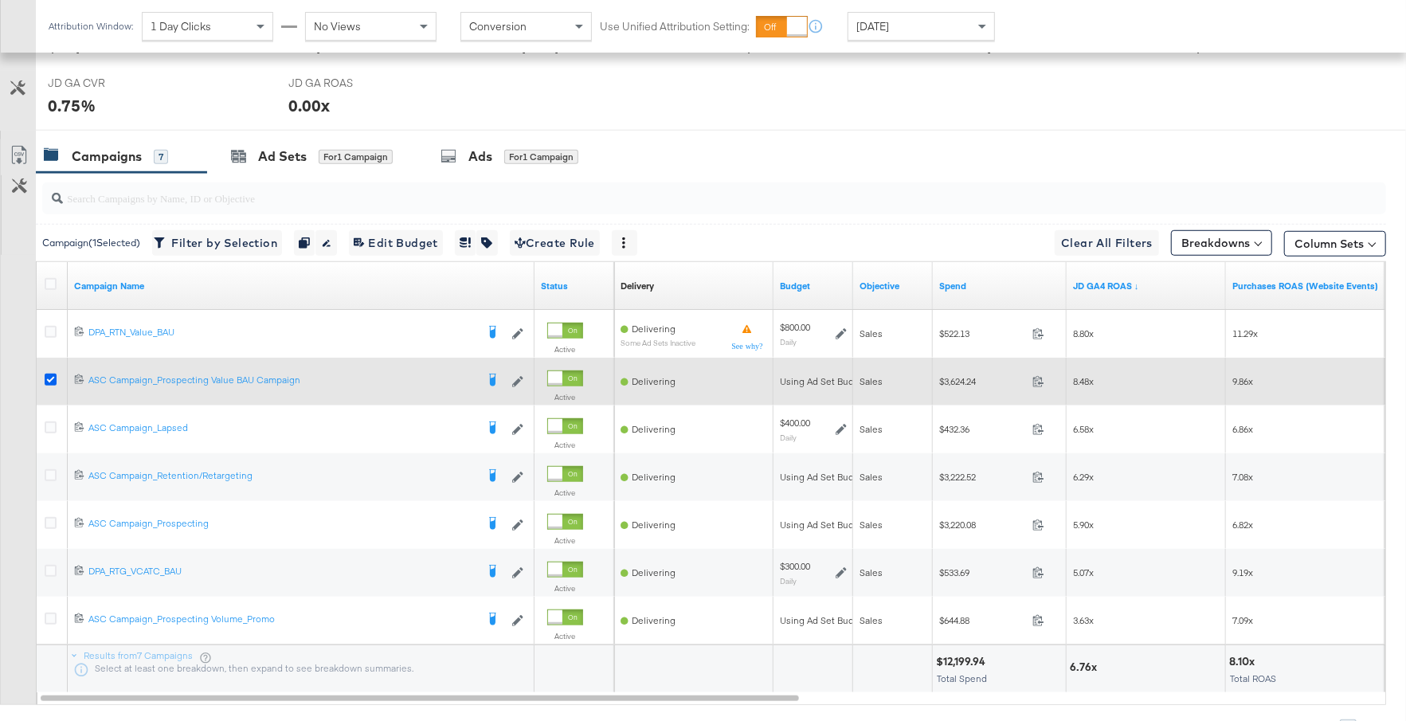
click at [52, 374] on icon at bounding box center [51, 380] width 12 height 12
click at [0, 0] on input "checkbox" at bounding box center [0, 0] width 0 height 0
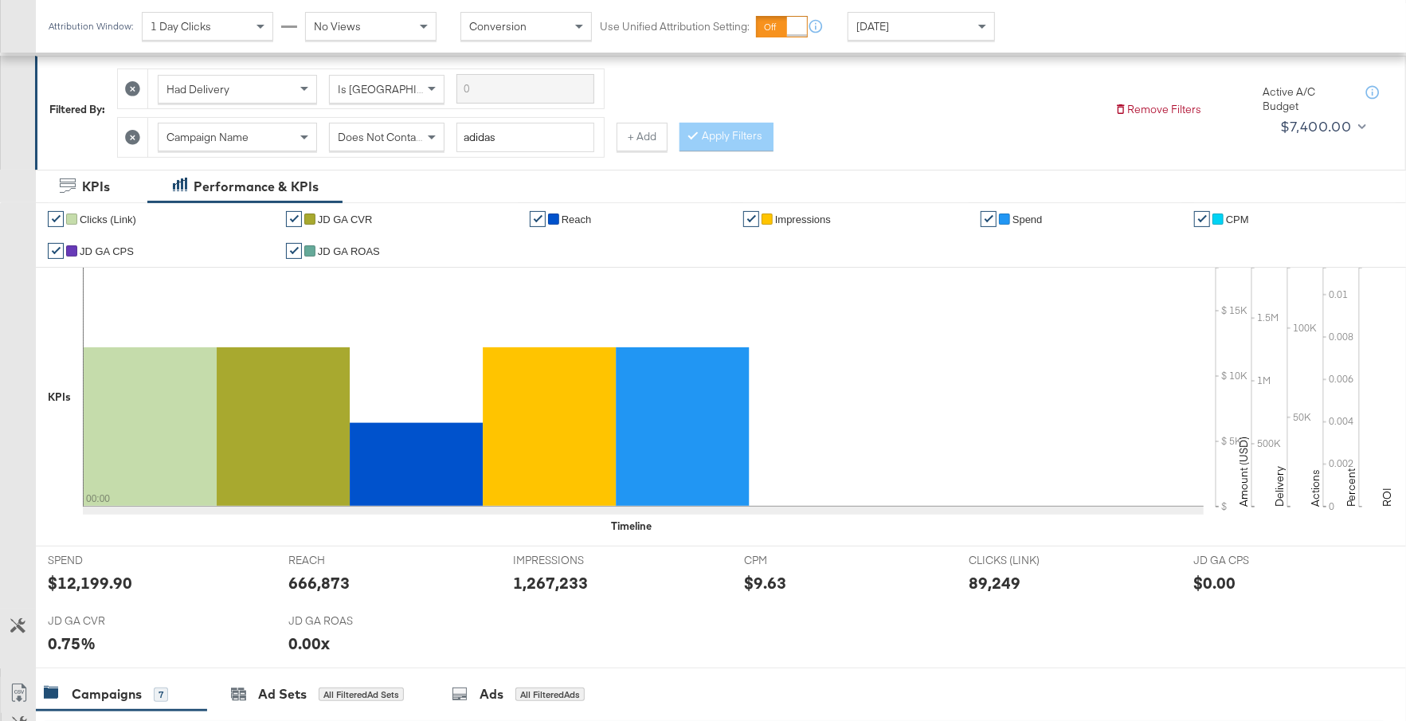
scroll to position [0, 0]
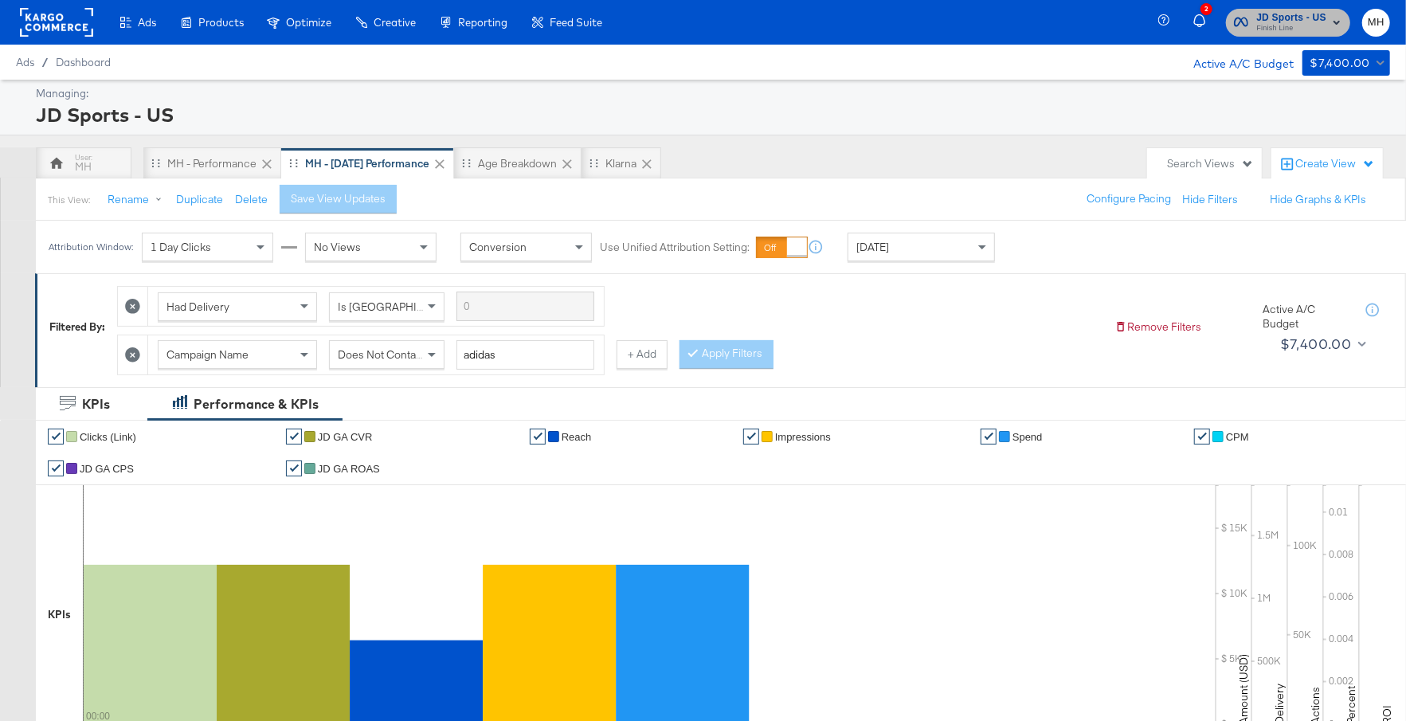
click at [1278, 19] on span "JD Sports - US" at bounding box center [1291, 18] width 70 height 17
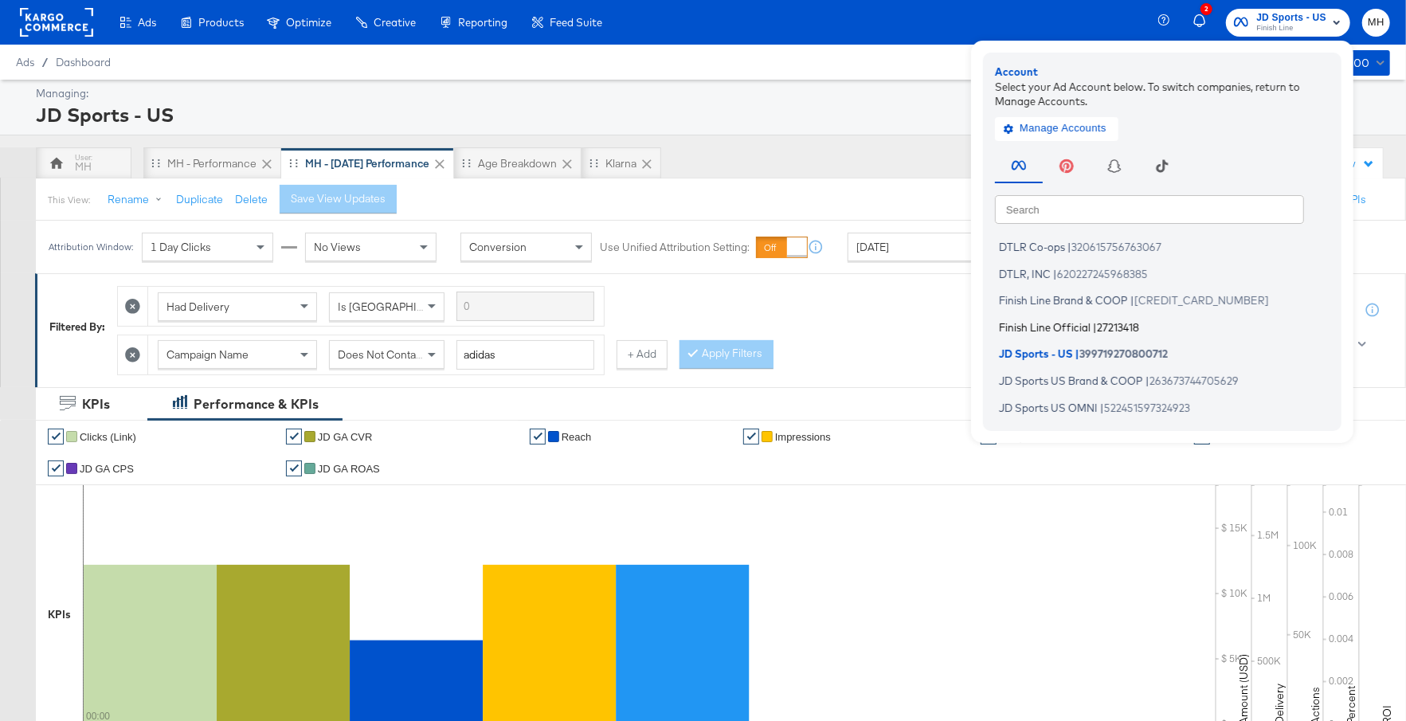
click at [1090, 323] on span "Finish Line Official" at bounding box center [1045, 326] width 92 height 13
